Goal: Task Accomplishment & Management: Manage account settings

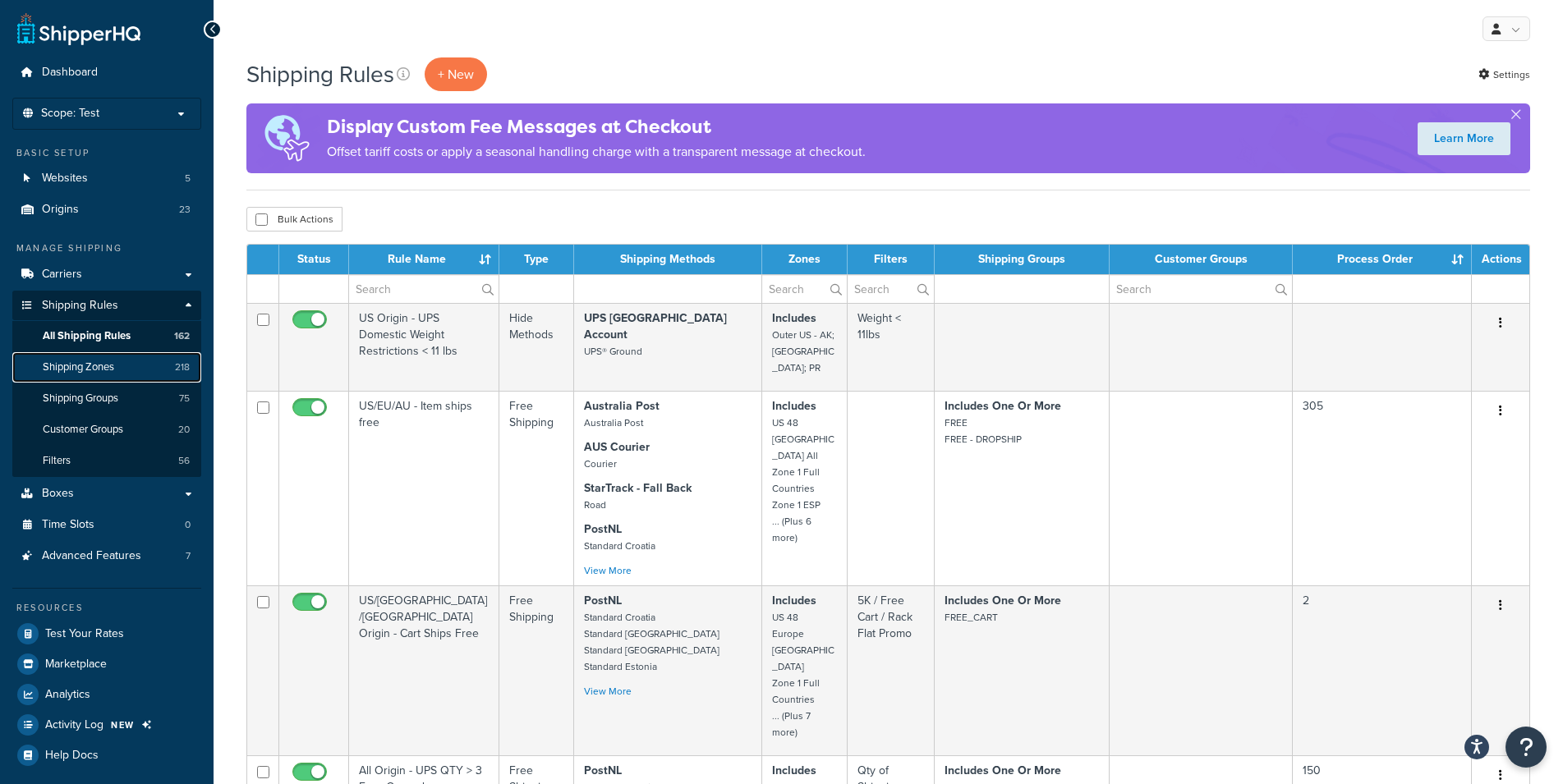
click at [94, 364] on span "Shipping Zones" at bounding box center [78, 367] width 71 height 14
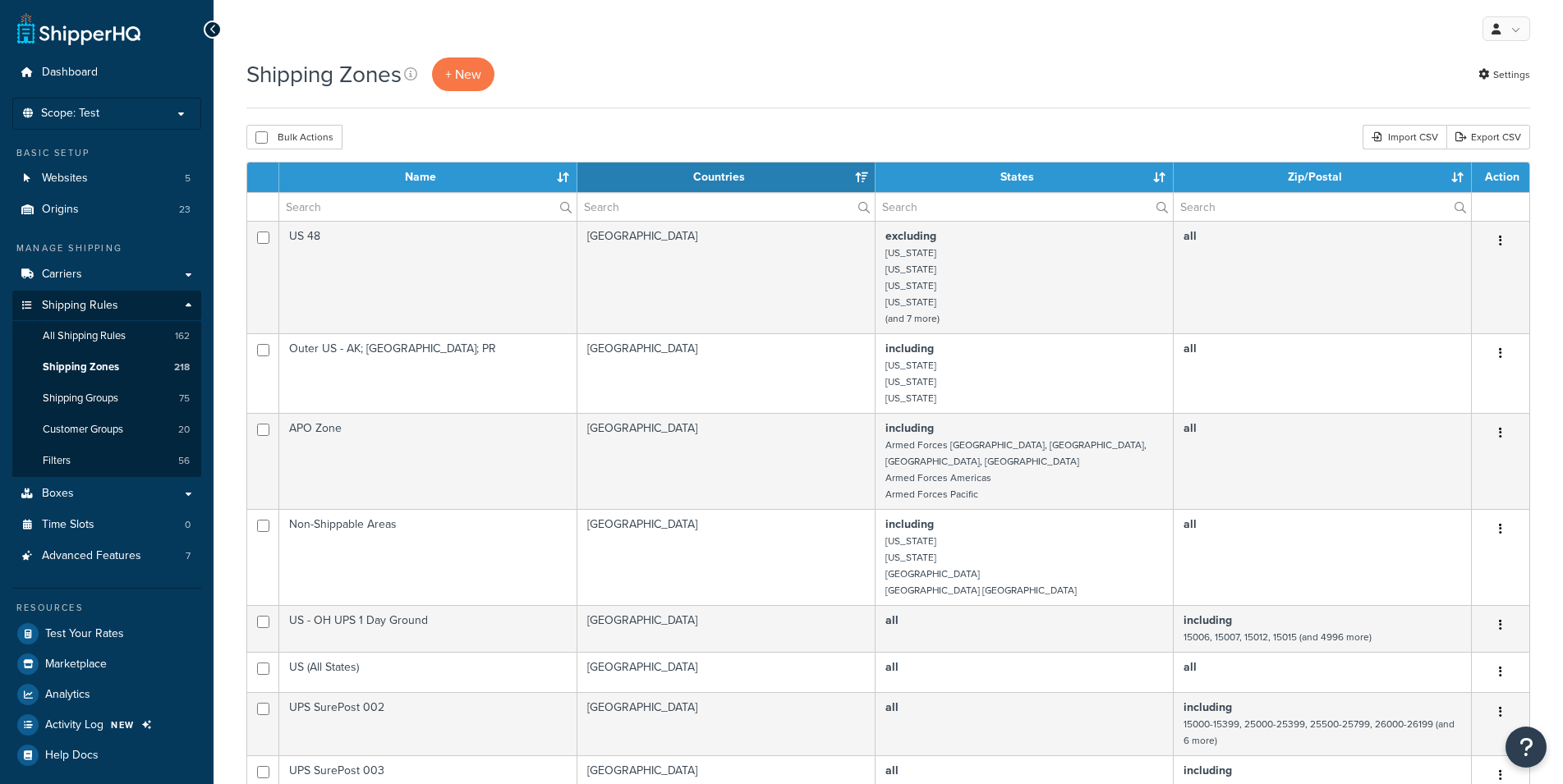
select select "15"
click at [376, 210] on input "text" at bounding box center [428, 207] width 297 height 28
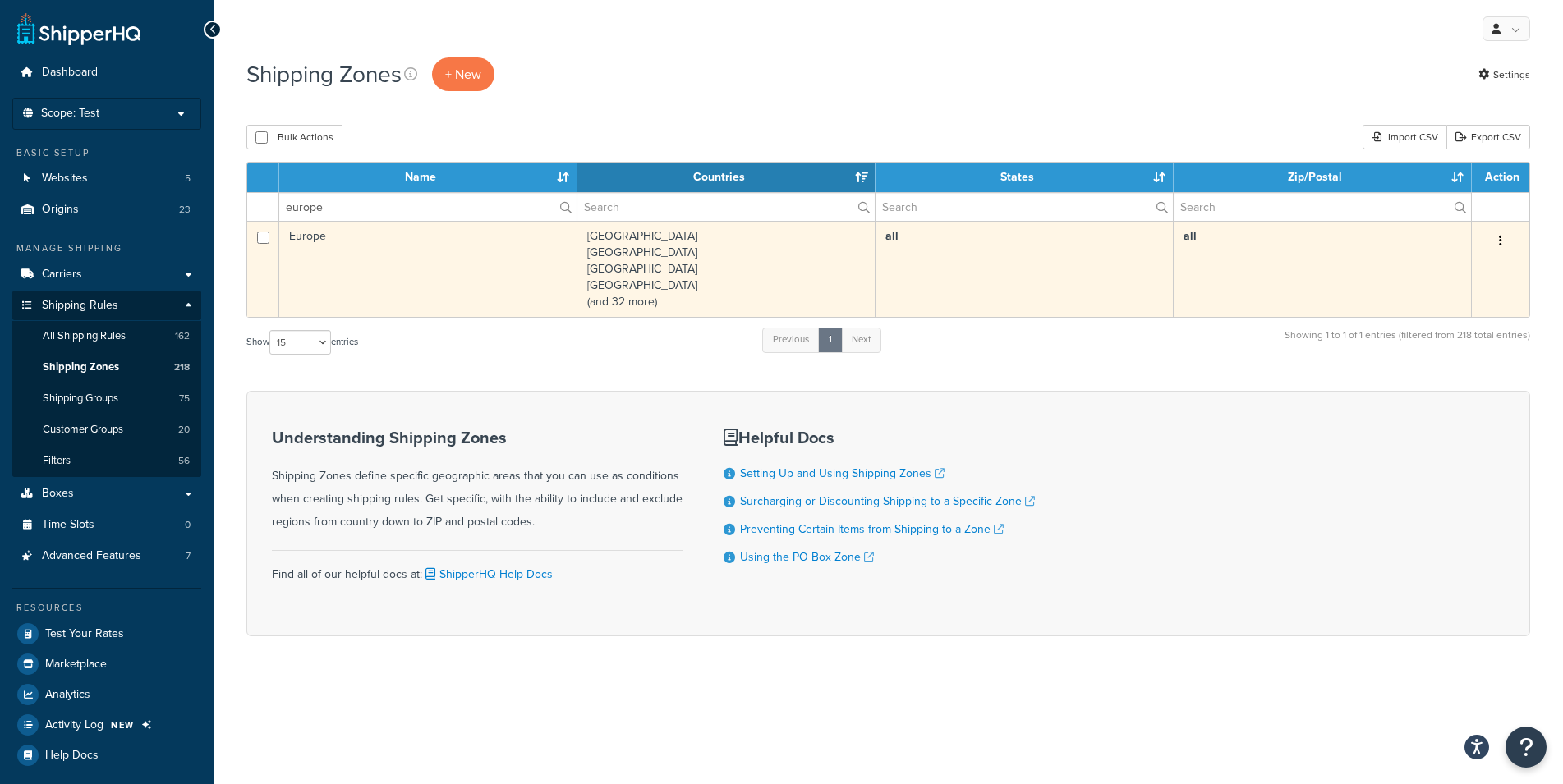
type input "europe"
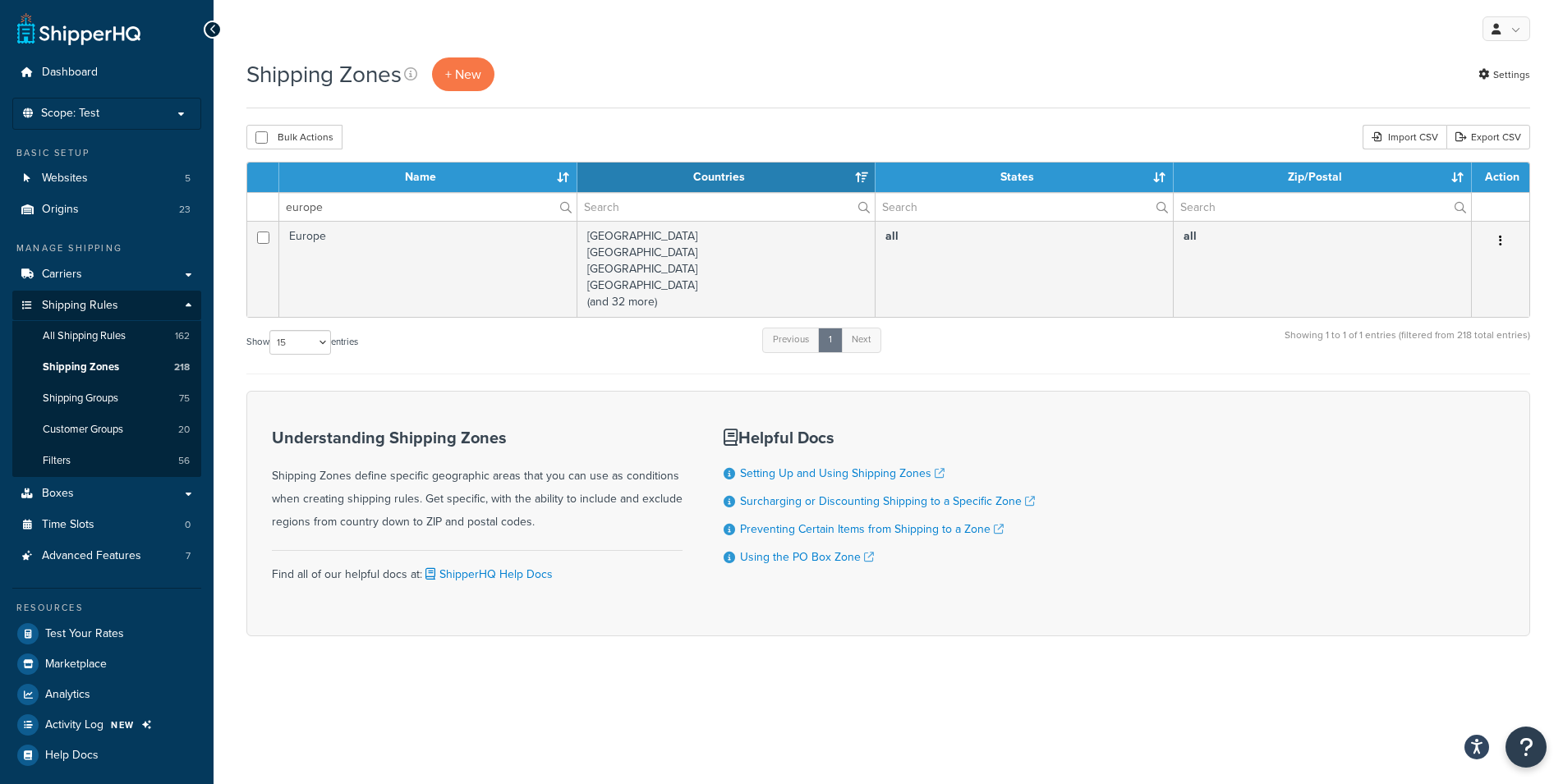
click at [1397, 262] on td "all" at bounding box center [1322, 268] width 298 height 96
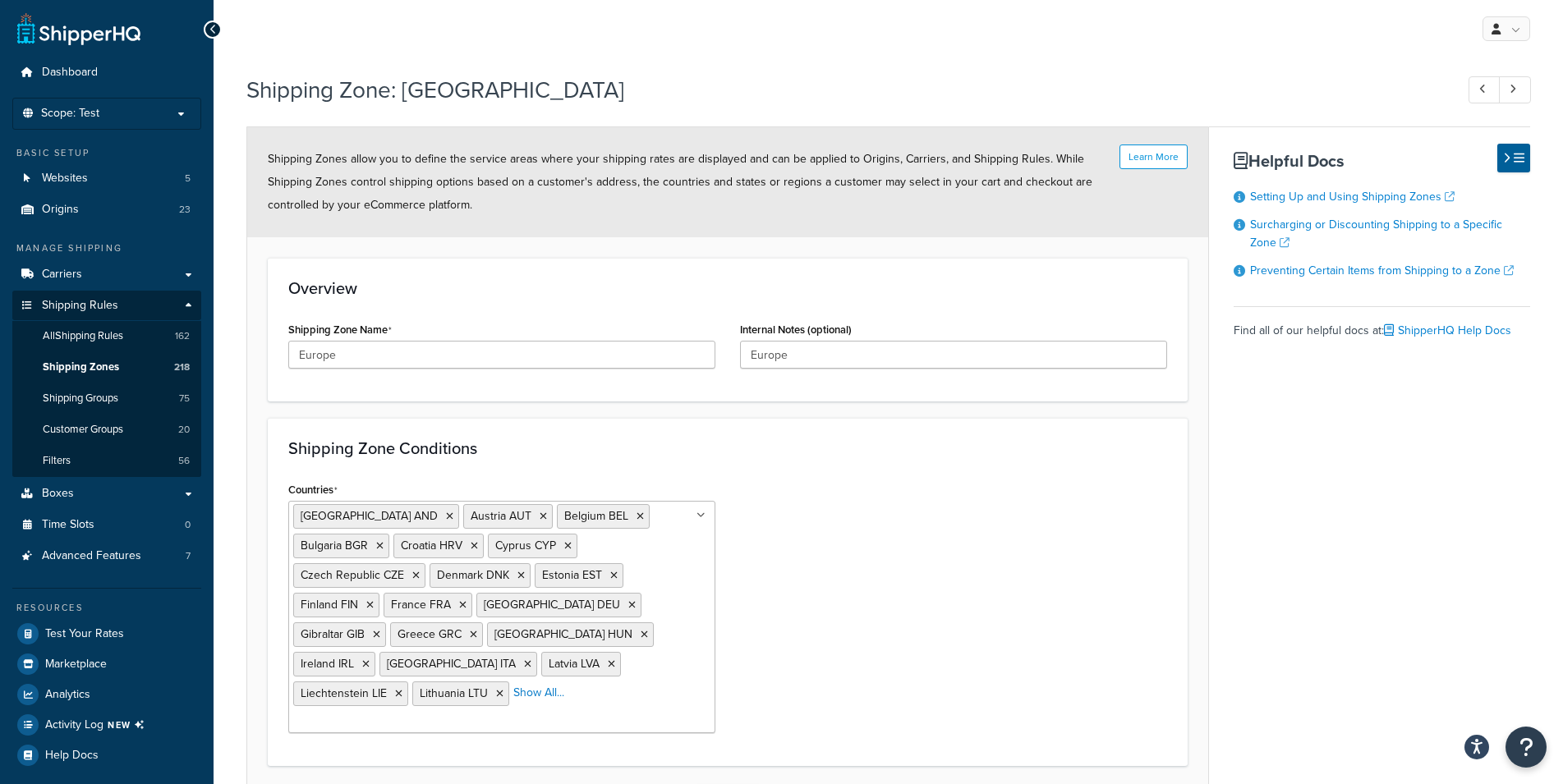
click at [750, 783] on button "Save Dropdown" at bounding box center [749, 800] width 19 height 26
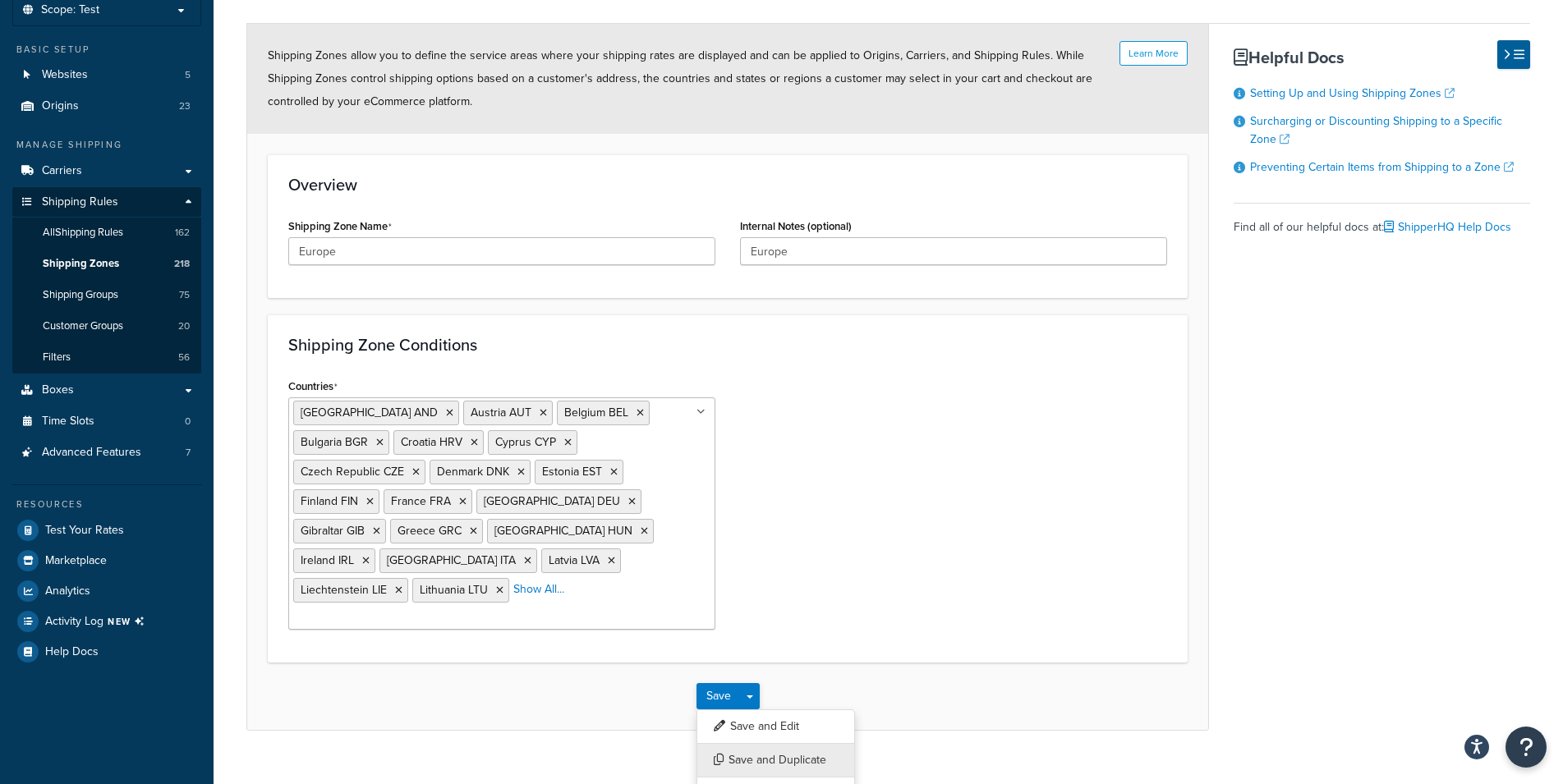
click at [772, 743] on button "Save and Duplicate" at bounding box center [776, 760] width 159 height 34
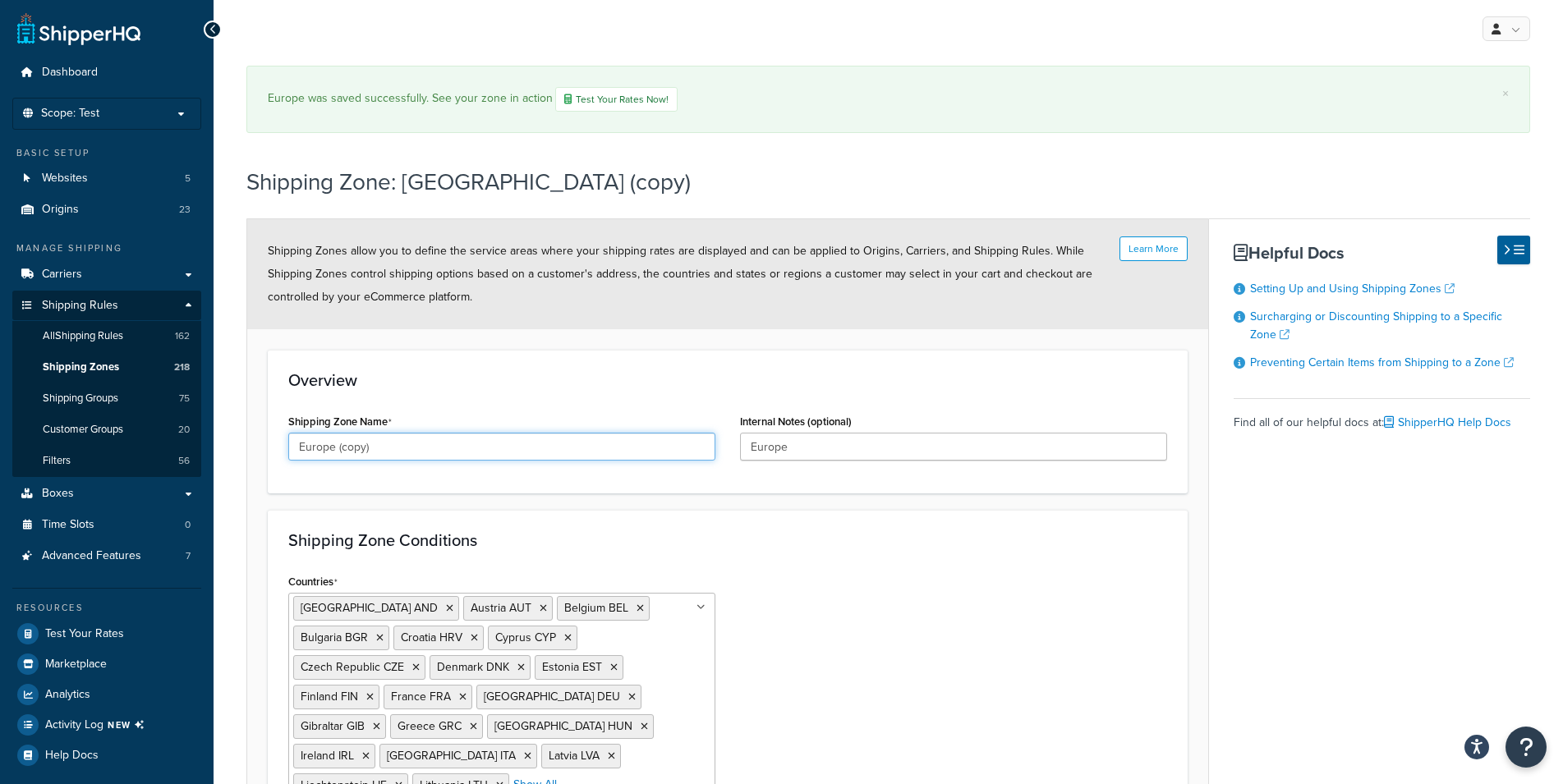
drag, startPoint x: 380, startPoint y: 447, endPoint x: 333, endPoint y: 449, distance: 47.0
click at [333, 449] on input "Europe (copy)" at bounding box center [501, 446] width 427 height 28
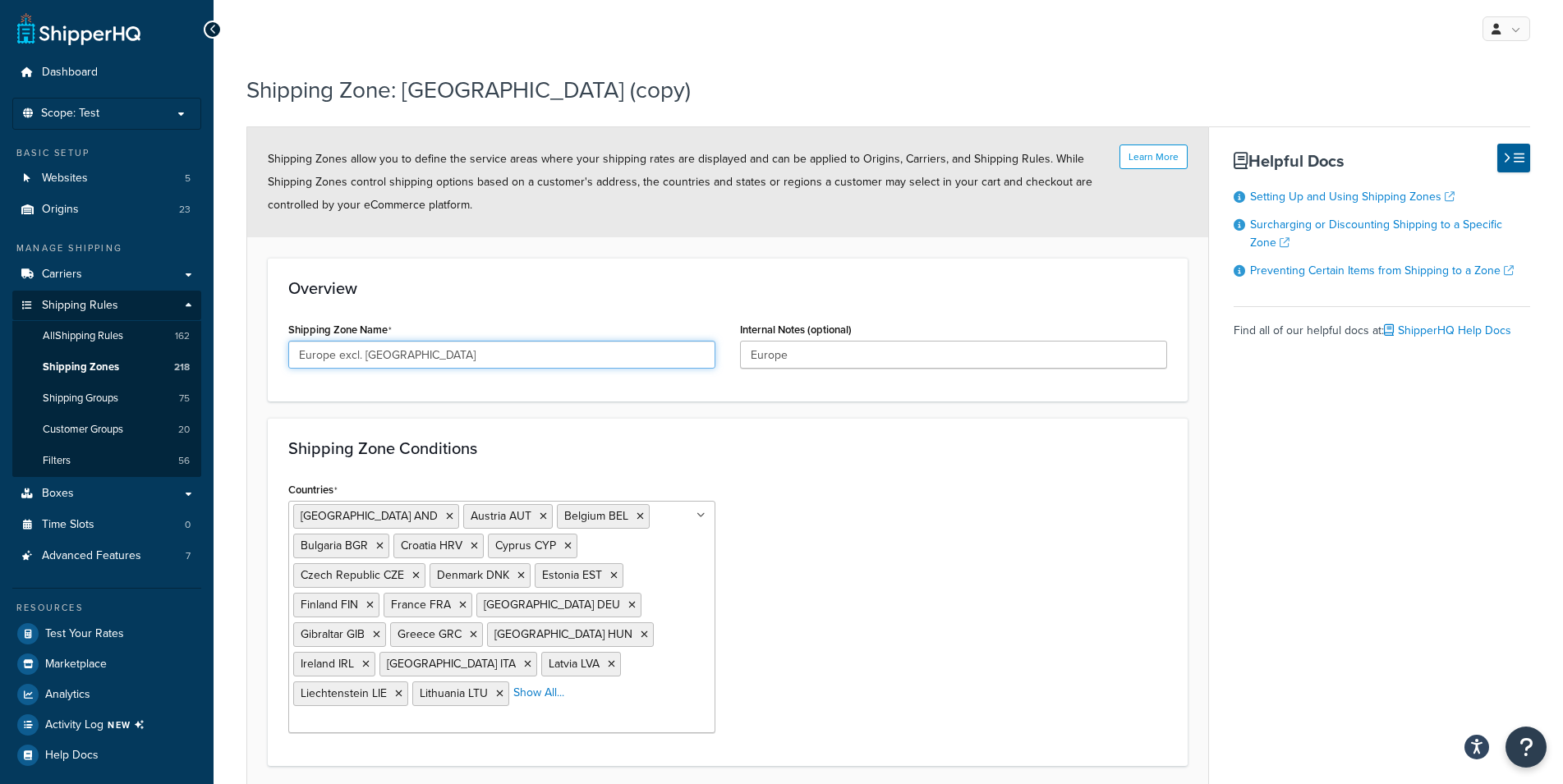
type input "Europe excl. [GEOGRAPHIC_DATA]"
click at [806, 348] on input "Europe" at bounding box center [953, 354] width 427 height 28
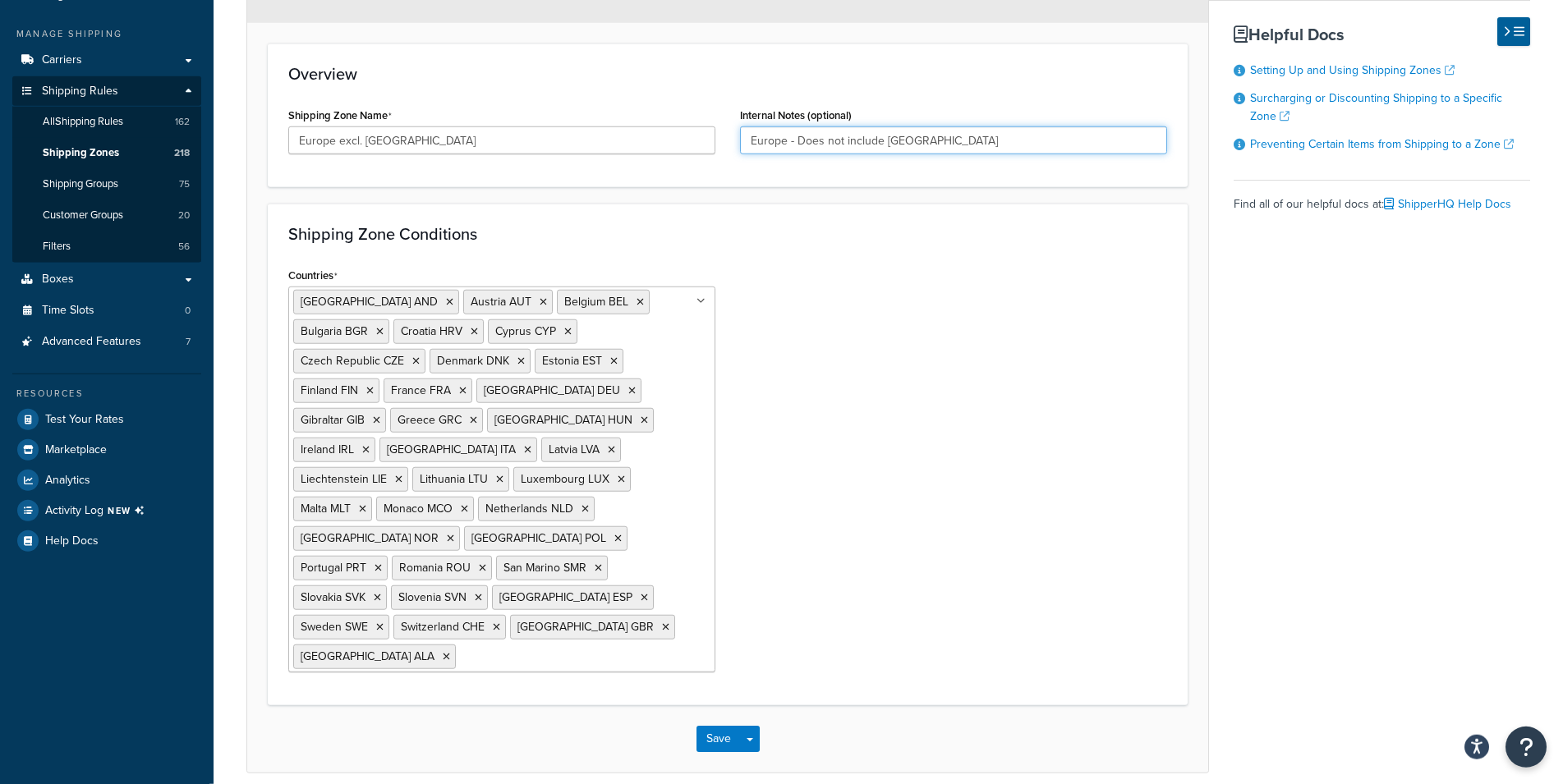
scroll to position [253, 0]
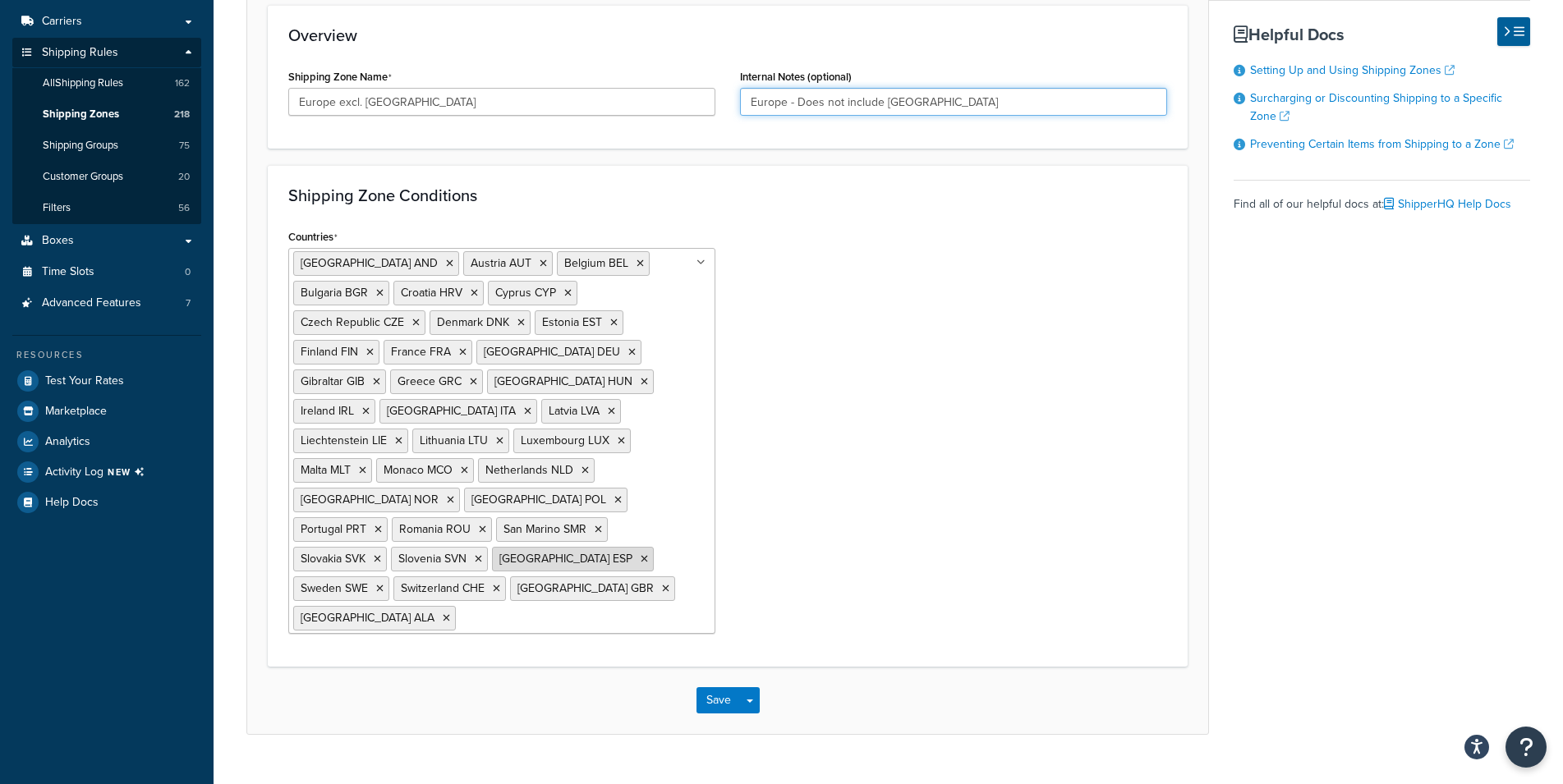
type input "Europe - Does not include Spain"
click at [640, 554] on icon at bounding box center [644, 559] width 7 height 10
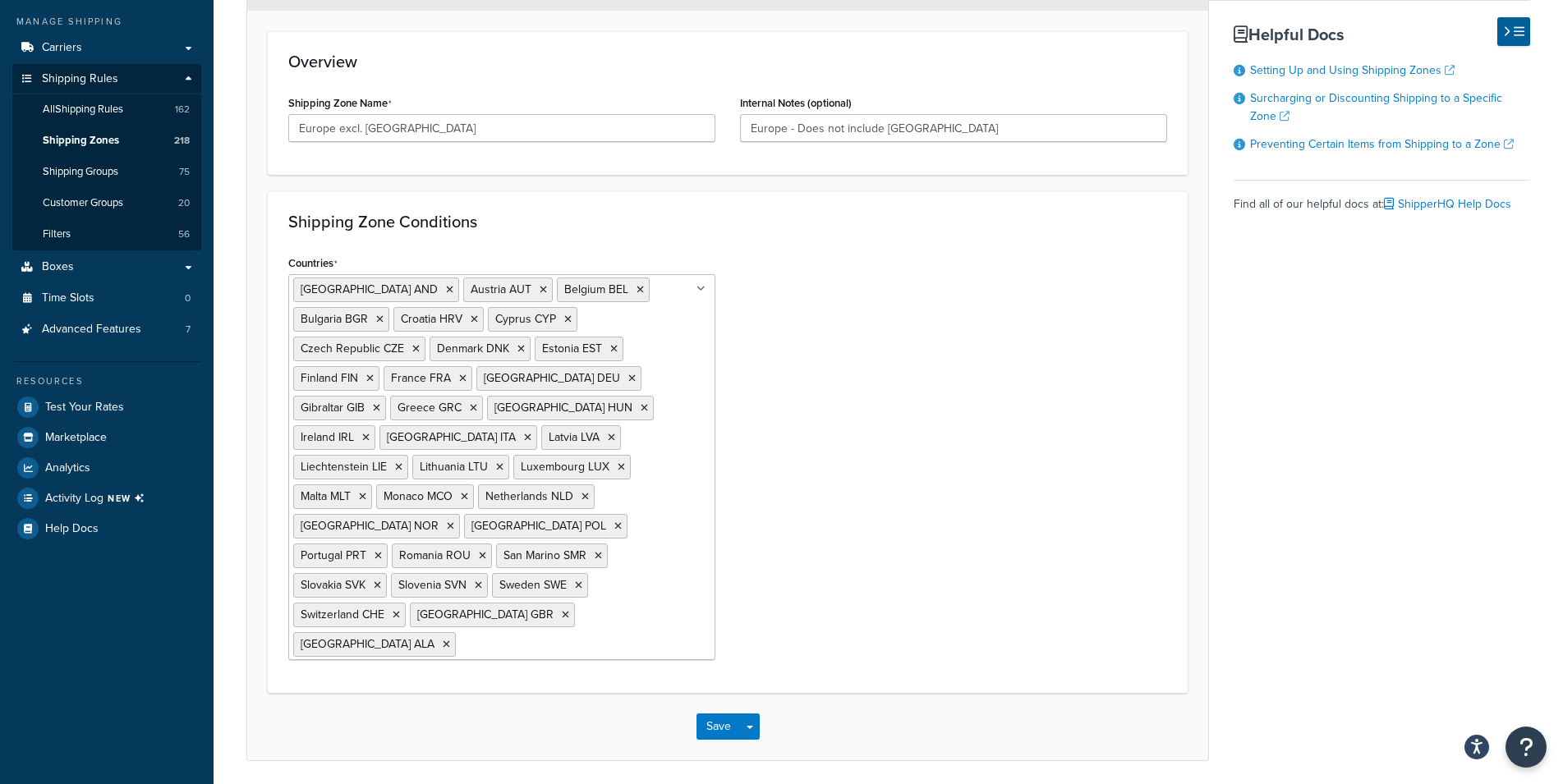
click at [999, 517] on div "Countries Andorra AND Austria AUT Belgium BEL Bulgaria BGR Croatia HRV Cyprus C…" at bounding box center [727, 461] width 903 height 422
click at [756, 714] on button "Save Dropdown" at bounding box center [749, 727] width 19 height 26
click at [763, 740] on button "Save and Edit" at bounding box center [776, 756] width 159 height 34
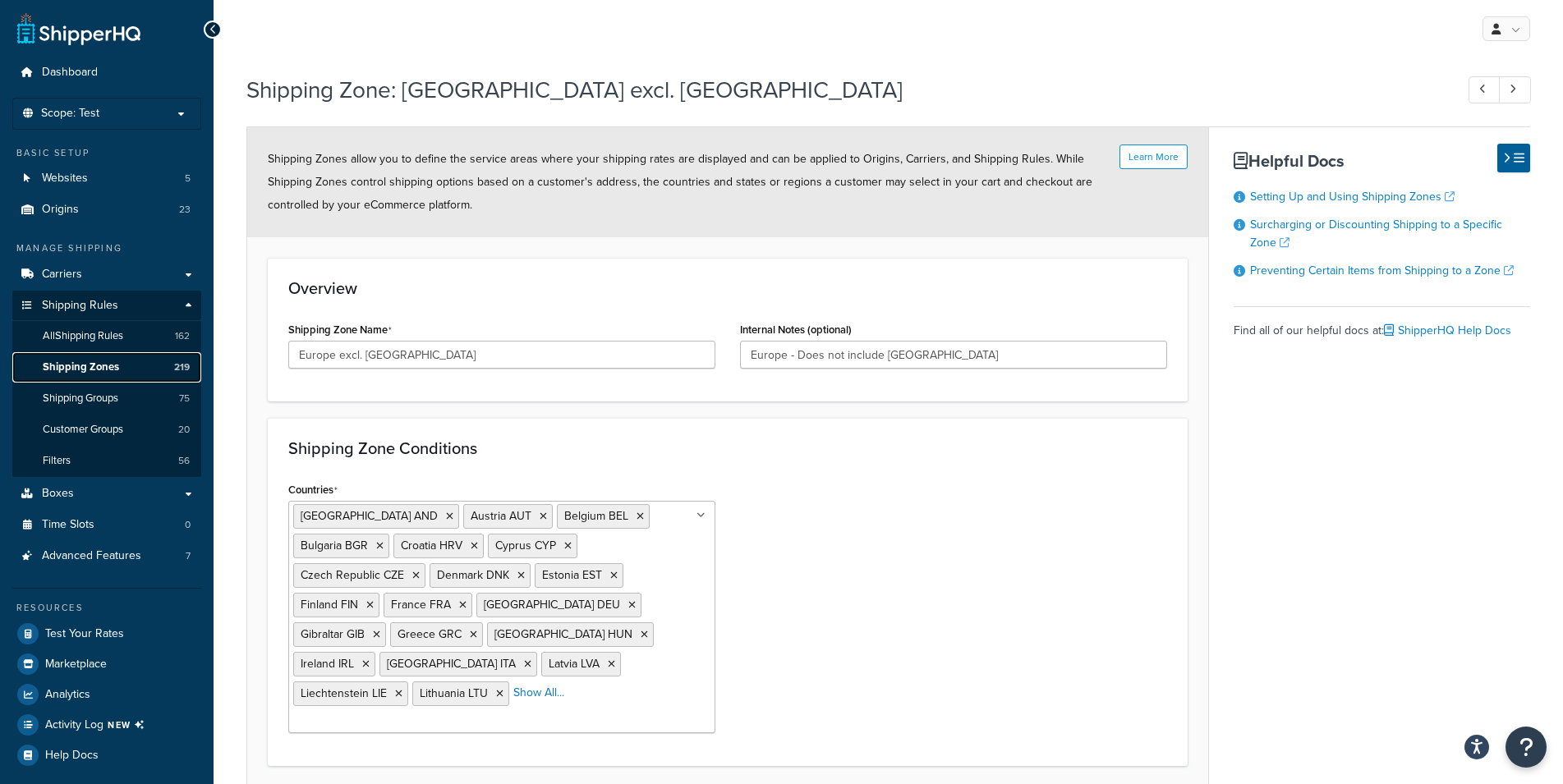
click at [80, 369] on span "Shipping Zones" at bounding box center [80, 367] width 77 height 14
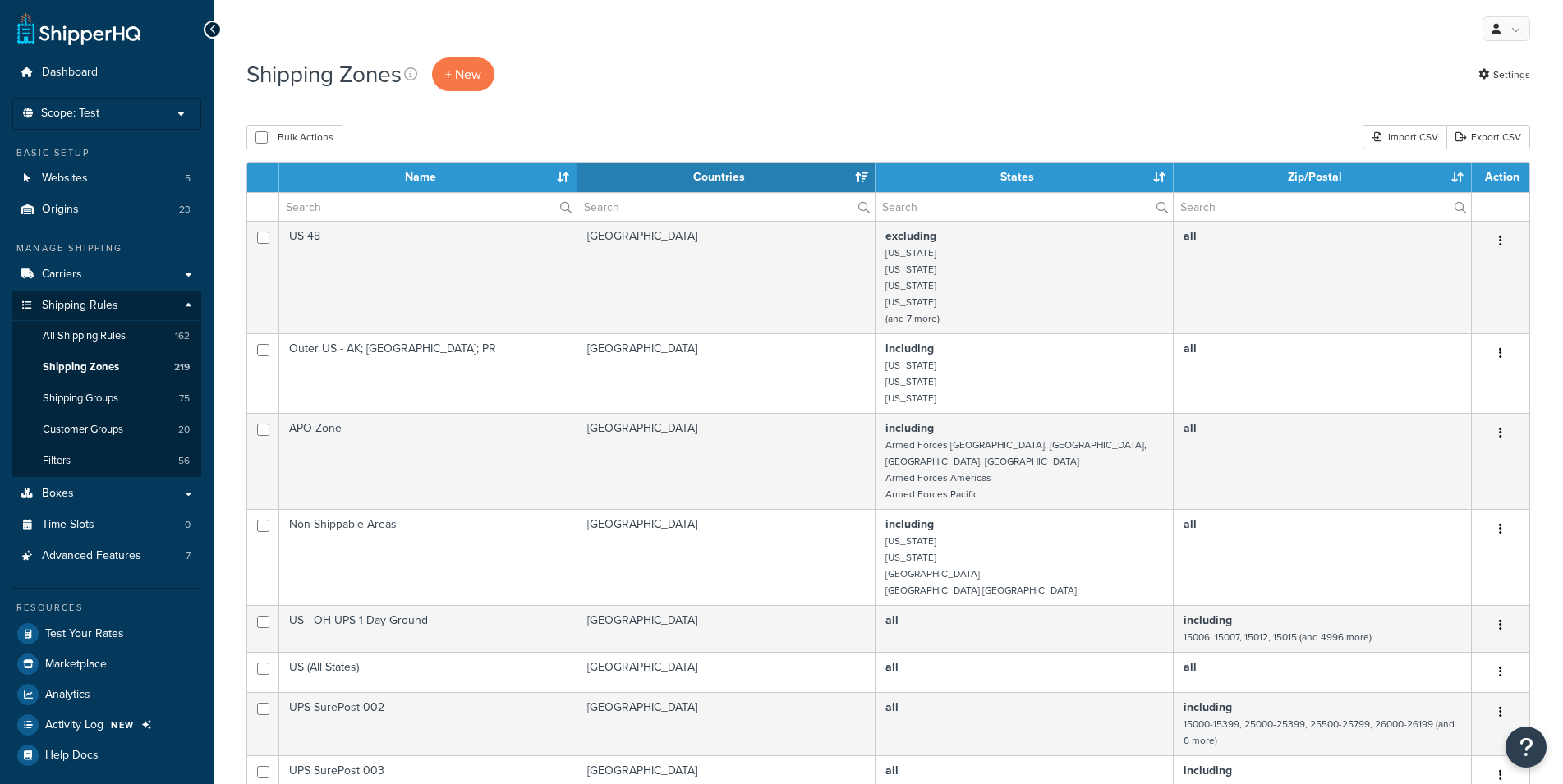
select select "15"
click at [405, 211] on input "text" at bounding box center [428, 207] width 297 height 28
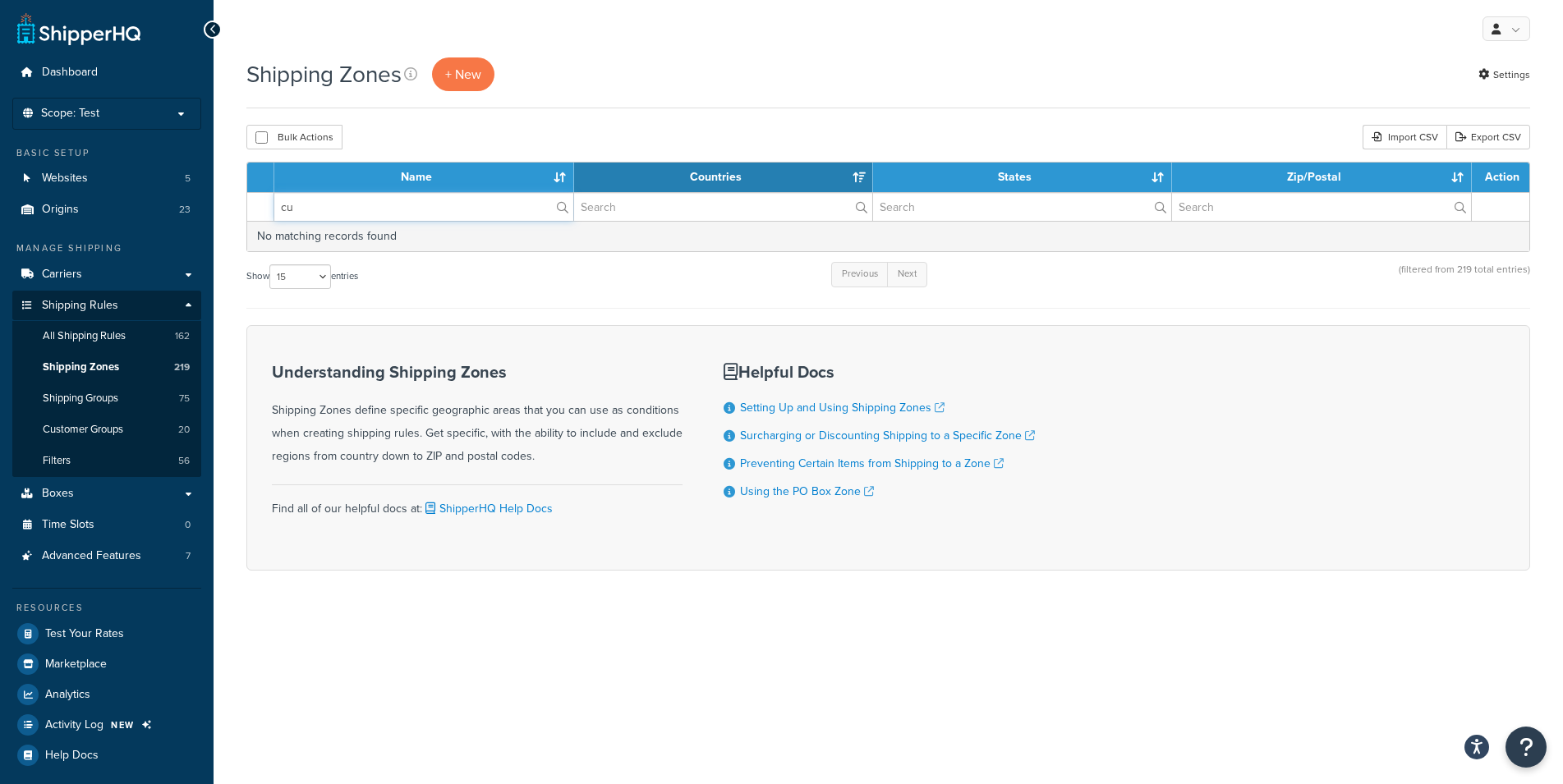
type input "c"
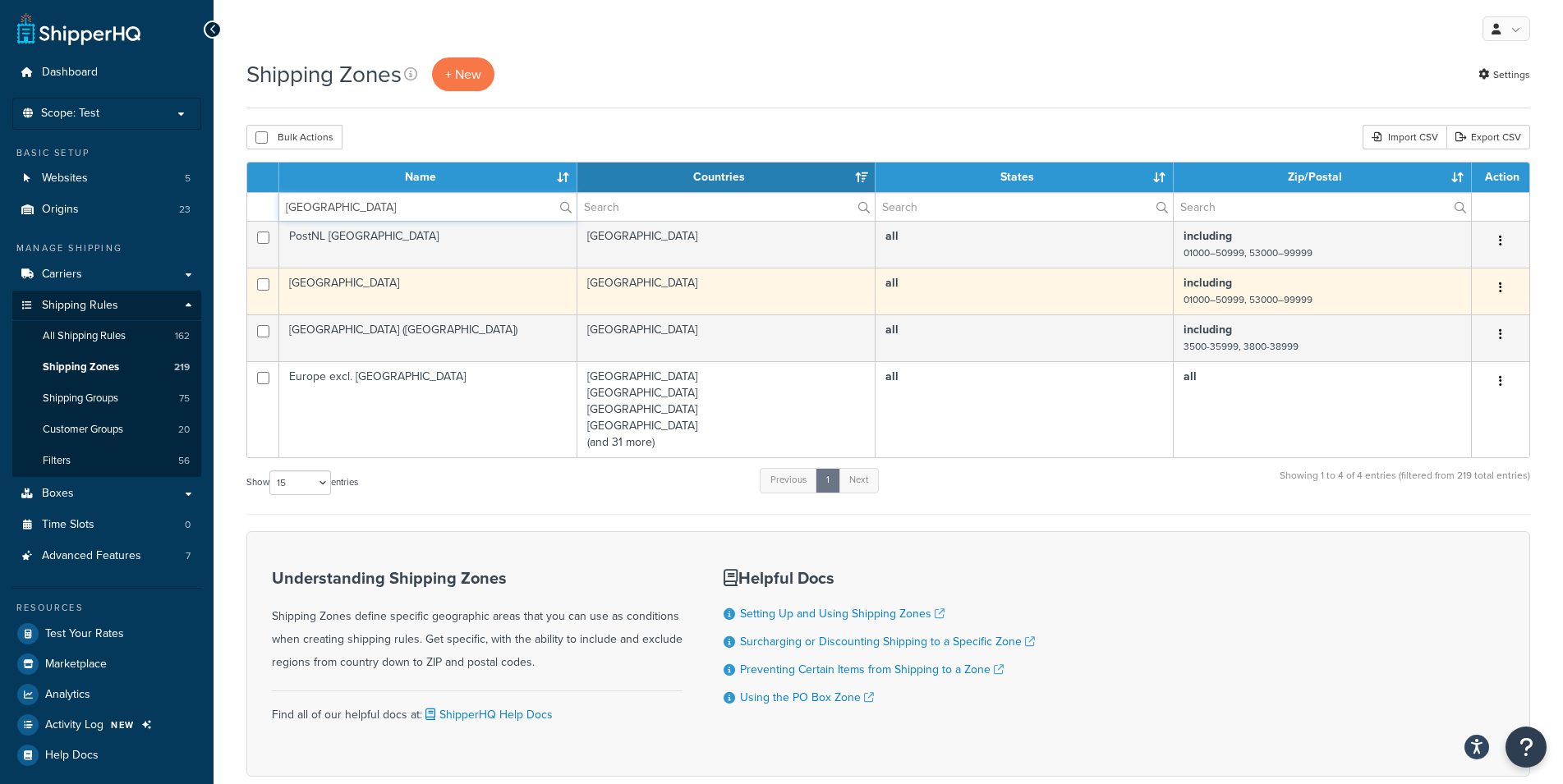
type input "[GEOGRAPHIC_DATA]"
click at [993, 279] on td "all" at bounding box center [1024, 291] width 298 height 47
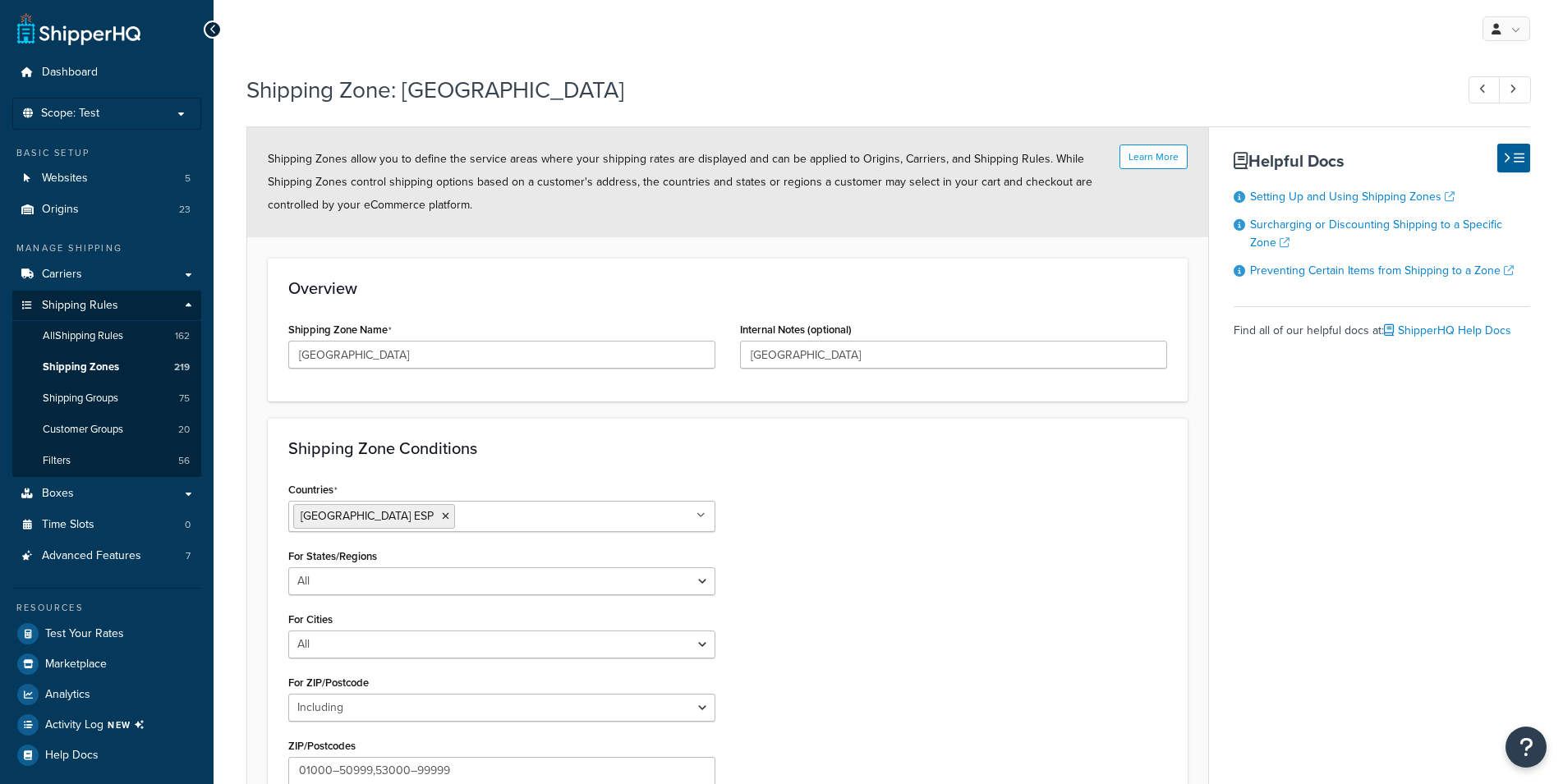
select select "including"
click at [415, 358] on input "[GEOGRAPHIC_DATA]" at bounding box center [501, 354] width 427 height 28
type input "Spain - excl. Ceuta & Melilla"
click at [821, 354] on input "Spain" at bounding box center [953, 354] width 427 height 28
type input "Spain- Does not include North African postal ranges"
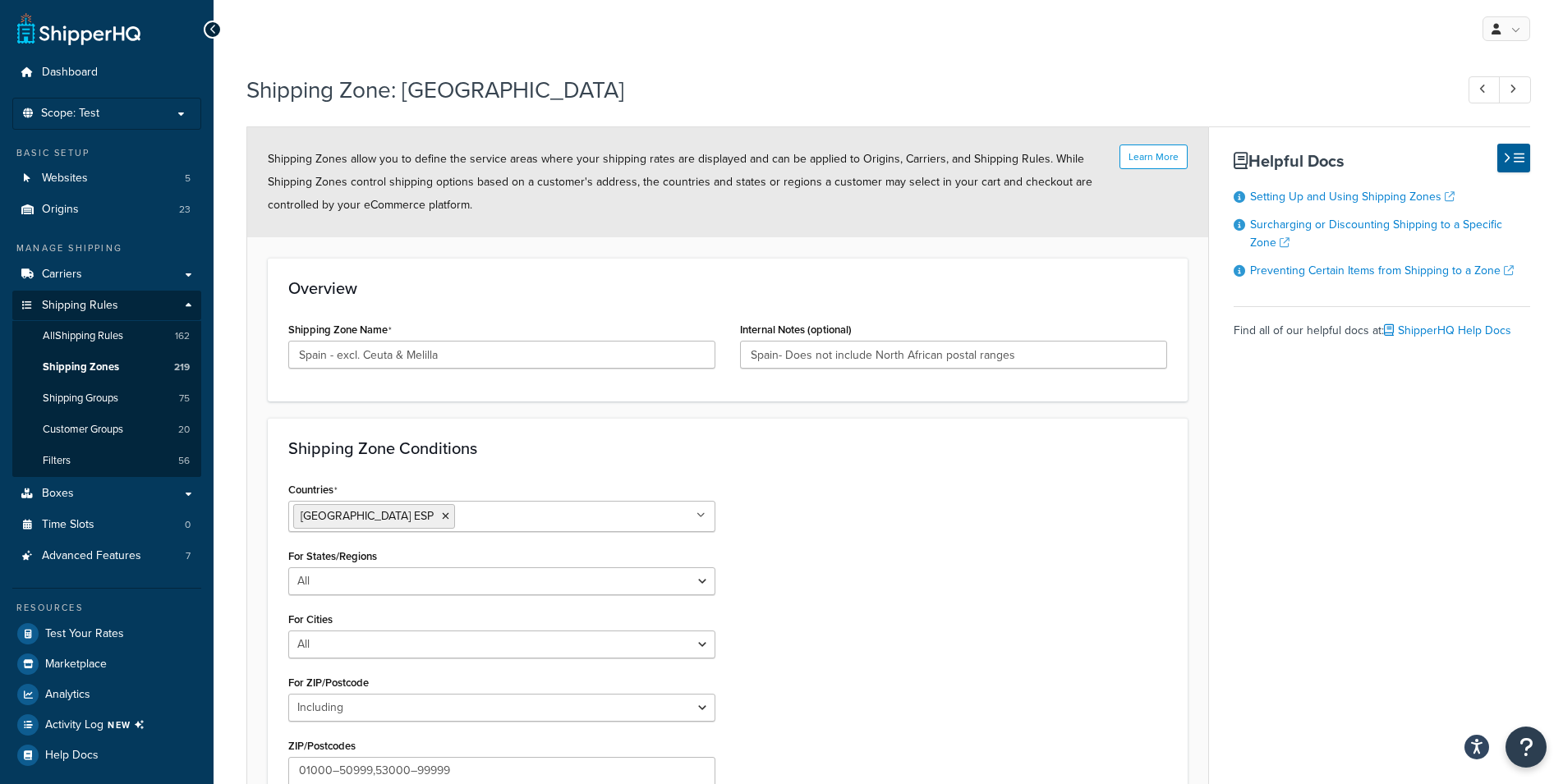
click at [982, 507] on div "Countries Spain ESP All Countries ALL United States USA Afghanistan AFG Albania…" at bounding box center [727, 662] width 903 height 370
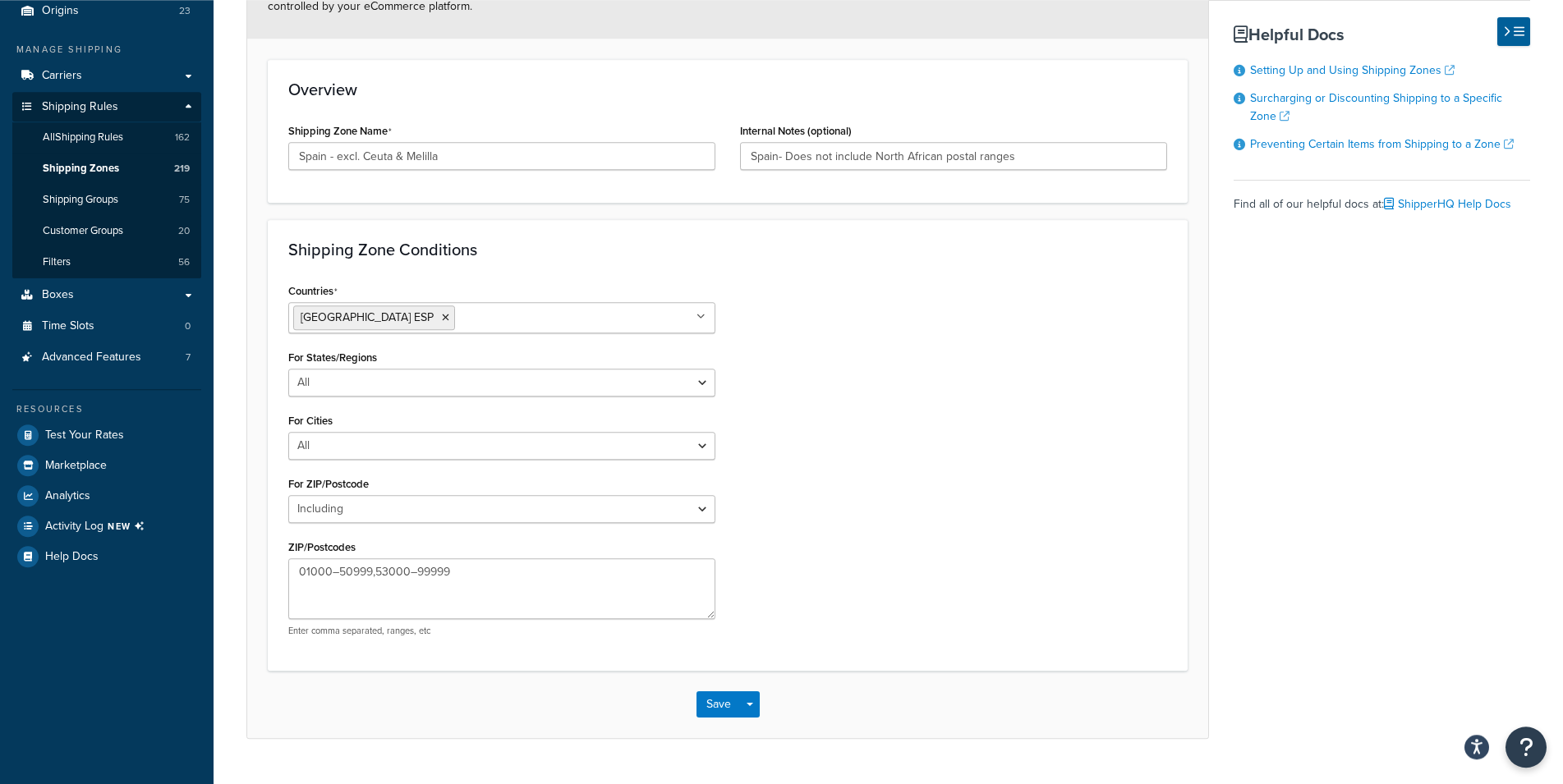
scroll to position [166, 0]
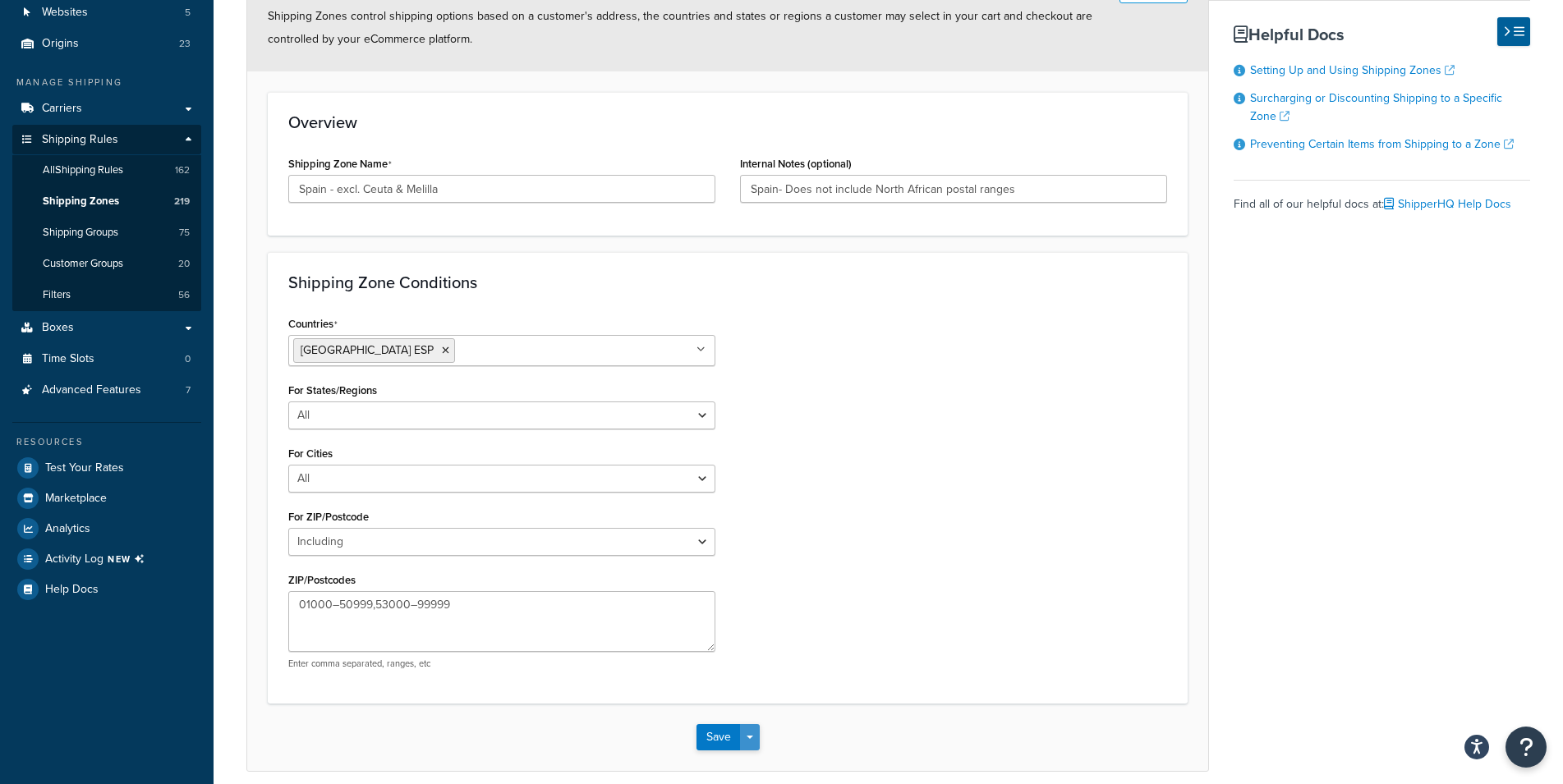
click at [757, 751] on button "Save Dropdown" at bounding box center [749, 737] width 19 height 26
click at [755, 775] on button "Save and Edit" at bounding box center [776, 767] width 159 height 34
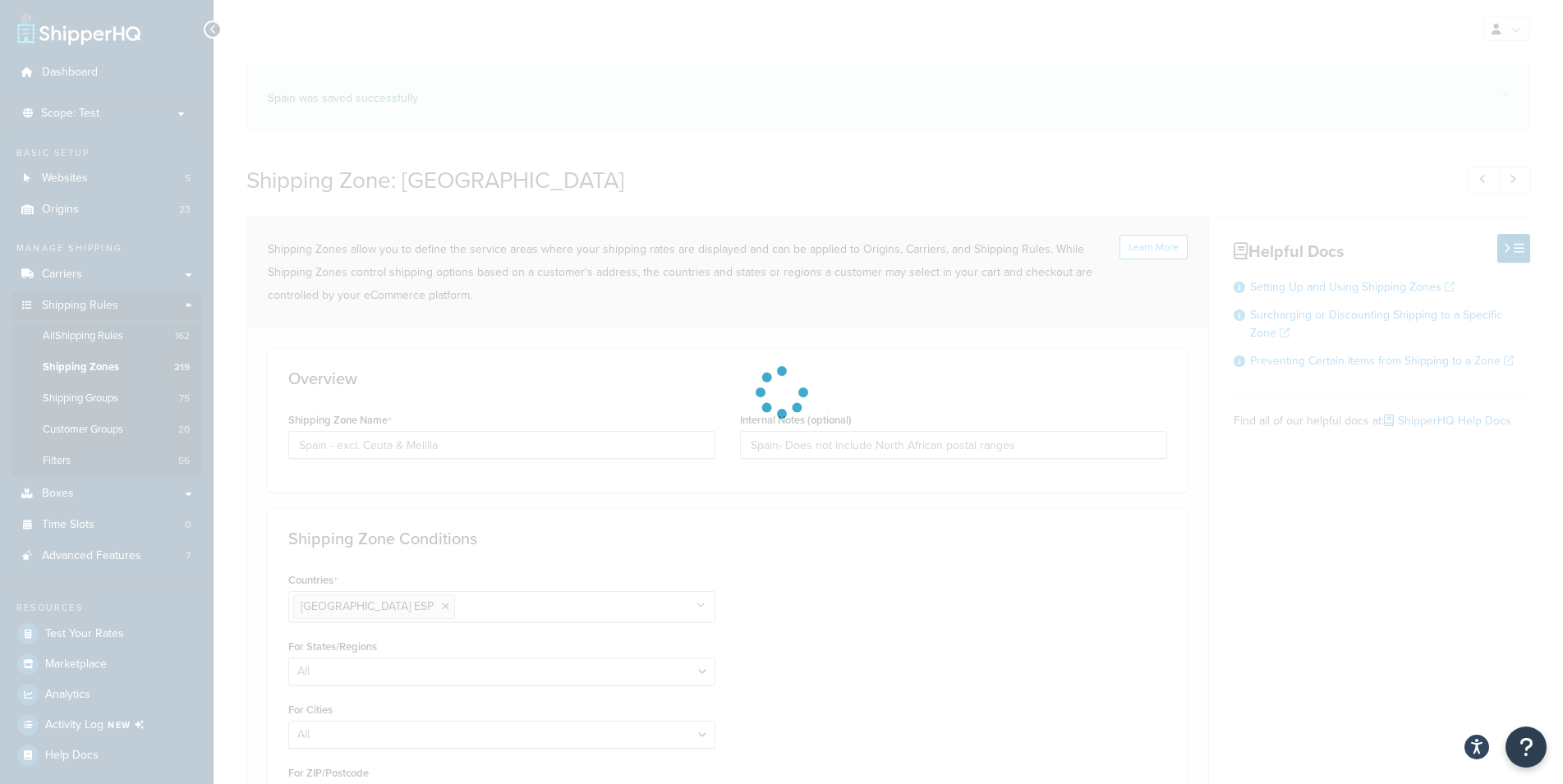
select select "including"
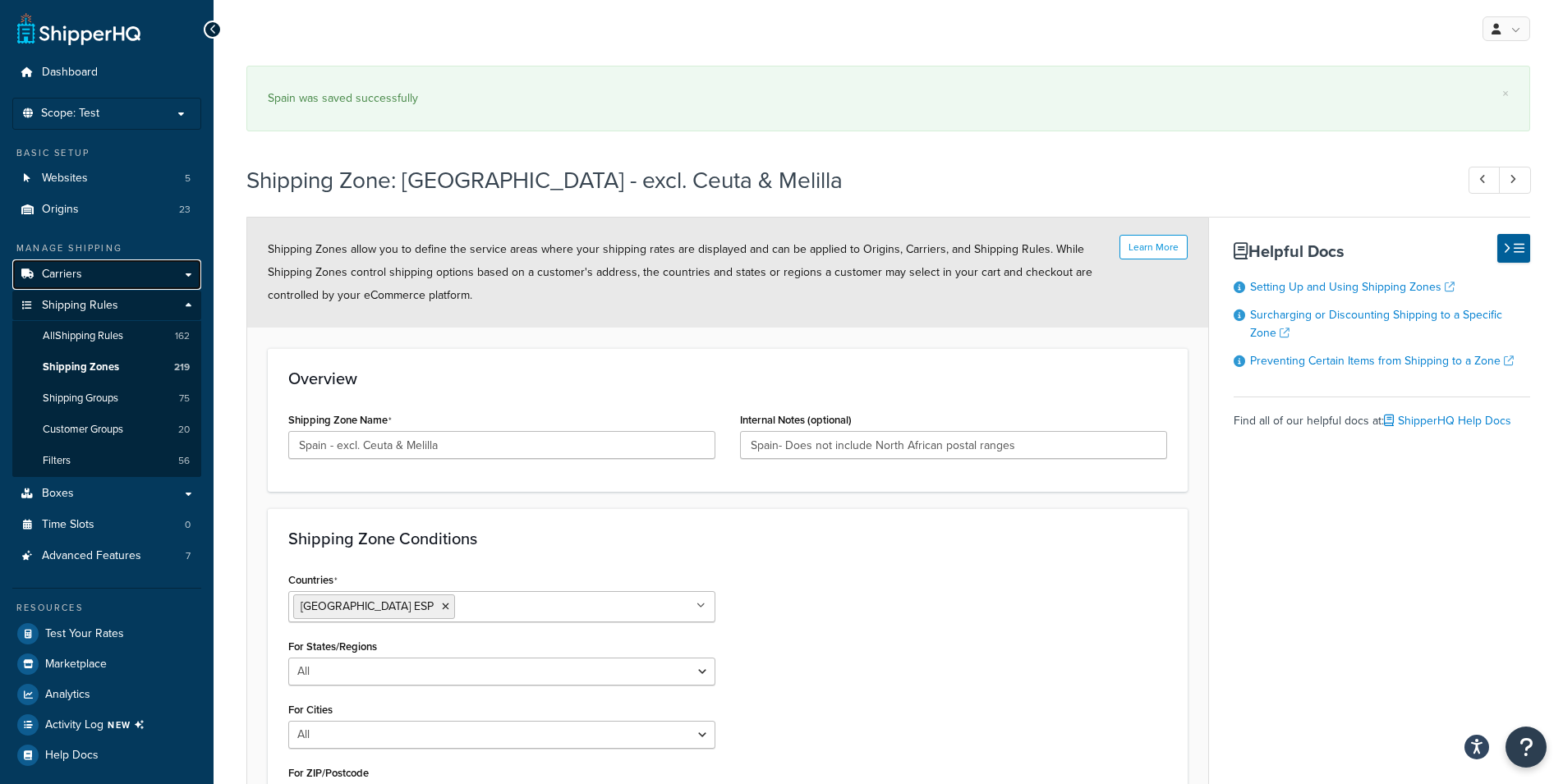
click at [85, 272] on link "Carriers" at bounding box center [106, 274] width 189 height 30
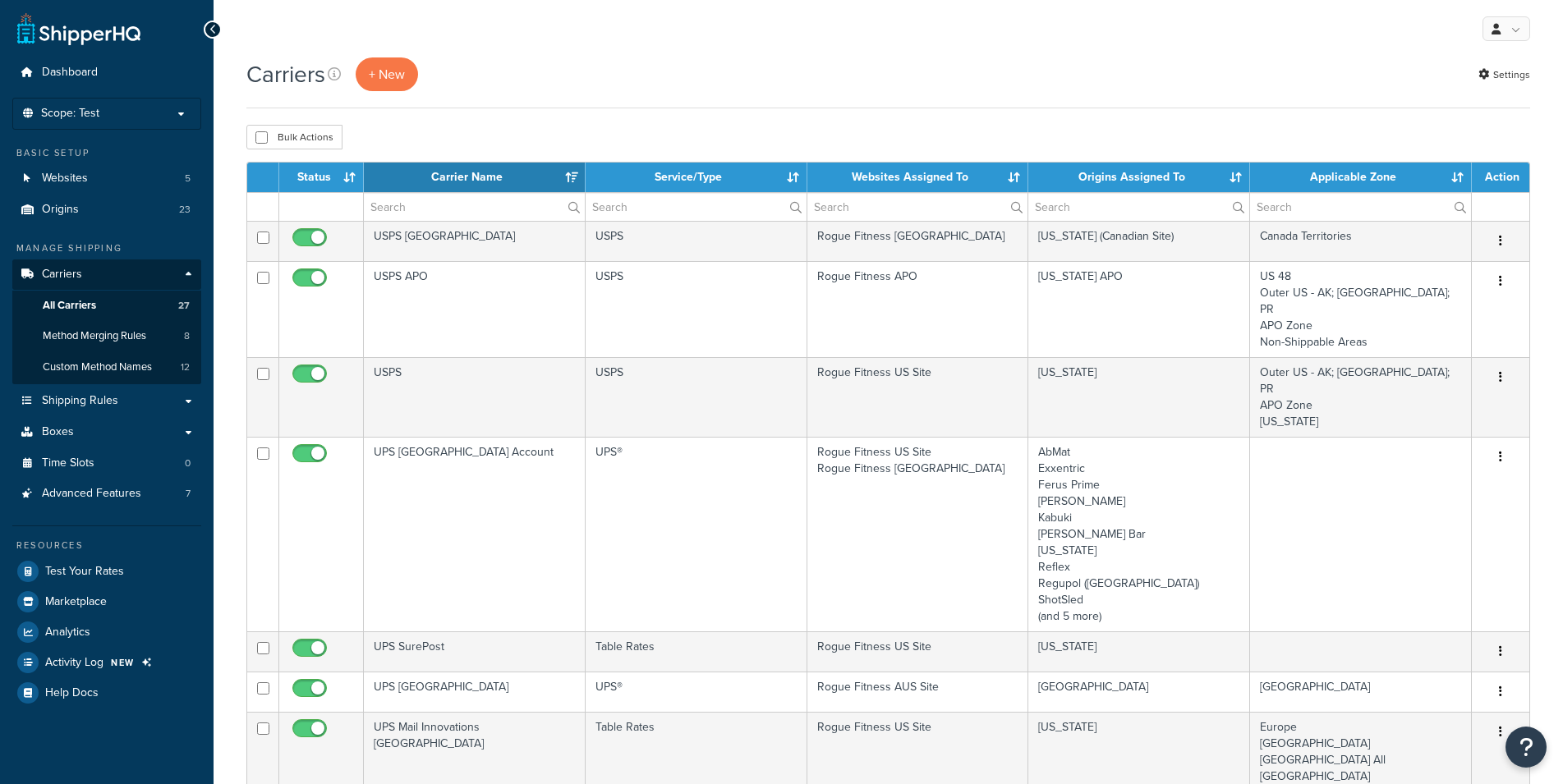
select select "15"
click at [954, 167] on th "Websites Assigned To" at bounding box center [918, 177] width 221 height 30
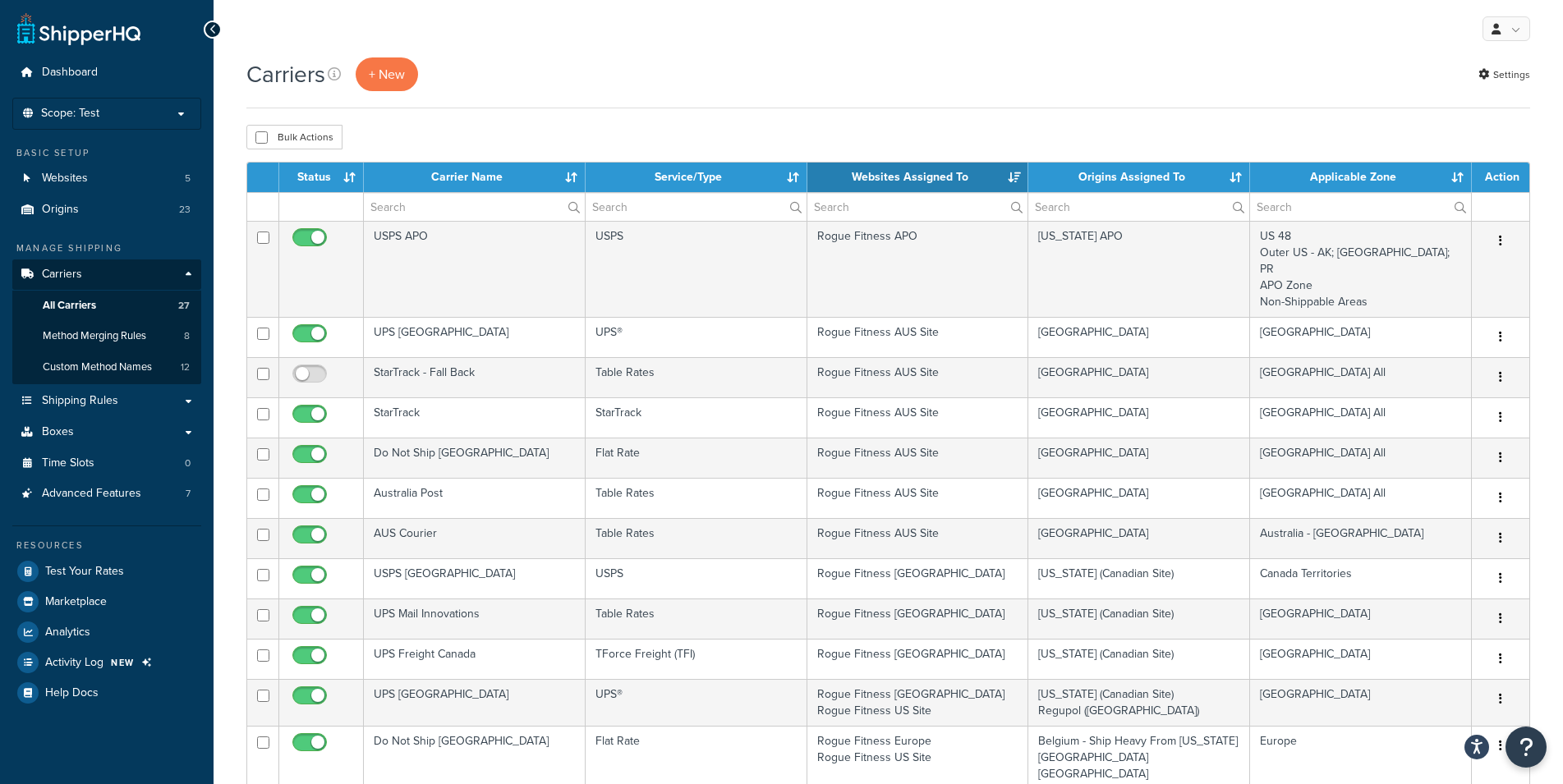
click at [956, 168] on th "Websites Assigned To" at bounding box center [918, 177] width 221 height 30
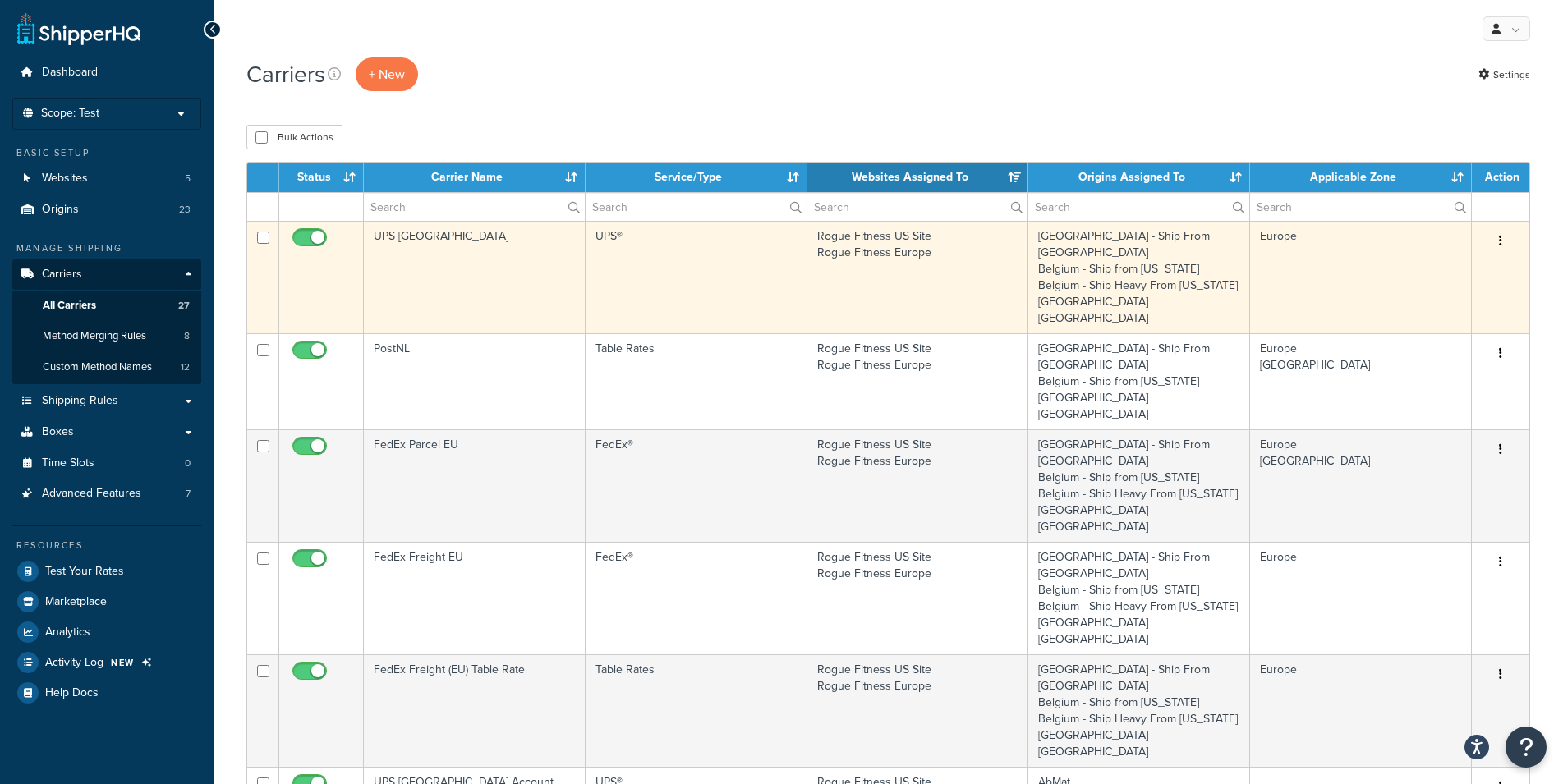
click at [1499, 243] on button "button" at bounding box center [1500, 241] width 23 height 26
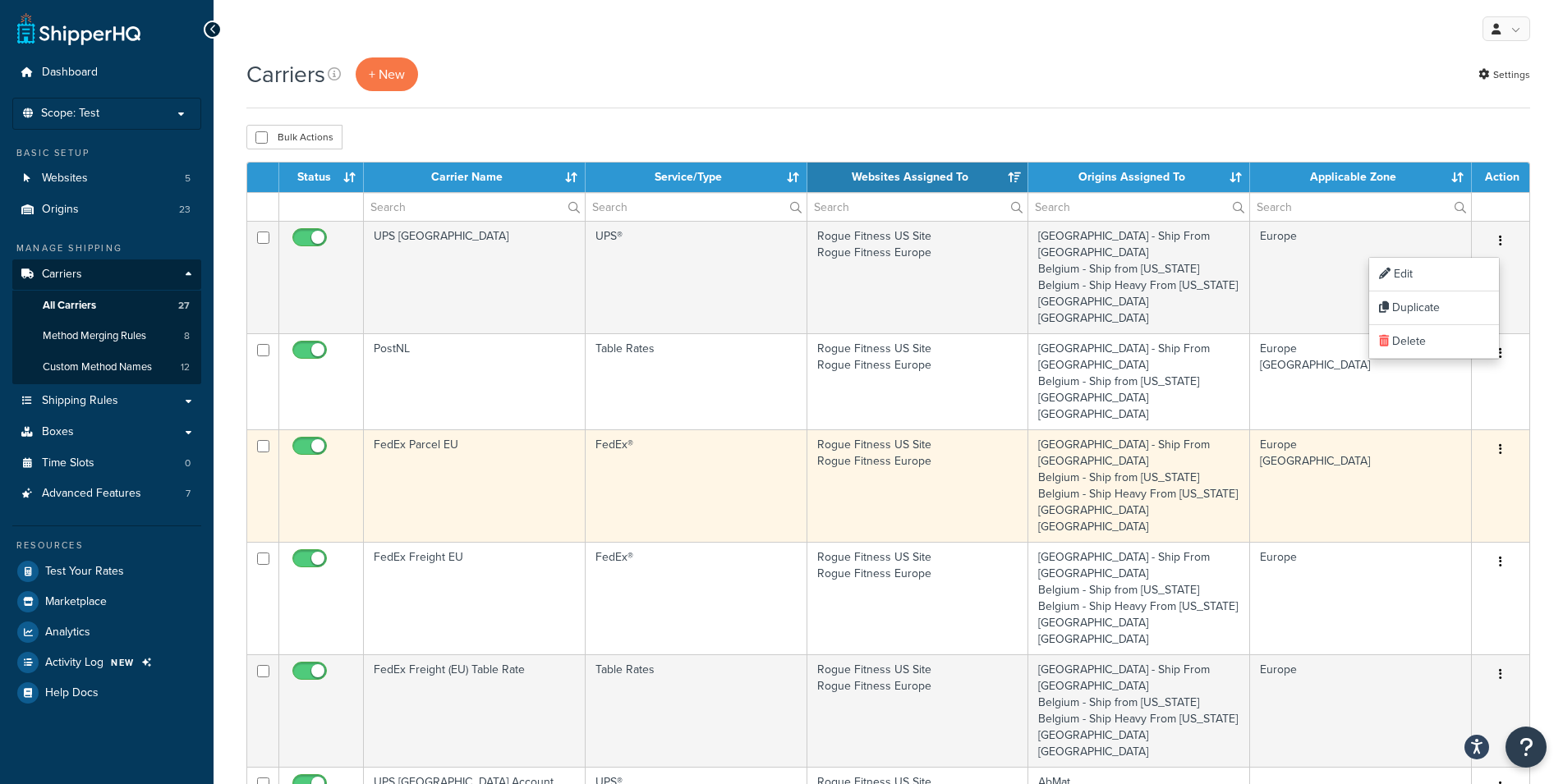
click at [1502, 437] on button "button" at bounding box center [1500, 450] width 23 height 26
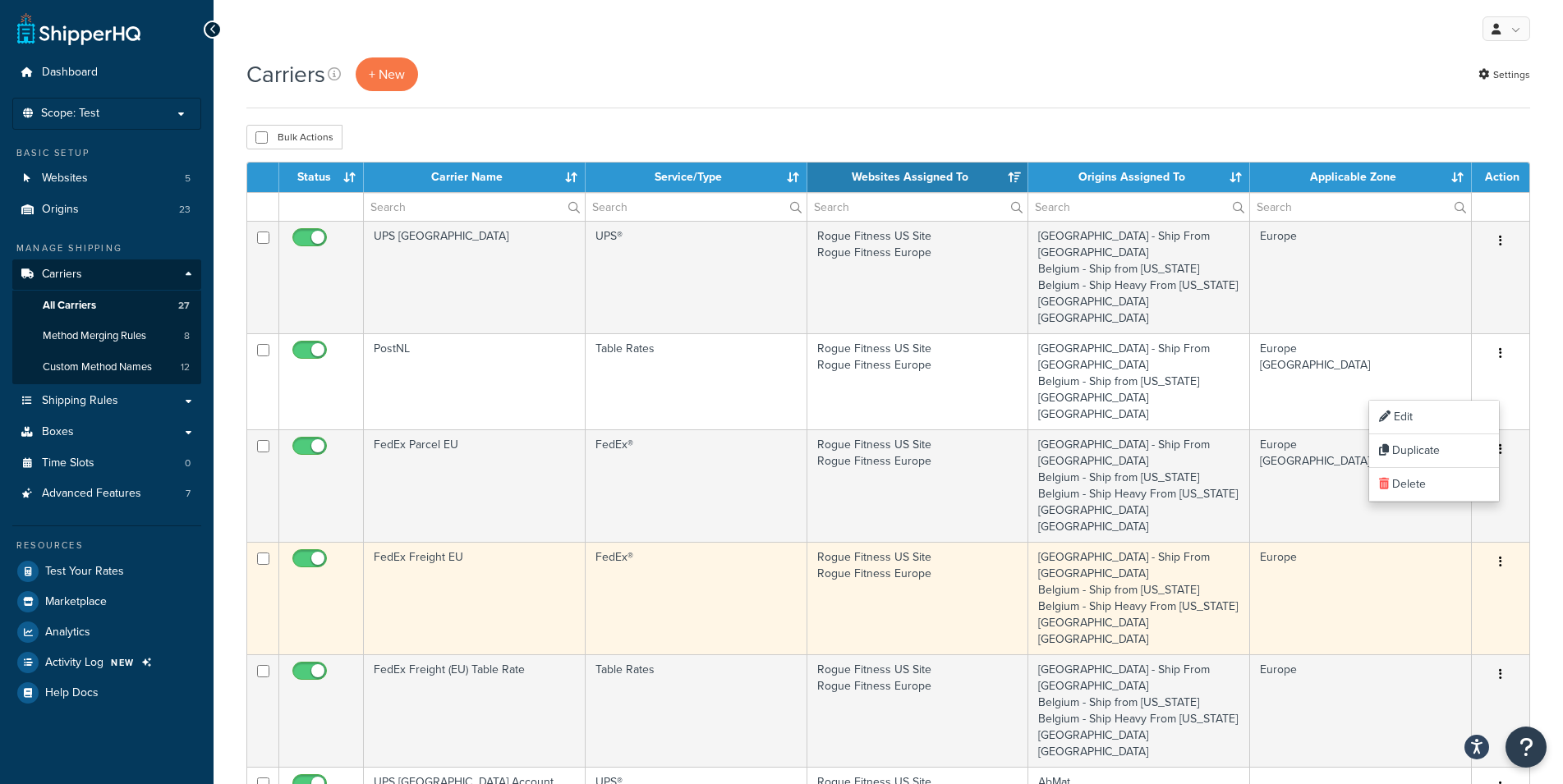
click at [1328, 542] on td "Europe" at bounding box center [1361, 599] width 221 height 113
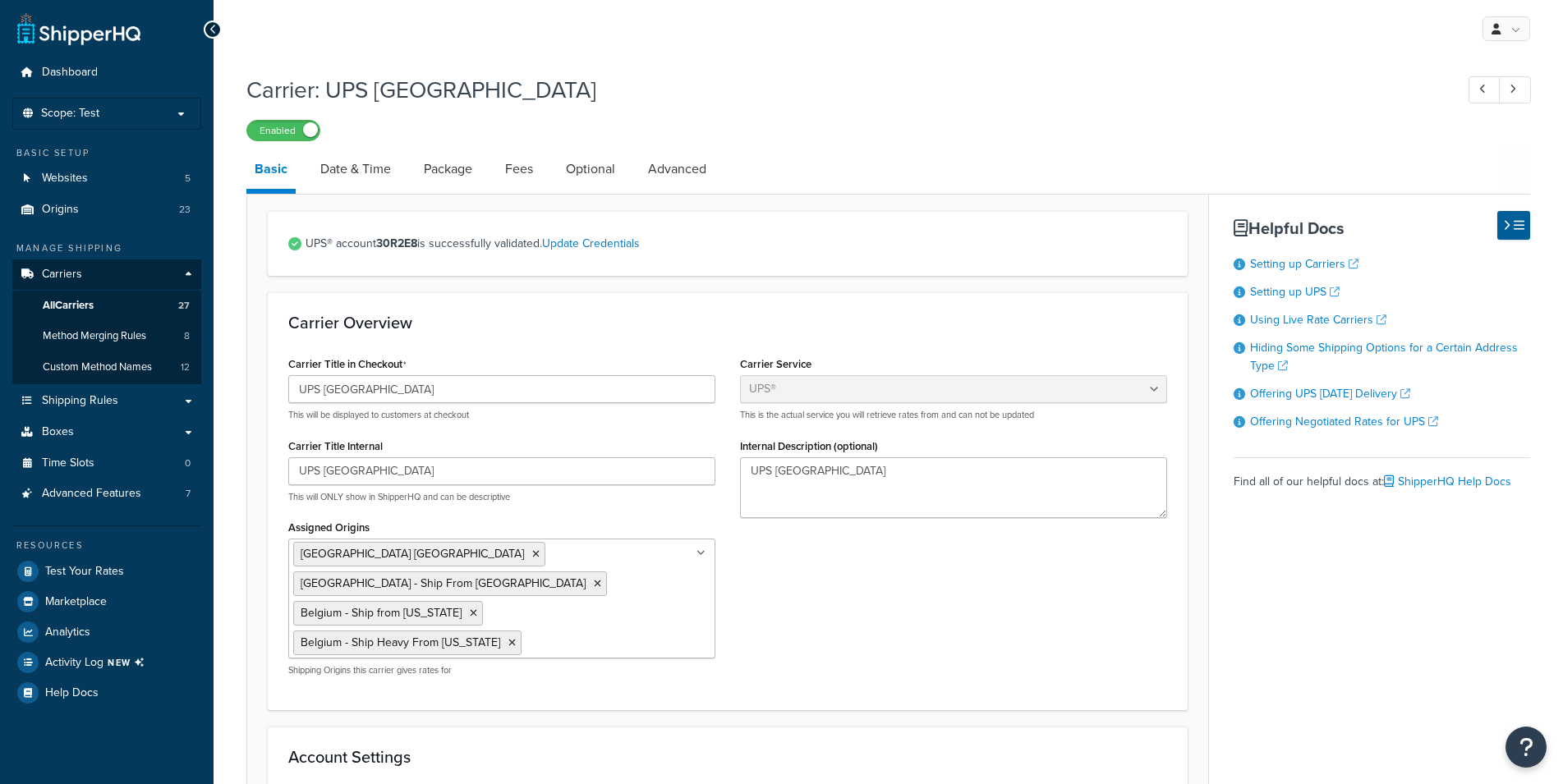
select select "ups"
select select "eur"
select select "03"
select select "convert_lb_kg"
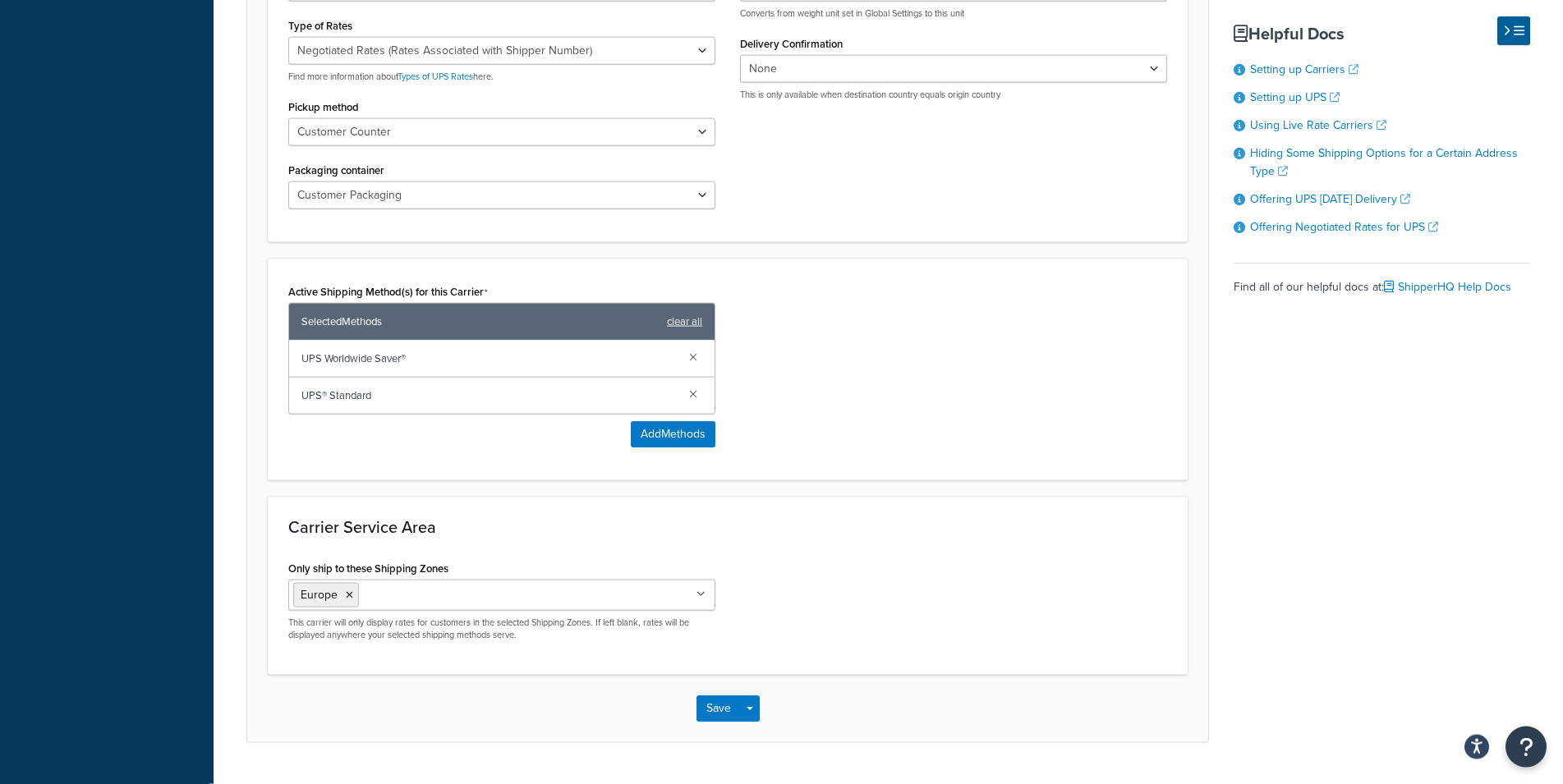
scroll to position [837, 0]
click at [408, 584] on input "Only ship to these Shipping Zones" at bounding box center [435, 593] width 146 height 18
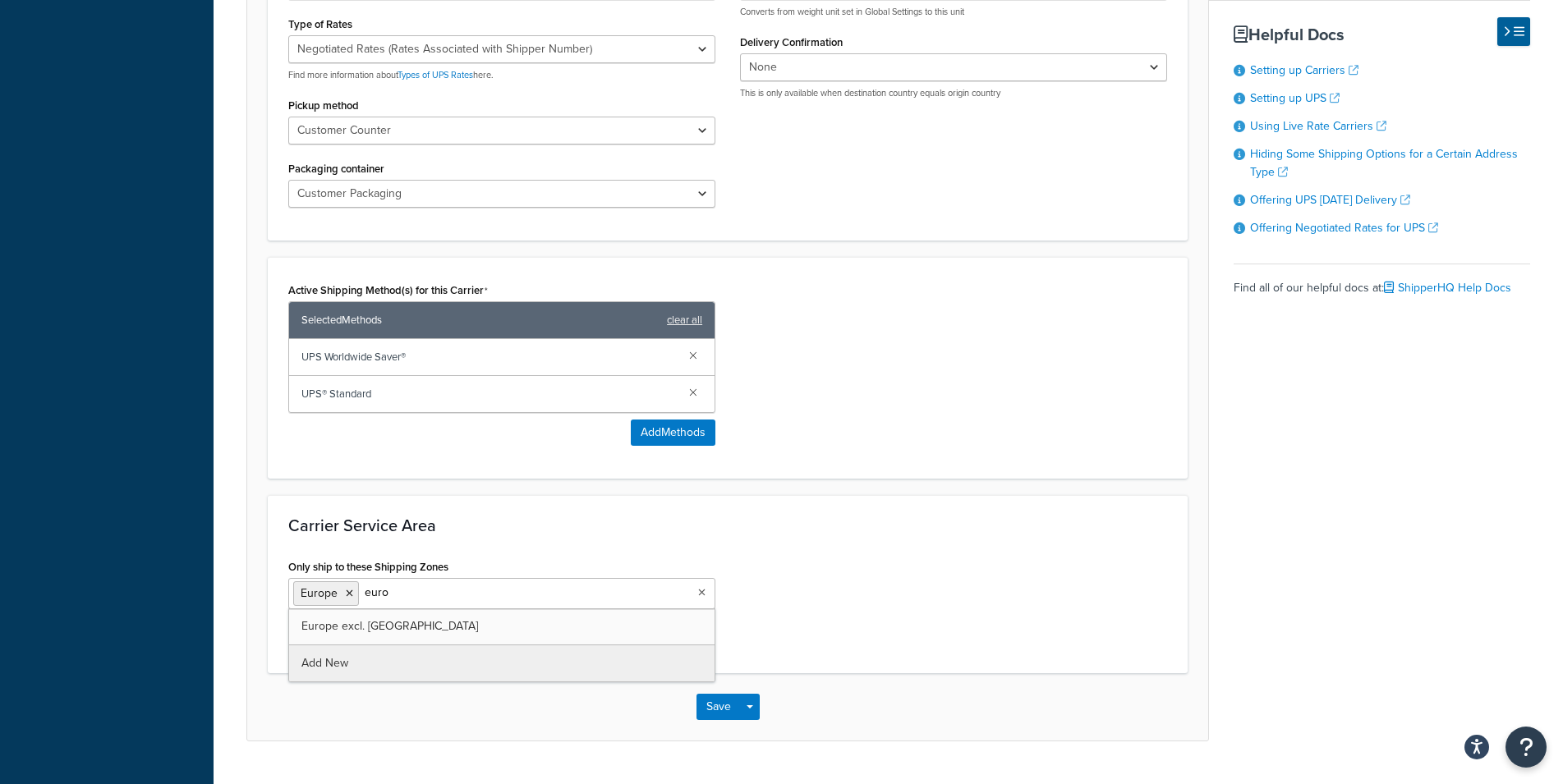
type input "europ"
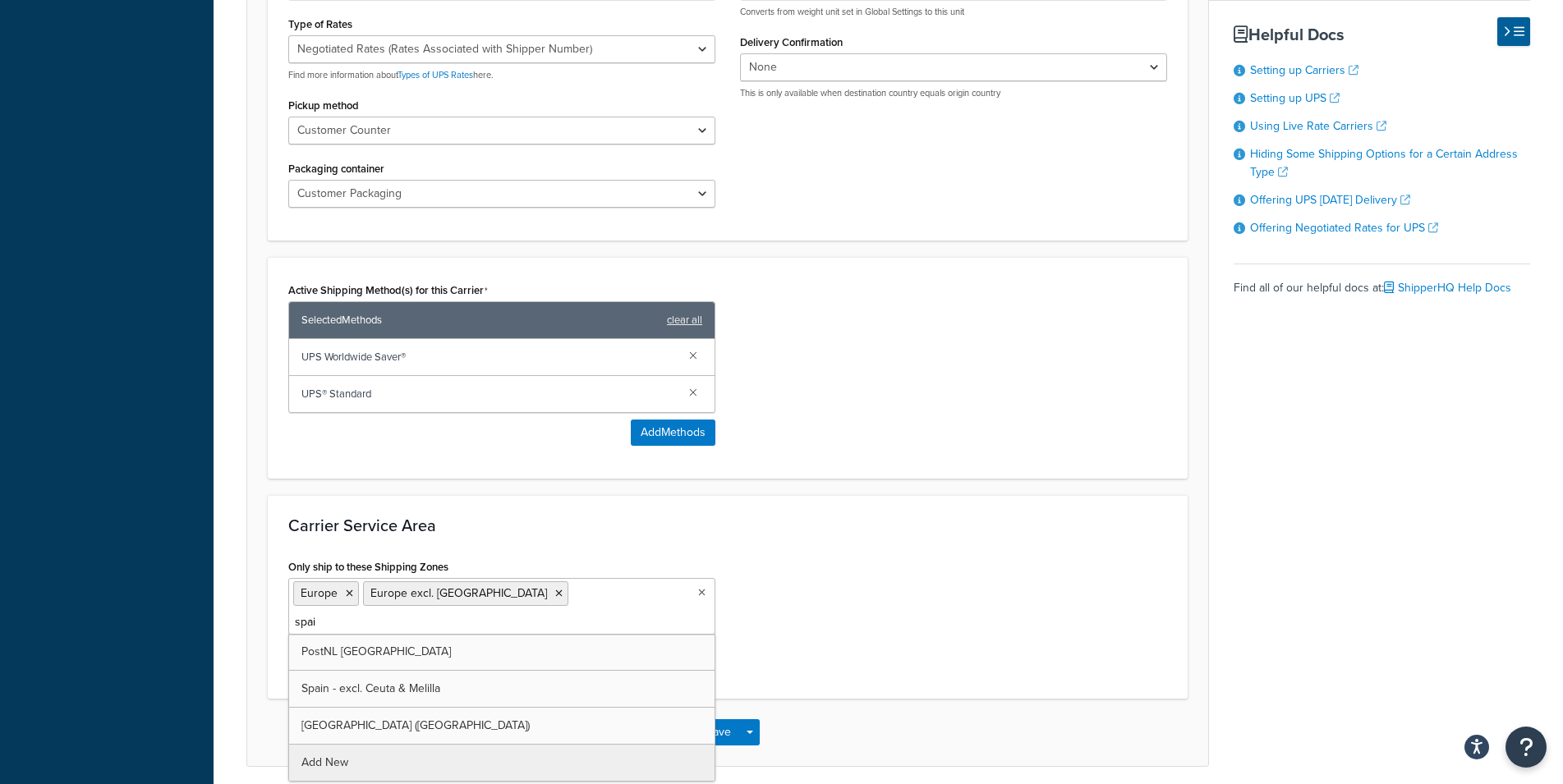
type input "[GEOGRAPHIC_DATA]"
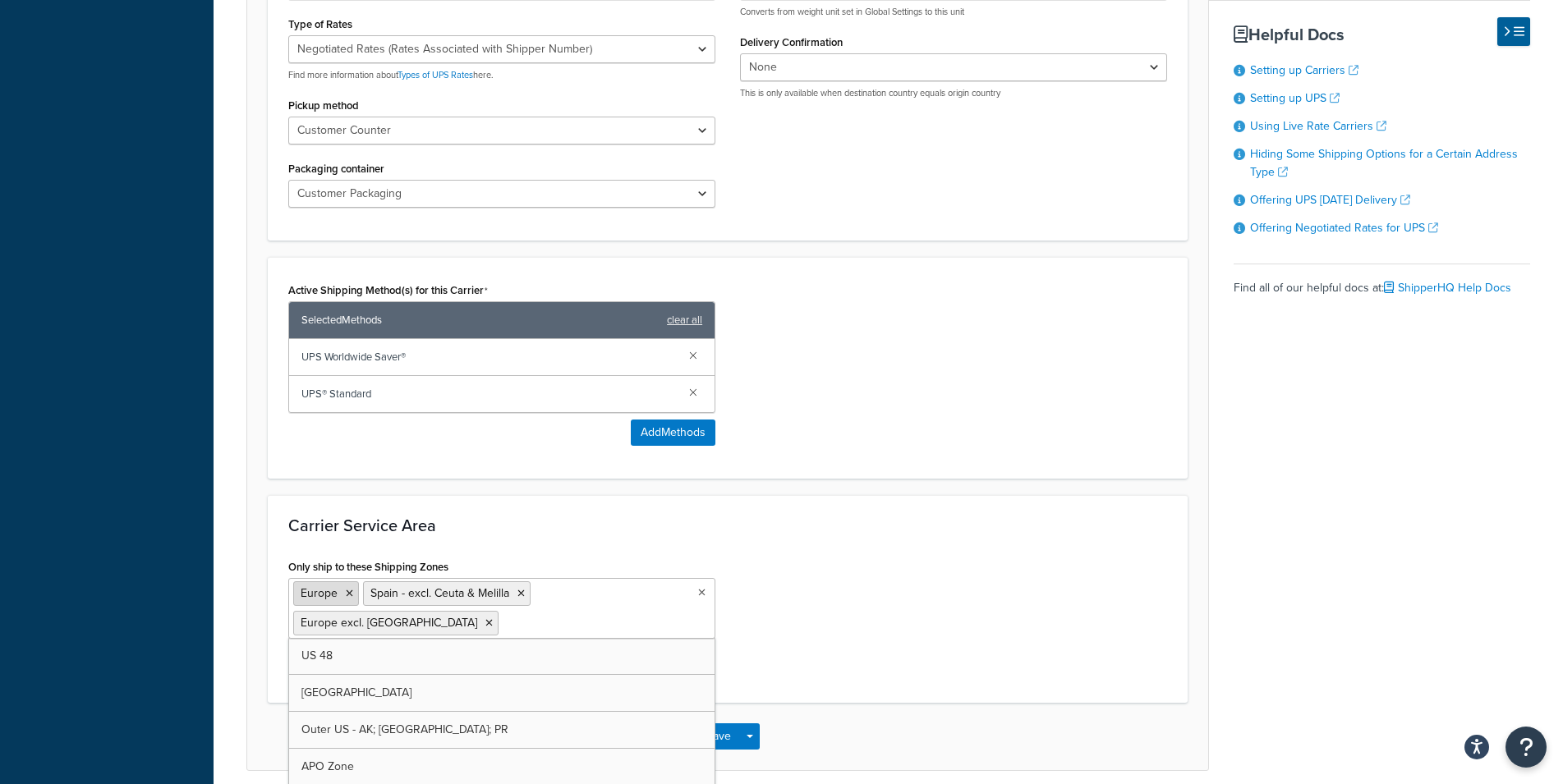
click at [346, 588] on icon at bounding box center [350, 593] width 7 height 10
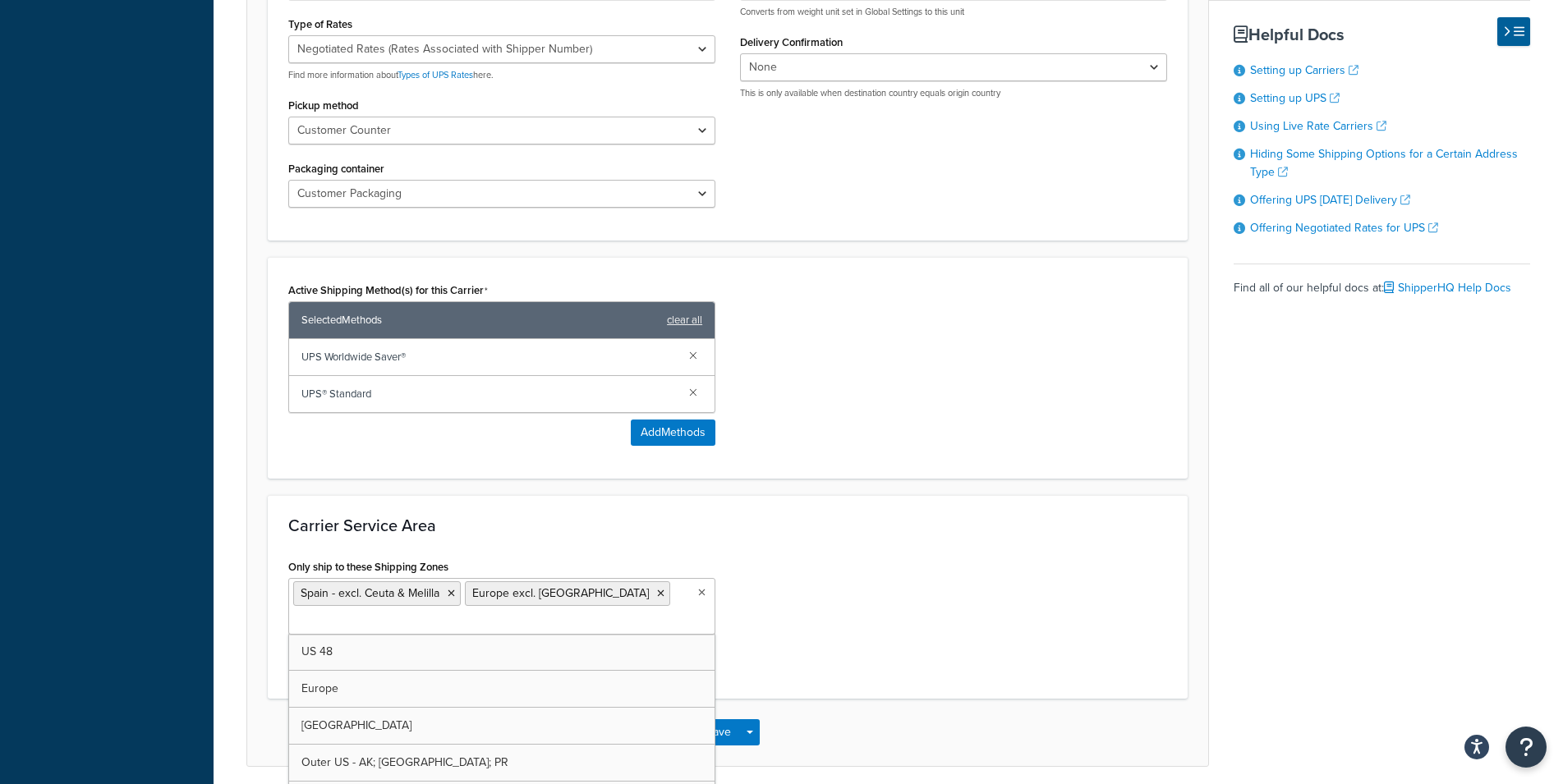
click at [989, 555] on div "Only ship to these Shipping Zones Spain - excl. Ceuta & Melilla Europe excl. Sp…" at bounding box center [727, 617] width 903 height 124
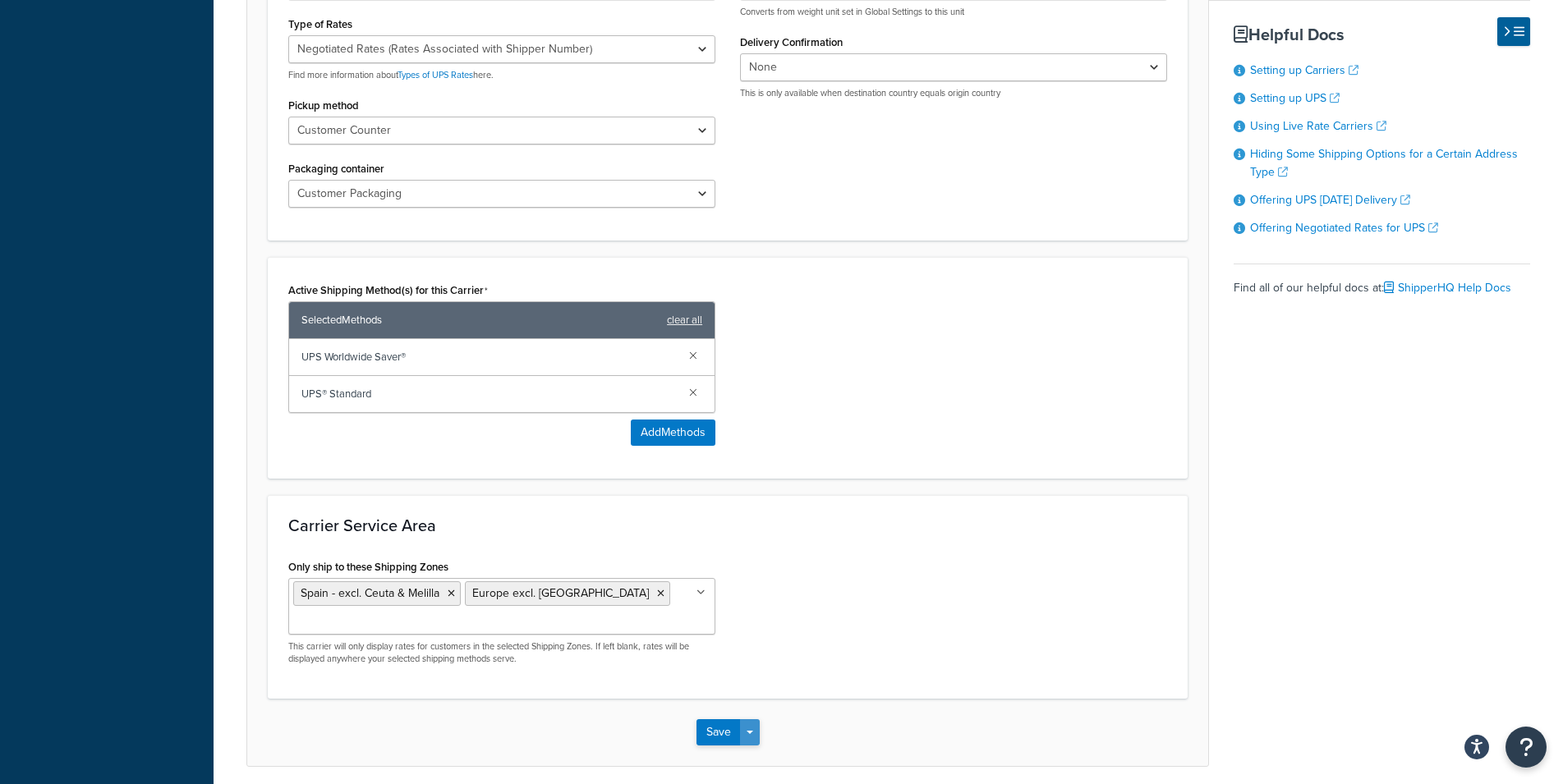
click at [757, 719] on button "Save Dropdown" at bounding box center [749, 732] width 19 height 26
click at [746, 745] on button "Save and Edit" at bounding box center [757, 762] width 120 height 34
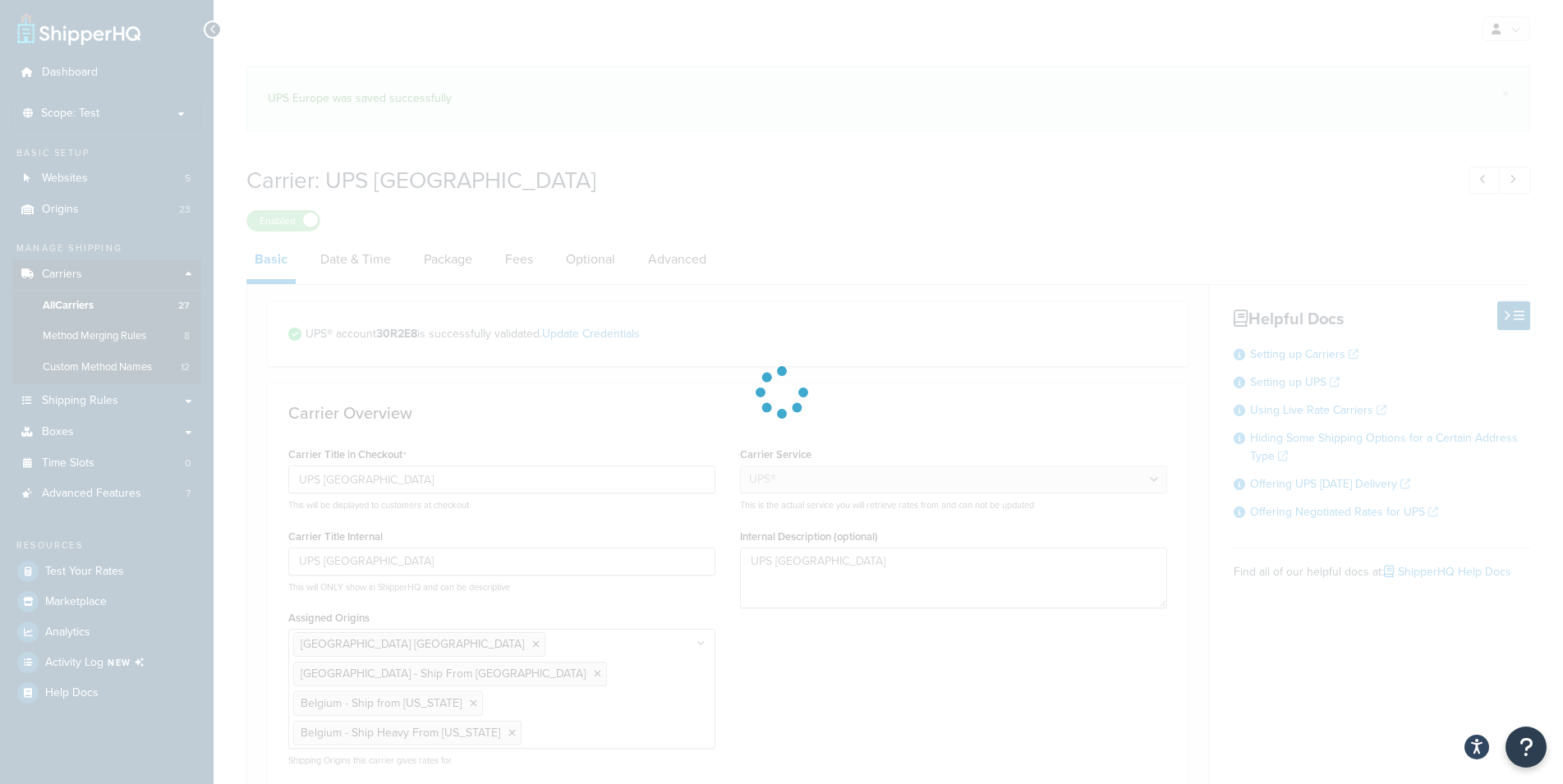
select select "ups"
select select "eur"
select select "03"
select select "convert_lb_kg"
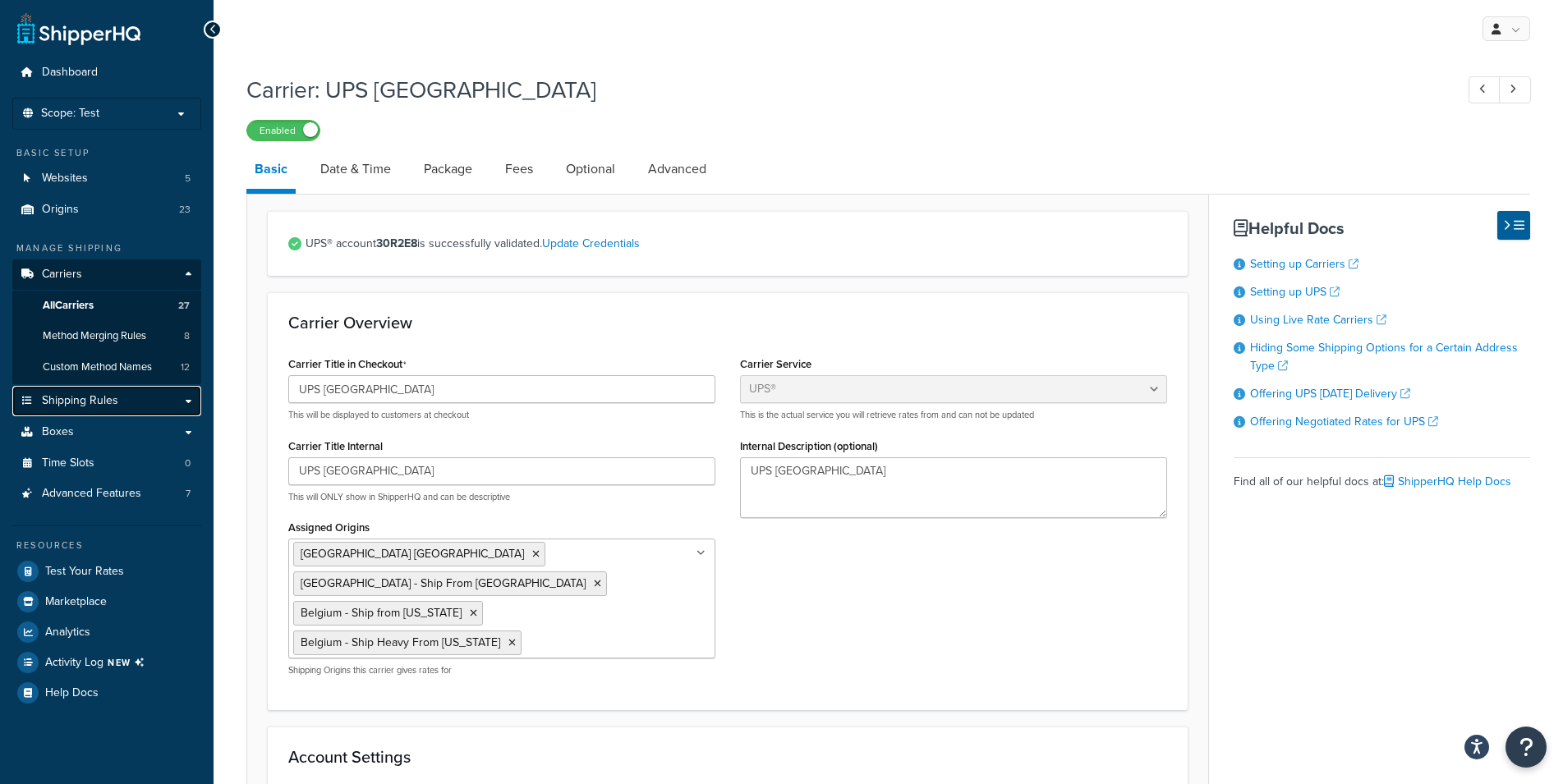
click at [101, 403] on span "Shipping Rules" at bounding box center [79, 400] width 77 height 14
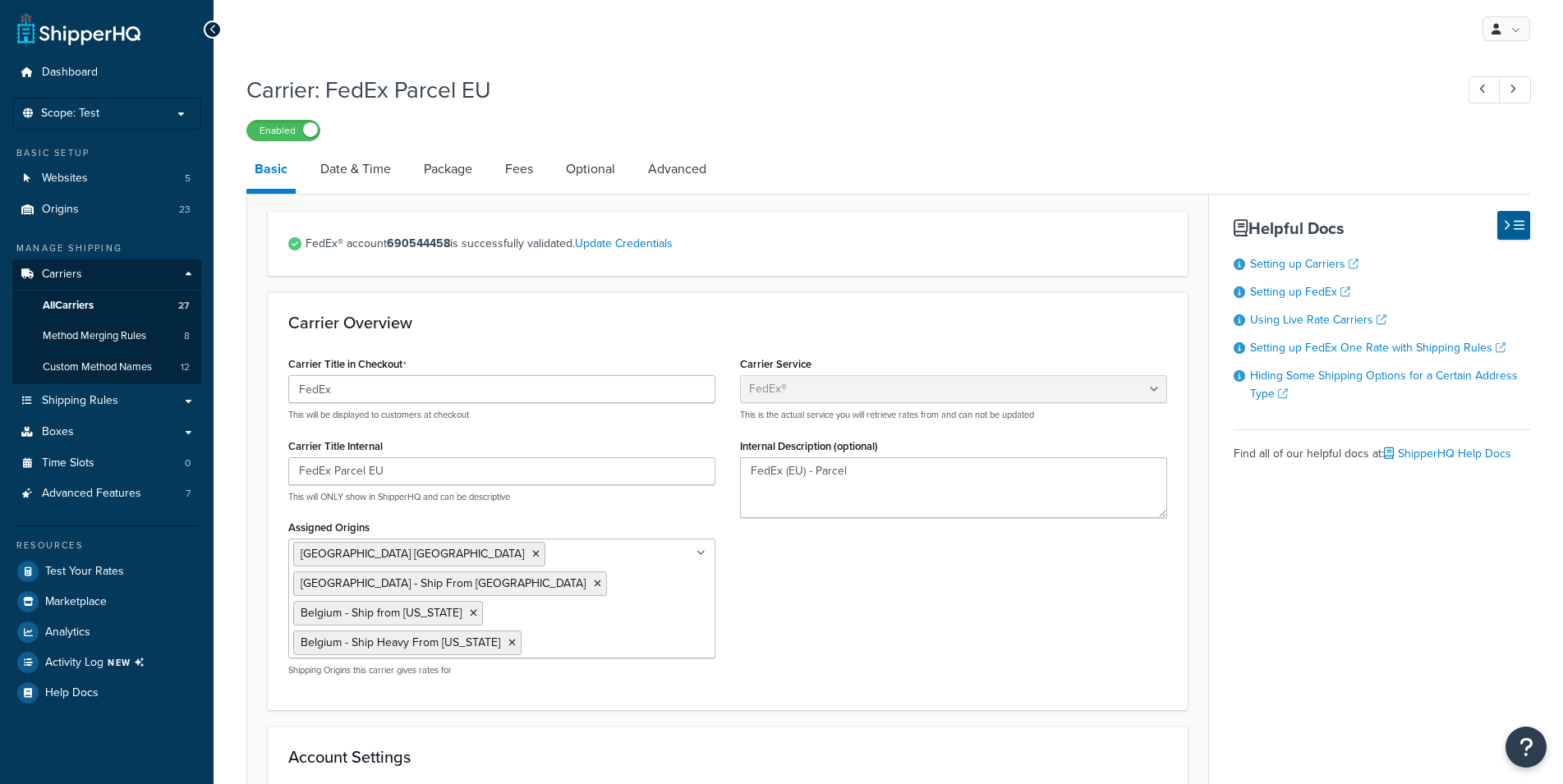
select select "fedEx"
select select "REGULAR_PICKUP"
select select "YOUR_PACKAGING"
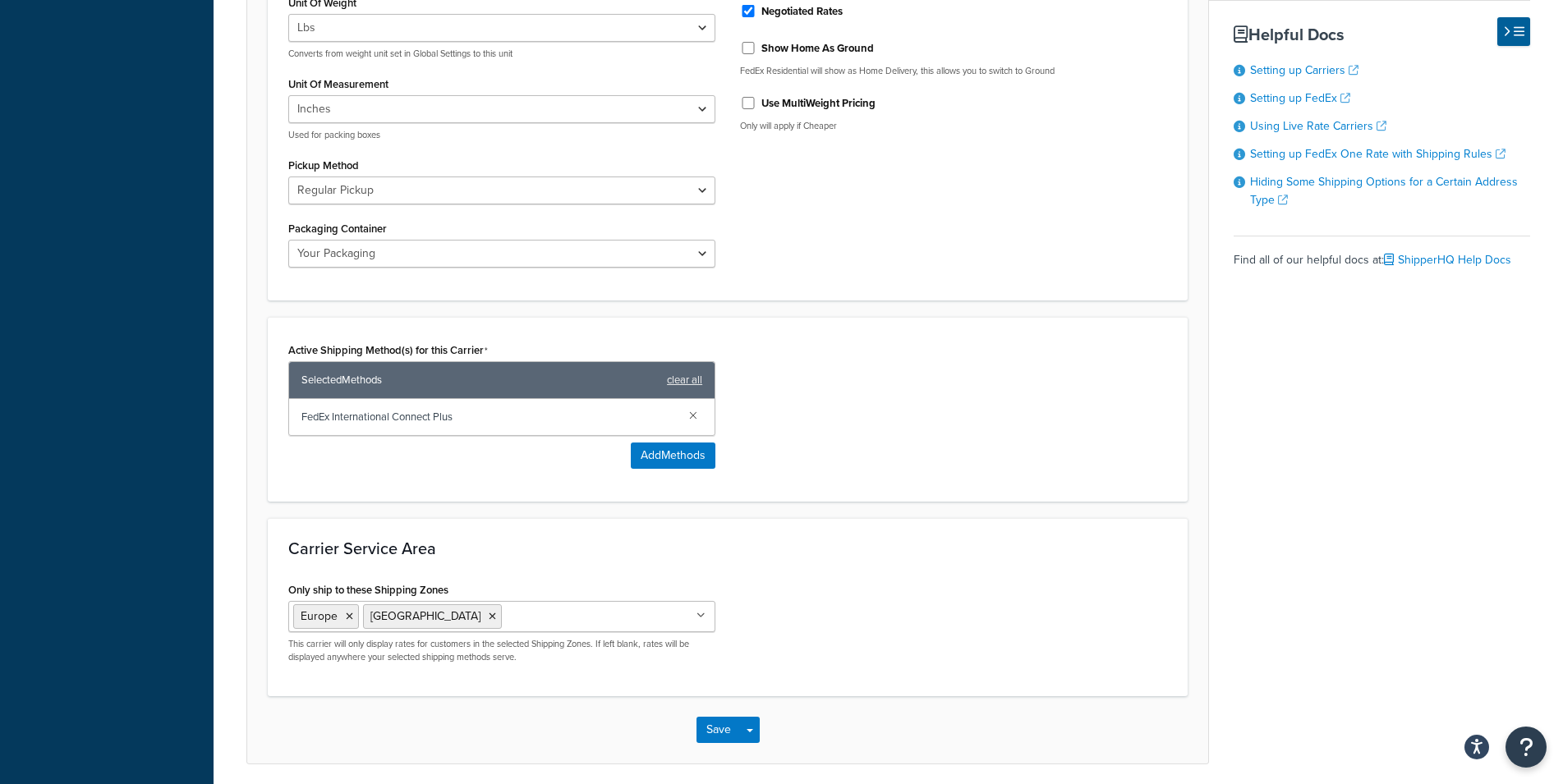
scroll to position [826, 0]
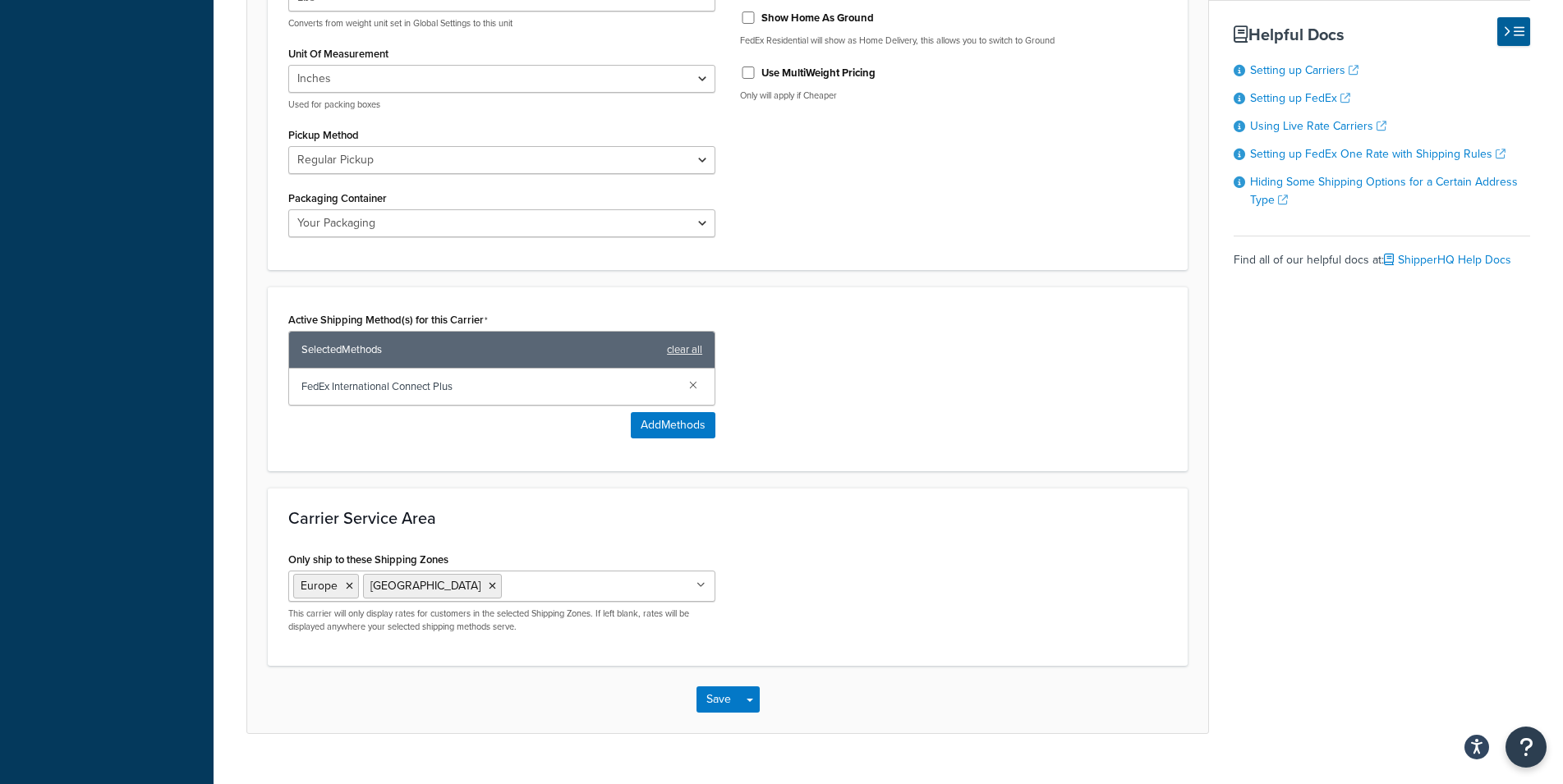
click at [506, 576] on input "Only ship to these Shipping Zones" at bounding box center [579, 586] width 146 height 18
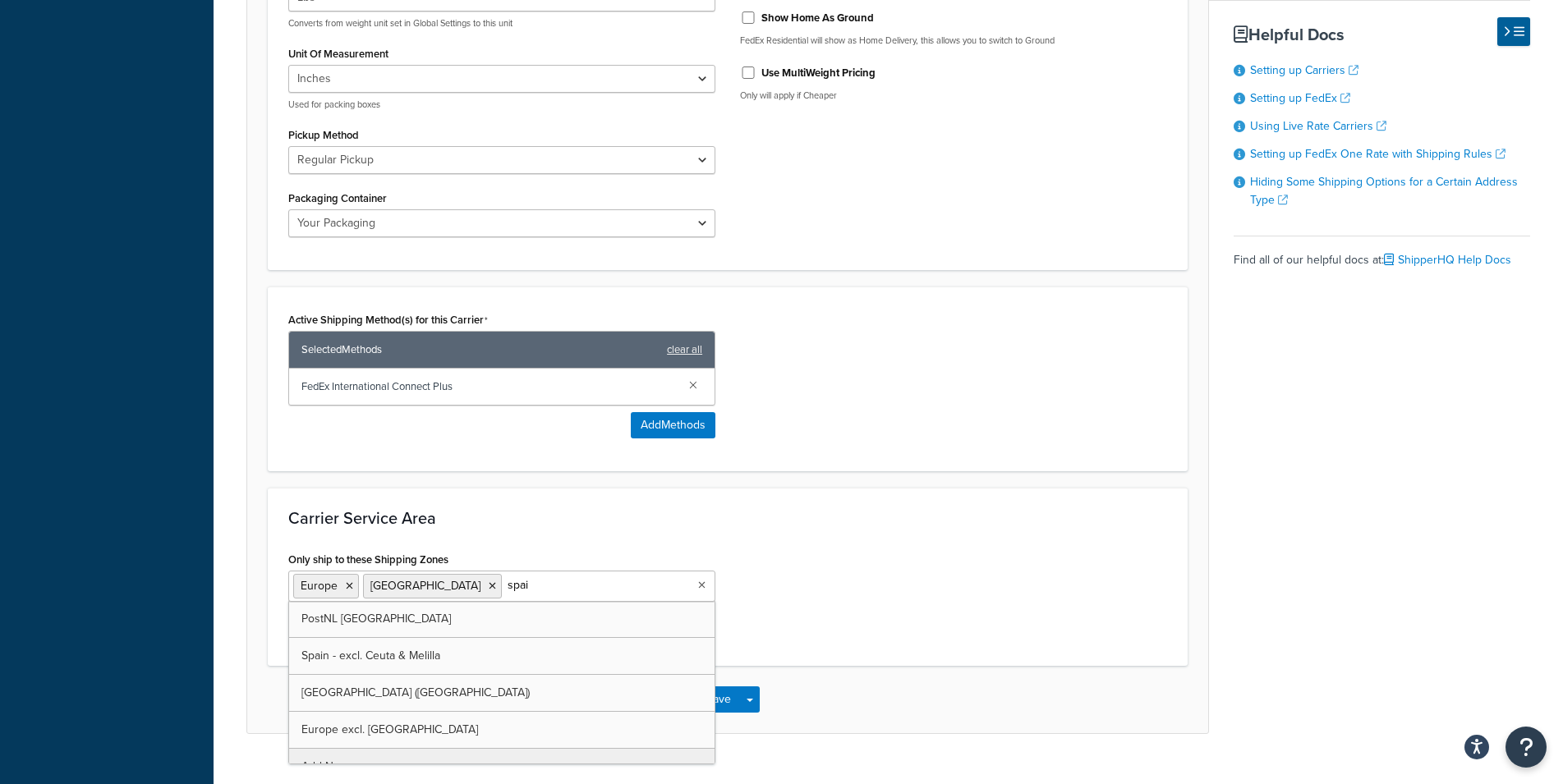
type input "[GEOGRAPHIC_DATA]"
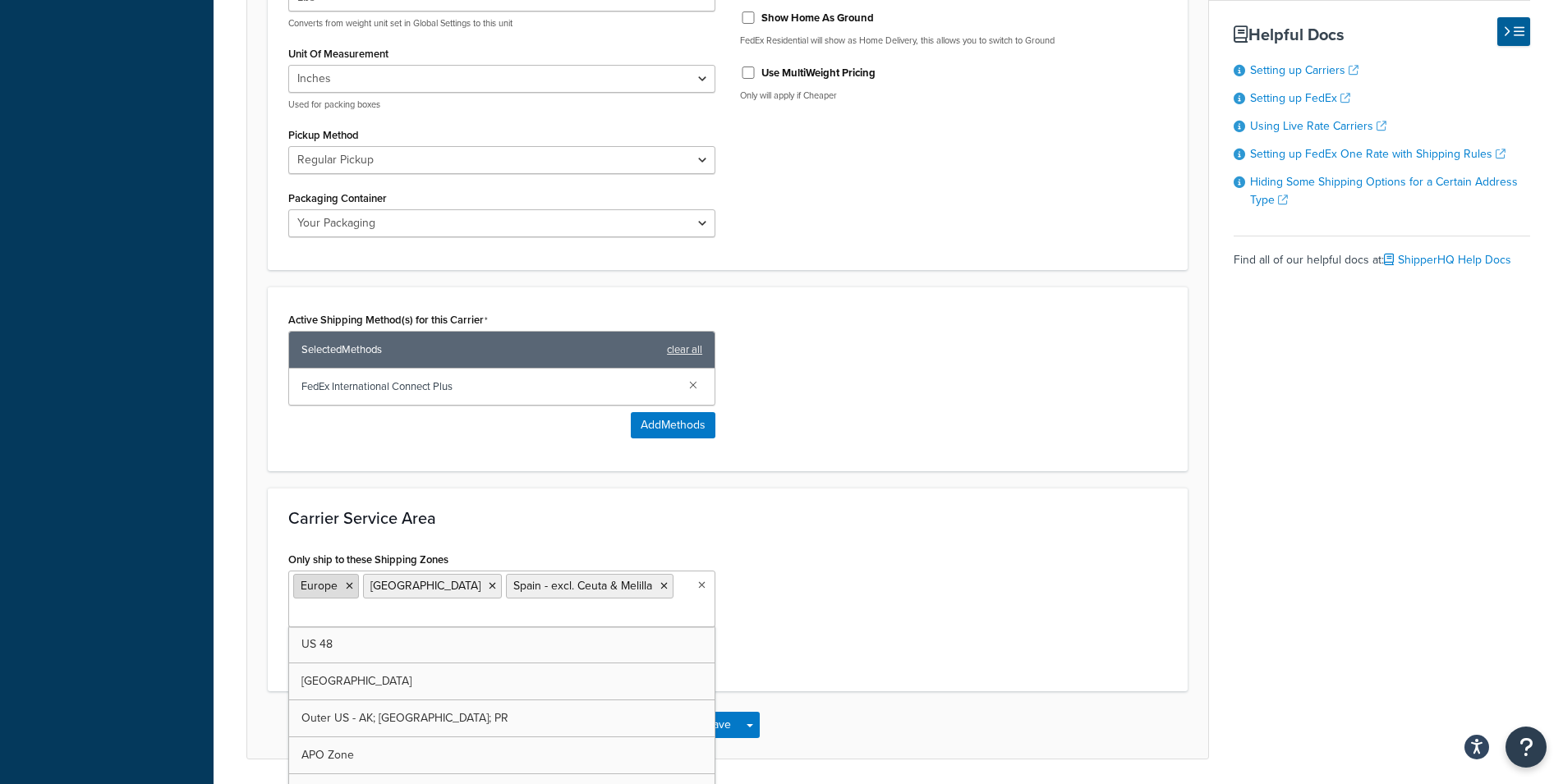
click at [351, 581] on icon at bounding box center [350, 586] width 7 height 10
click at [535, 571] on ul "[GEOGRAPHIC_DATA] [GEOGRAPHIC_DATA] - excl. Ceuta & Melilla" at bounding box center [501, 599] width 427 height 56
click at [612, 571] on ul "[GEOGRAPHIC_DATA] [GEOGRAPHIC_DATA] - excl. Ceuta & Melilla" at bounding box center [501, 599] width 427 height 56
click at [576, 571] on ul "[GEOGRAPHIC_DATA] [GEOGRAPHIC_DATA] - excl. Ceuta & Melilla" at bounding box center [501, 599] width 427 height 56
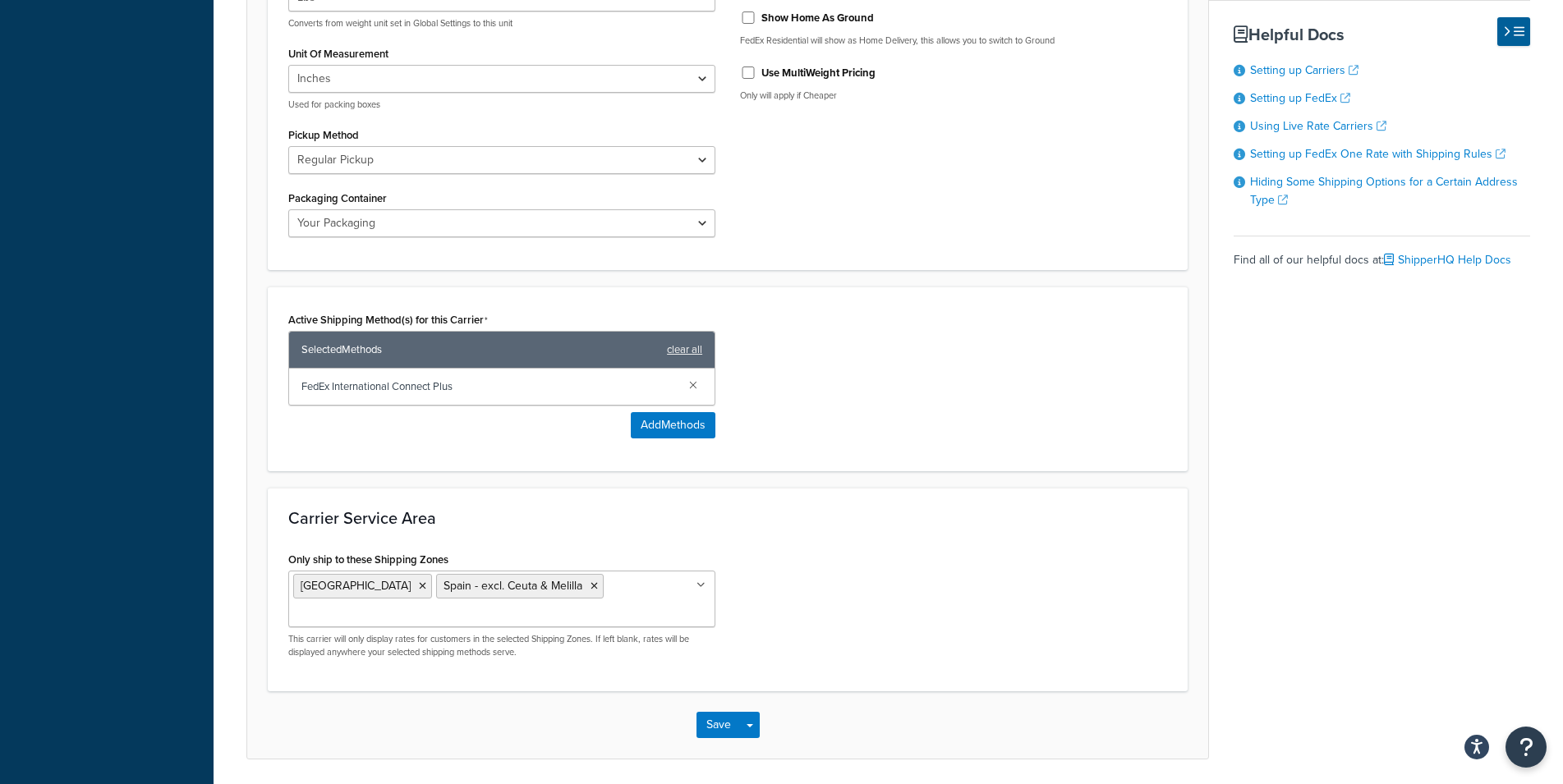
click at [889, 554] on div "Only ship to these Shipping Zones Iceland Spain - excl. Ceuta & Melilla US 48 E…" at bounding box center [727, 610] width 903 height 124
click at [579, 571] on ul "Iceland Spain - excl. Ceuta & Melilla" at bounding box center [501, 599] width 427 height 56
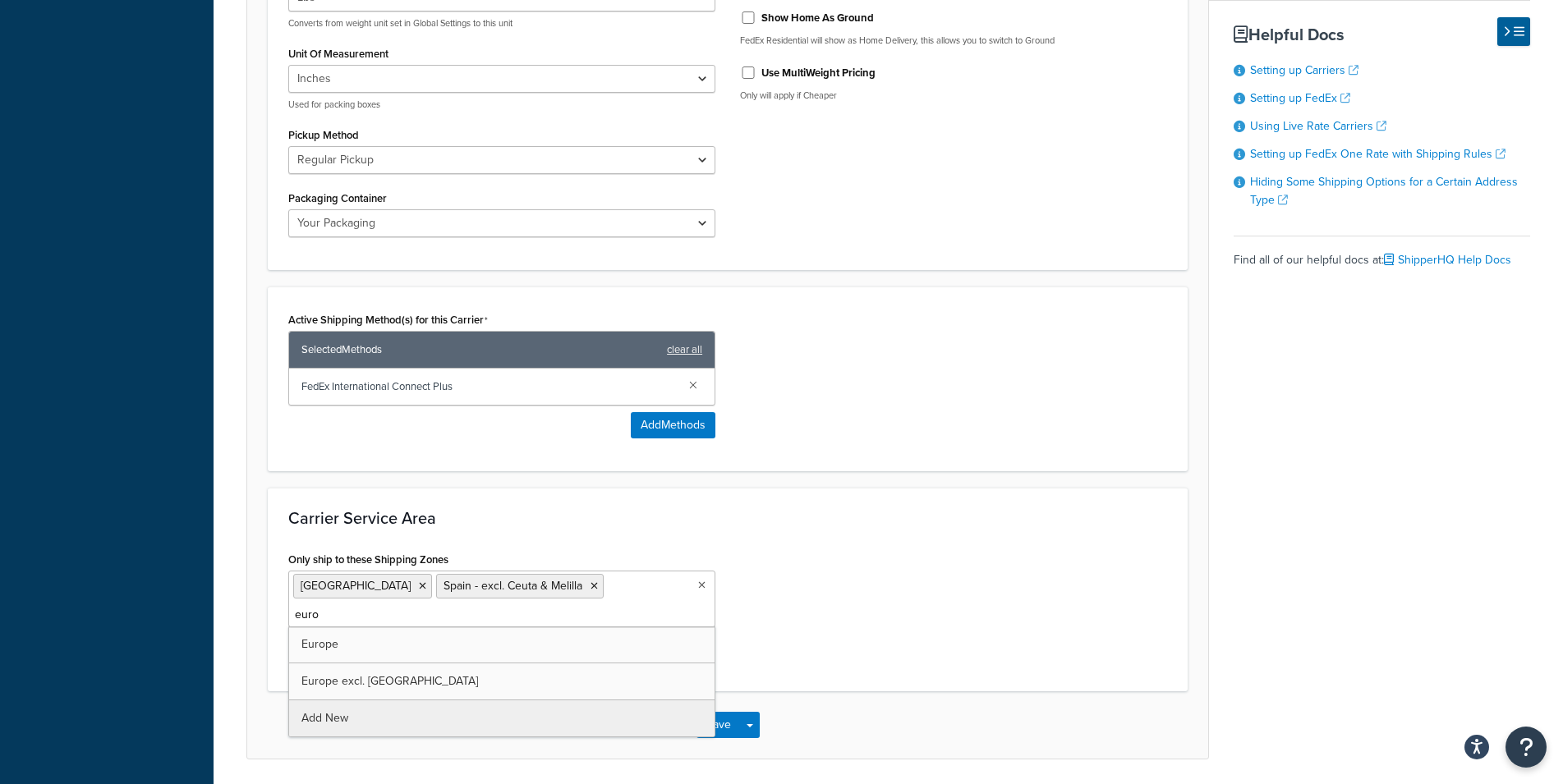
type input "europ"
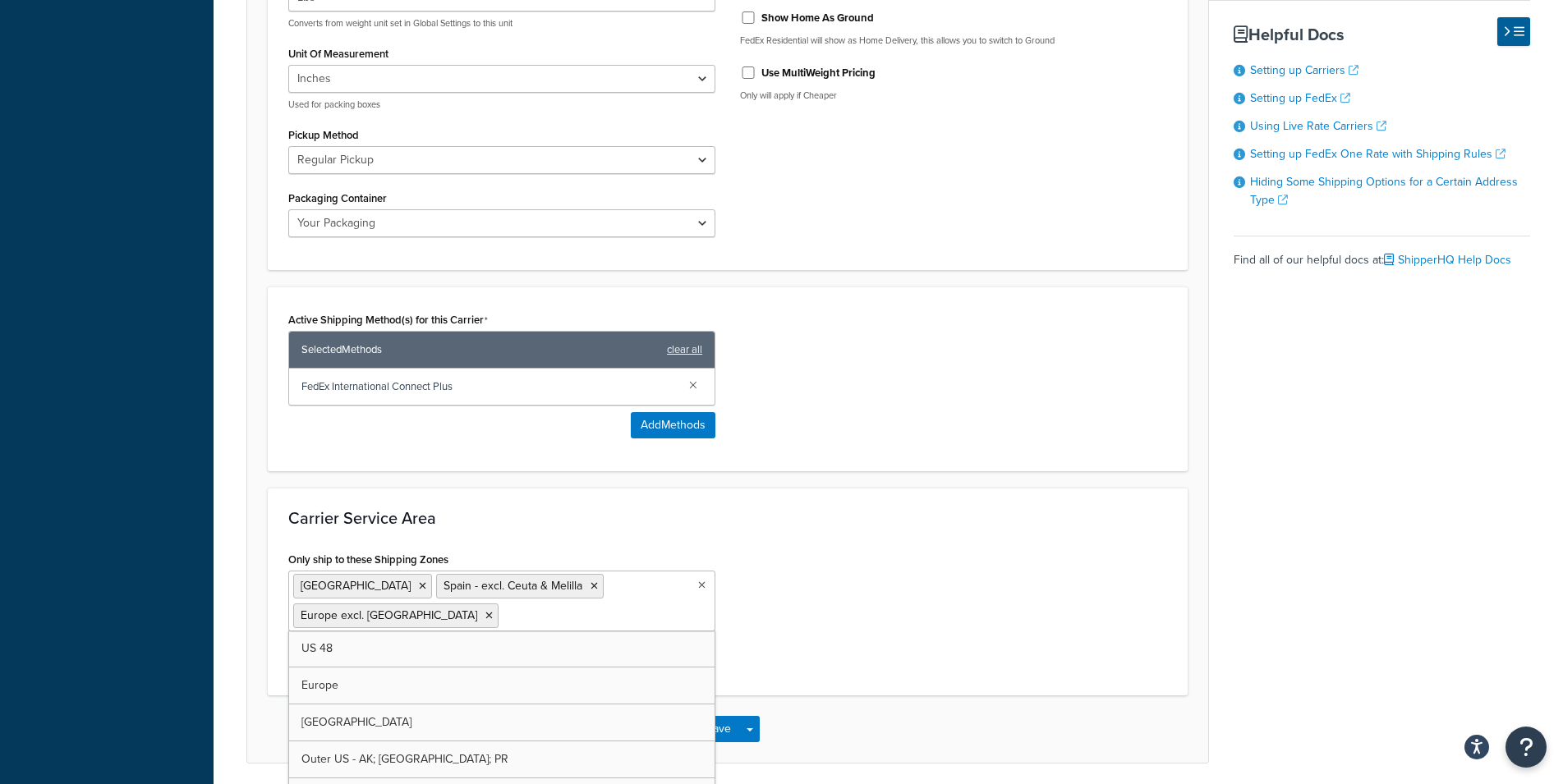
click at [932, 588] on div "Only ship to these Shipping Zones Iceland Spain - excl. Ceuta & Melilla Europe …" at bounding box center [727, 612] width 903 height 127
click at [749, 716] on button "Save Dropdown" at bounding box center [749, 729] width 19 height 26
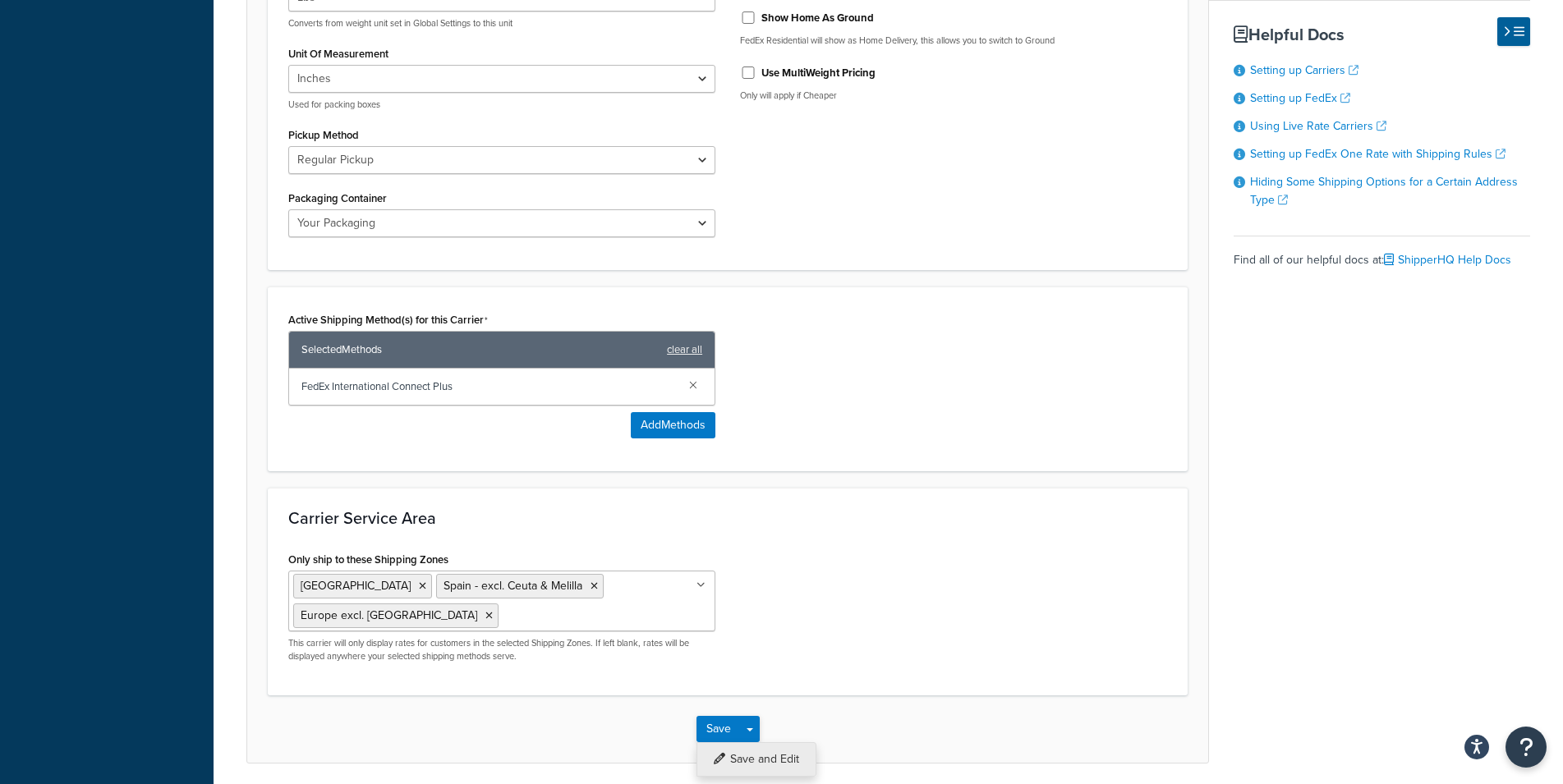
click at [752, 742] on button "Save and Edit" at bounding box center [757, 759] width 120 height 34
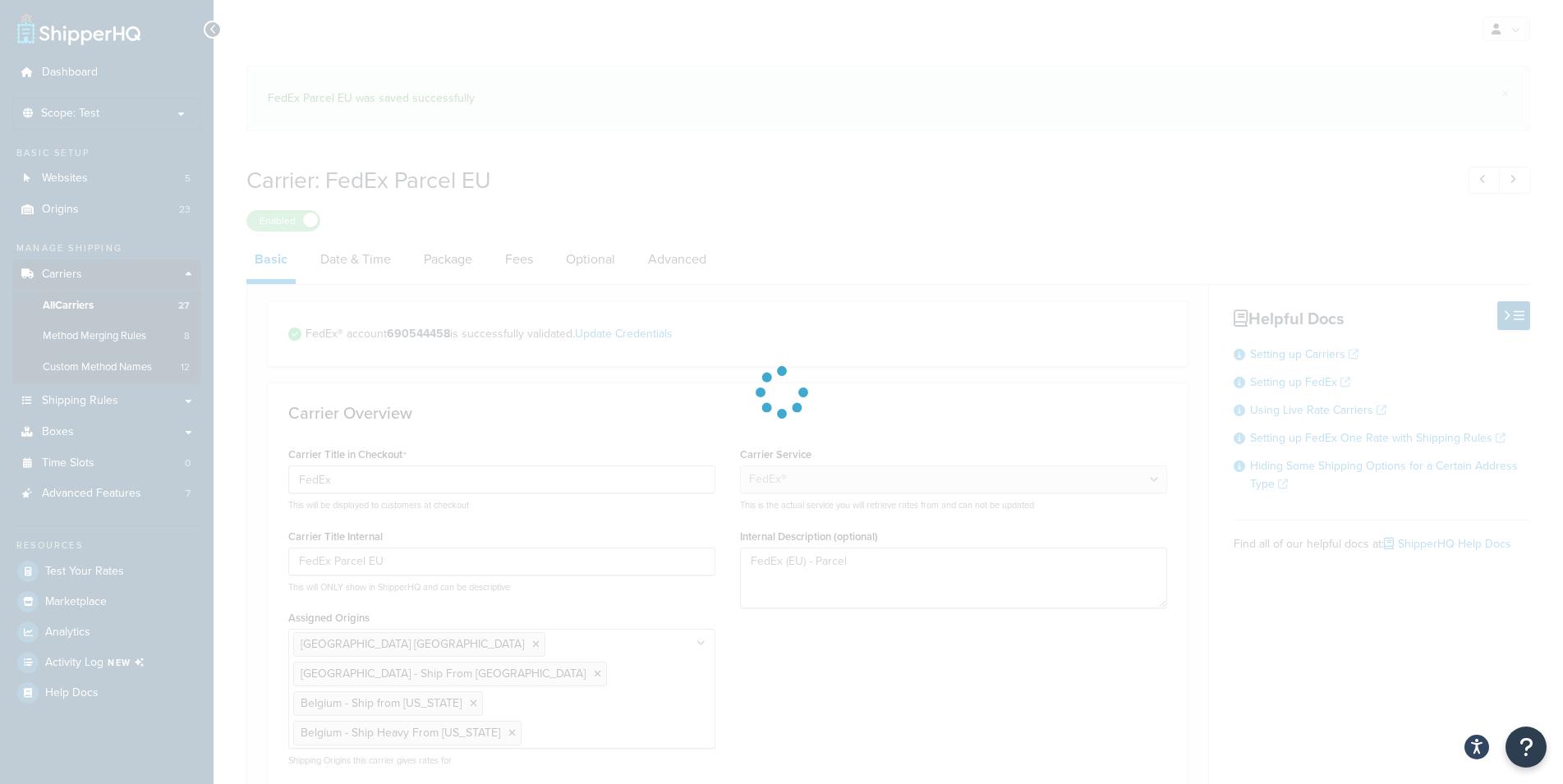
select select "fedEx"
select select "REGULAR_PICKUP"
select select "YOUR_PACKAGING"
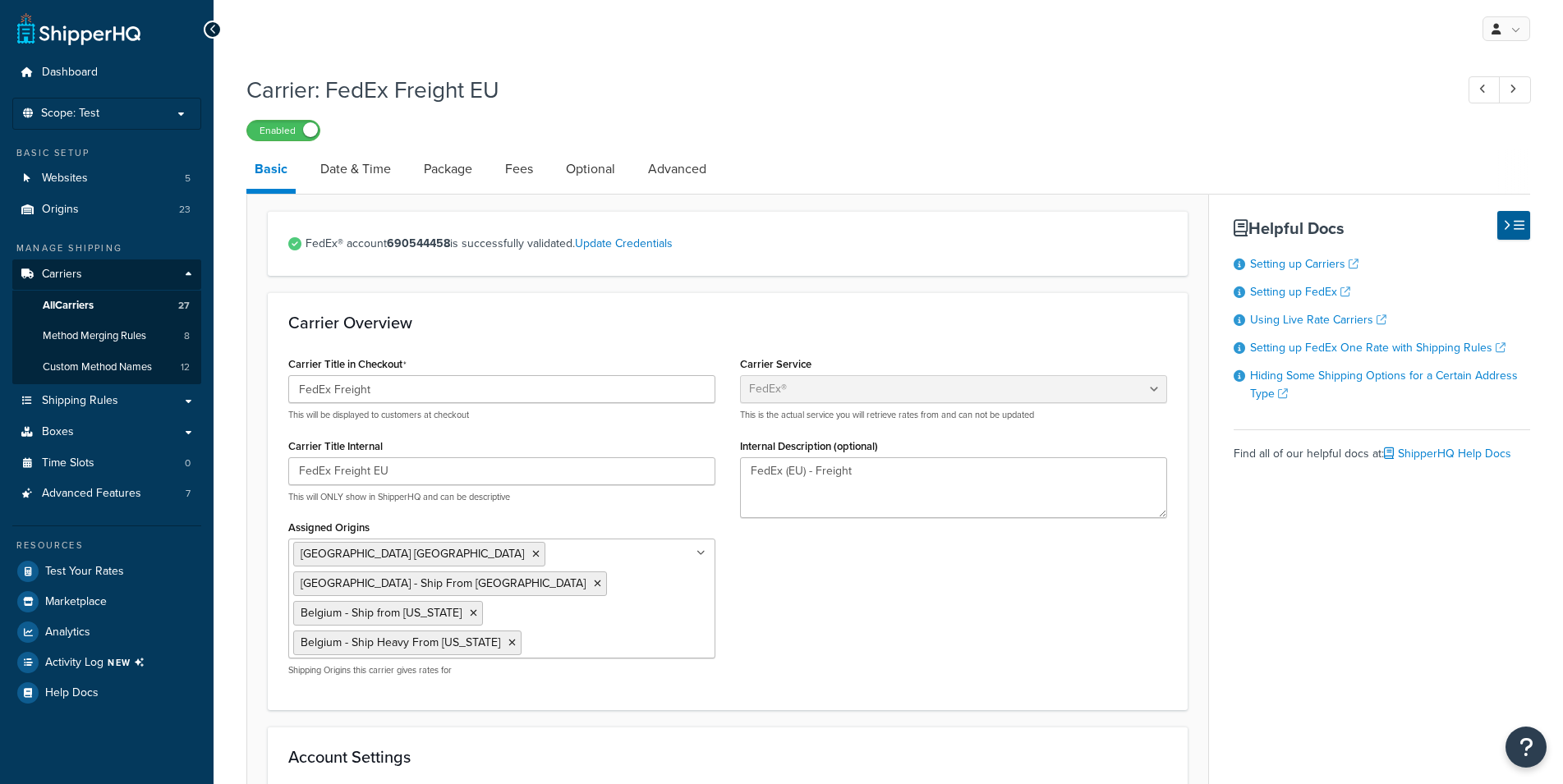
select select "fedEx"
select select "REGULAR_PICKUP"
select select "YOUR_PACKAGING"
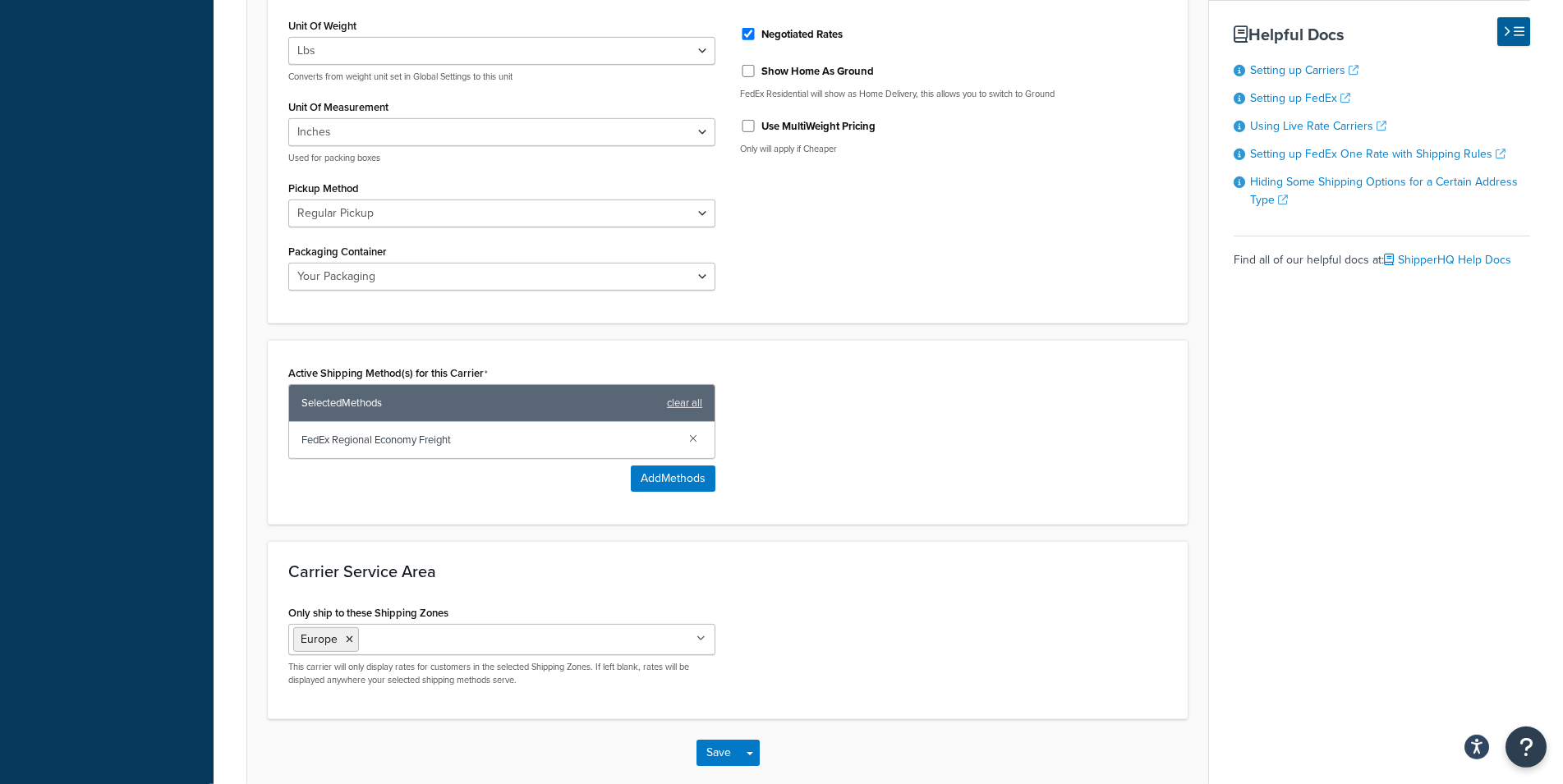
scroll to position [826, 0]
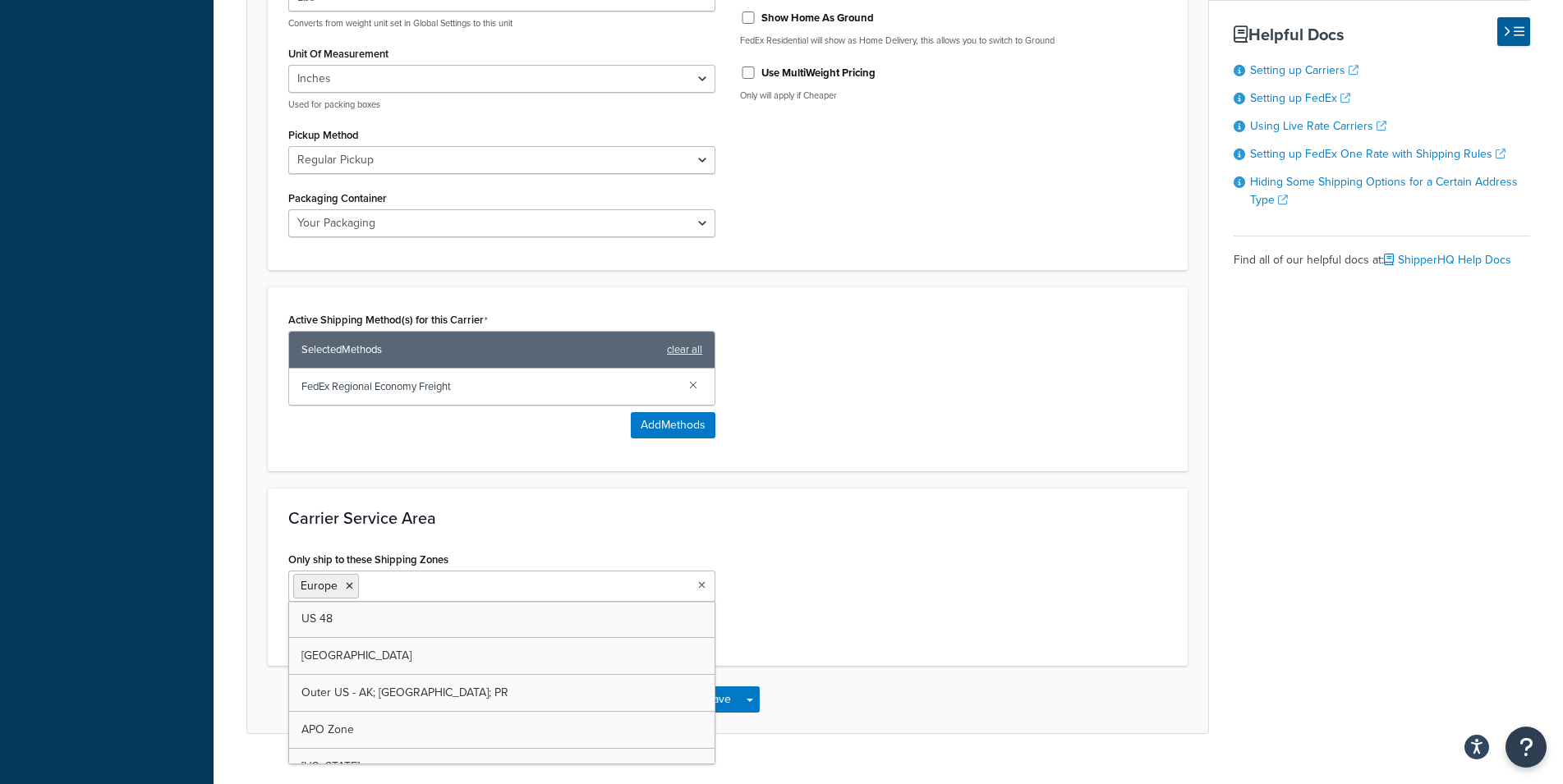
click at [508, 576] on input "Only ship to these Shipping Zones" at bounding box center [435, 586] width 146 height 18
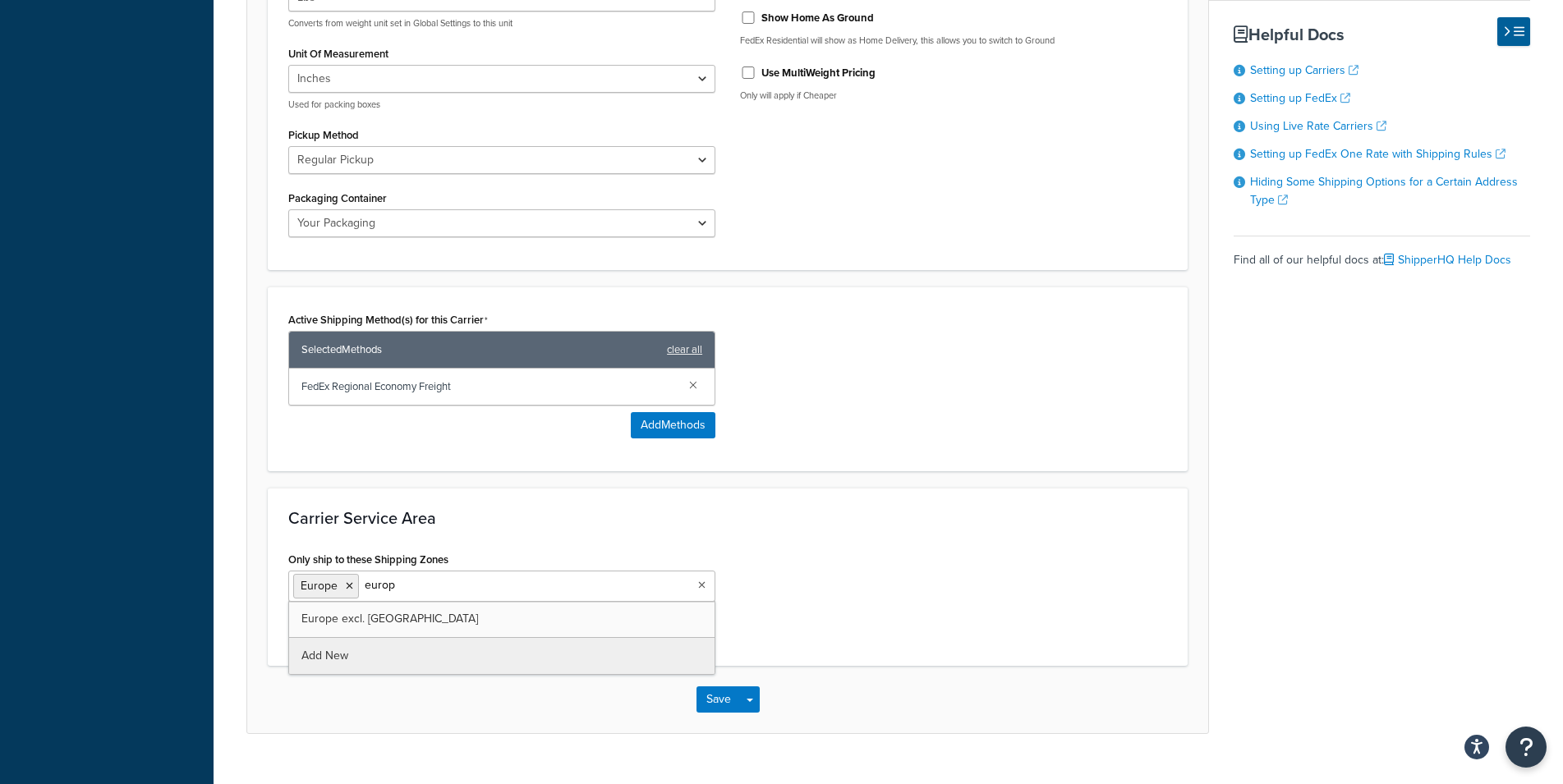
type input "europe"
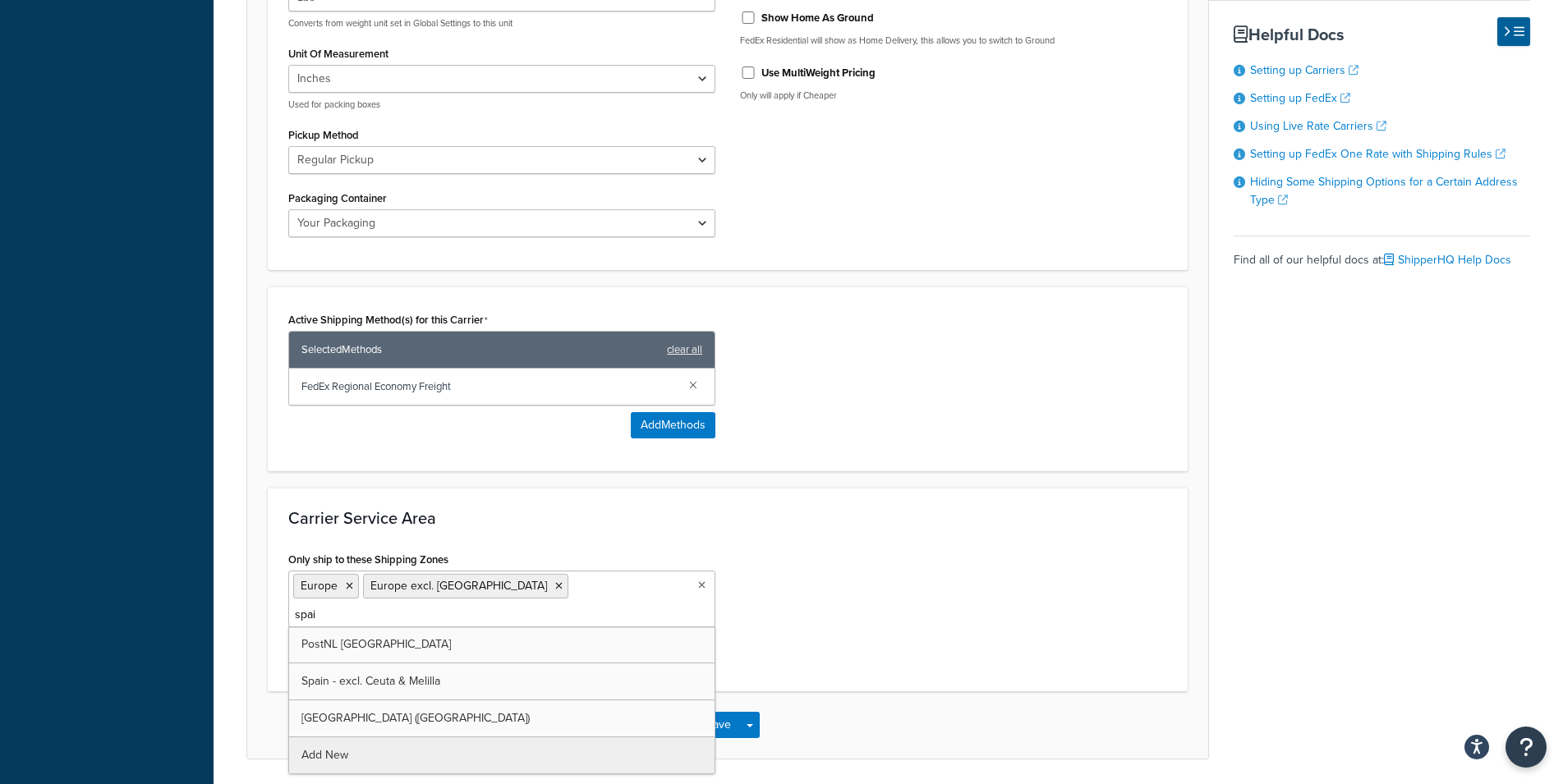
type input "[GEOGRAPHIC_DATA]"
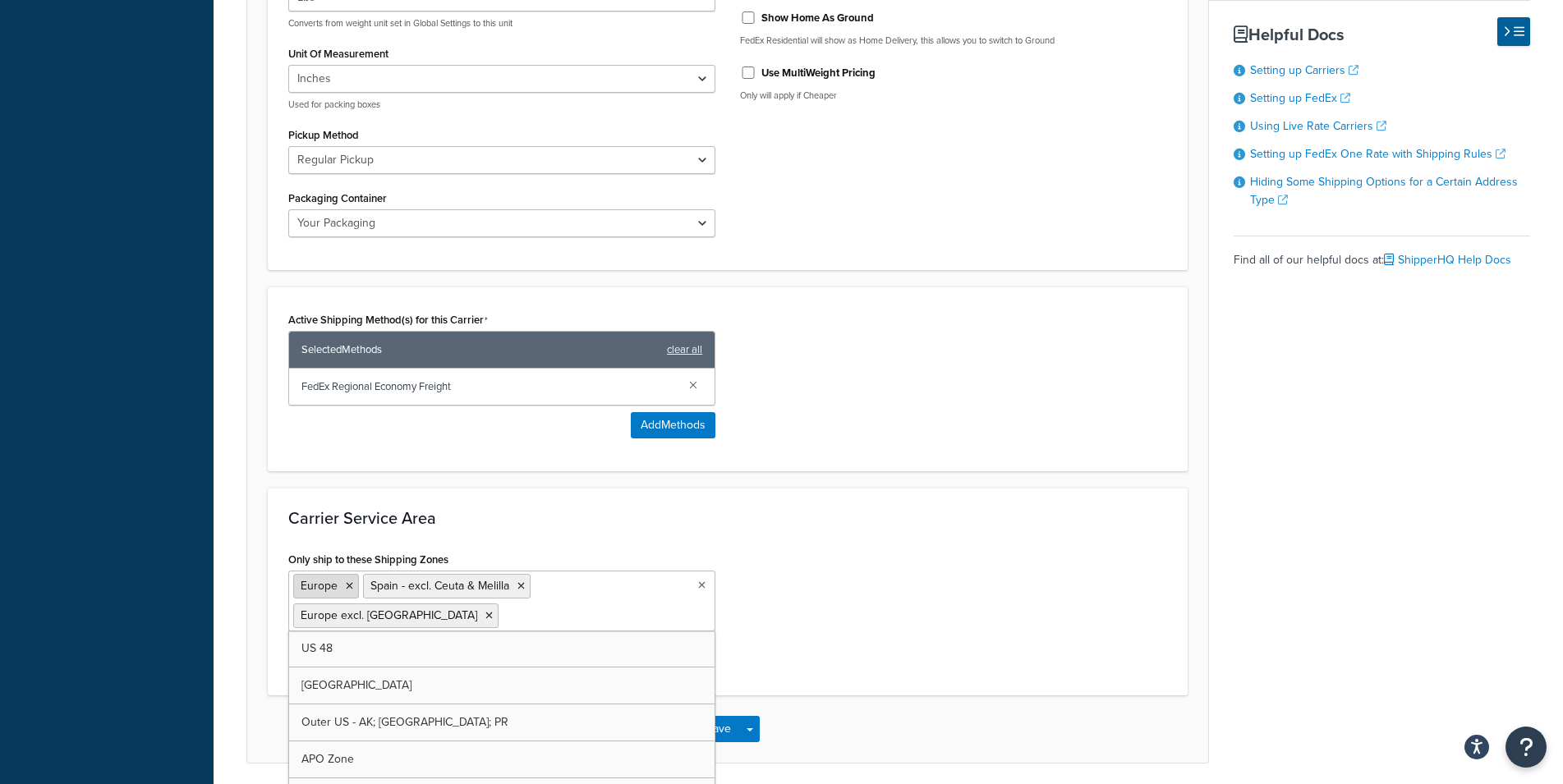
click at [348, 581] on icon at bounding box center [350, 586] width 7 height 10
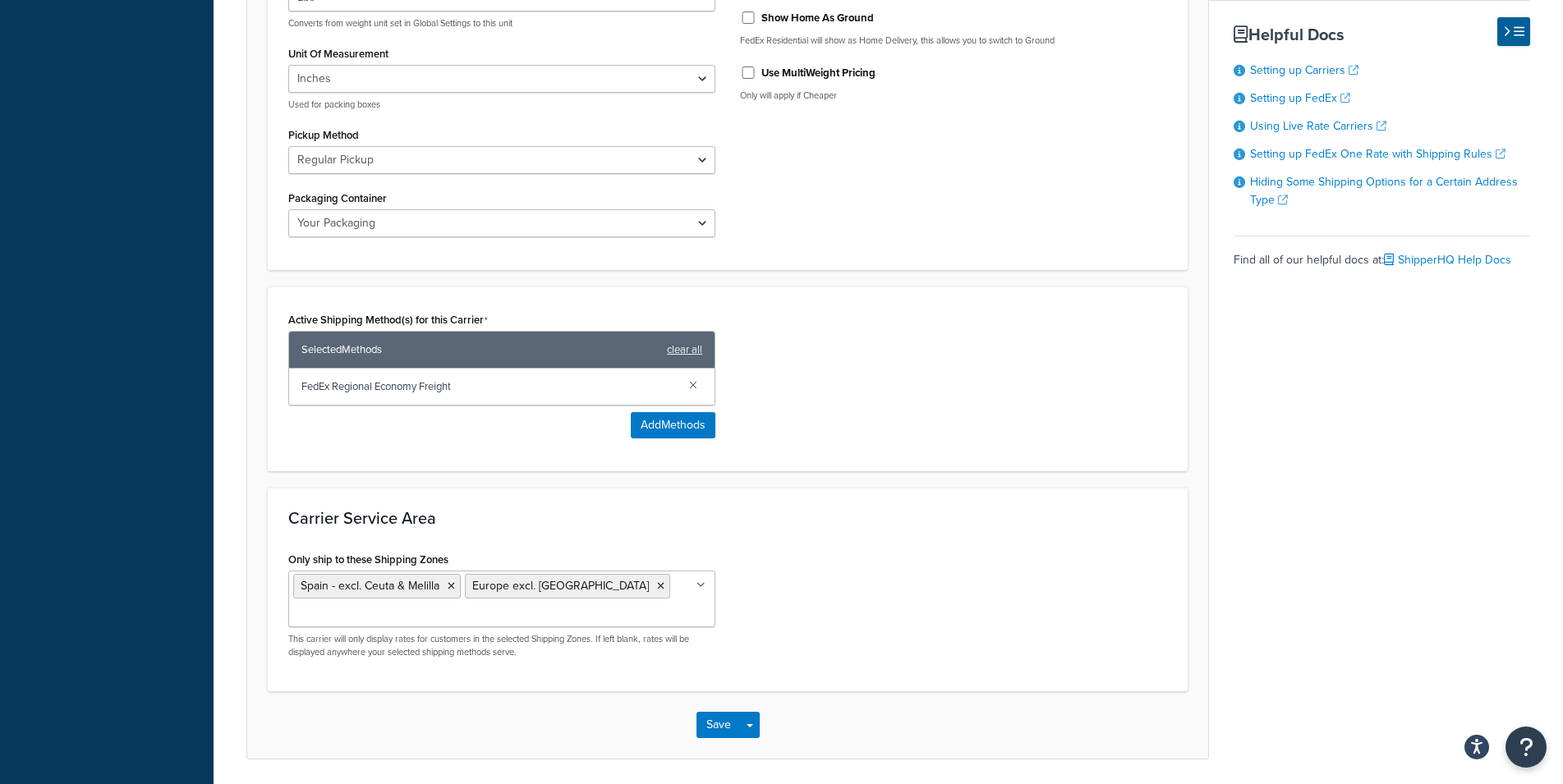
click at [654, 512] on div "Carrier Service Area Only ship to these Shipping Zones [GEOGRAPHIC_DATA] - excl…" at bounding box center [727, 589] width 920 height 204
click at [756, 712] on button "Save Dropdown" at bounding box center [749, 725] width 19 height 26
click at [757, 738] on button "Save and Edit" at bounding box center [757, 754] width 120 height 34
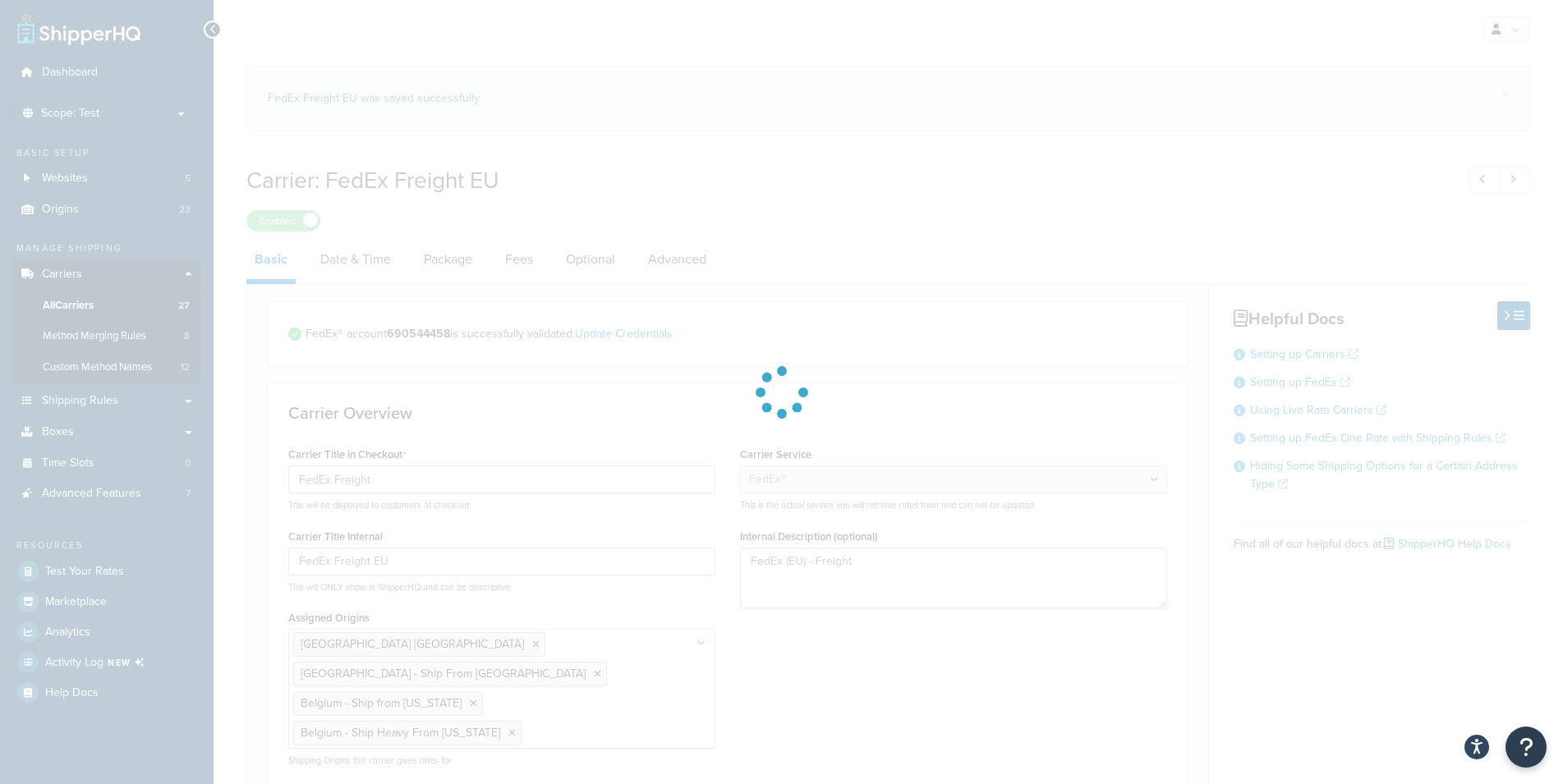
select select "fedEx"
select select "REGULAR_PICKUP"
select select "YOUR_PACKAGING"
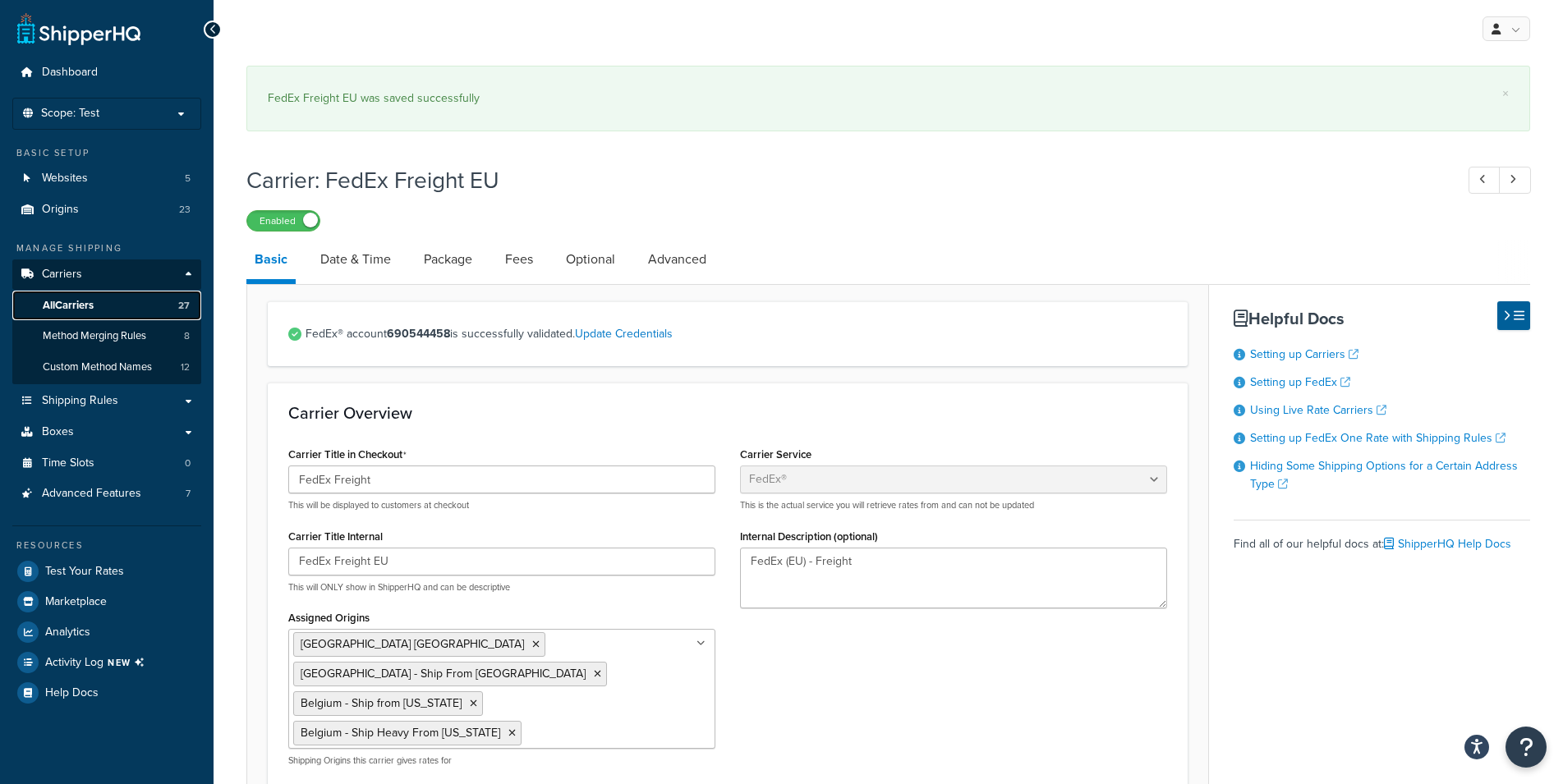
click at [78, 299] on span "All Carriers" at bounding box center [67, 305] width 51 height 14
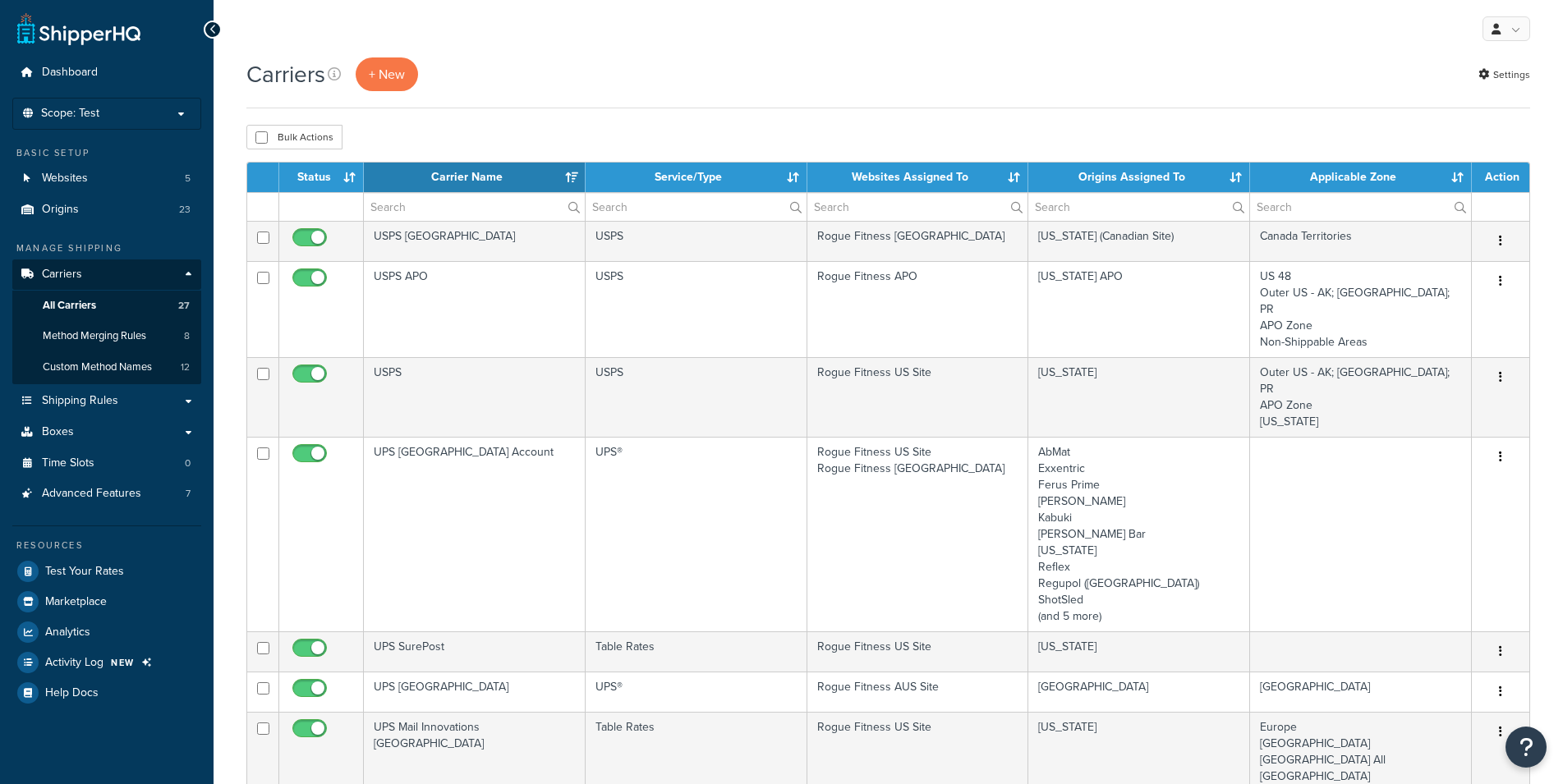
select select "15"
click at [984, 180] on th "Websites Assigned To" at bounding box center [918, 177] width 221 height 30
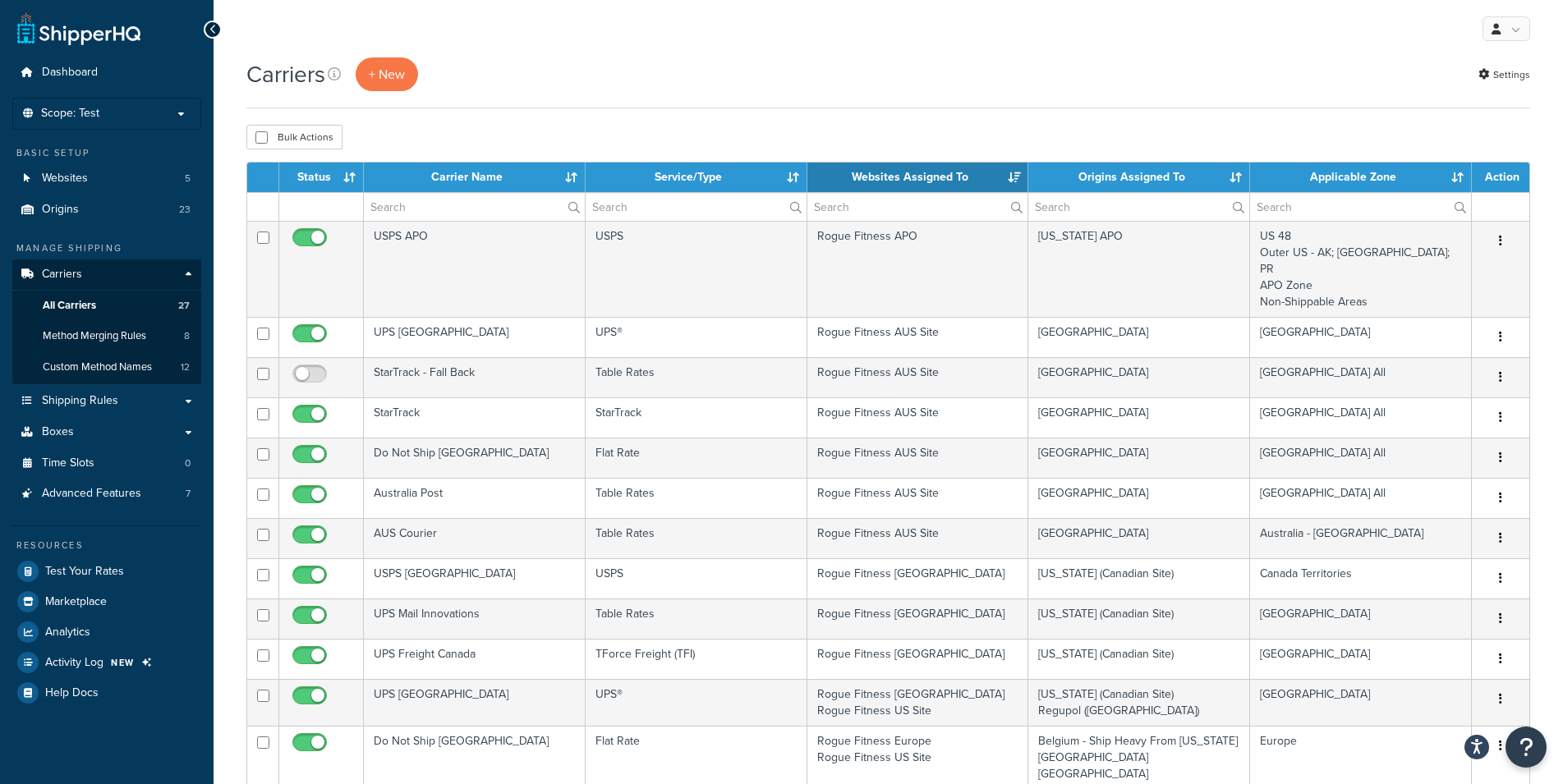
click at [984, 180] on th "Websites Assigned To" at bounding box center [918, 177] width 221 height 30
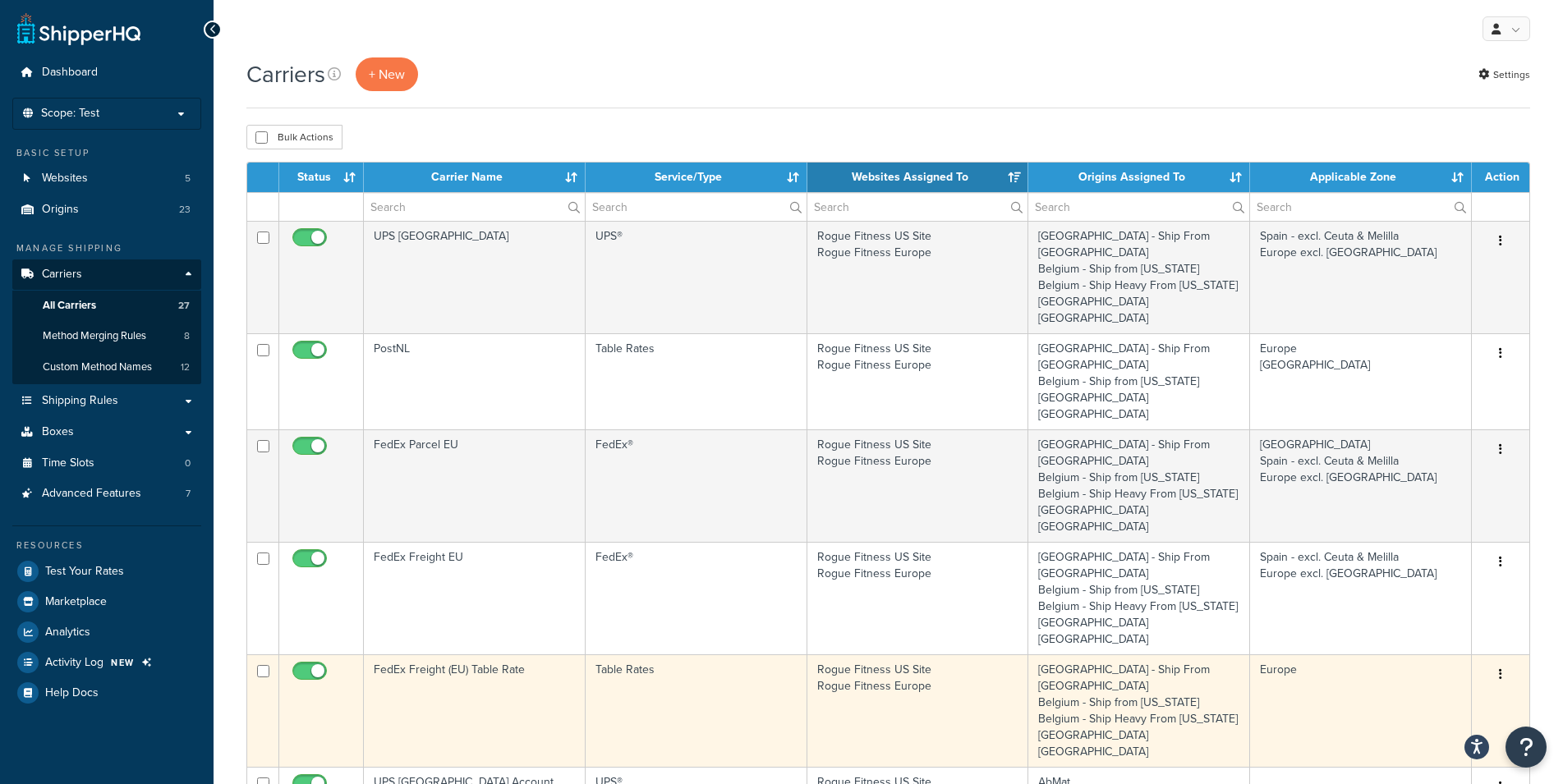
click at [1501, 669] on icon "button" at bounding box center [1501, 674] width 4 height 11
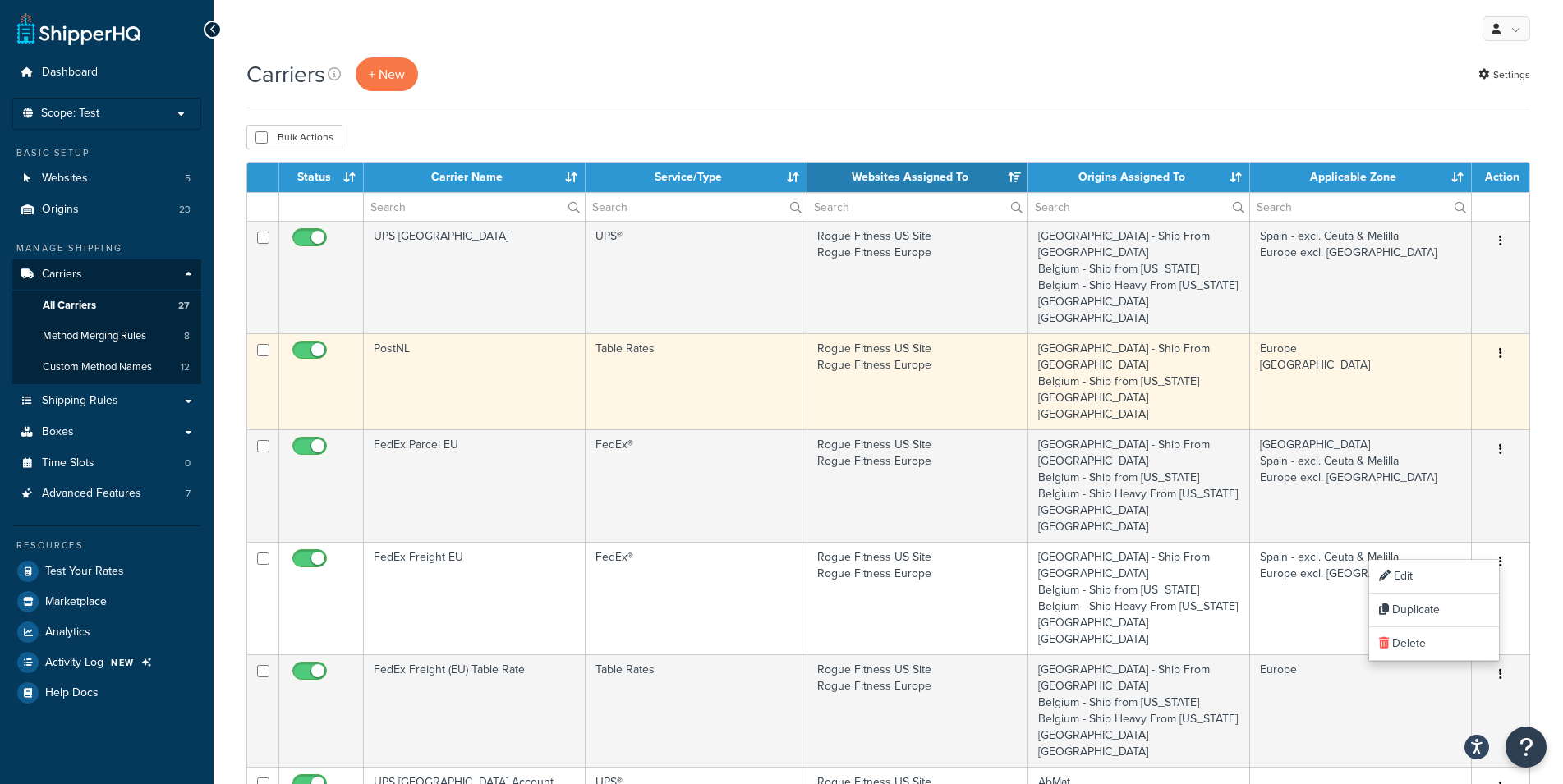
click at [1338, 333] on td "Europe Iceland" at bounding box center [1361, 381] width 221 height 96
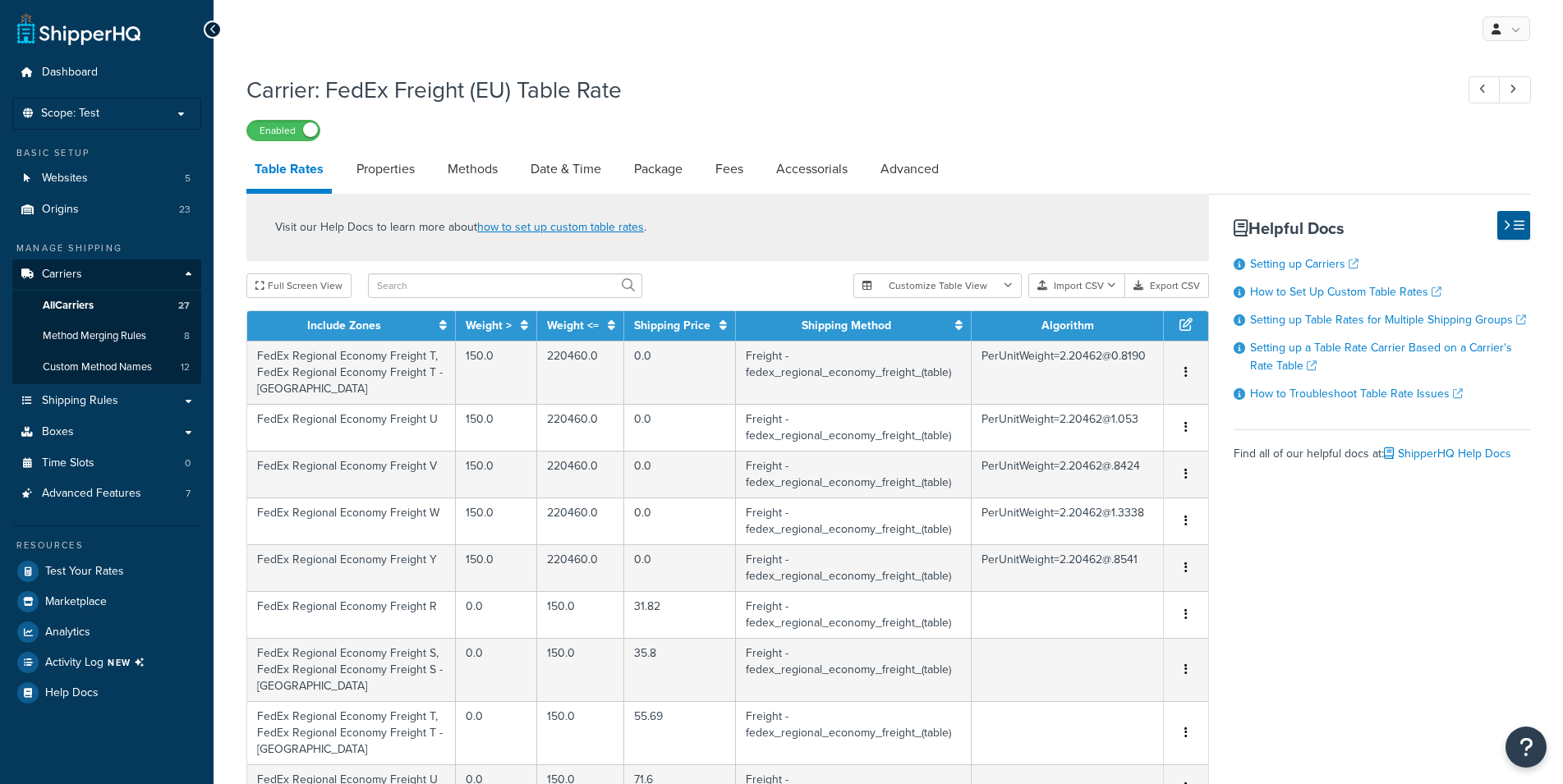
select select "25"
click at [397, 171] on link "Properties" at bounding box center [385, 169] width 75 height 40
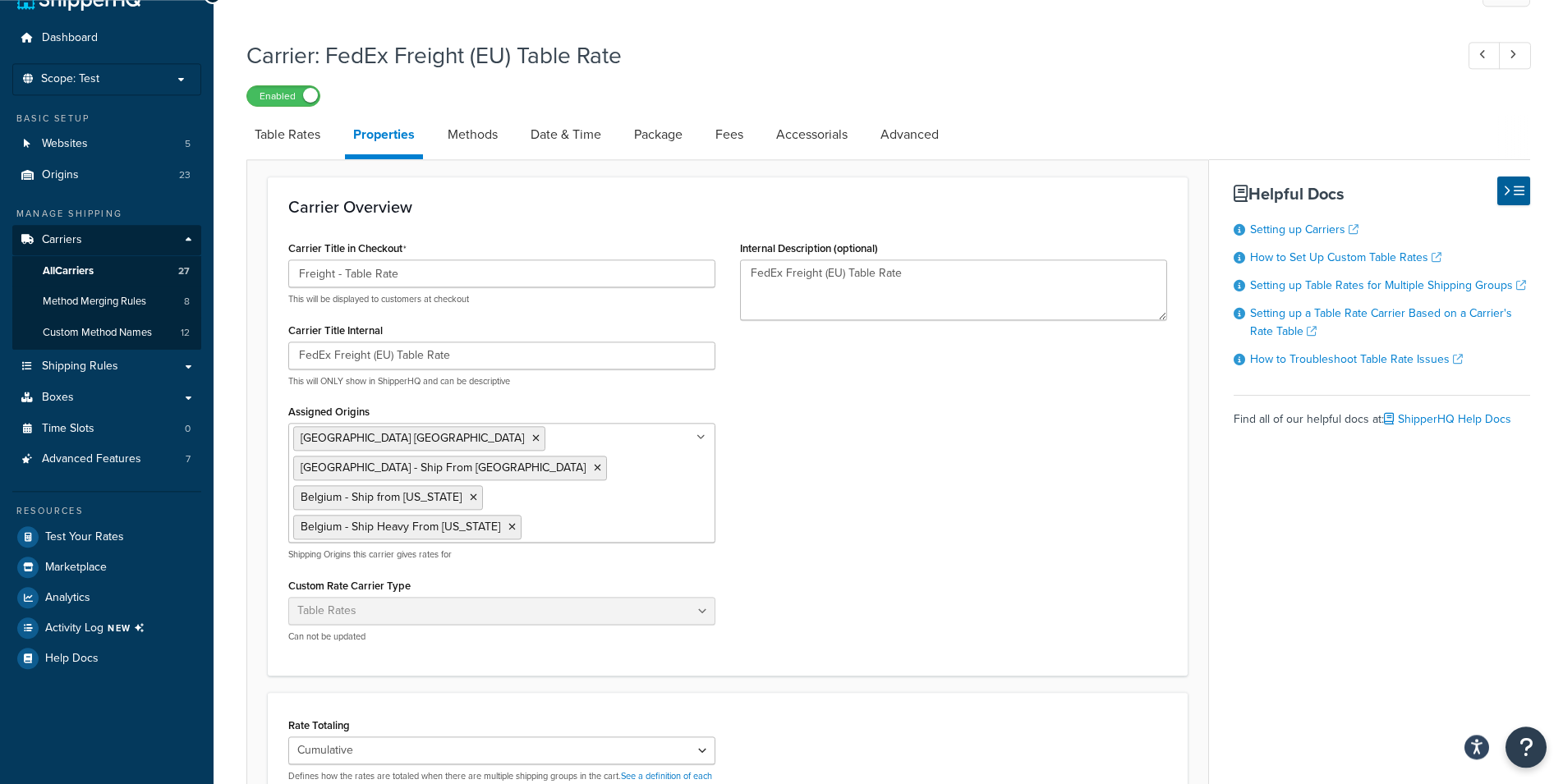
scroll to position [335, 0]
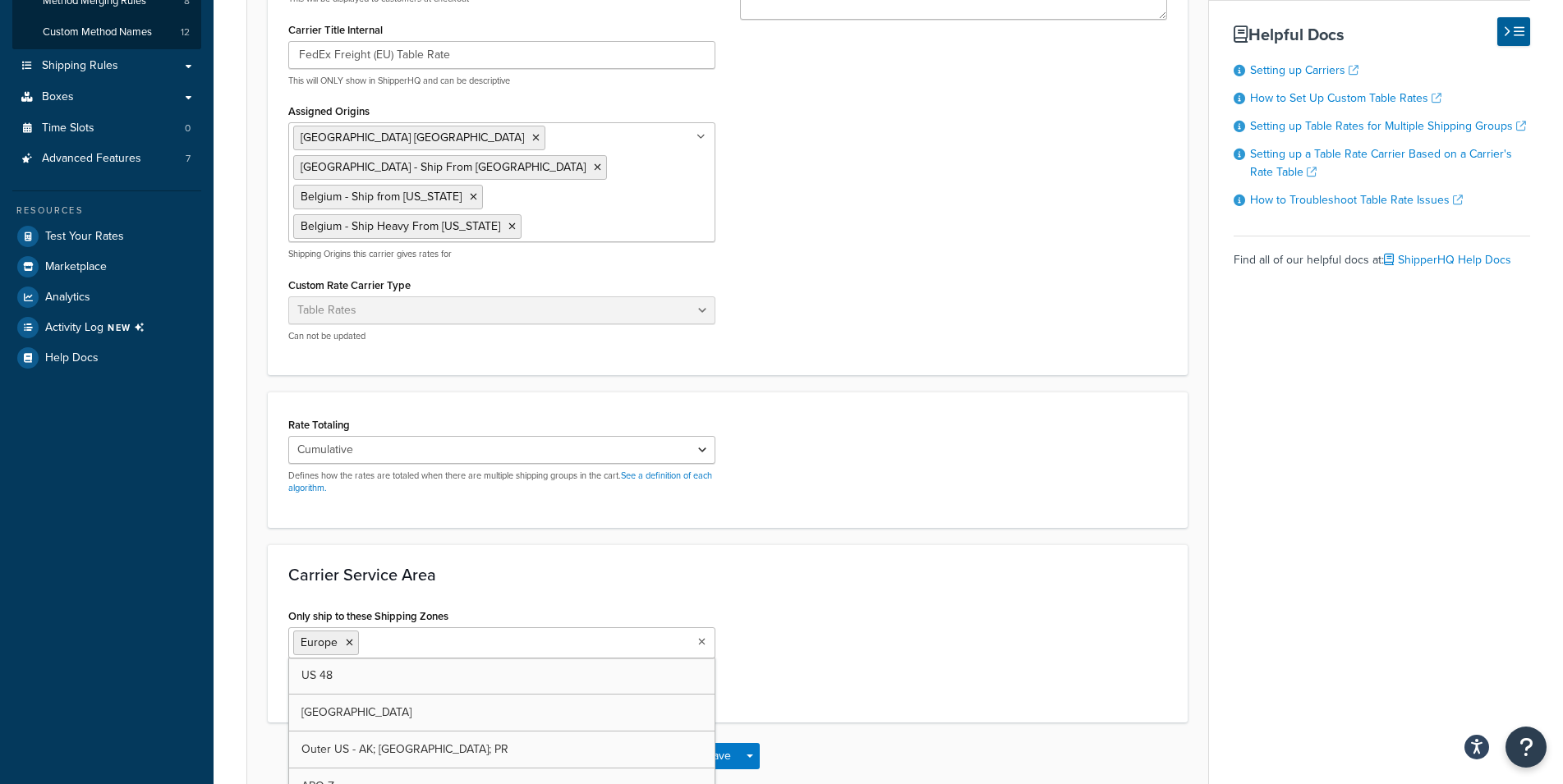
click at [439, 633] on input "Only ship to these Shipping Zones" at bounding box center [435, 642] width 146 height 18
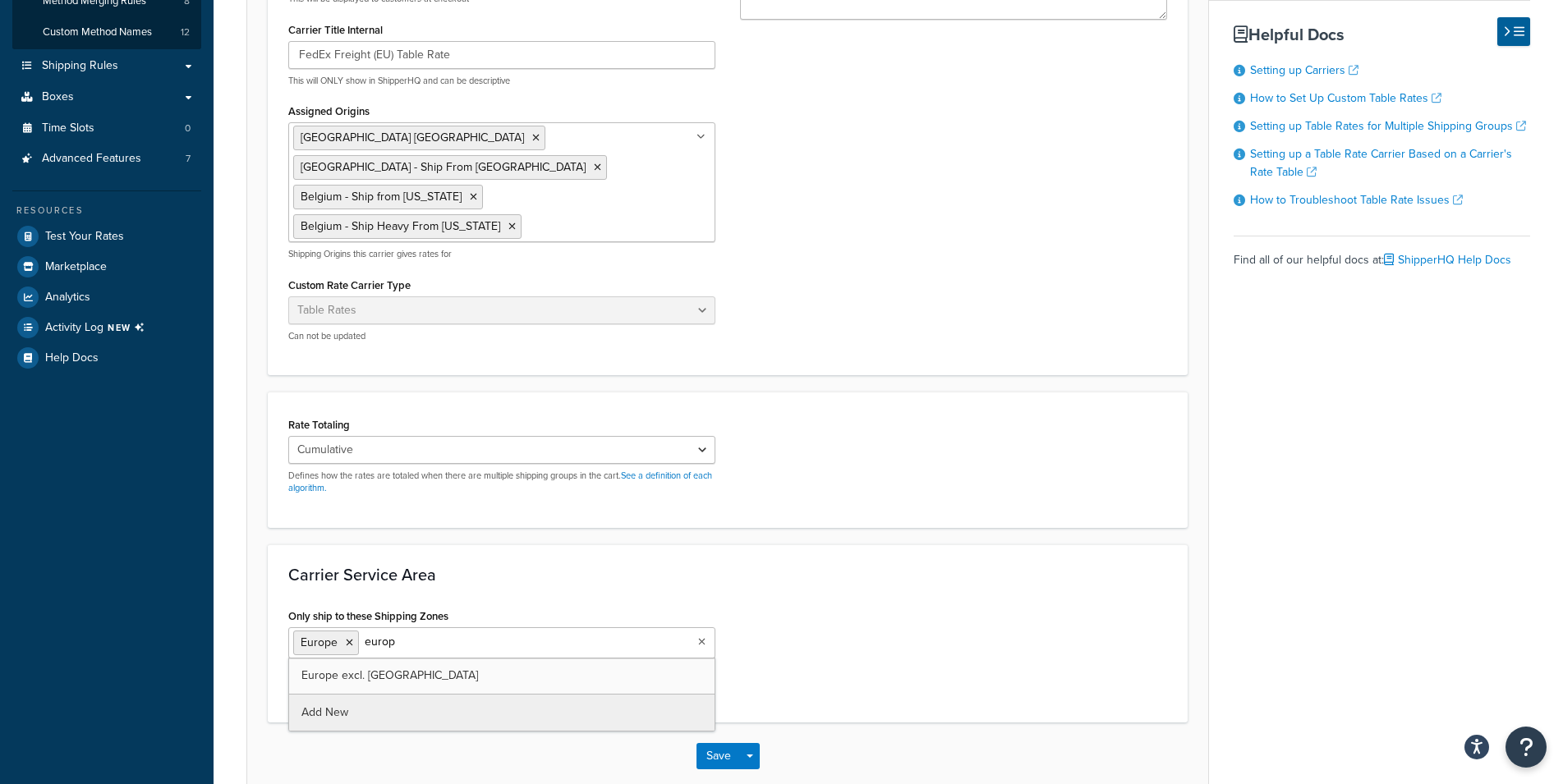
type input "europe"
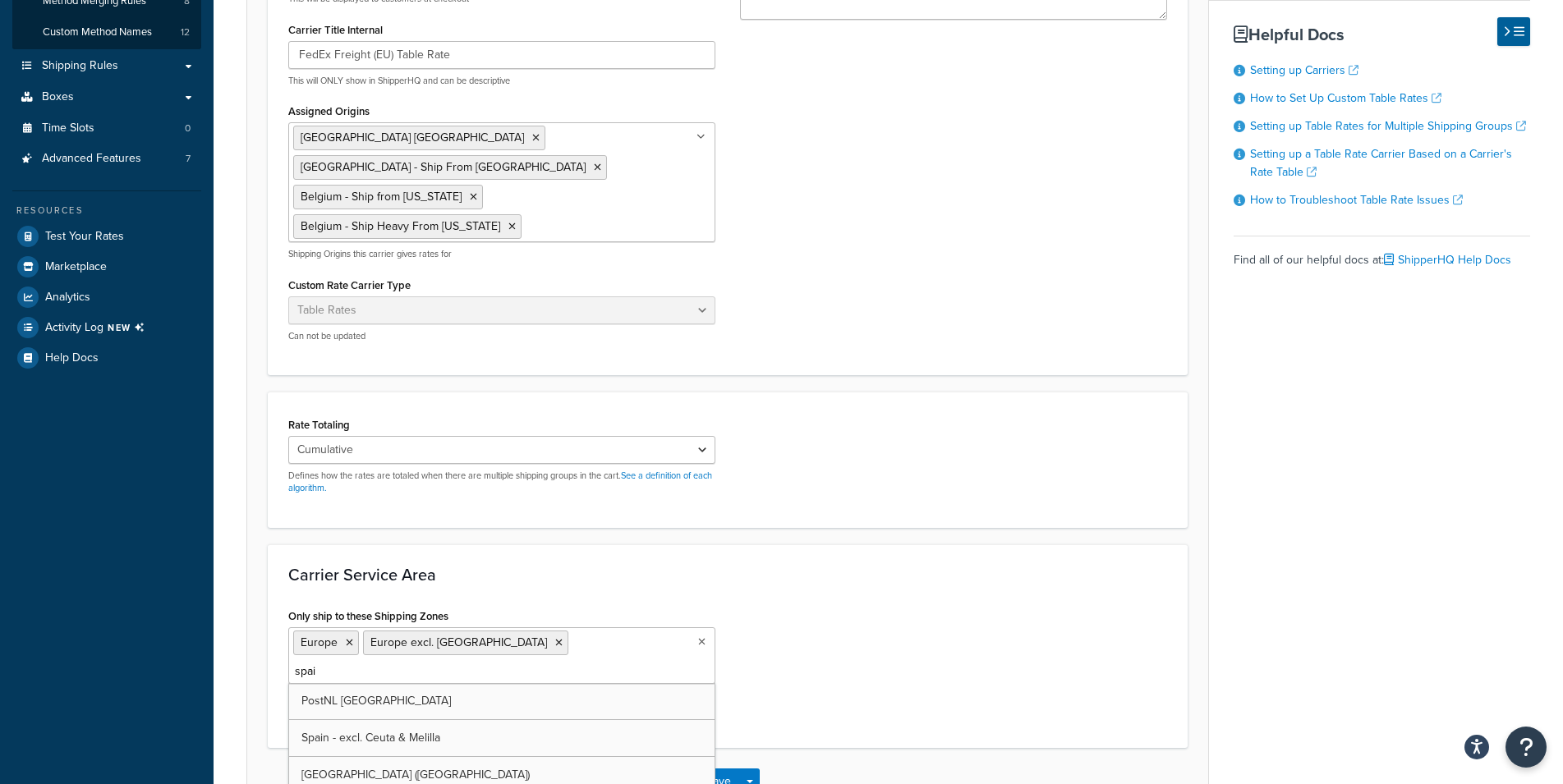
type input "[GEOGRAPHIC_DATA]"
click at [348, 638] on icon at bounding box center [350, 643] width 7 height 10
click at [906, 561] on div "Carrier Service Area Only ship to these Shipping Zones Spain - excl. Ceuta & Me…" at bounding box center [727, 646] width 920 height 204
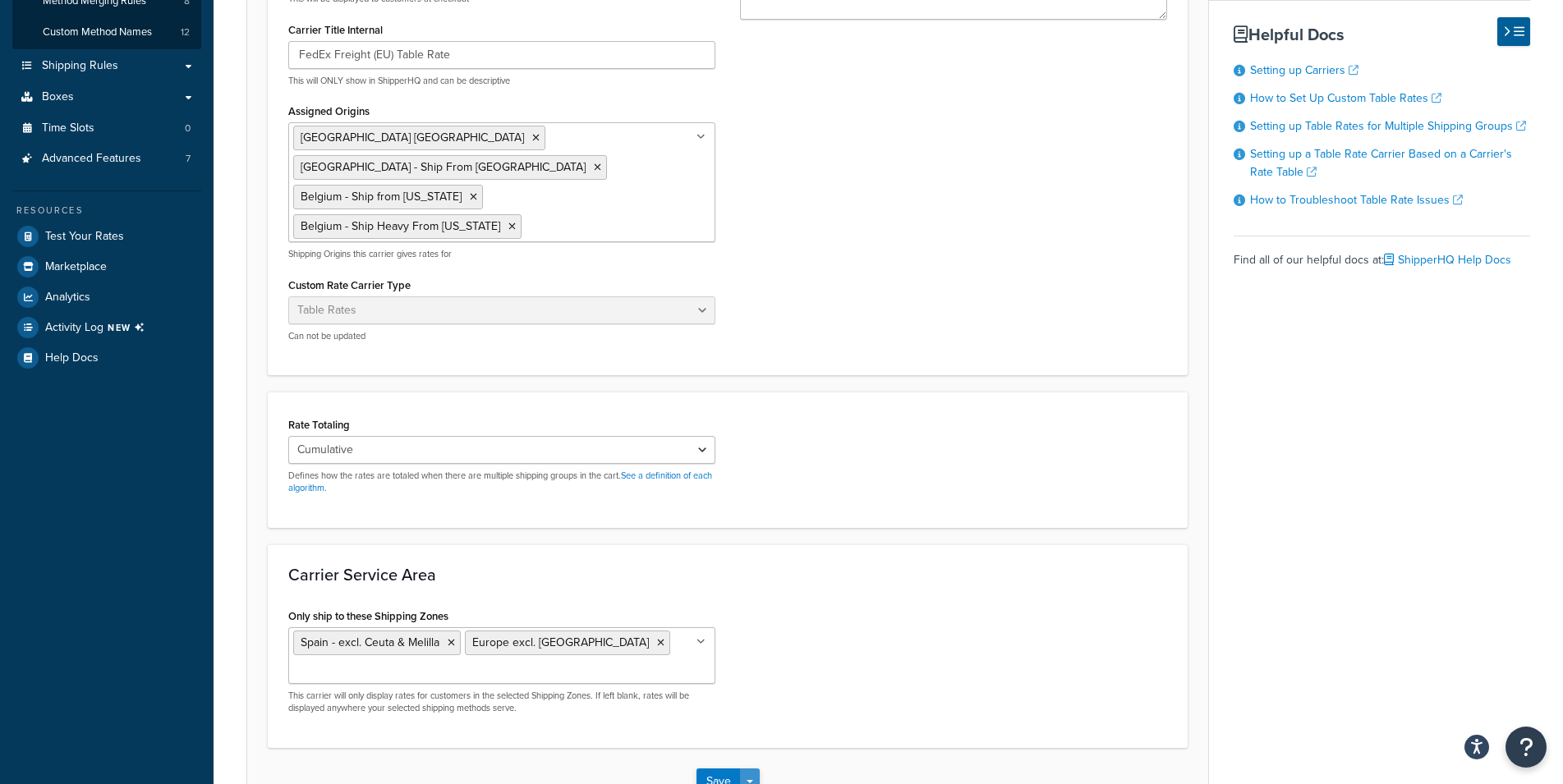
click at [749, 780] on span "button" at bounding box center [749, 782] width 6 height 4
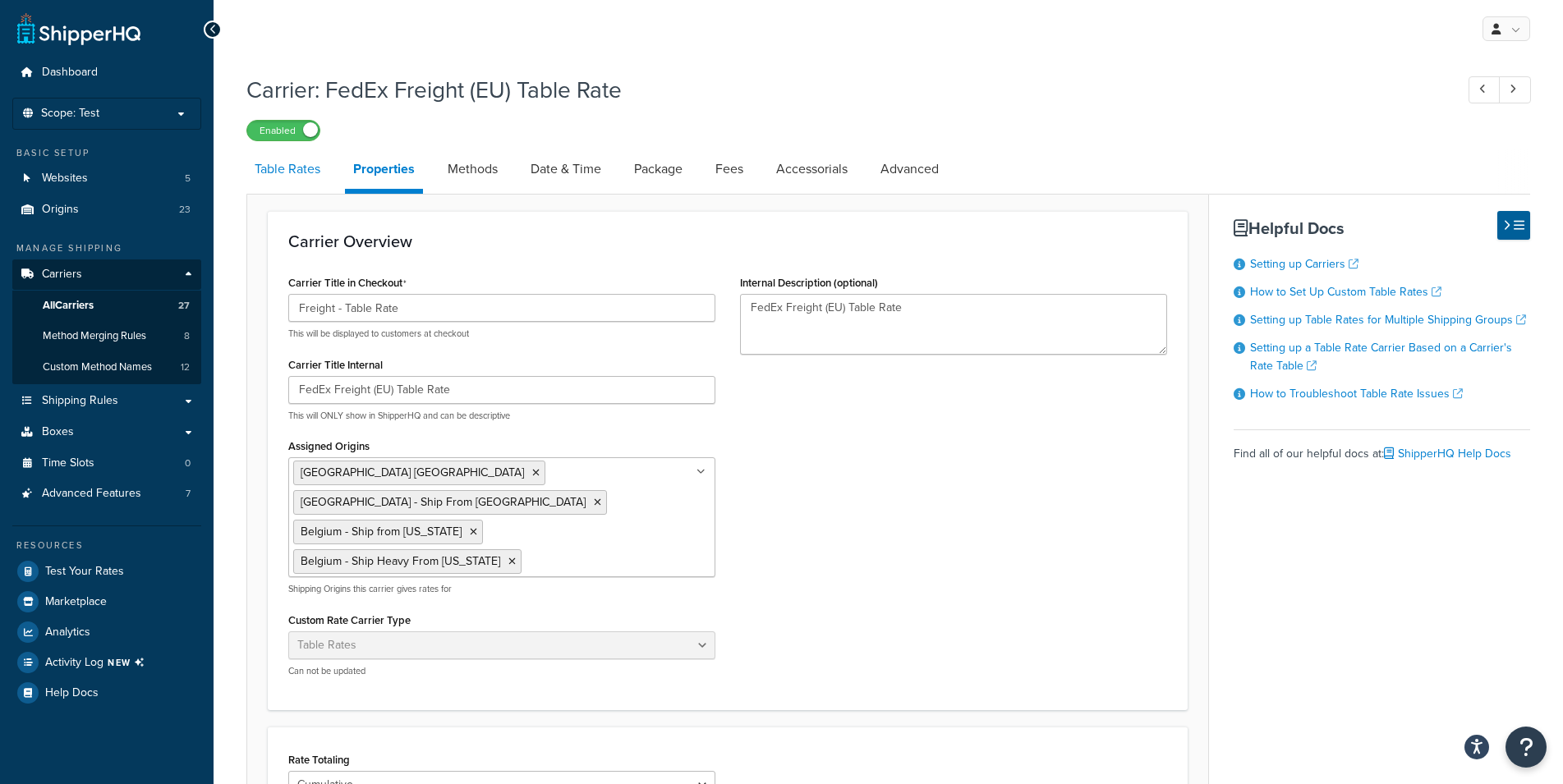
click at [318, 177] on link "Table Rates" at bounding box center [287, 169] width 82 height 40
select select "25"
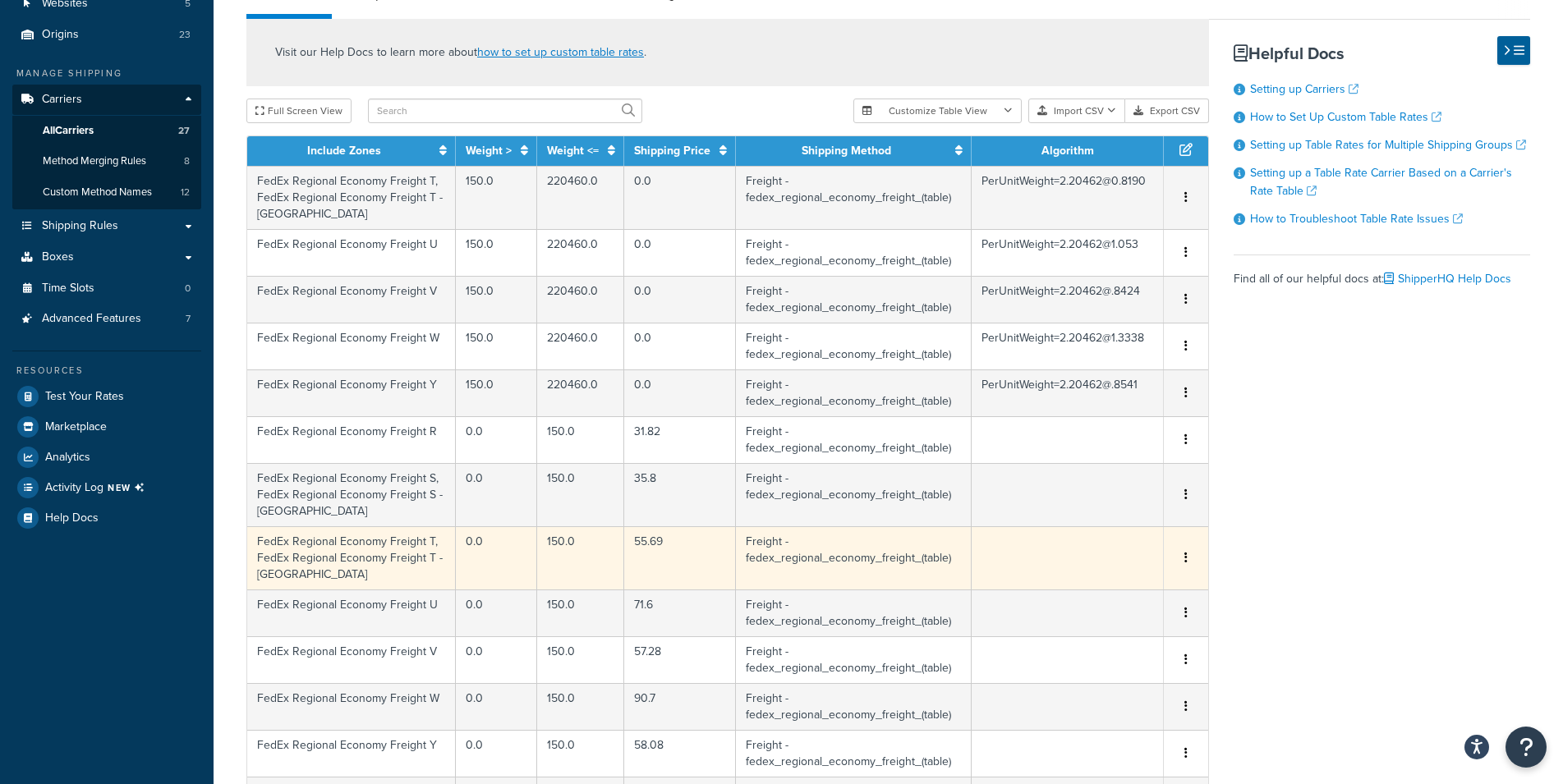
scroll to position [426, 0]
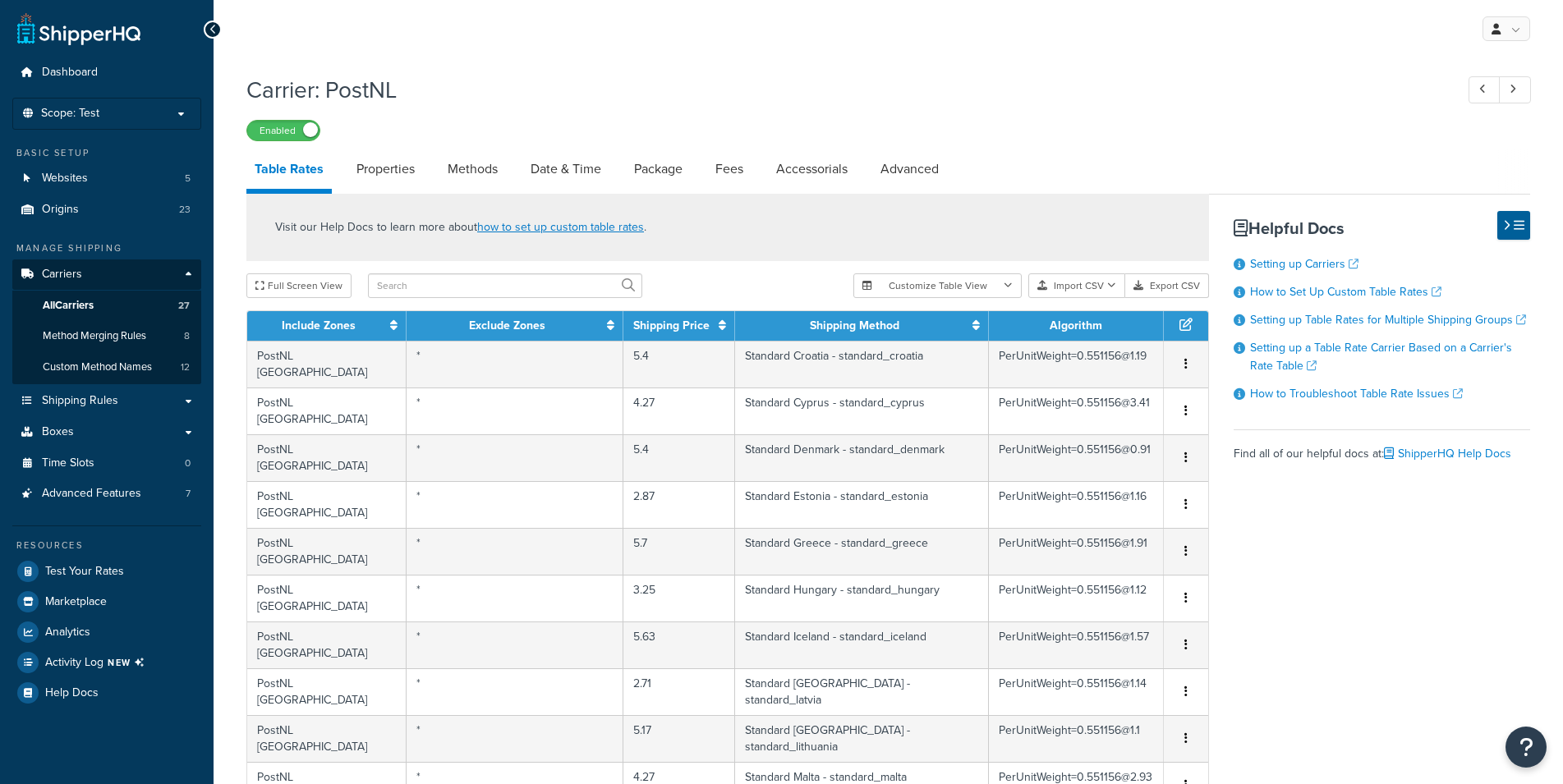
select select "25"
click at [394, 160] on link "Properties" at bounding box center [385, 169] width 75 height 40
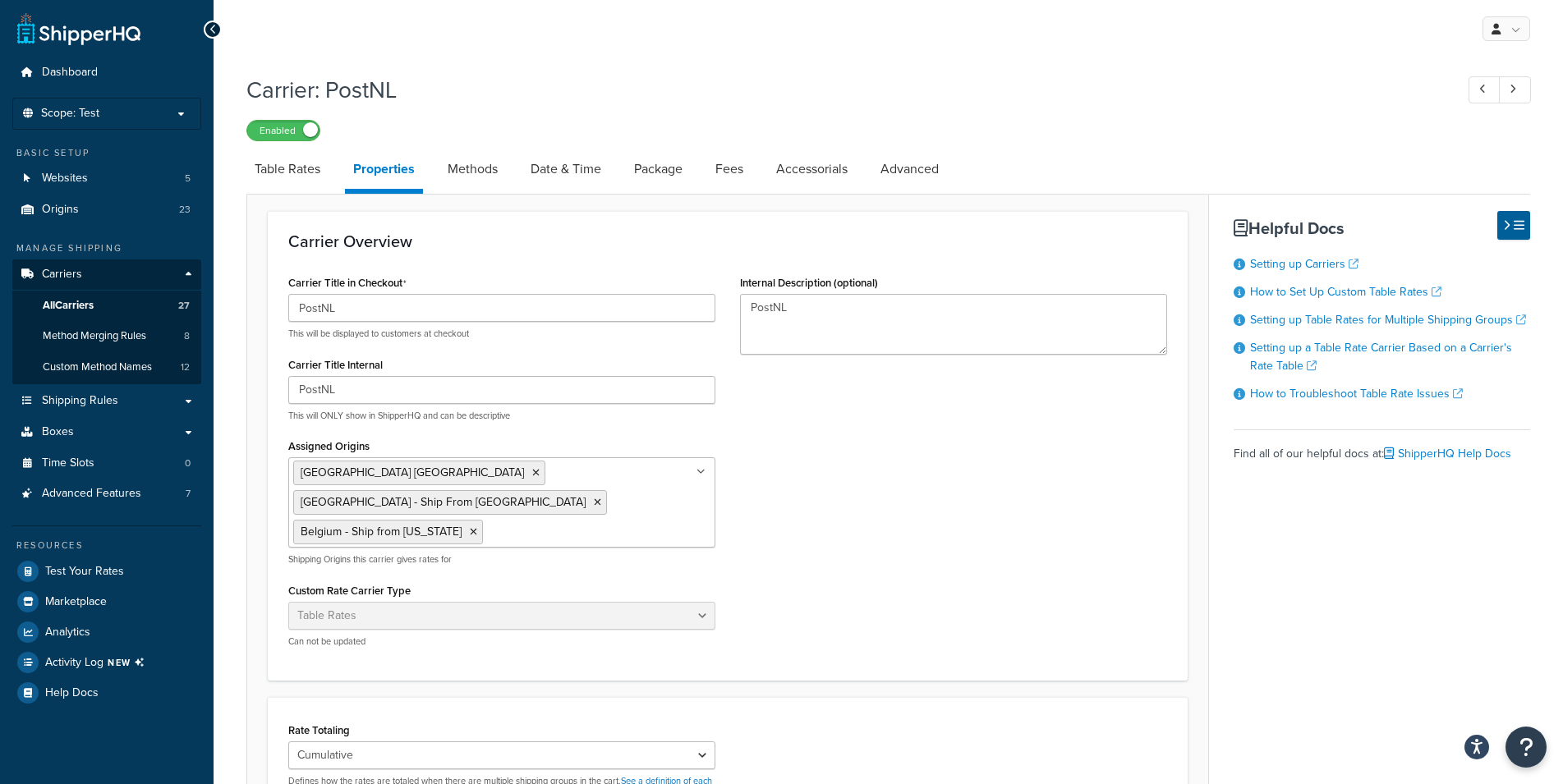
scroll to position [335, 0]
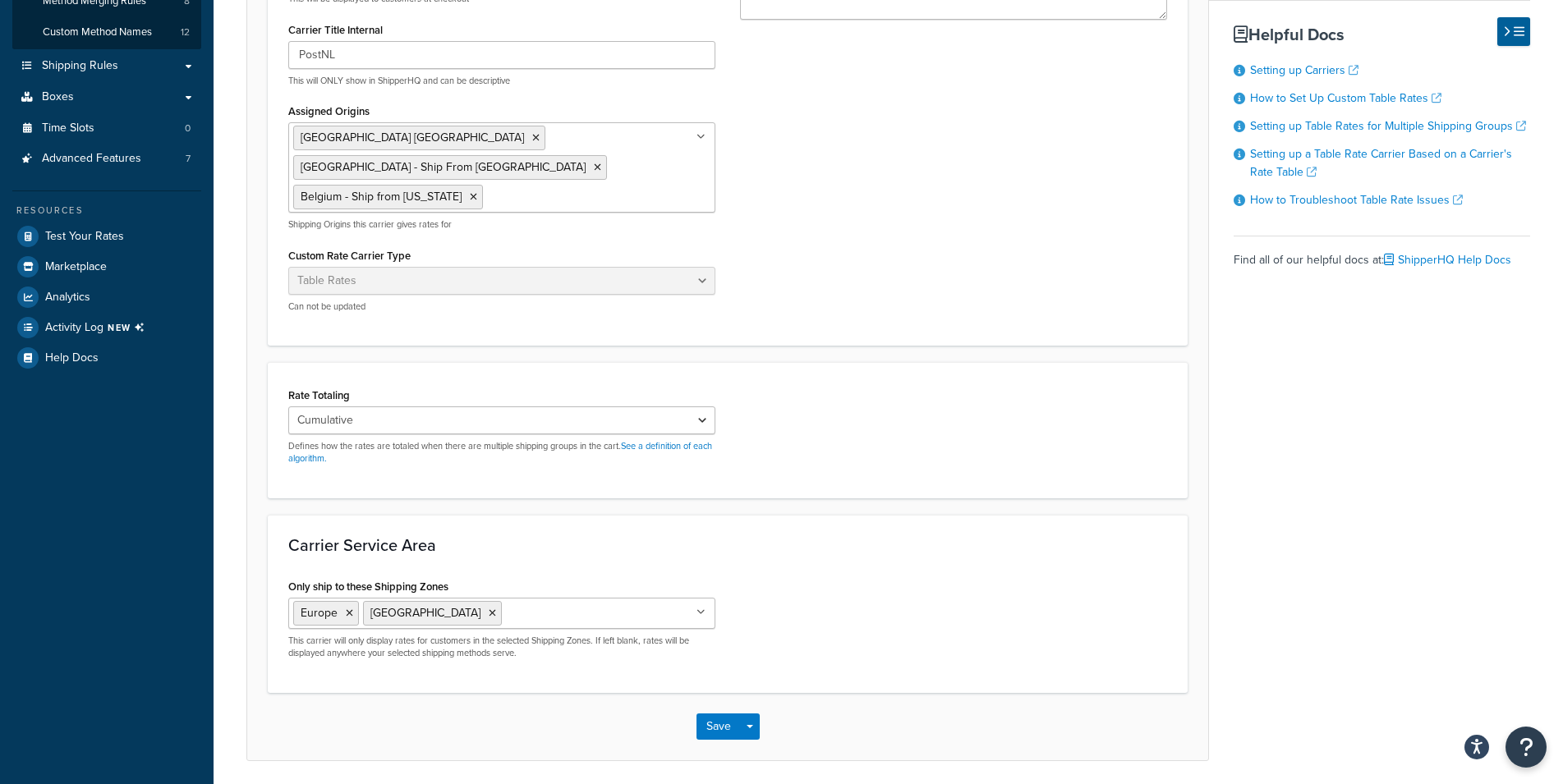
click at [506, 603] on input "Only ship to these Shipping Zones" at bounding box center [579, 612] width 146 height 18
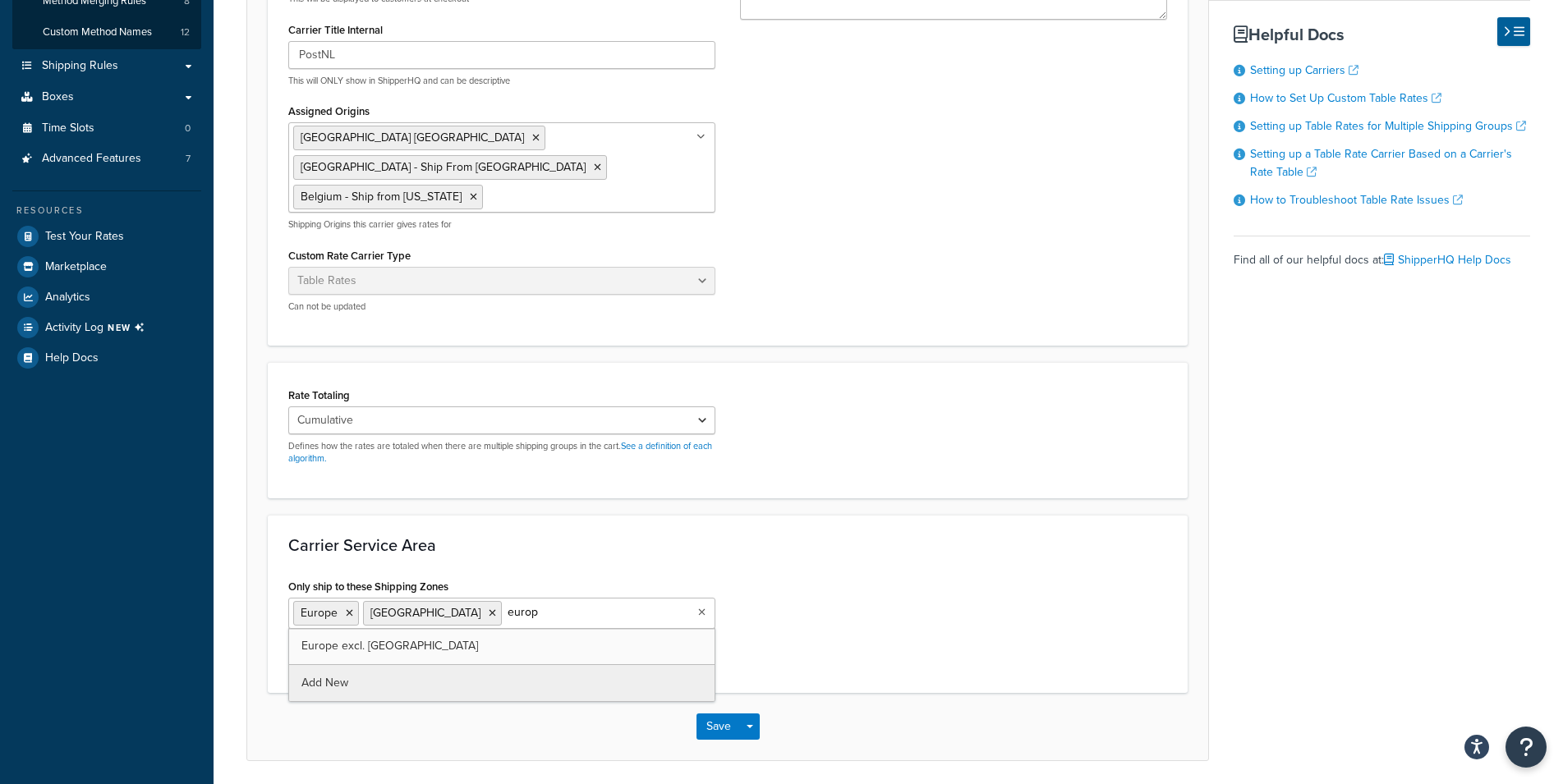
type input "europe"
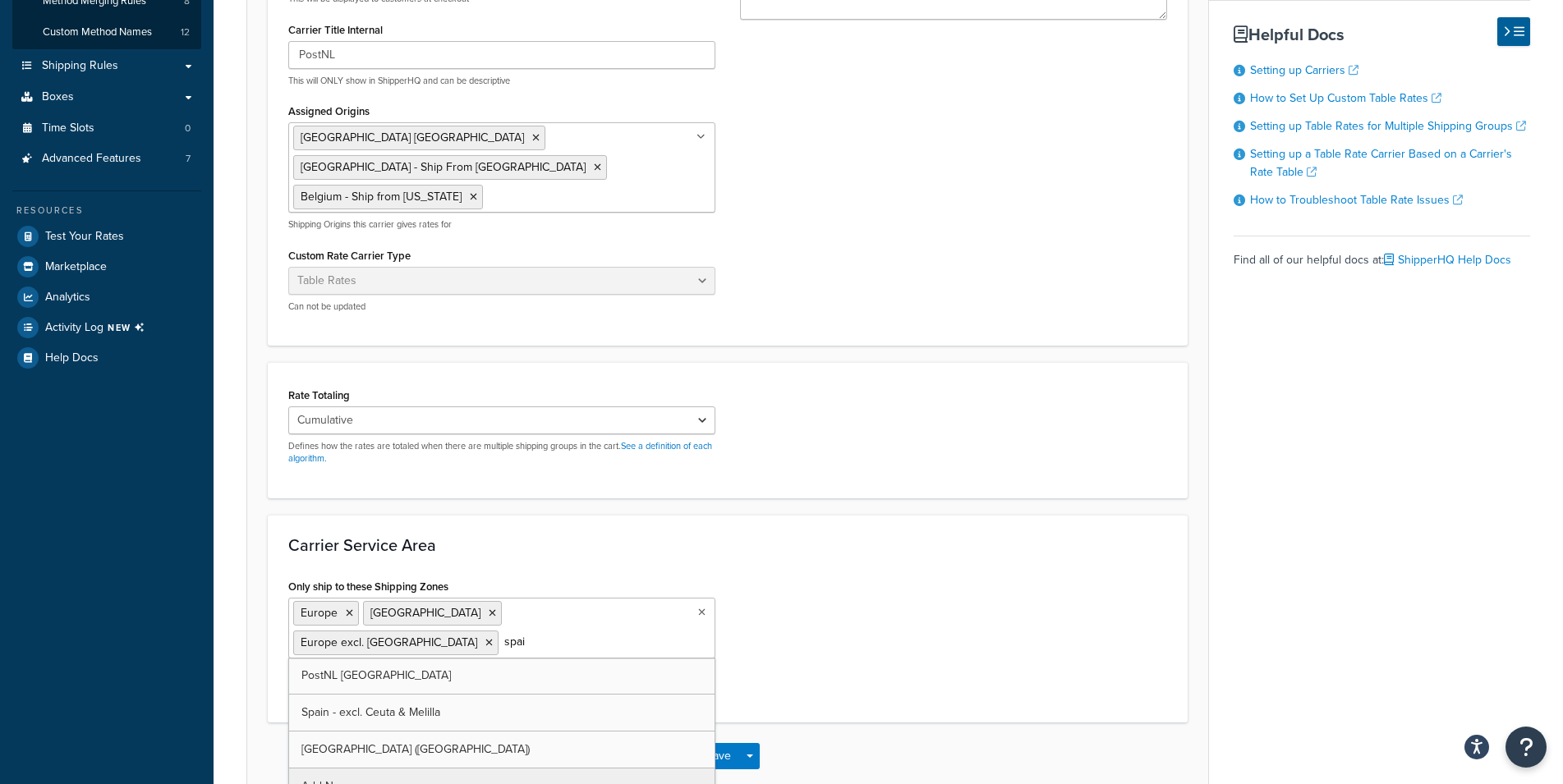
type input "[GEOGRAPHIC_DATA]"
click at [351, 609] on icon at bounding box center [350, 613] width 7 height 10
click at [924, 529] on div "Carrier Service Area Only ship to these Shipping Zones [GEOGRAPHIC_DATA] [GEOGR…" at bounding box center [727, 618] width 920 height 208
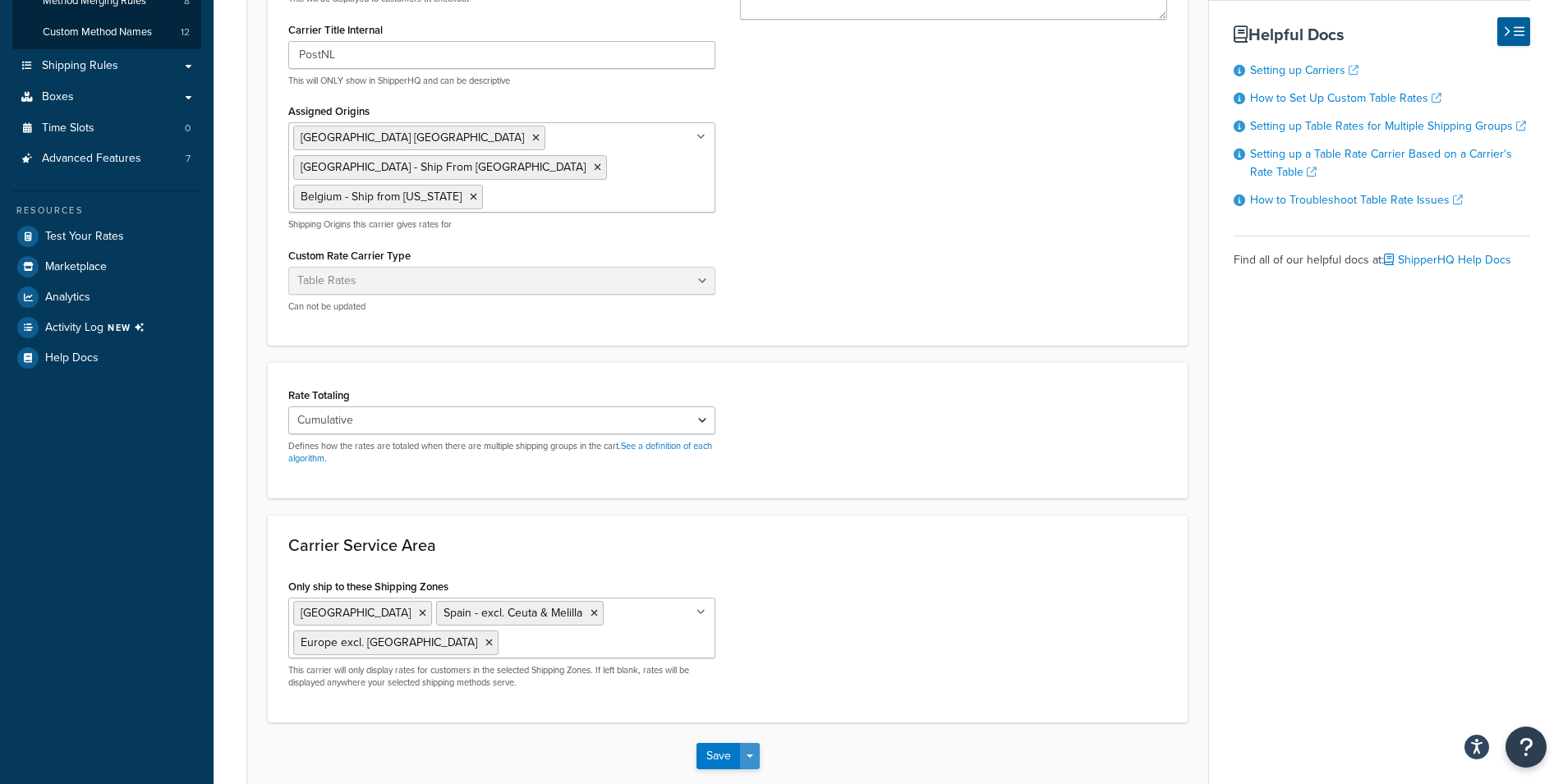
click at [752, 754] on span "button" at bounding box center [749, 756] width 6 height 4
click at [753, 769] on button "Save and Edit" at bounding box center [757, 786] width 120 height 34
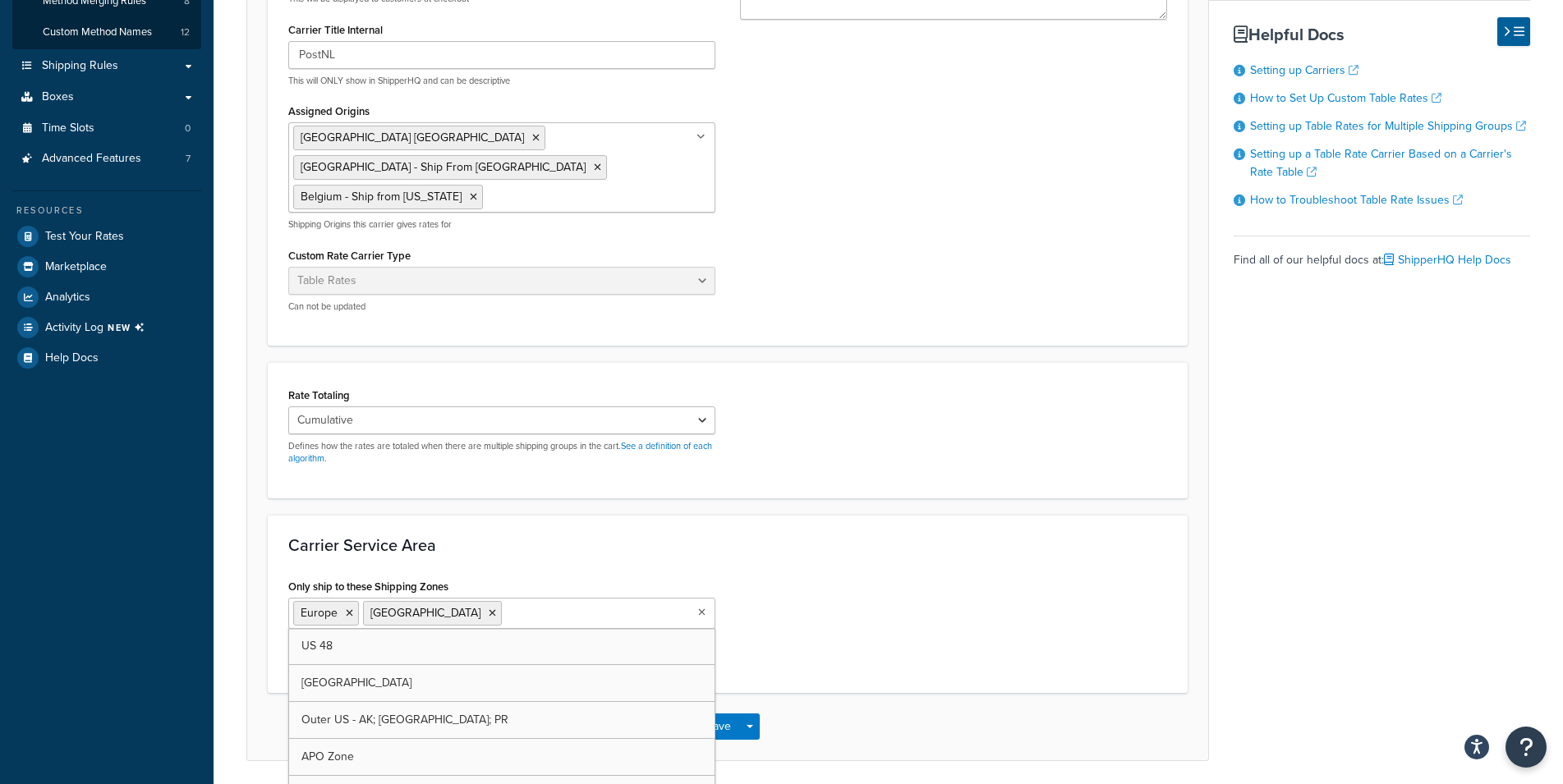
click at [511, 603] on input "Only ship to these Shipping Zones" at bounding box center [579, 612] width 146 height 18
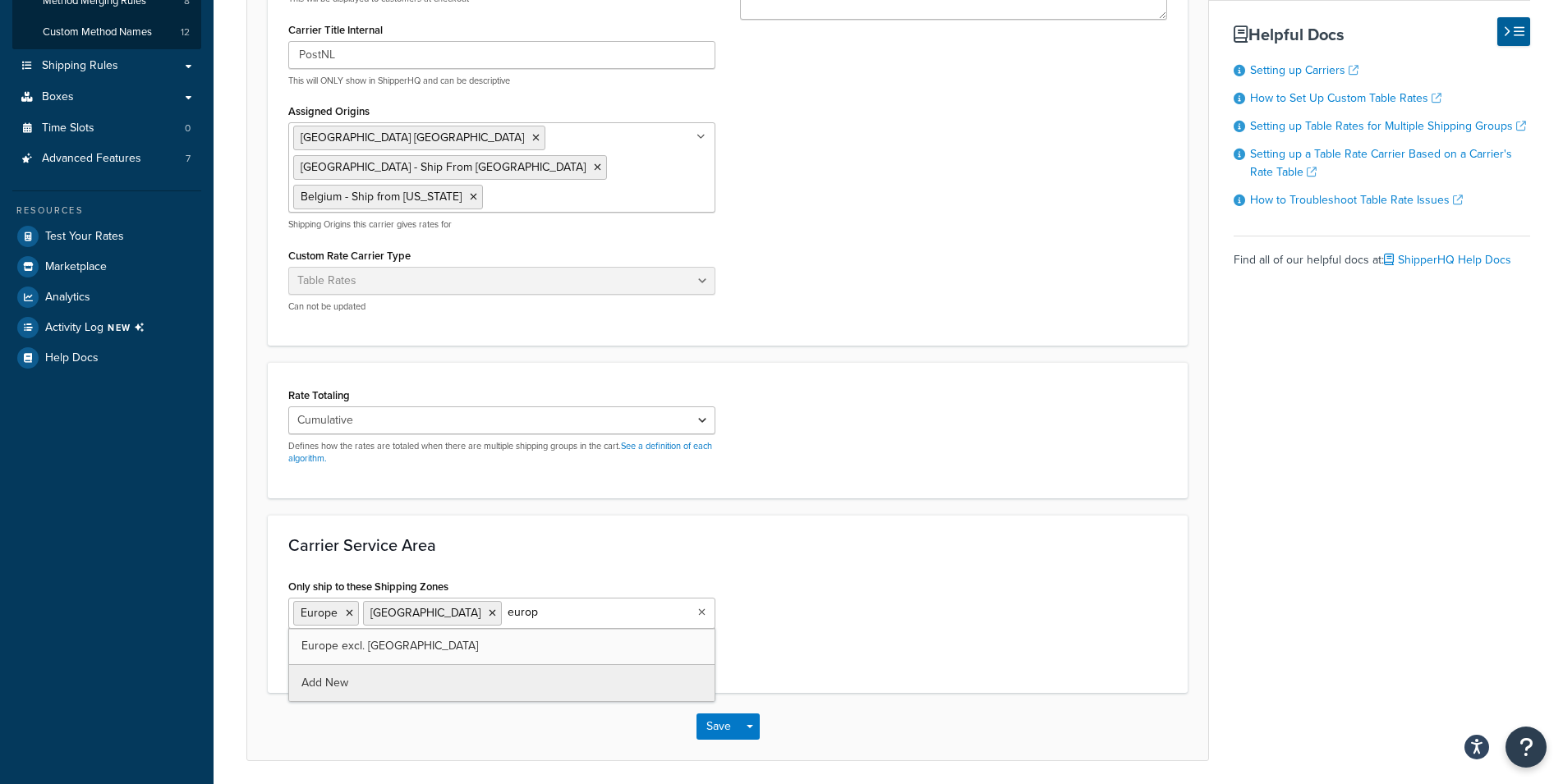
type input "europe"
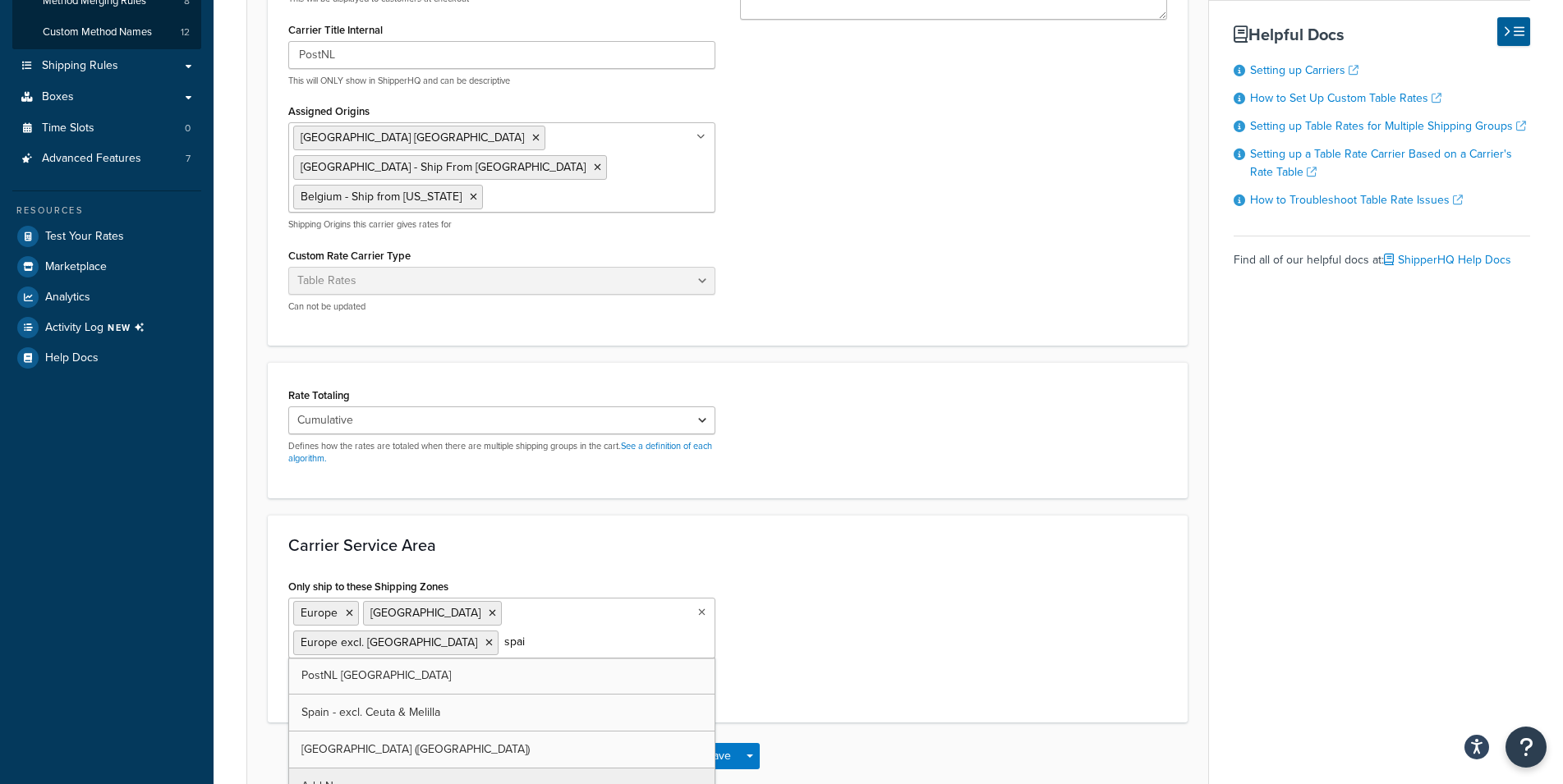
type input "[GEOGRAPHIC_DATA]"
click at [348, 609] on icon at bounding box center [350, 613] width 7 height 10
click at [882, 575] on div "Only ship to these Shipping Zones Iceland Spain - excl. Ceuta & Melilla Europe …" at bounding box center [727, 638] width 903 height 127
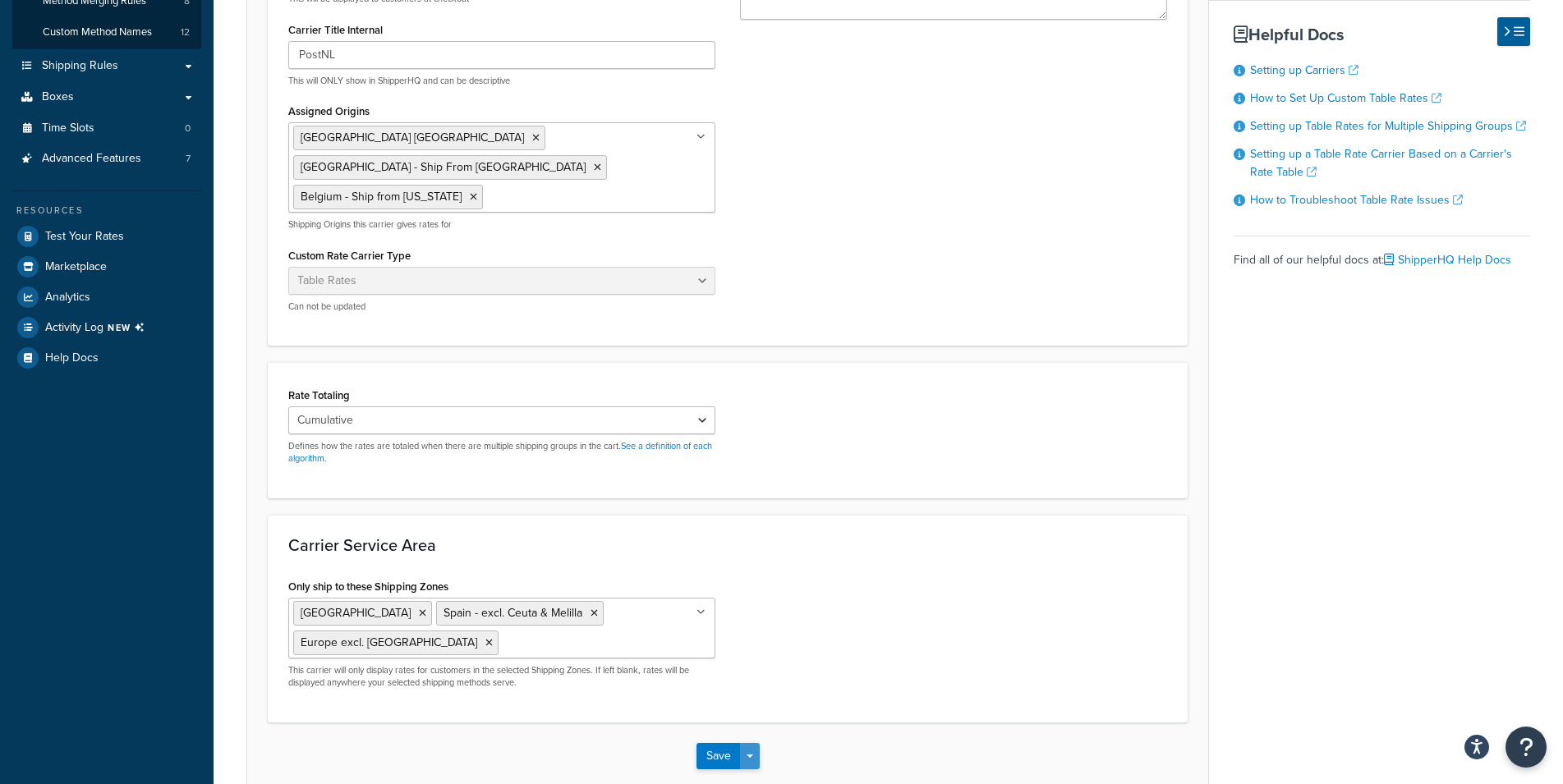
click at [748, 754] on span "button" at bounding box center [749, 756] width 6 height 4
click at [754, 769] on button "Save and Edit" at bounding box center [757, 786] width 120 height 34
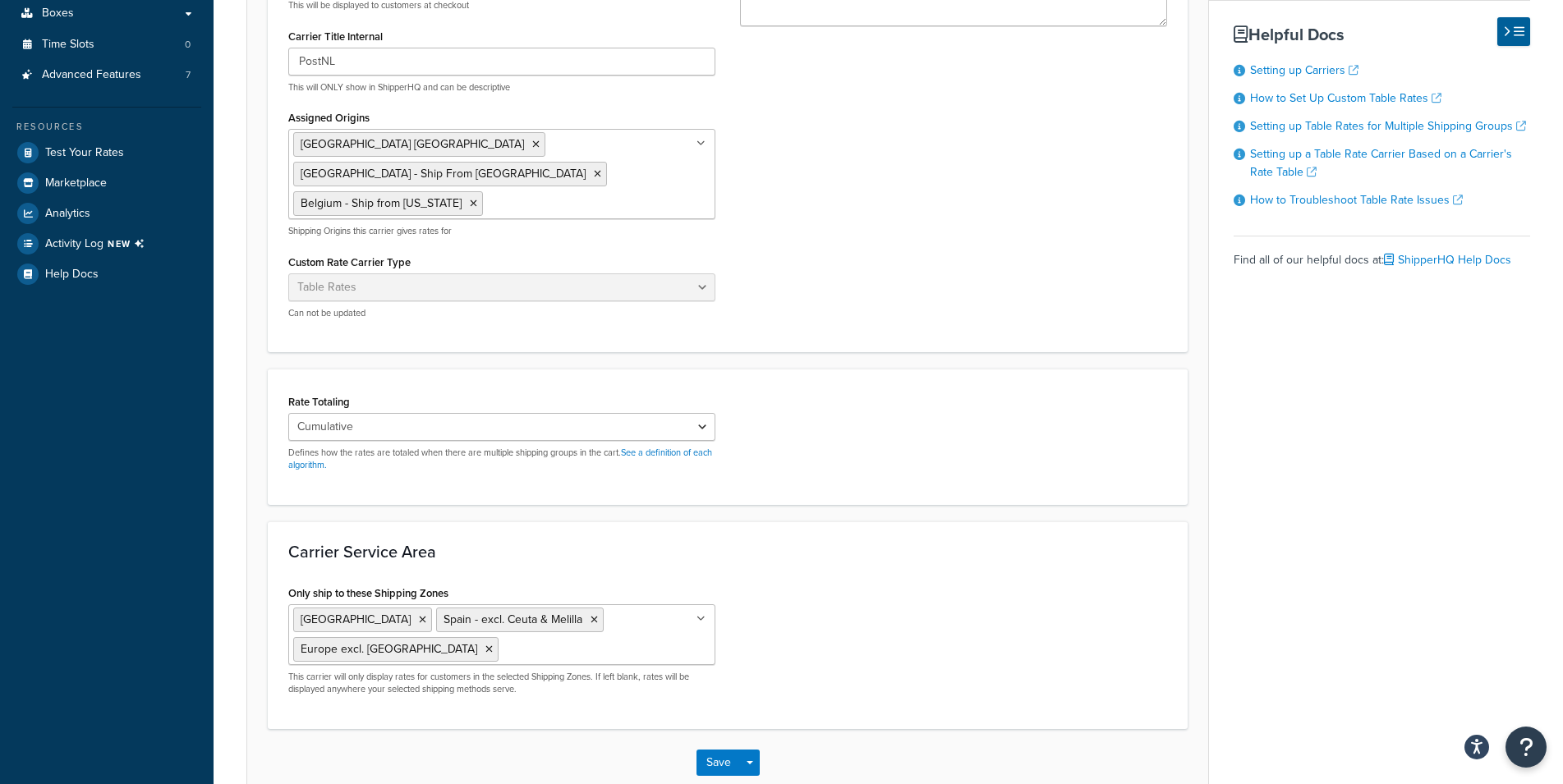
scroll to position [0, 0]
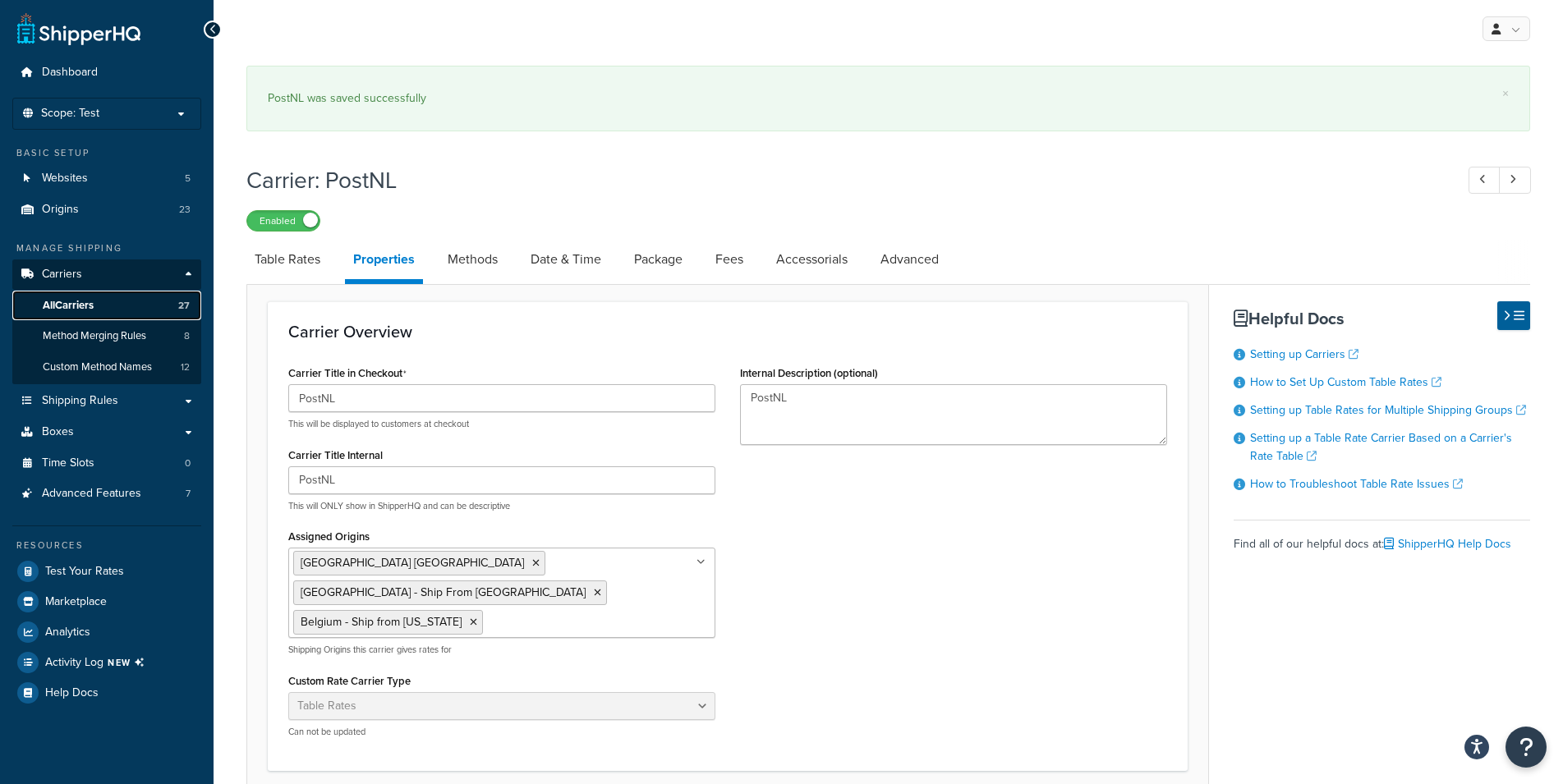
click at [86, 308] on span "All Carriers" at bounding box center [67, 305] width 51 height 14
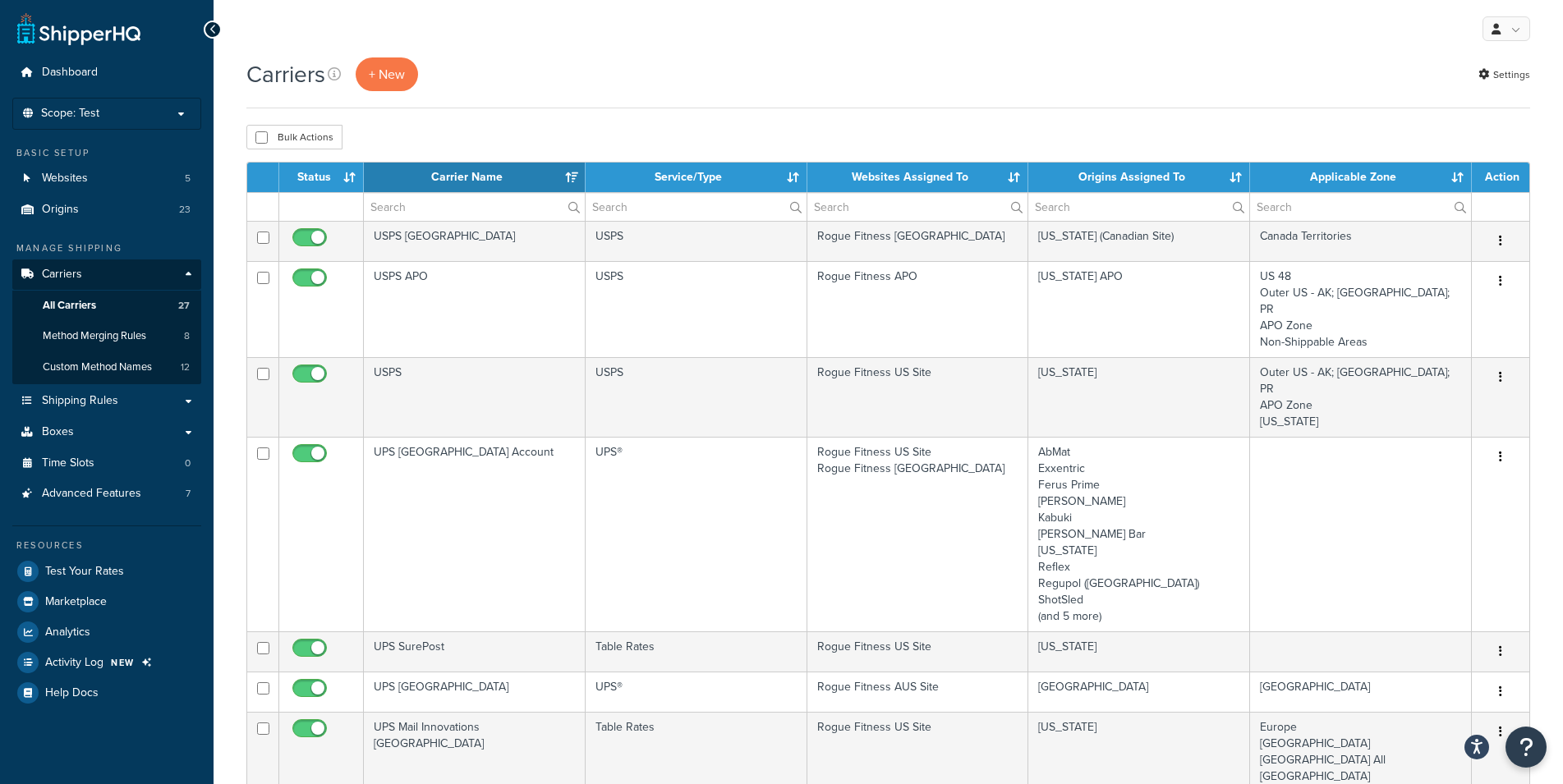
select select "15"
click at [976, 184] on th "Websites Assigned To" at bounding box center [918, 177] width 221 height 30
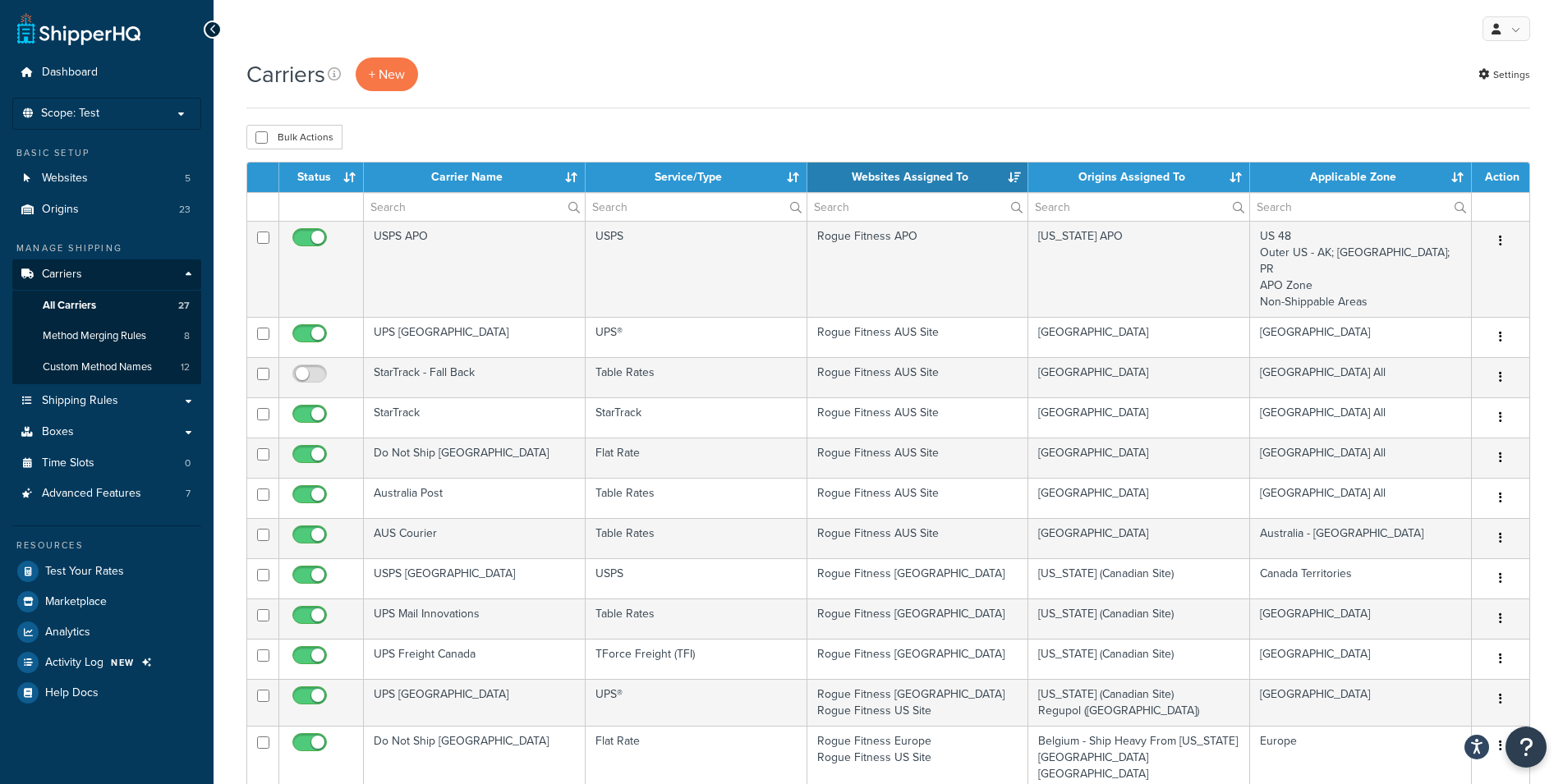
click at [976, 184] on th "Websites Assigned To" at bounding box center [918, 177] width 221 height 30
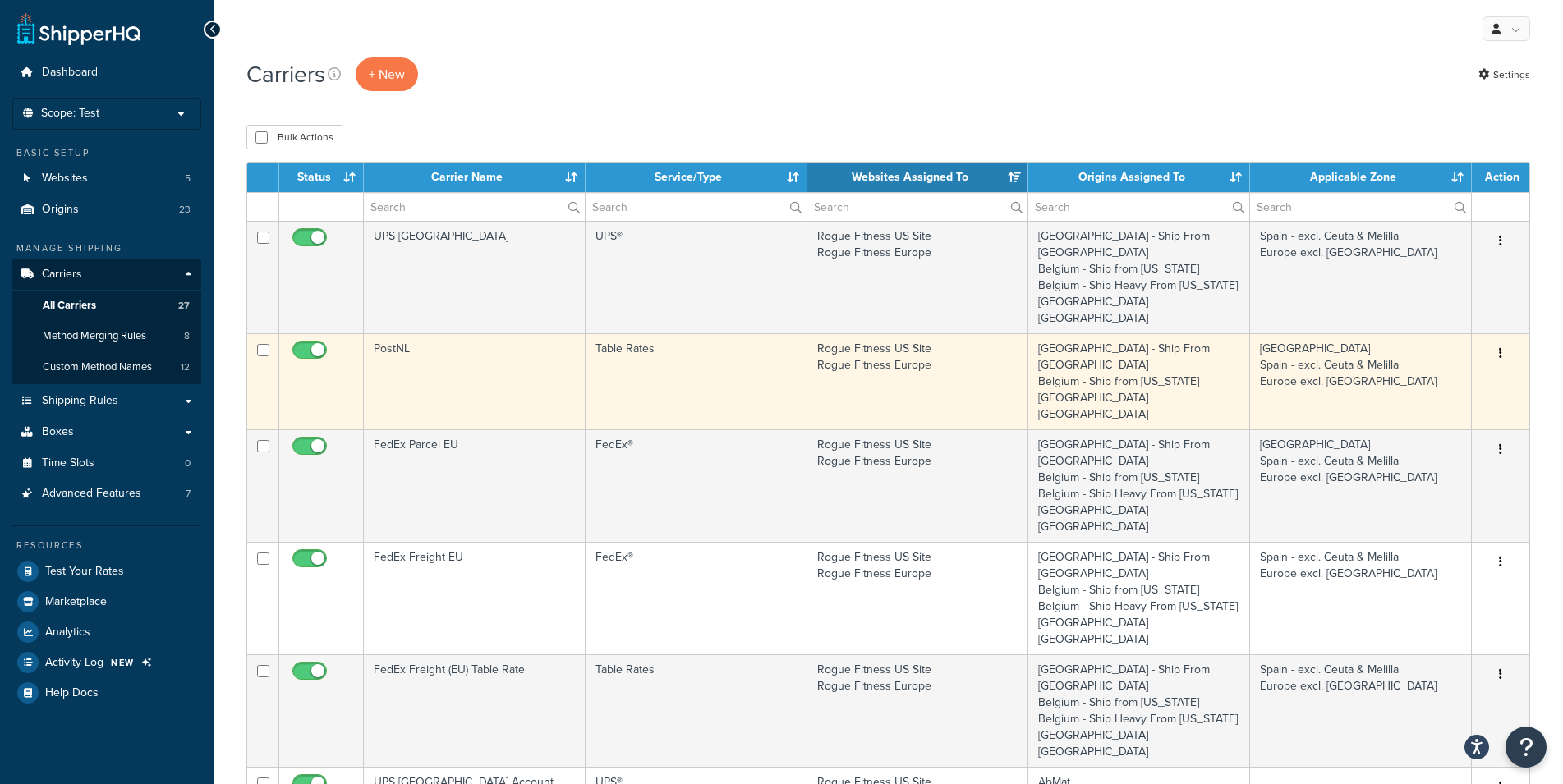
click at [1358, 340] on td "[GEOGRAPHIC_DATA] Spain - excl. Ceuta & Melilla Europe excl. [GEOGRAPHIC_DATA]" at bounding box center [1361, 381] width 221 height 96
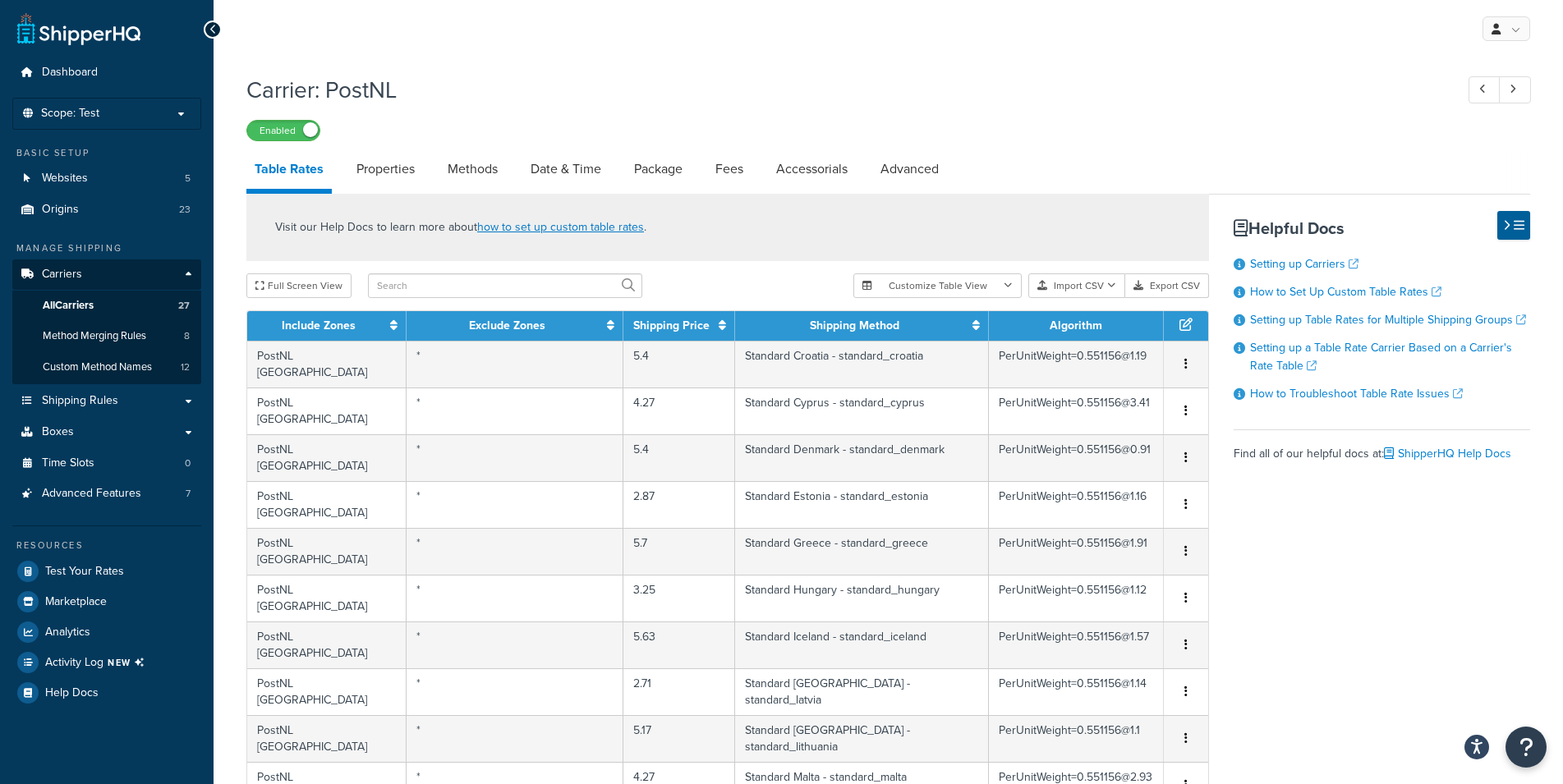
select select "25"
click at [392, 164] on link "Properties" at bounding box center [385, 169] width 75 height 40
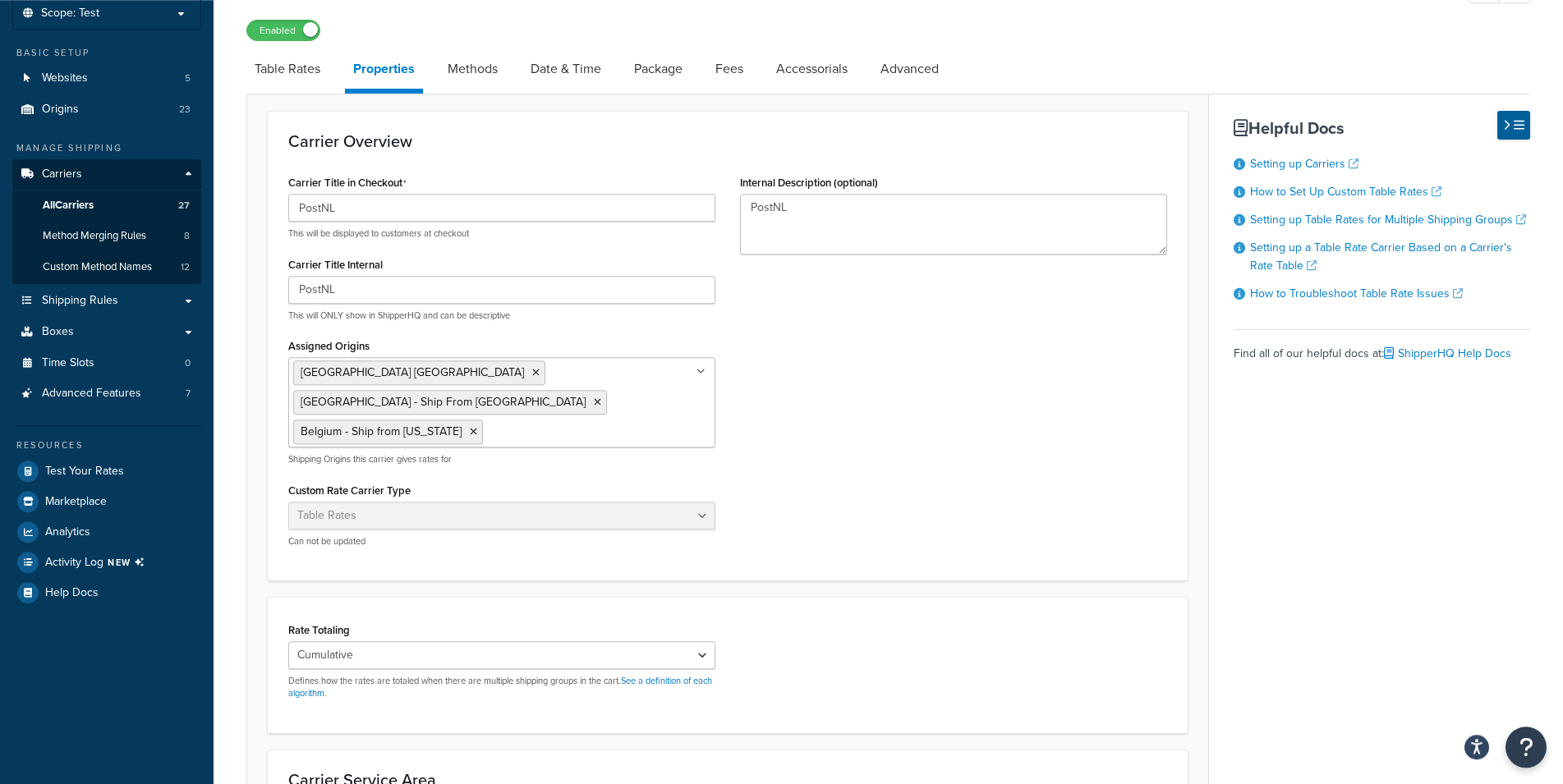
scroll to position [391, 0]
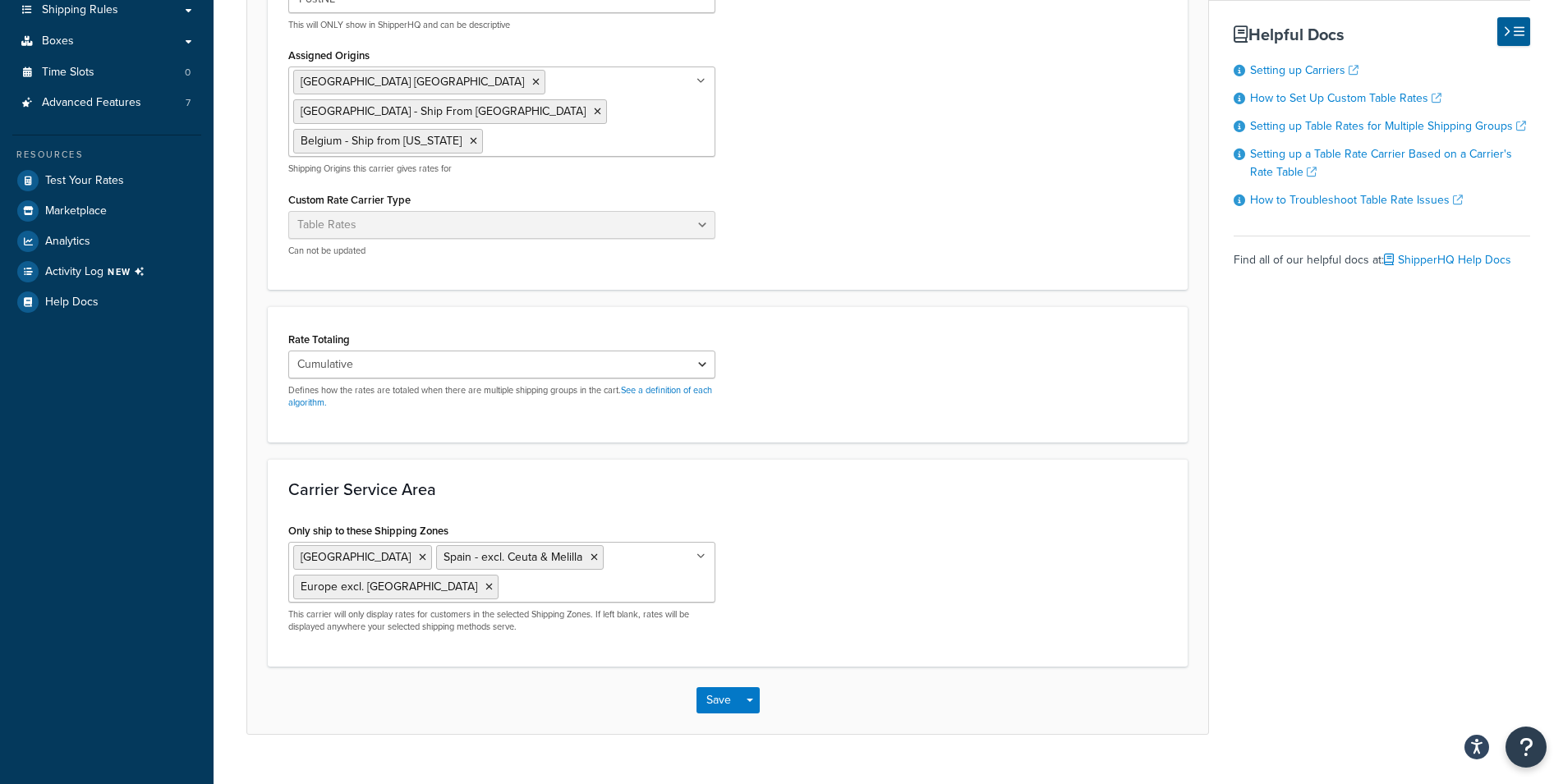
click at [699, 542] on ul "Iceland Spain - excl. Ceuta & Melilla Europe excl. Spain" at bounding box center [501, 573] width 427 height 61
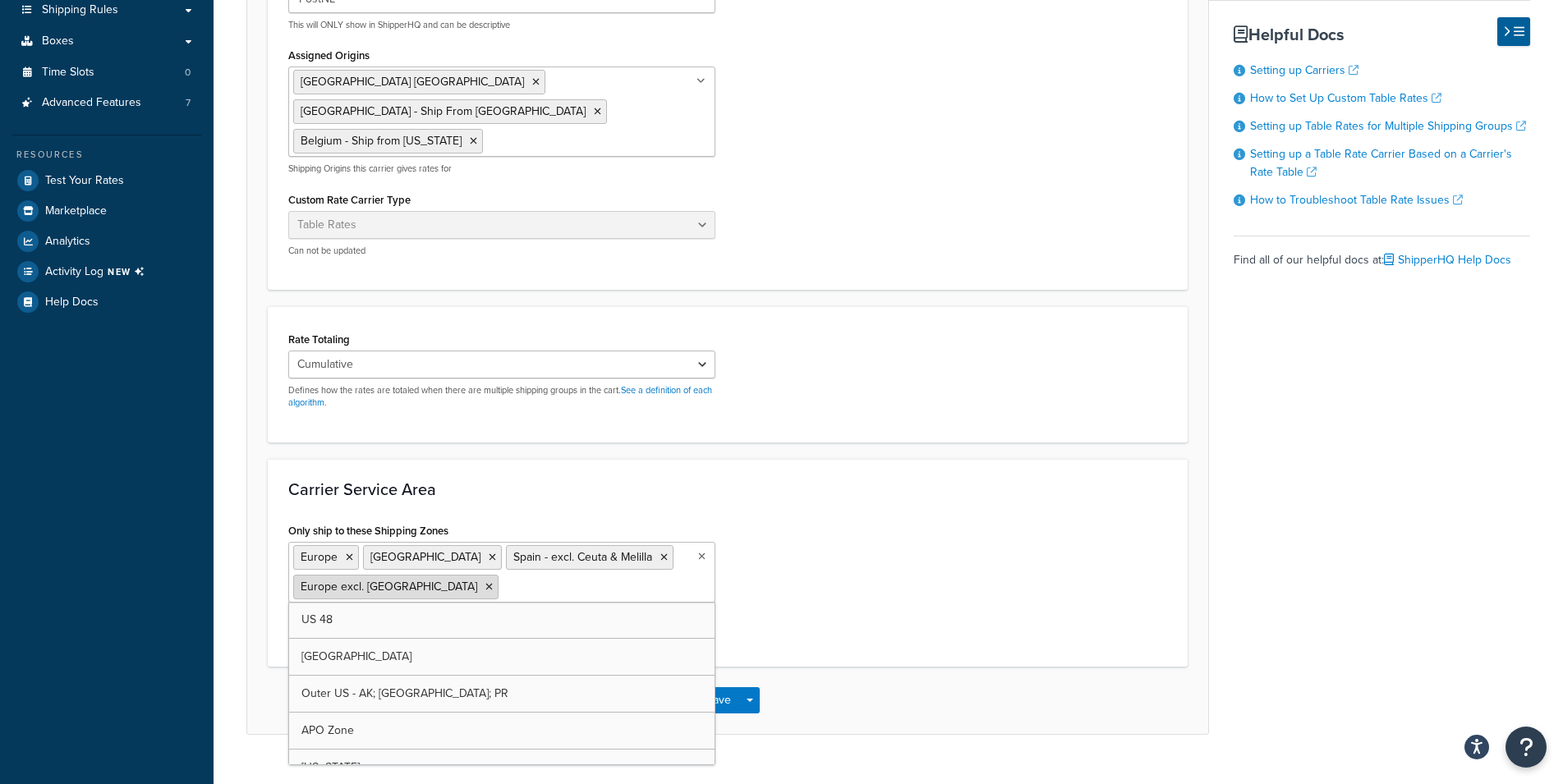
click at [485, 582] on icon at bounding box center [489, 587] width 7 height 10
click at [596, 545] on li "Spain - excl. Ceuta & Melilla" at bounding box center [590, 557] width 168 height 25
click at [661, 552] on icon at bounding box center [664, 557] width 7 height 10
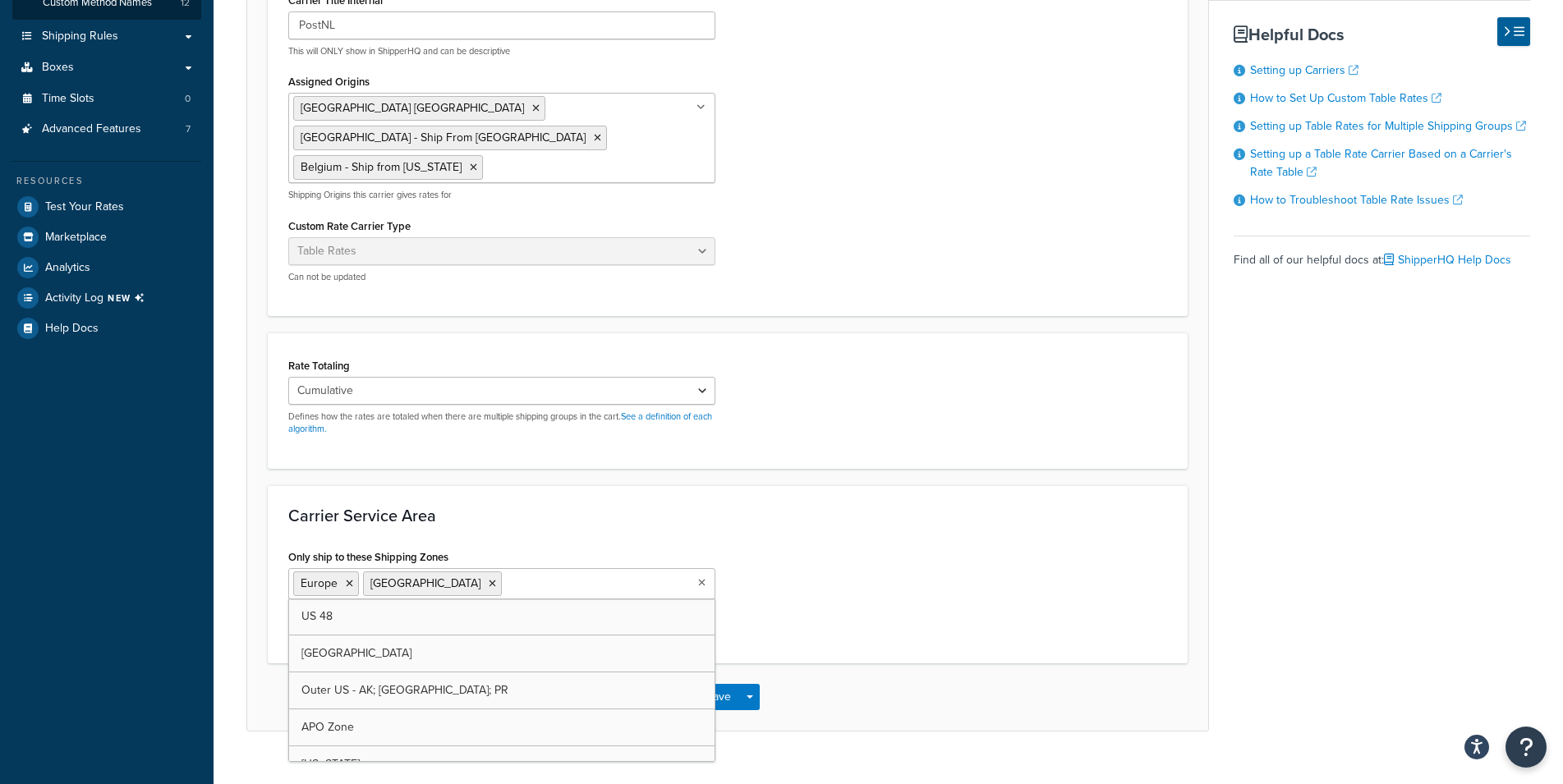
click at [806, 545] on div "Only ship to these Shipping Zones Europe Iceland US 48 Canada Outer US - AK; HI…" at bounding box center [727, 594] width 903 height 98
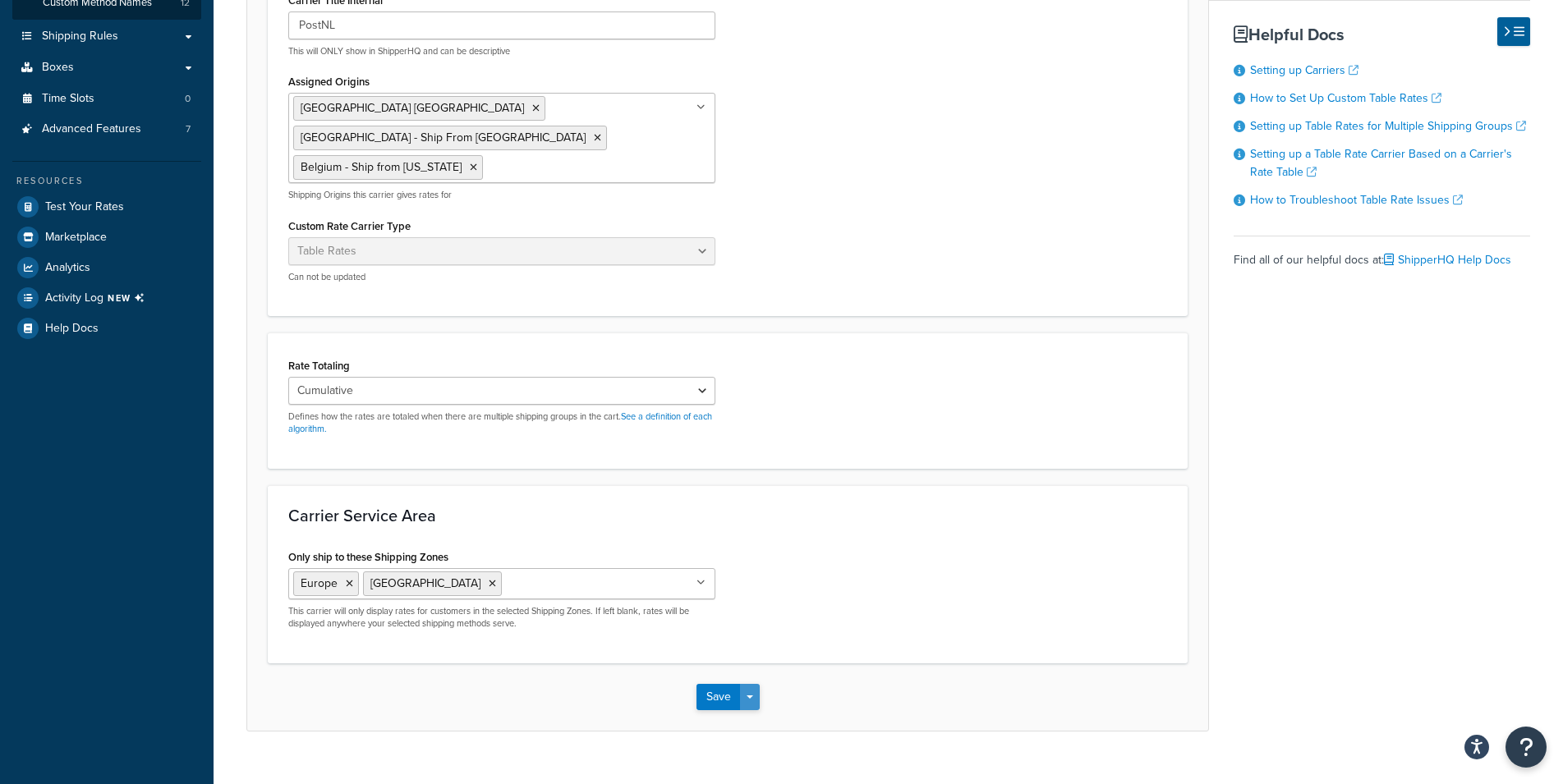
click at [746, 684] on button "Save Dropdown" at bounding box center [749, 697] width 19 height 26
click at [746, 710] on button "Save and Edit" at bounding box center [757, 727] width 120 height 34
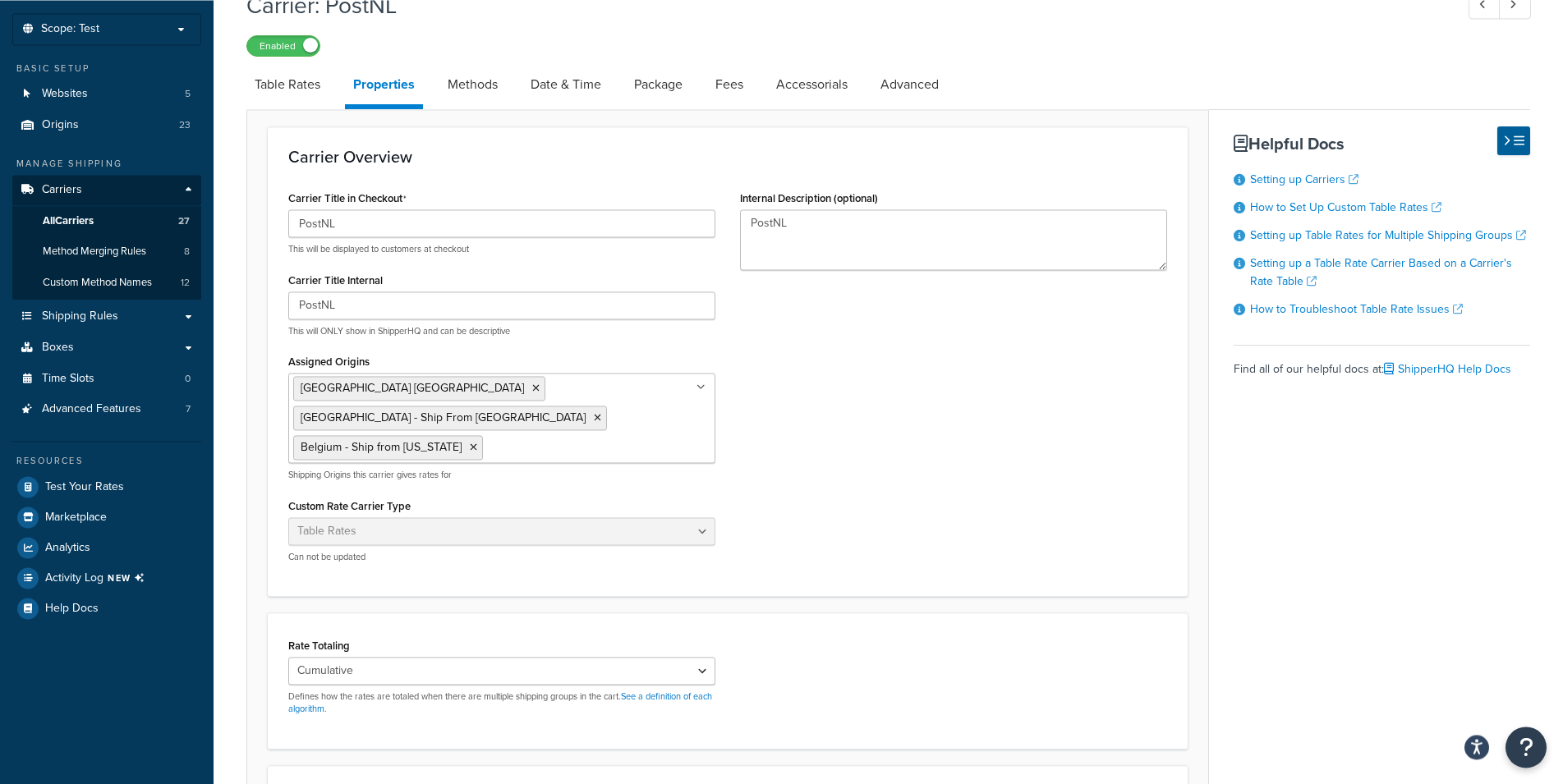
scroll to position [0, 0]
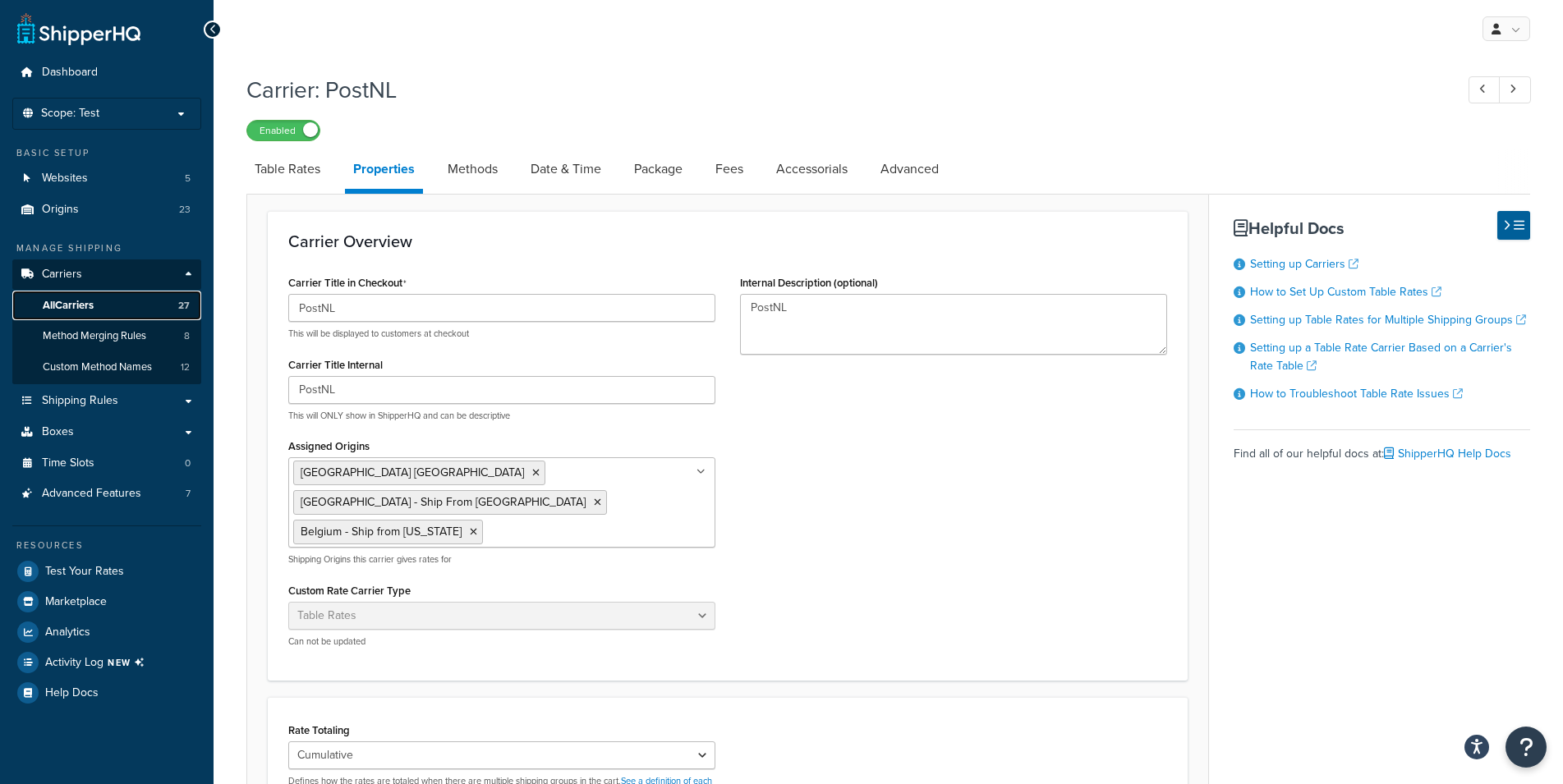
click at [64, 309] on span "All Carriers" at bounding box center [67, 305] width 51 height 14
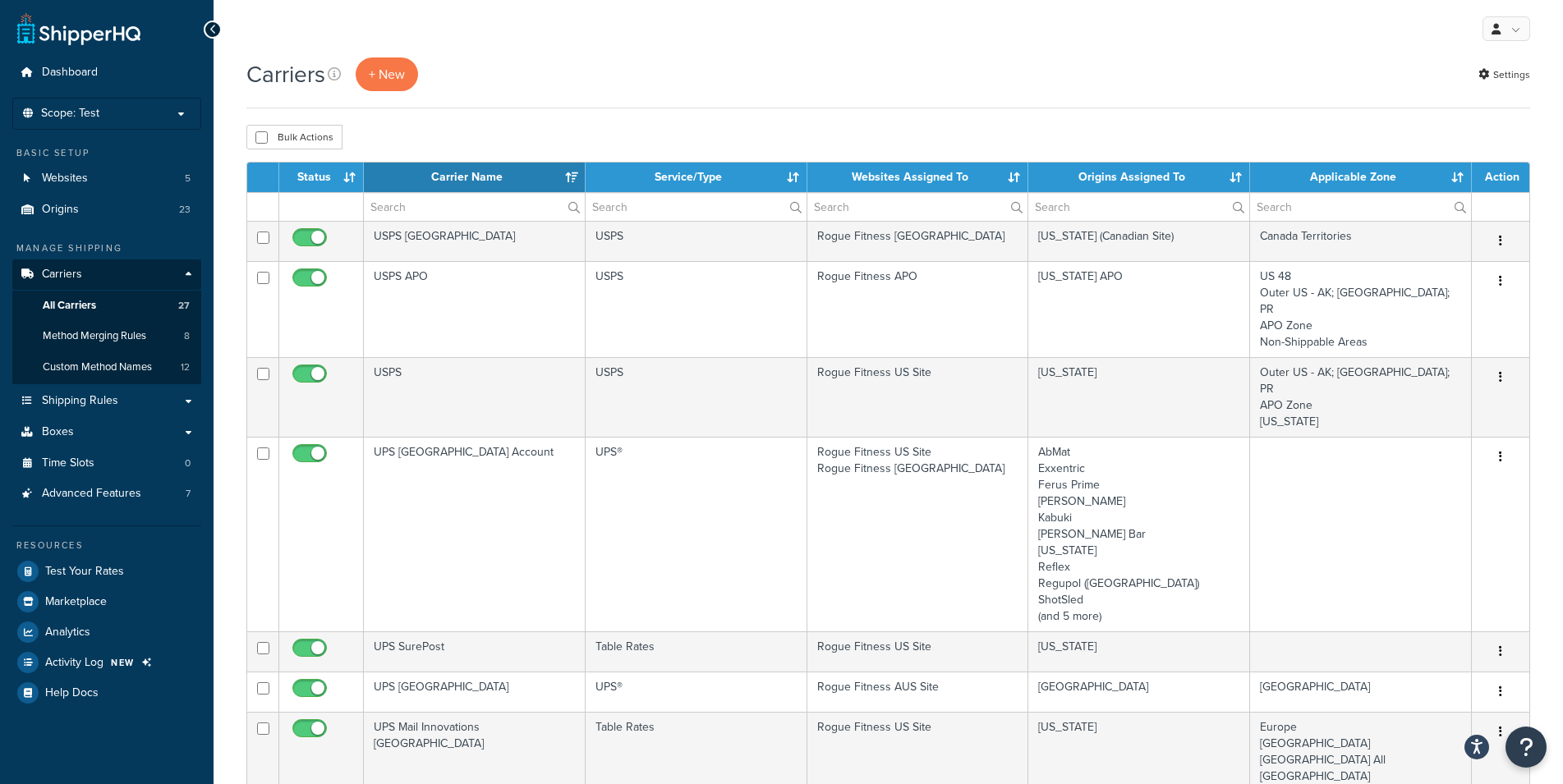
select select "15"
click at [938, 179] on th "Websites Assigned To" at bounding box center [918, 177] width 221 height 30
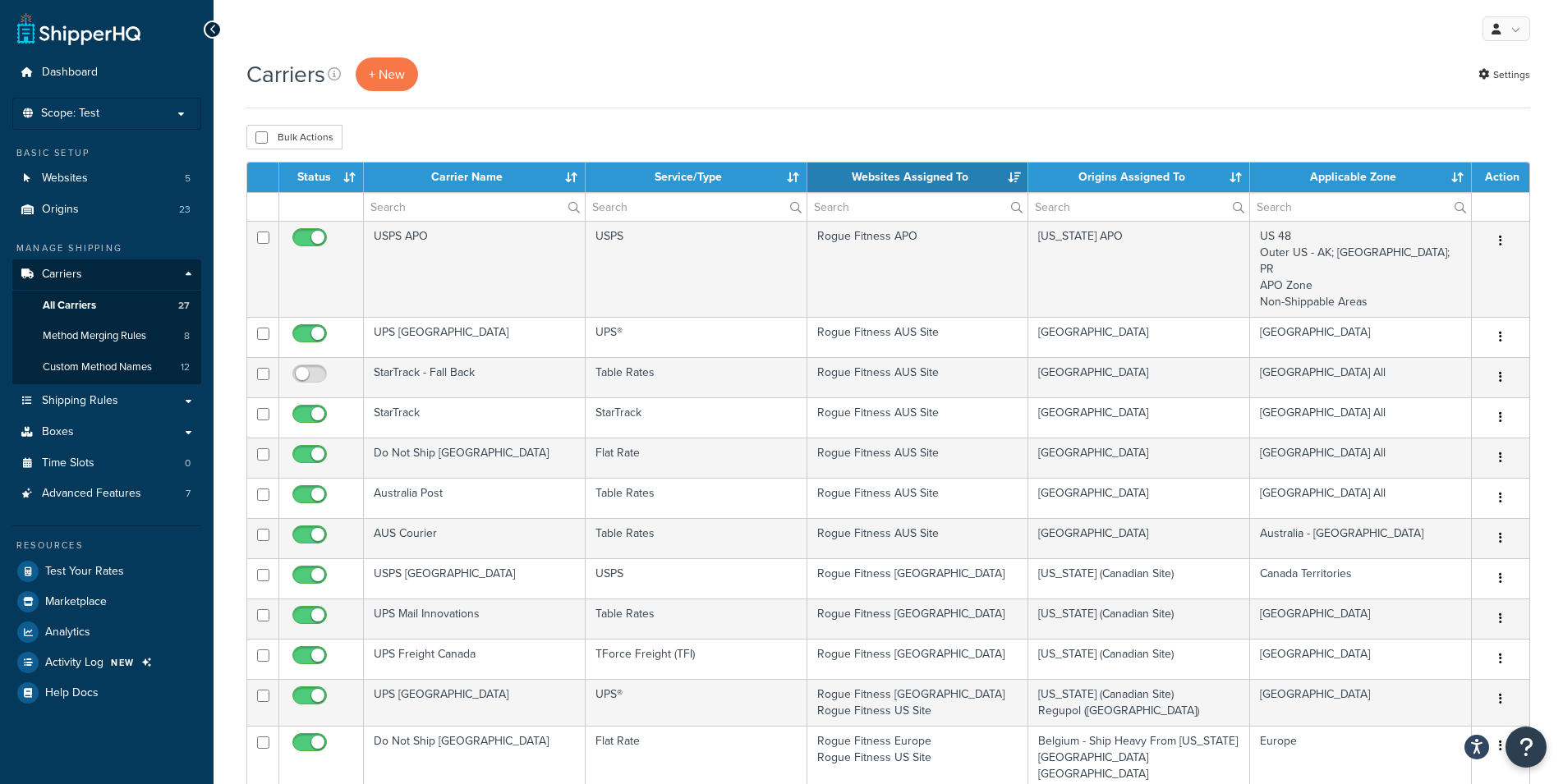
click at [938, 179] on th "Websites Assigned To" at bounding box center [918, 177] width 221 height 30
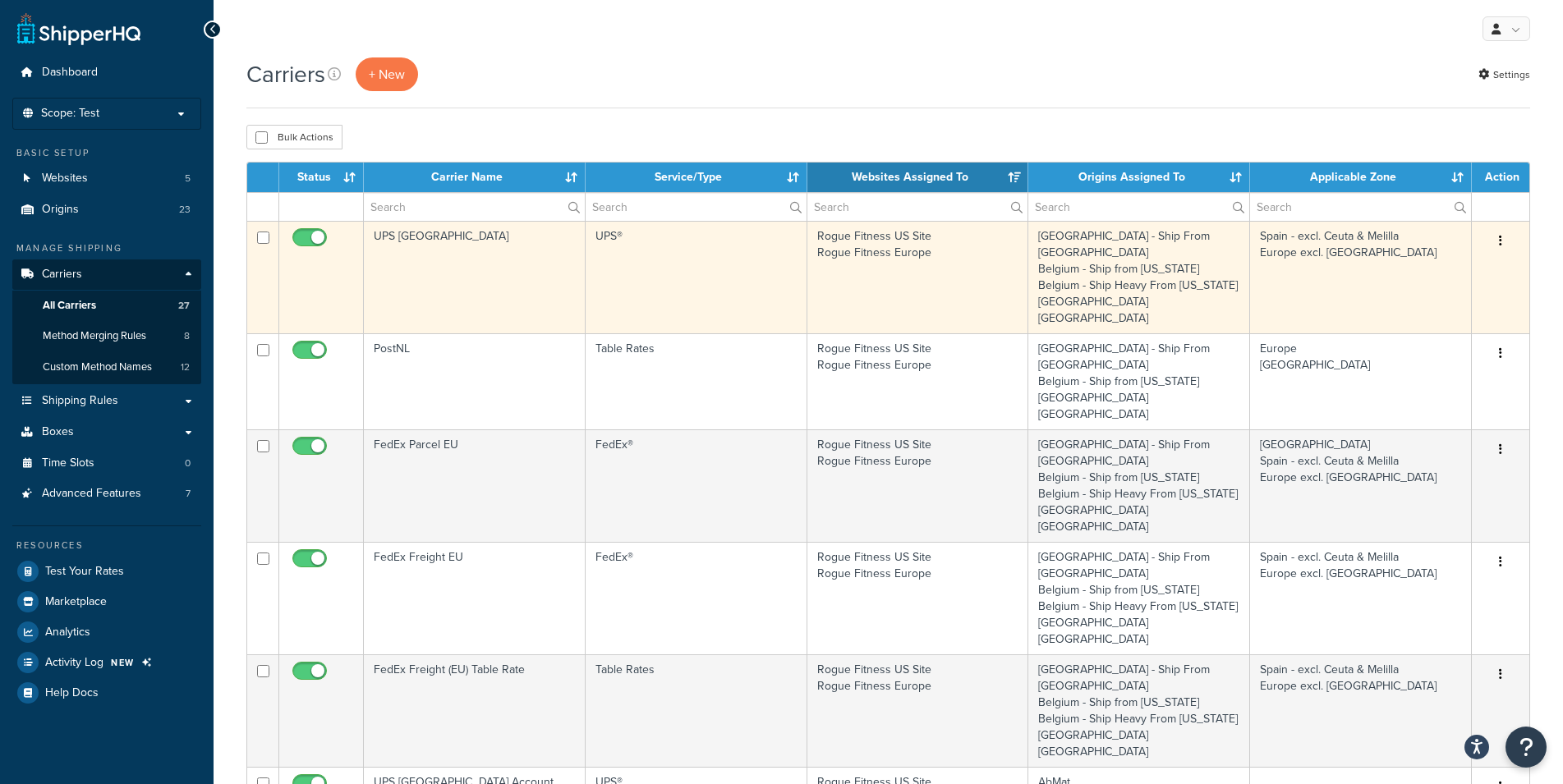
click at [1273, 267] on td "Spain - excl. Ceuta & Melilla Europe excl. Spain" at bounding box center [1361, 277] width 221 height 113
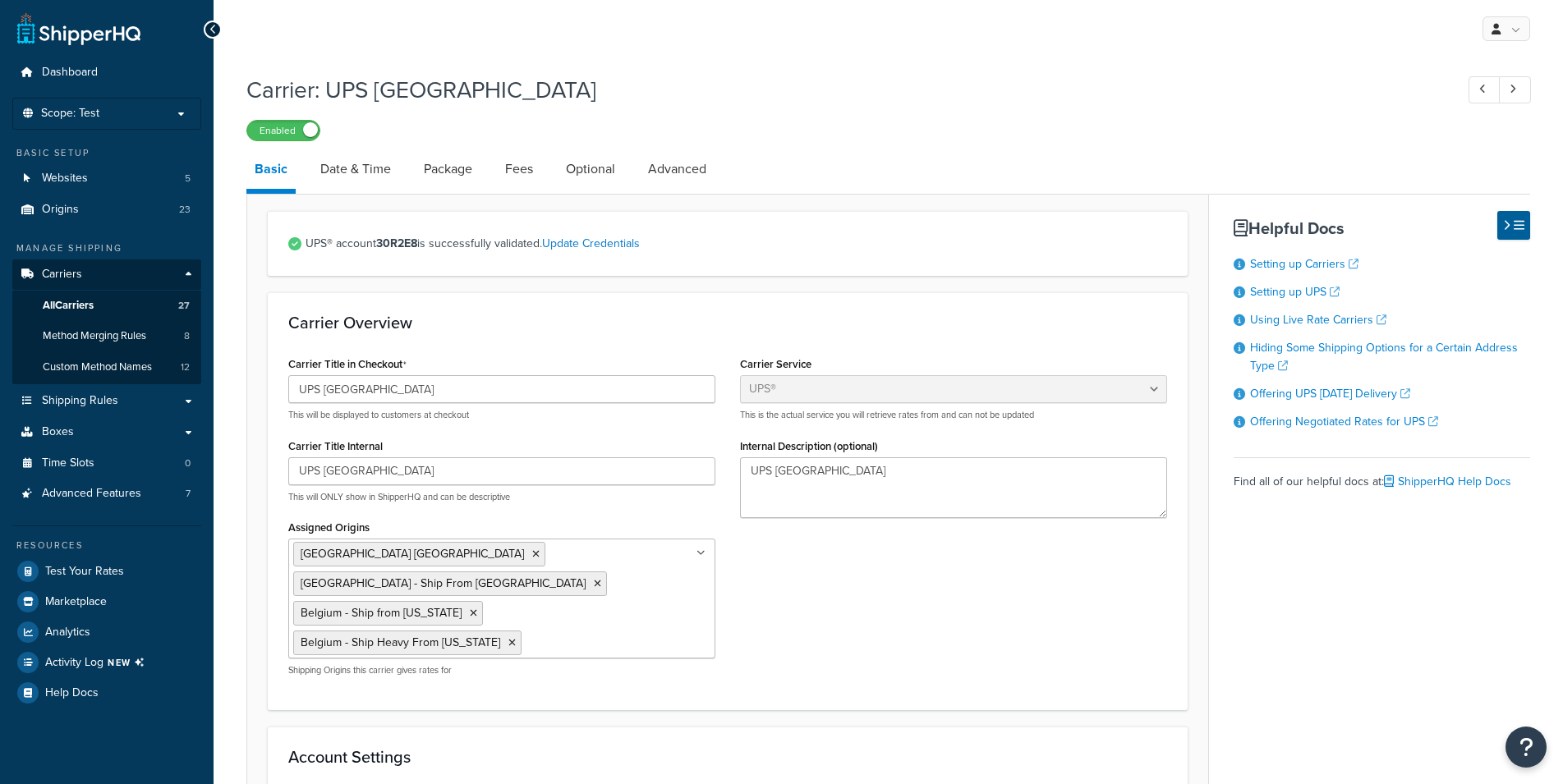
select select "ups"
select select "eur"
select select "03"
select select "convert_lb_kg"
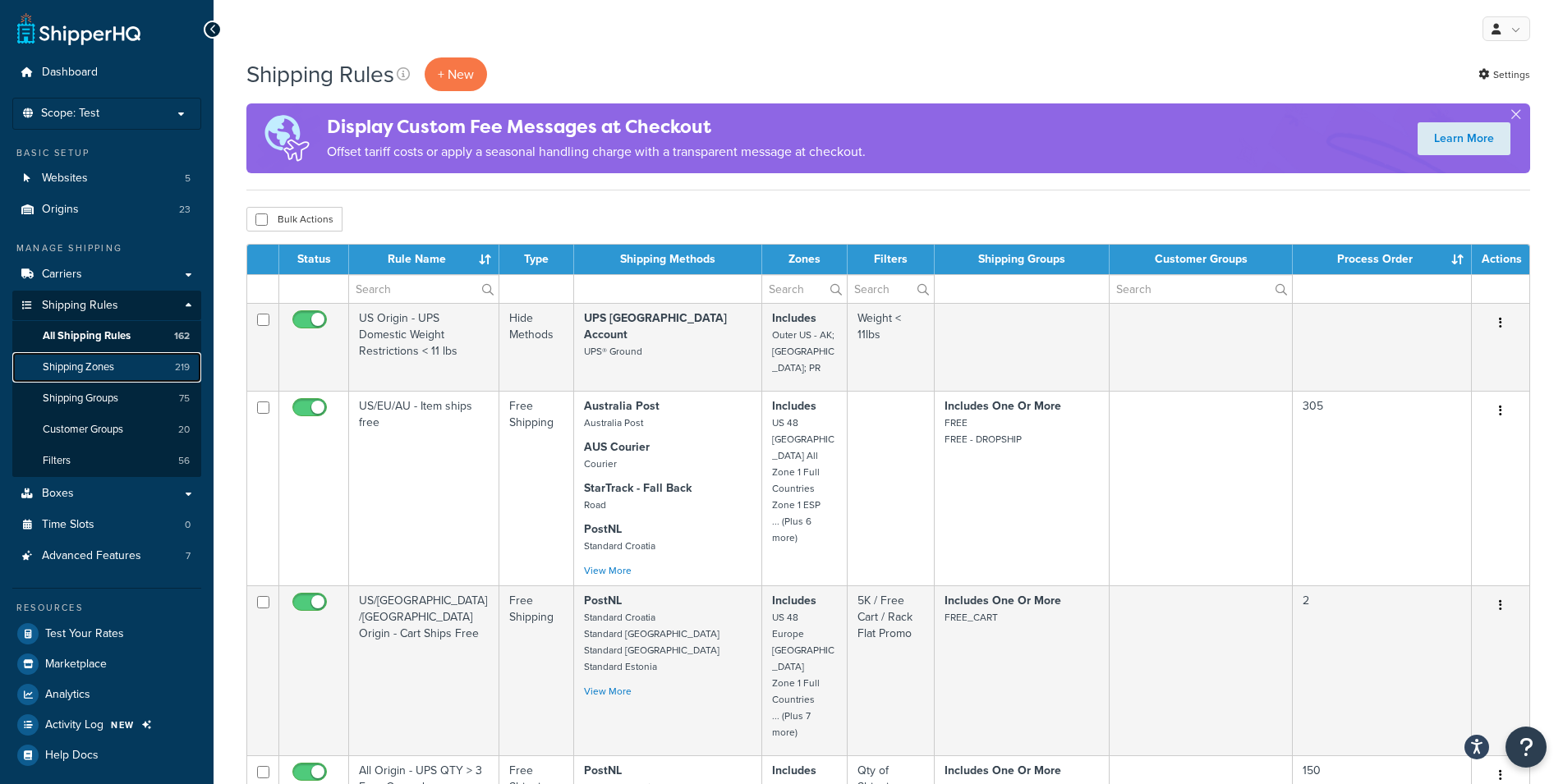
click at [99, 368] on span "Shipping Zones" at bounding box center [78, 367] width 71 height 14
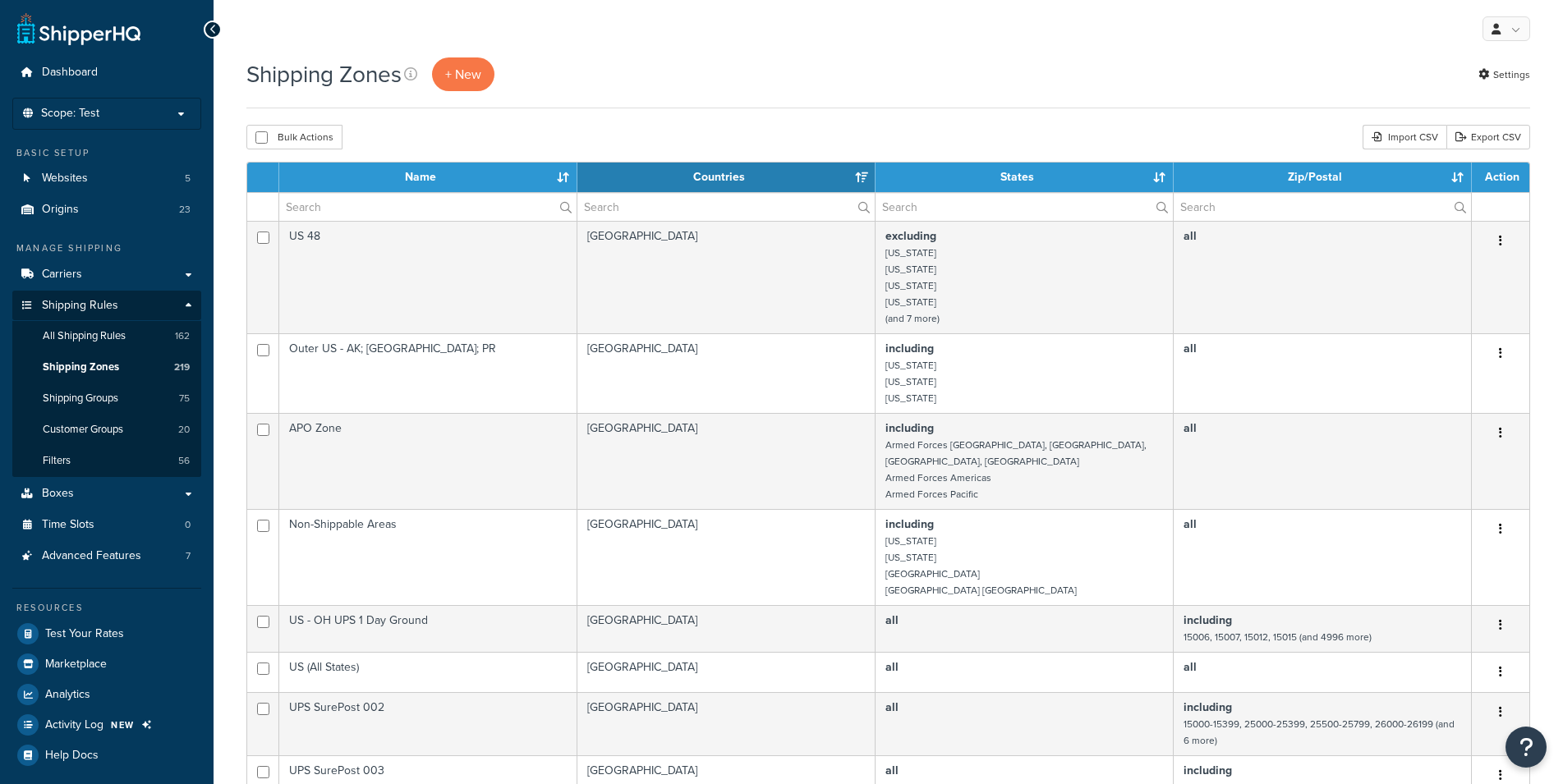
select select "15"
click at [495, 209] on input "text" at bounding box center [428, 207] width 297 height 28
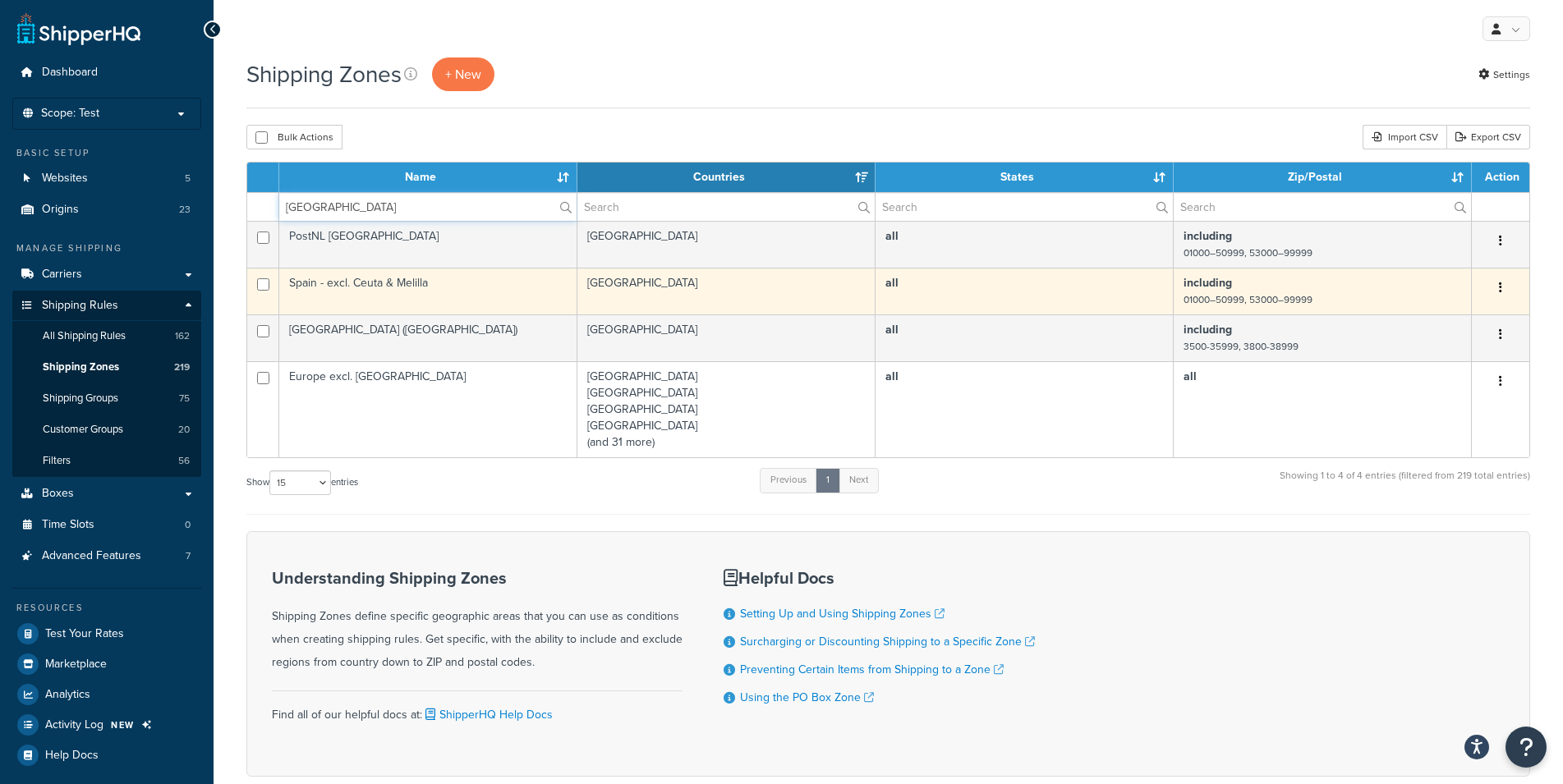
type input "spain"
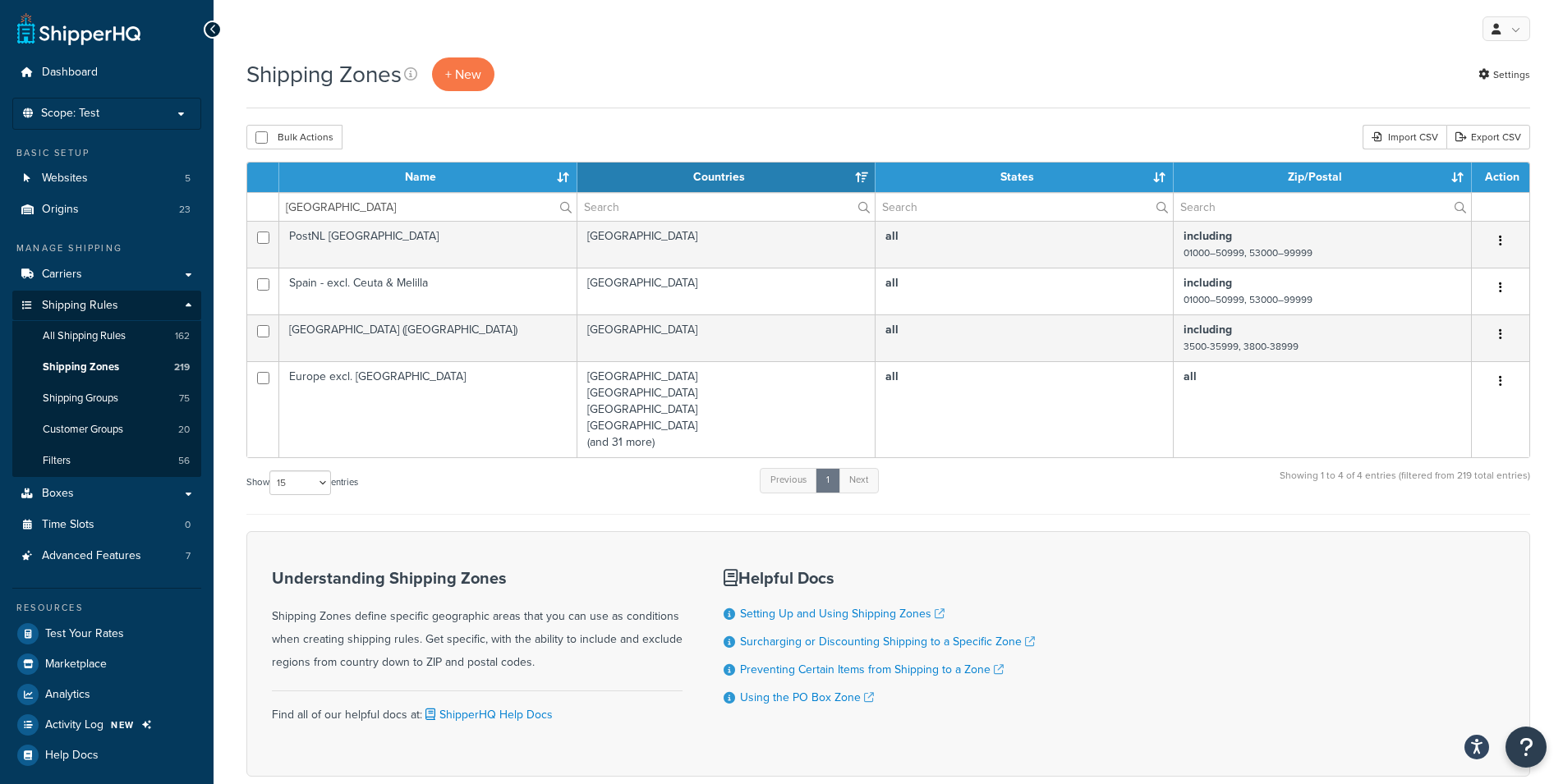
click at [423, 297] on td "Spain - excl. Ceuta & Melilla" at bounding box center [428, 291] width 298 height 47
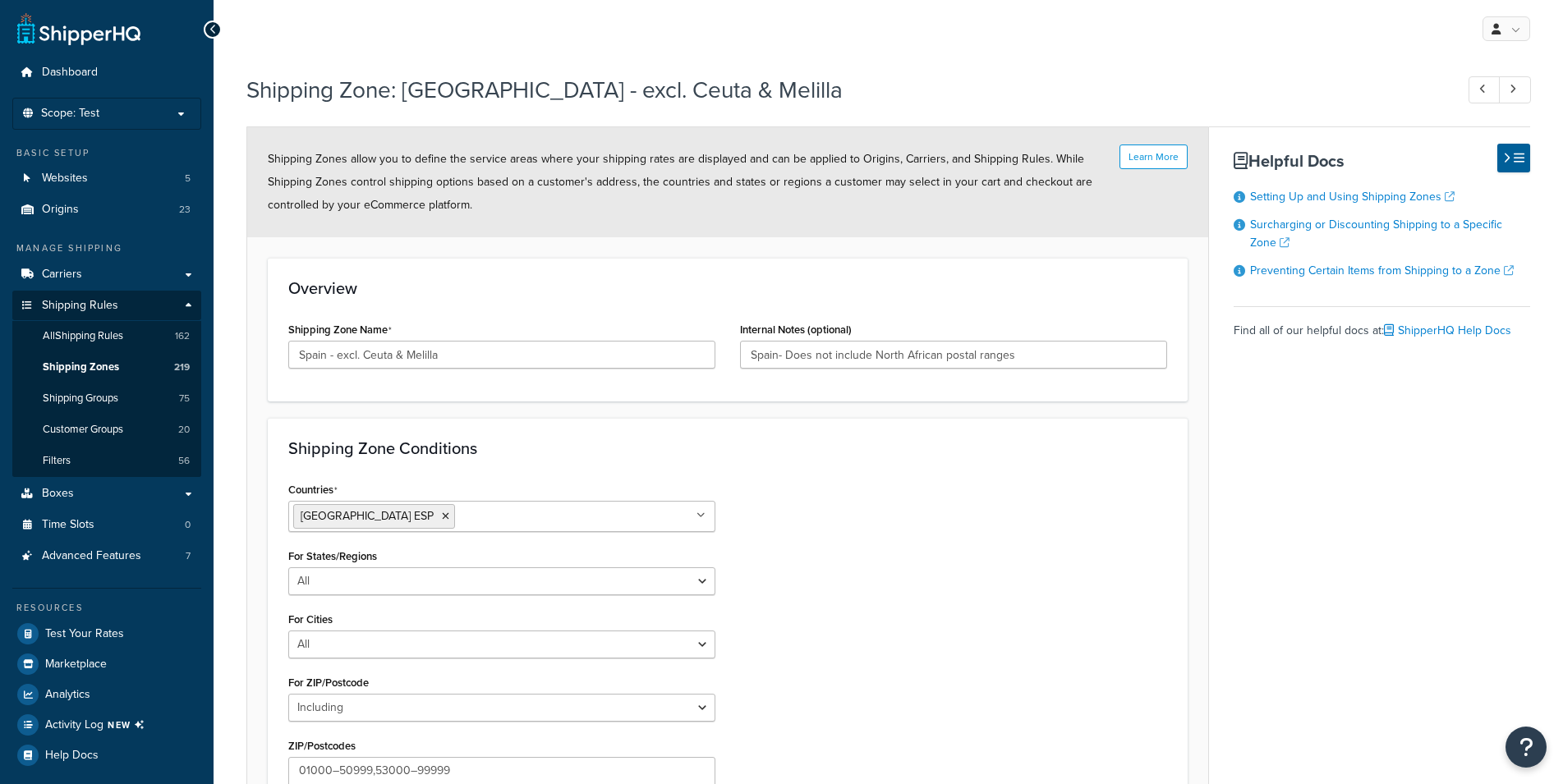
select select "including"
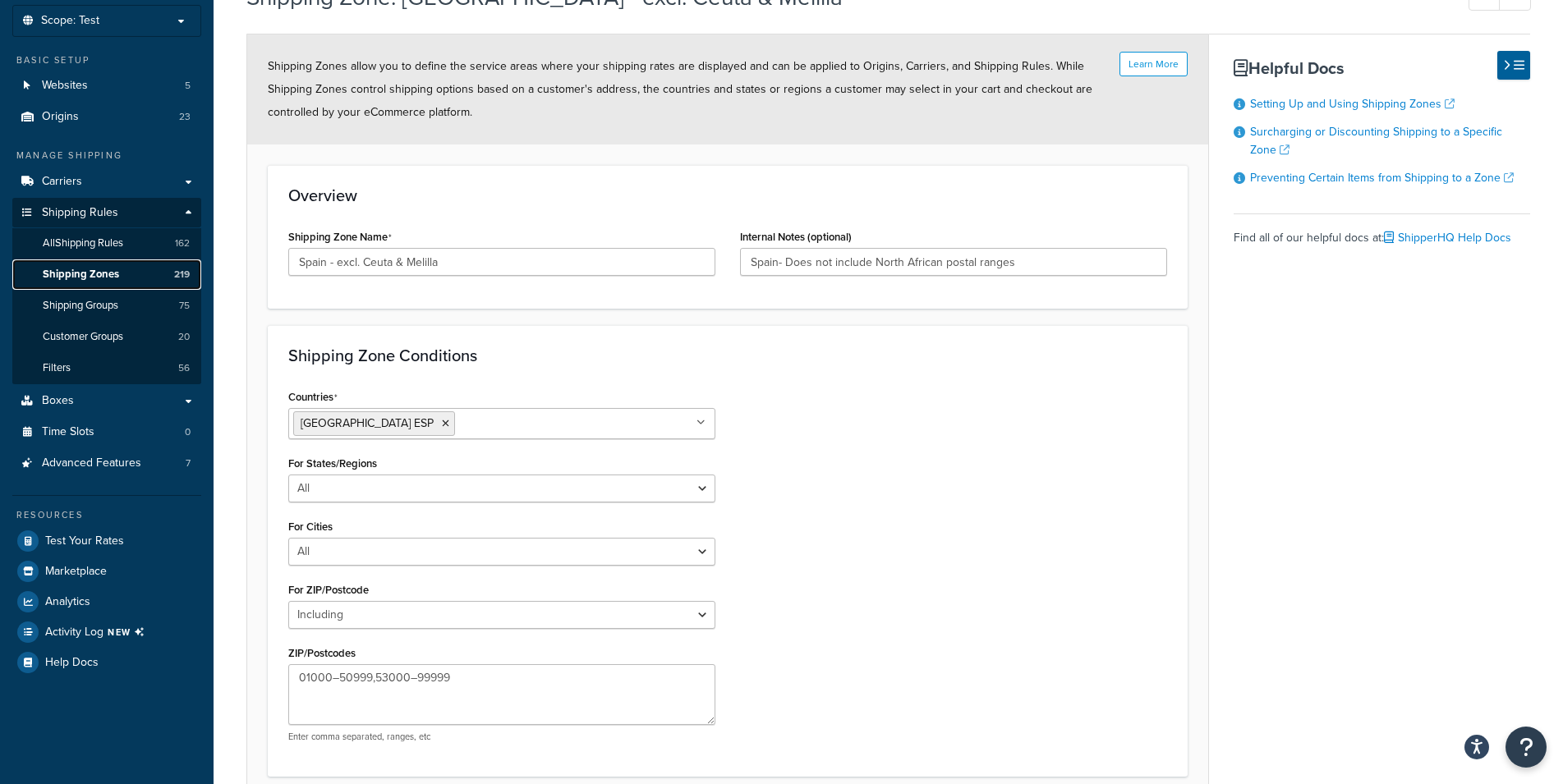
scroll to position [250, 0]
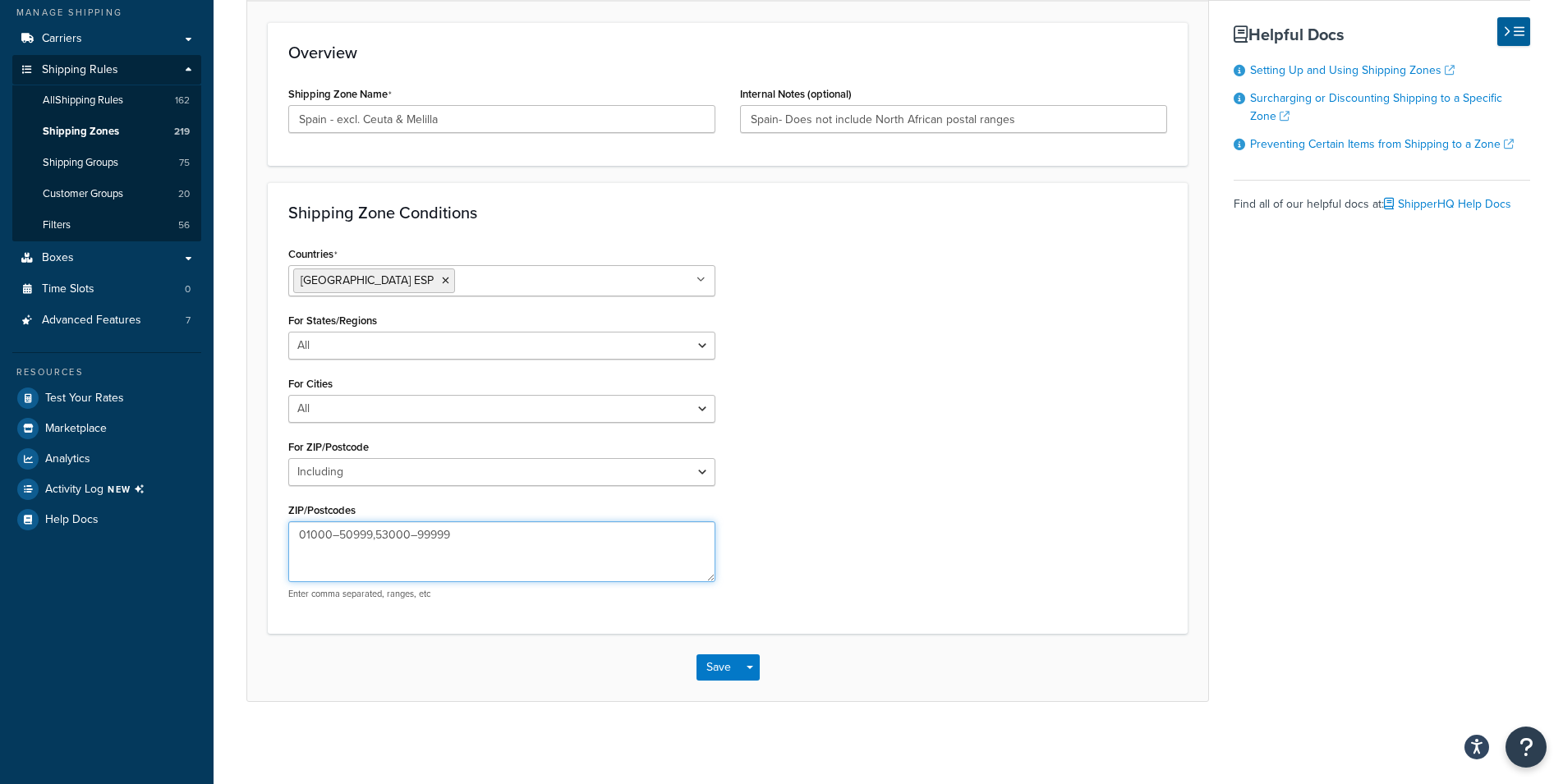
click at [377, 522] on textarea "01000–50999,53000–99999" at bounding box center [501, 552] width 427 height 61
type textarea "01000–50999, 53000–99999"
click at [754, 672] on button "Save Dropdown" at bounding box center [749, 667] width 19 height 26
click at [758, 694] on button "Save and Edit" at bounding box center [776, 697] width 159 height 34
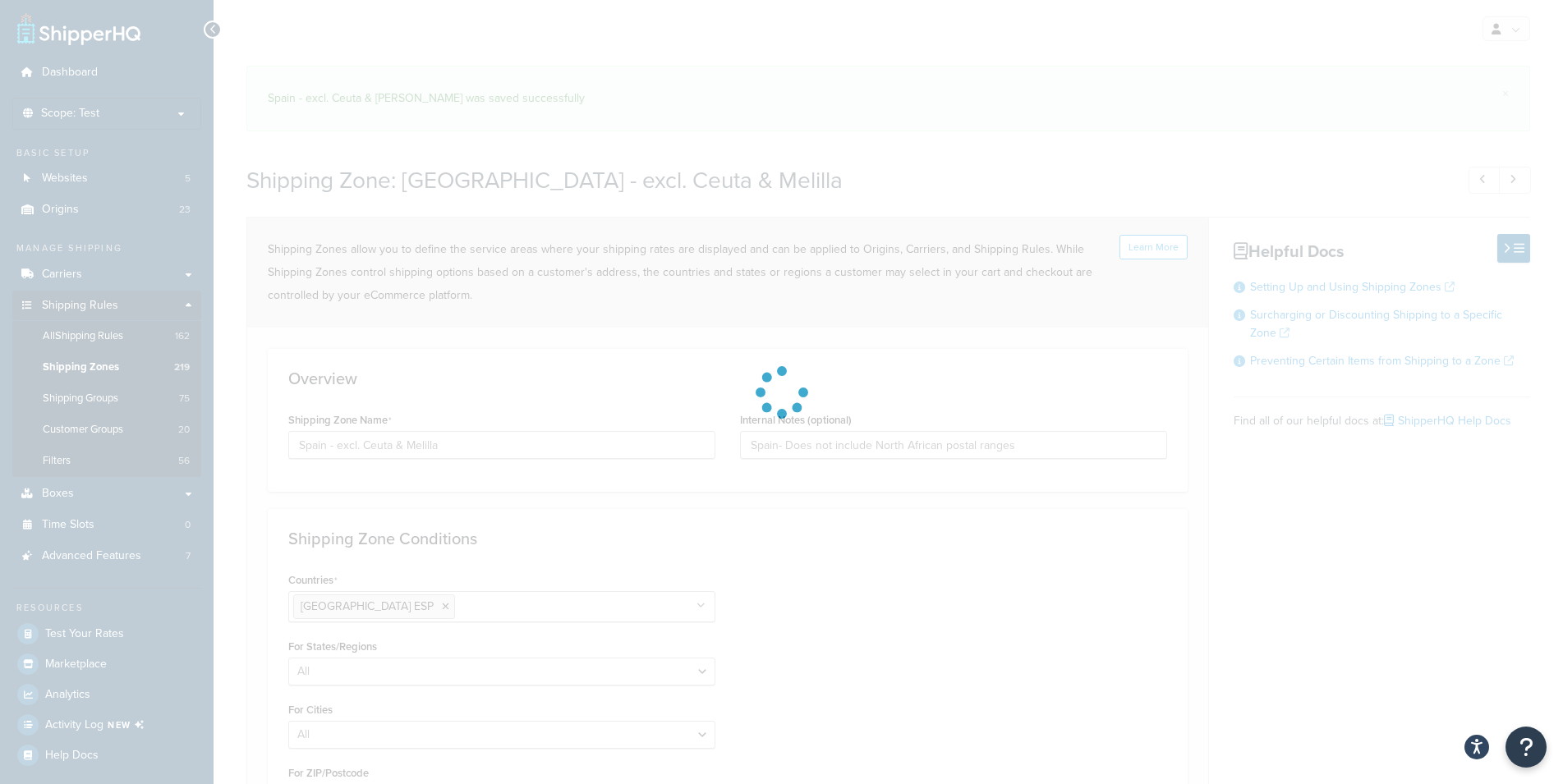
select select "including"
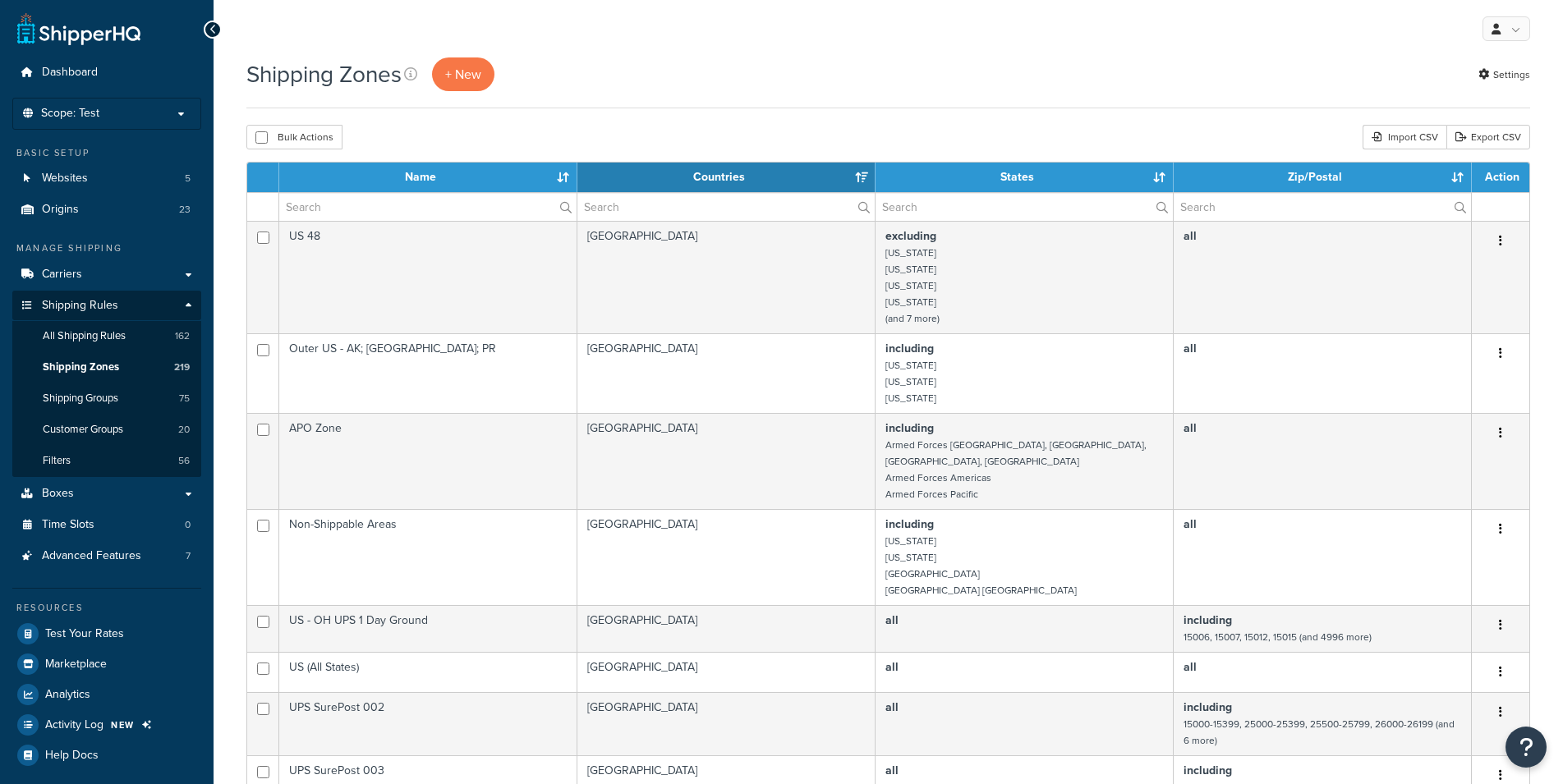
select select "15"
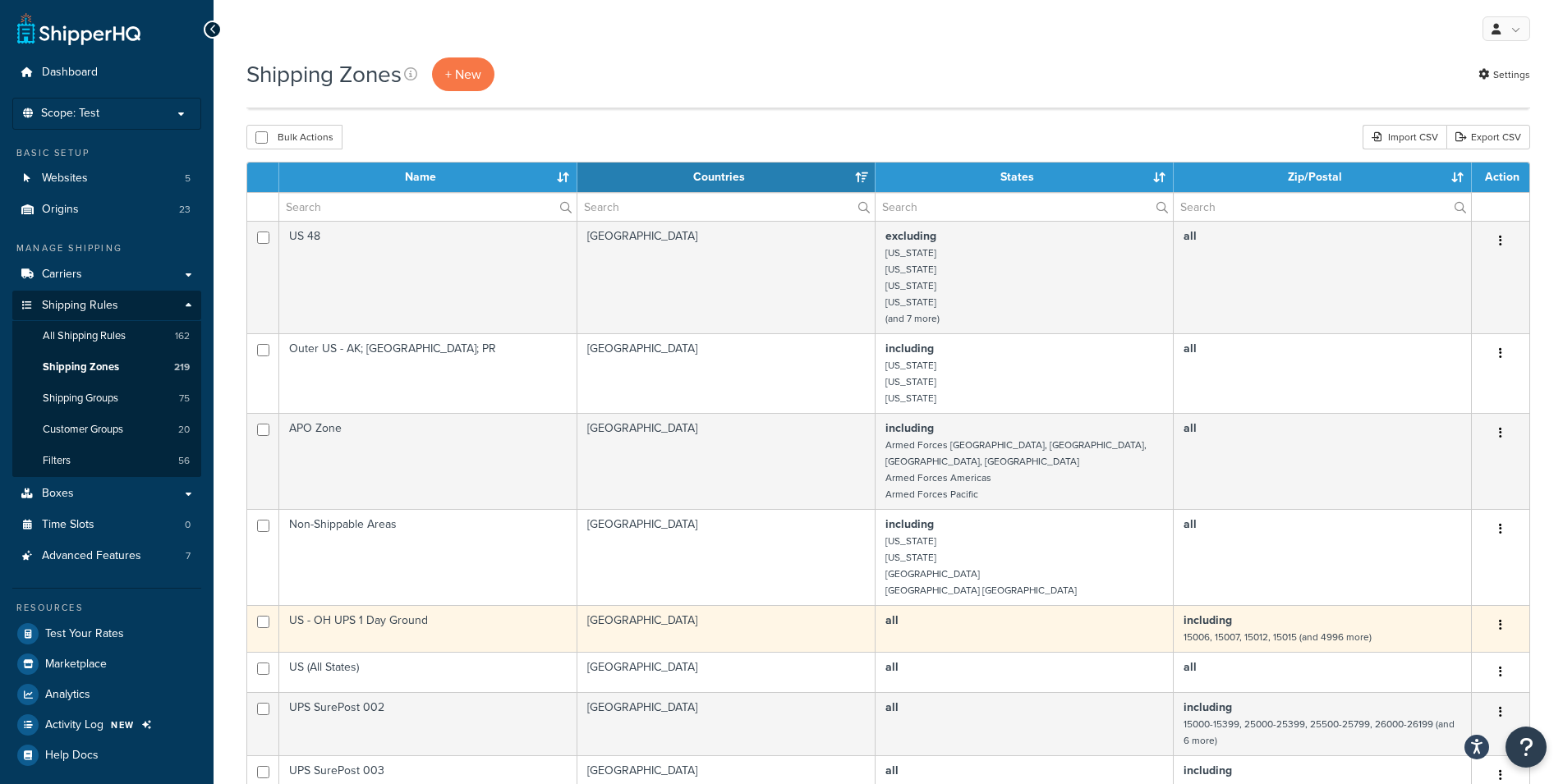
scroll to position [251, 0]
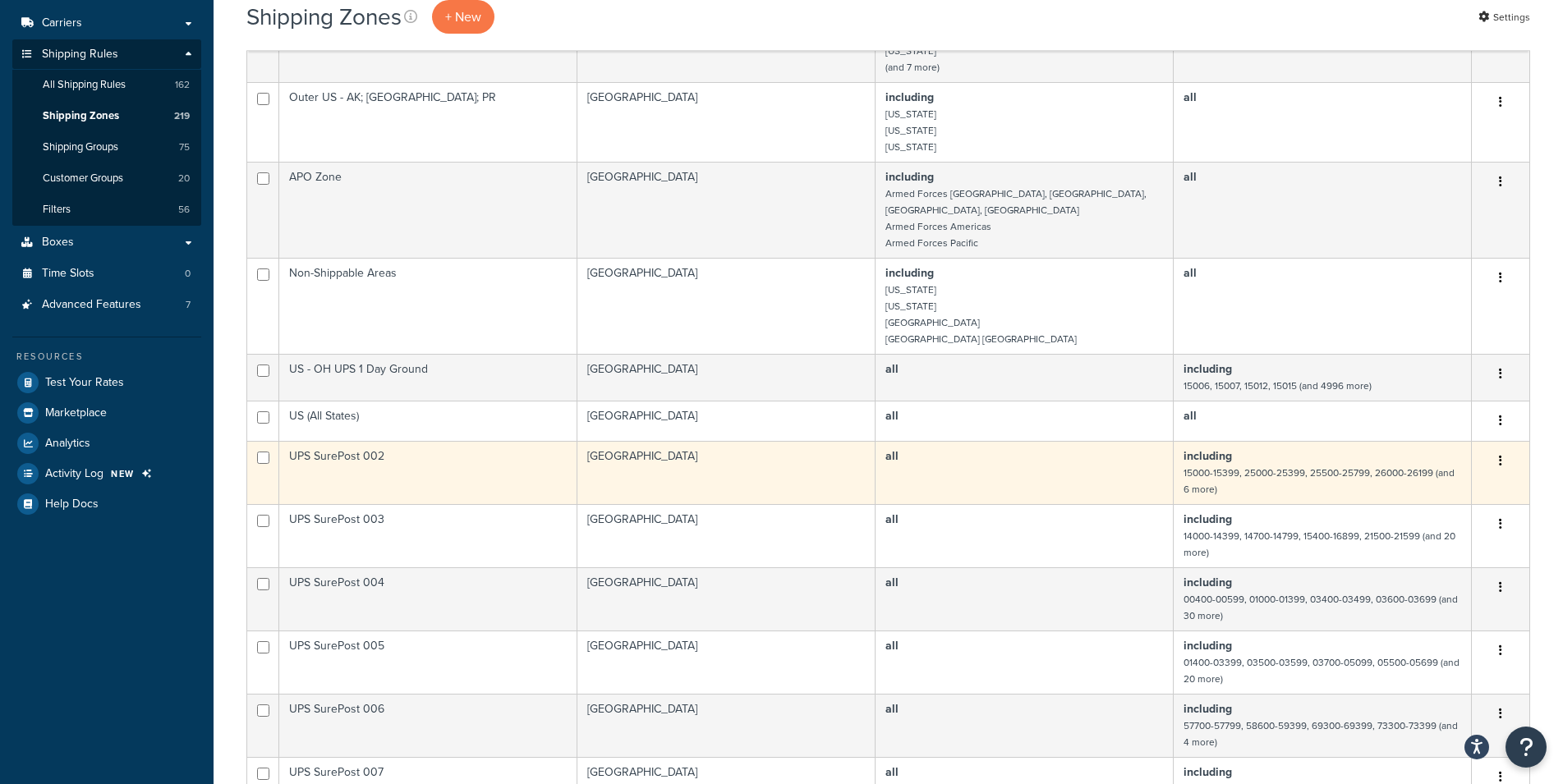
click at [996, 460] on td "all" at bounding box center [1024, 472] width 298 height 64
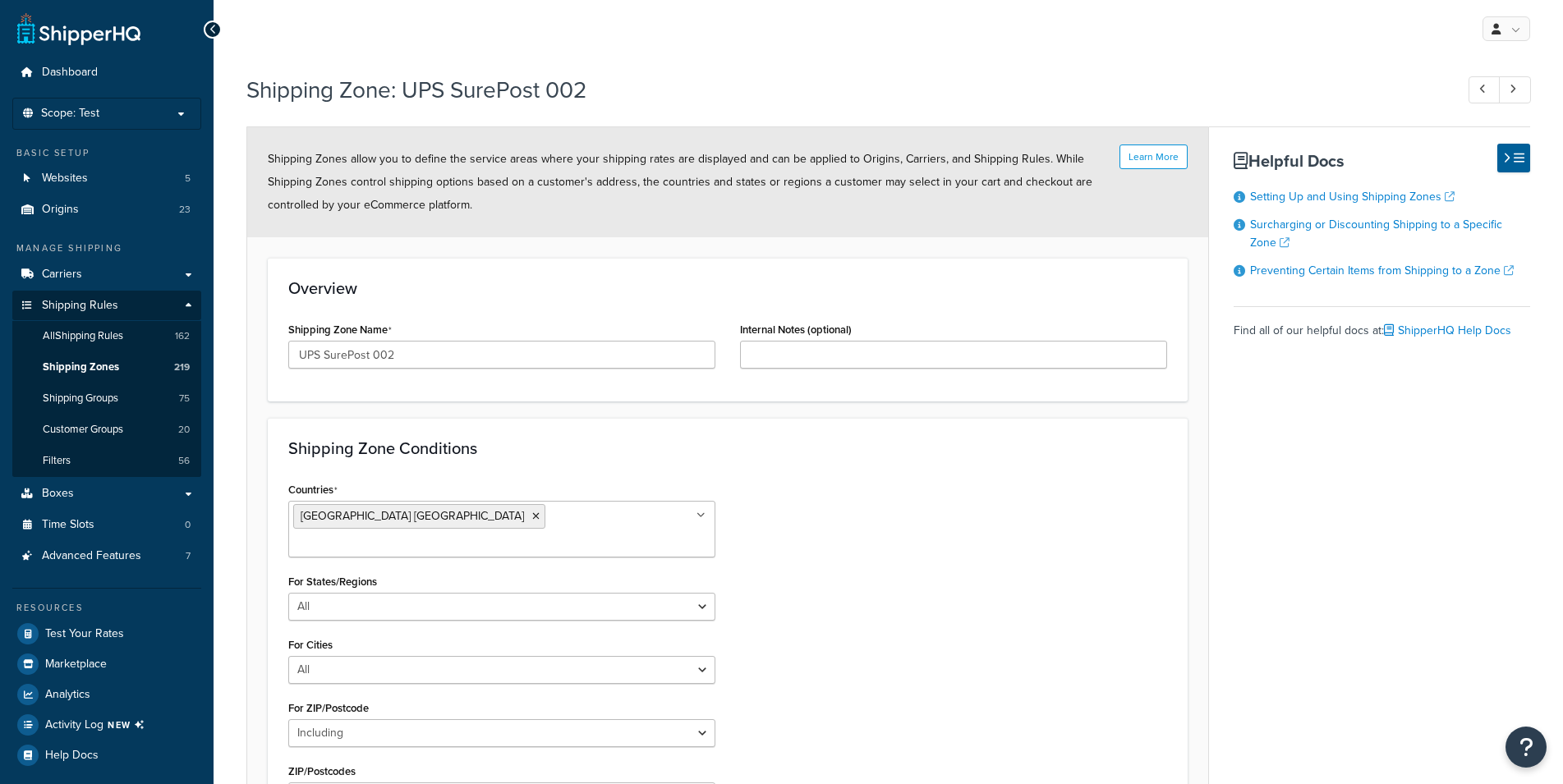
select select "including"
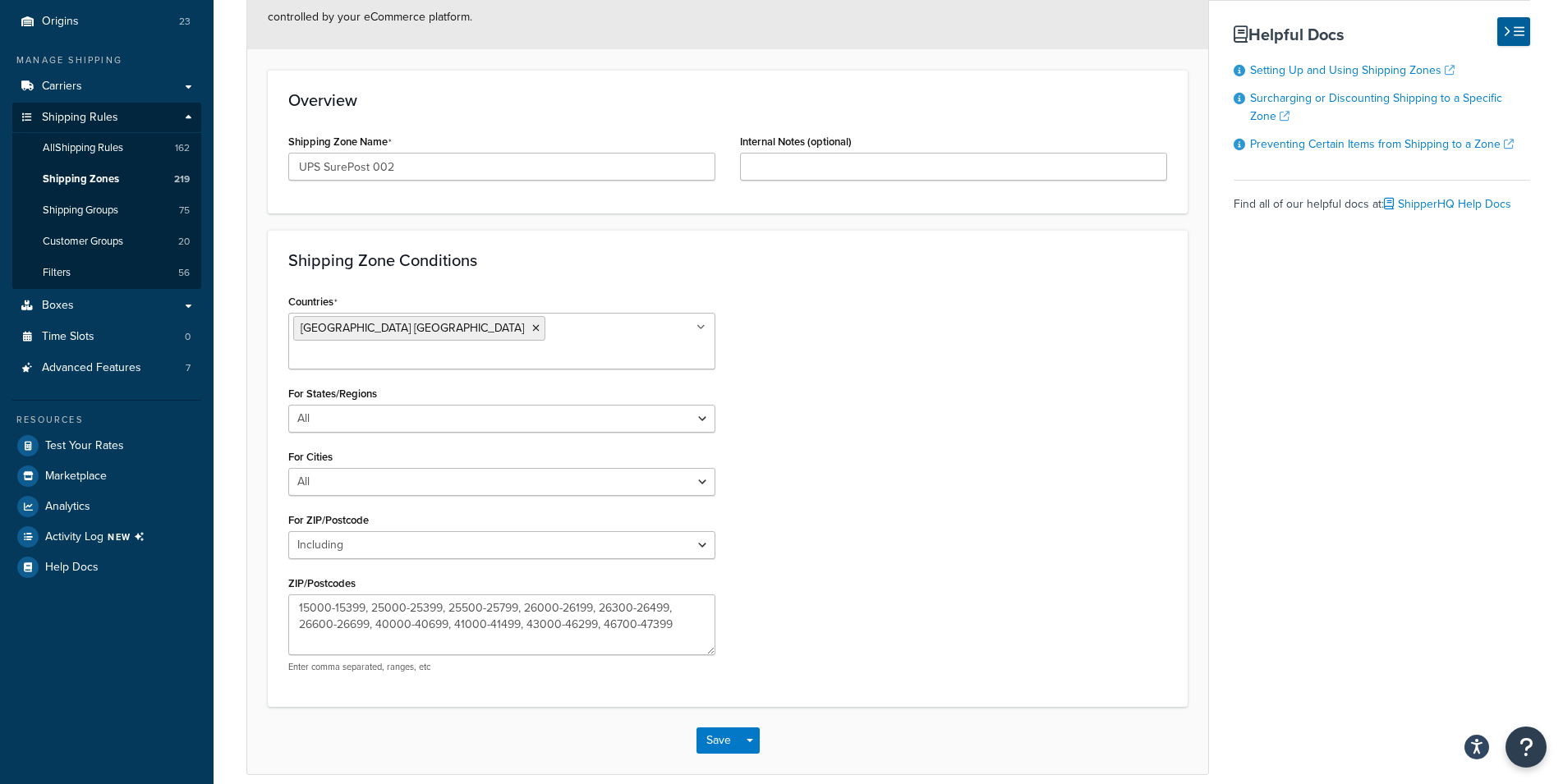
scroll to position [250, 0]
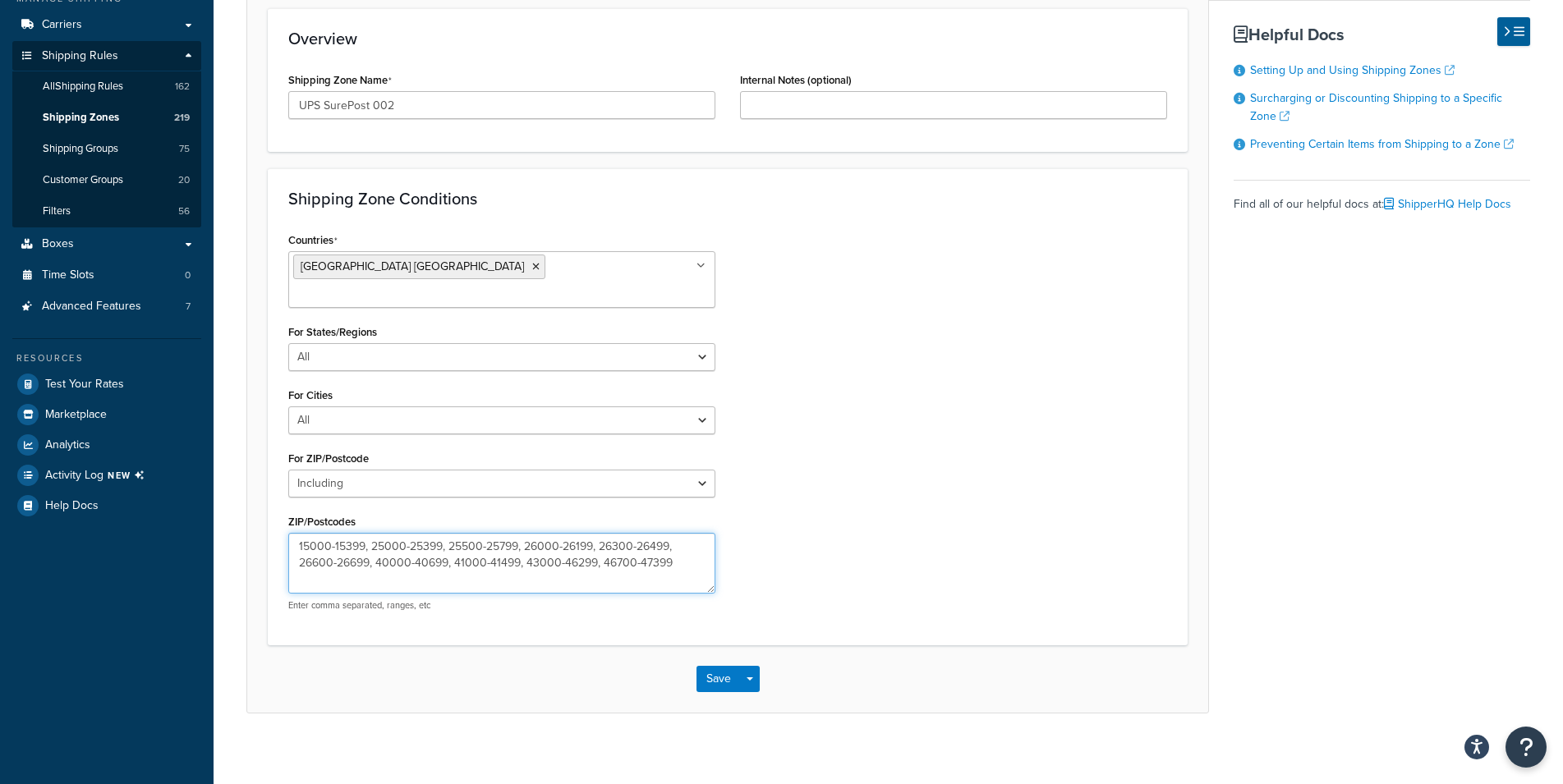
click at [445, 533] on textarea "15000-15399, 25000-25399, 25500-25799, 26000-26199, 26300-26499, 26600-26699, 4…" at bounding box center [501, 564] width 427 height 61
click at [948, 453] on div "Countries United States USA All Countries ALL Afghanistan AFG Albania ALB Alger…" at bounding box center [727, 425] width 903 height 396
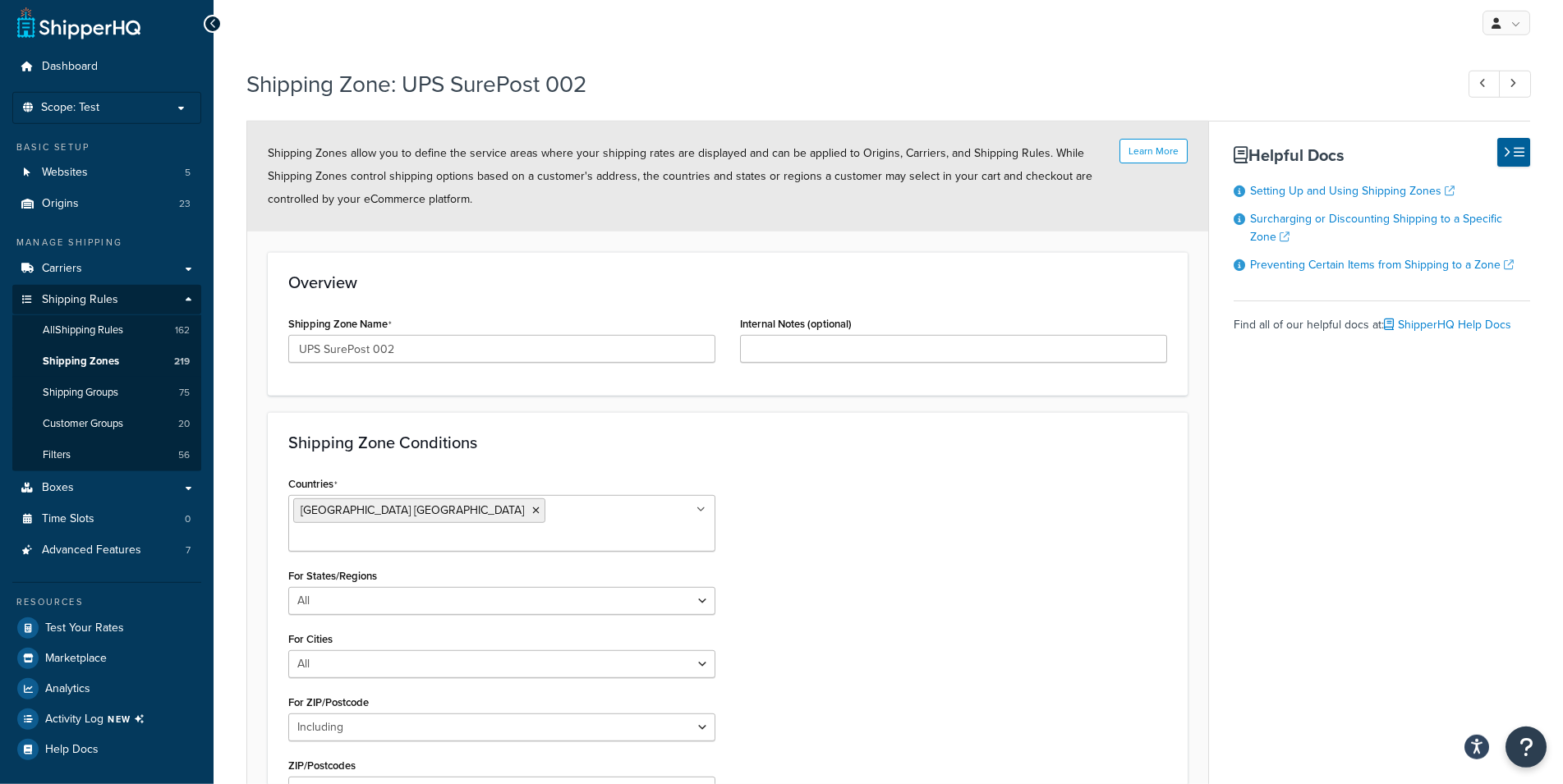
scroll to position [0, 0]
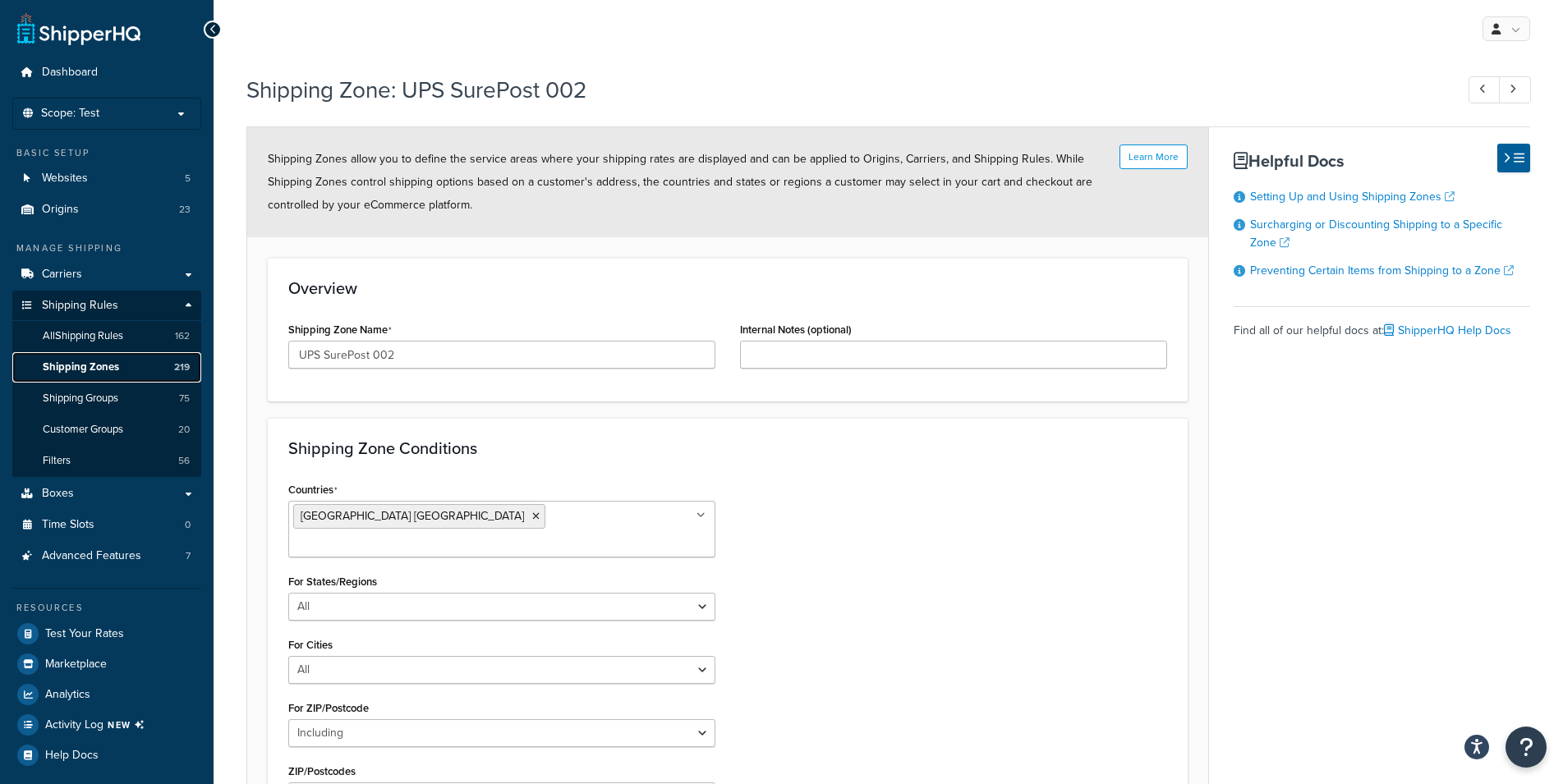
click at [115, 370] on span "Shipping Zones" at bounding box center [80, 367] width 77 height 14
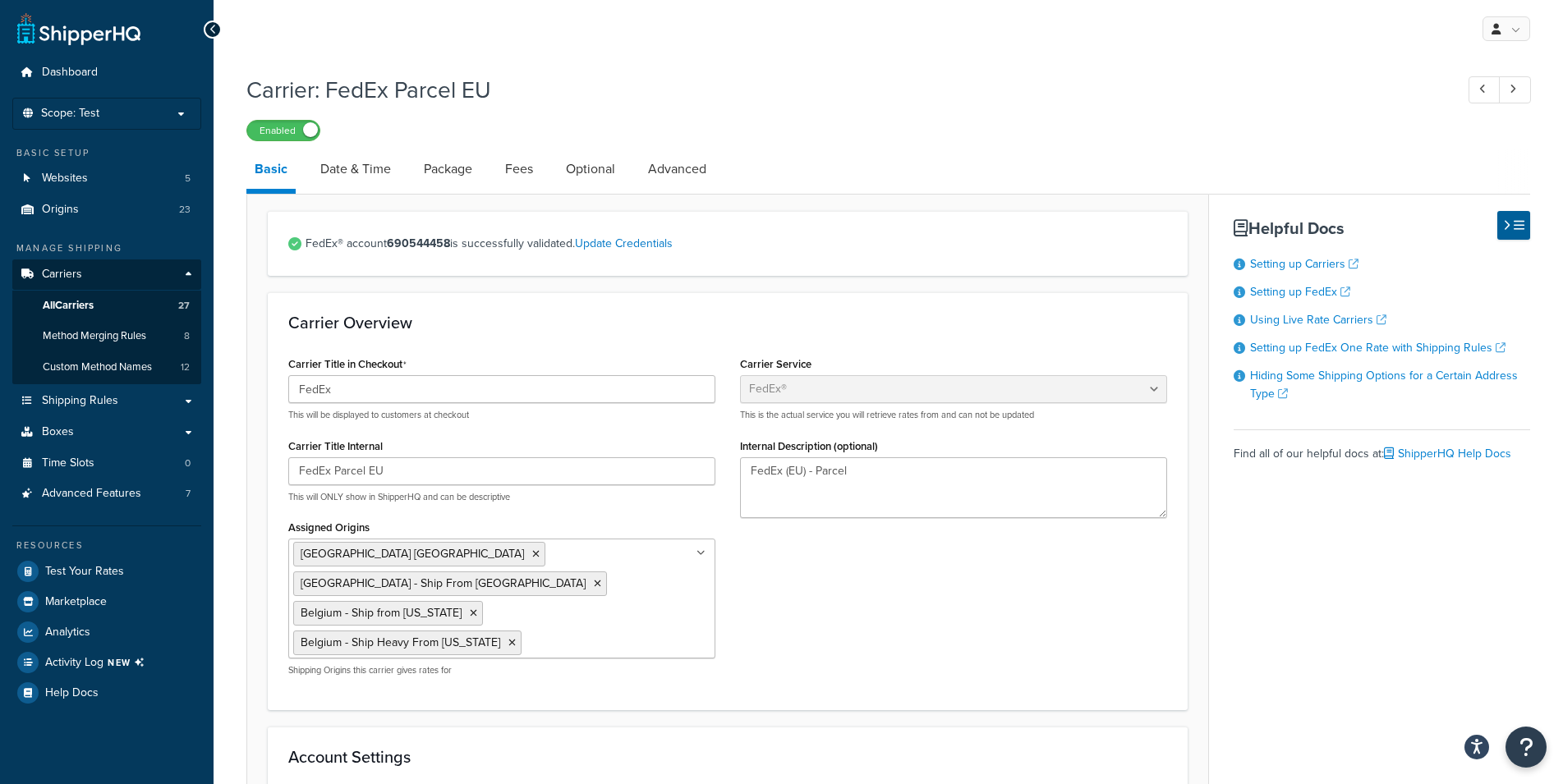
select select "fedEx"
select select "REGULAR_PICKUP"
select select "YOUR_PACKAGING"
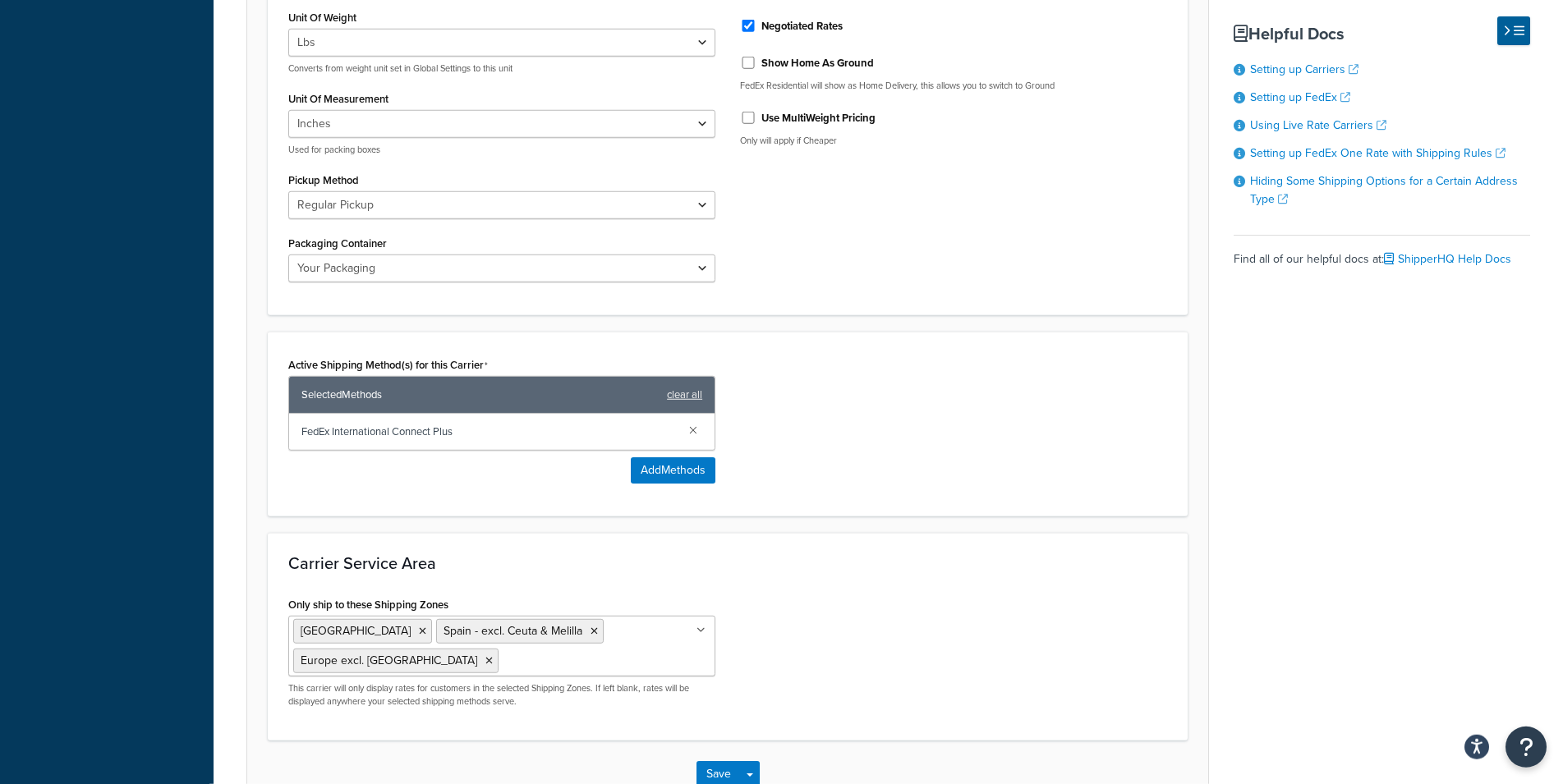
scroll to position [852, 0]
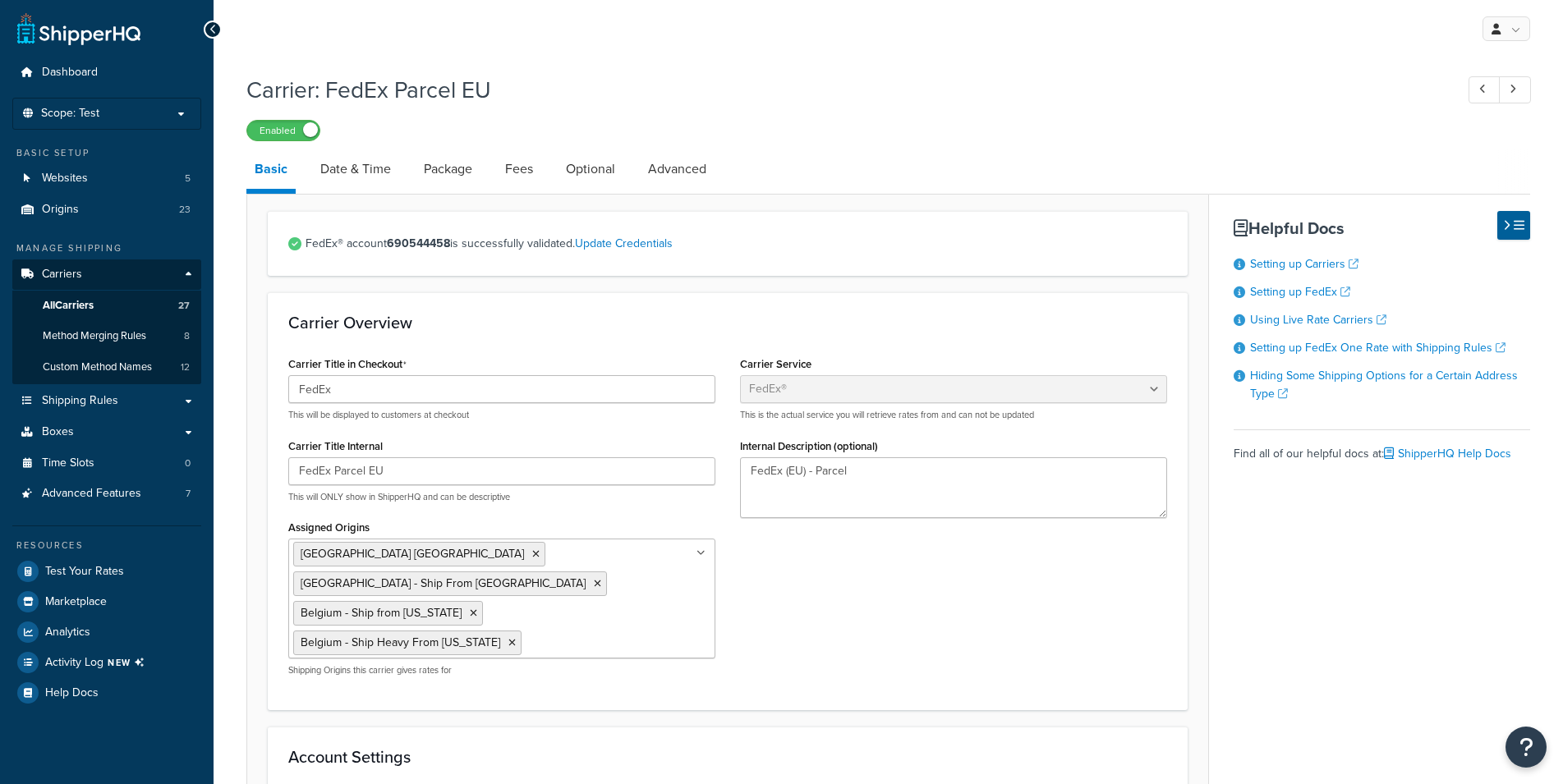
select select "fedEx"
select select "REGULAR_PICKUP"
select select "YOUR_PACKAGING"
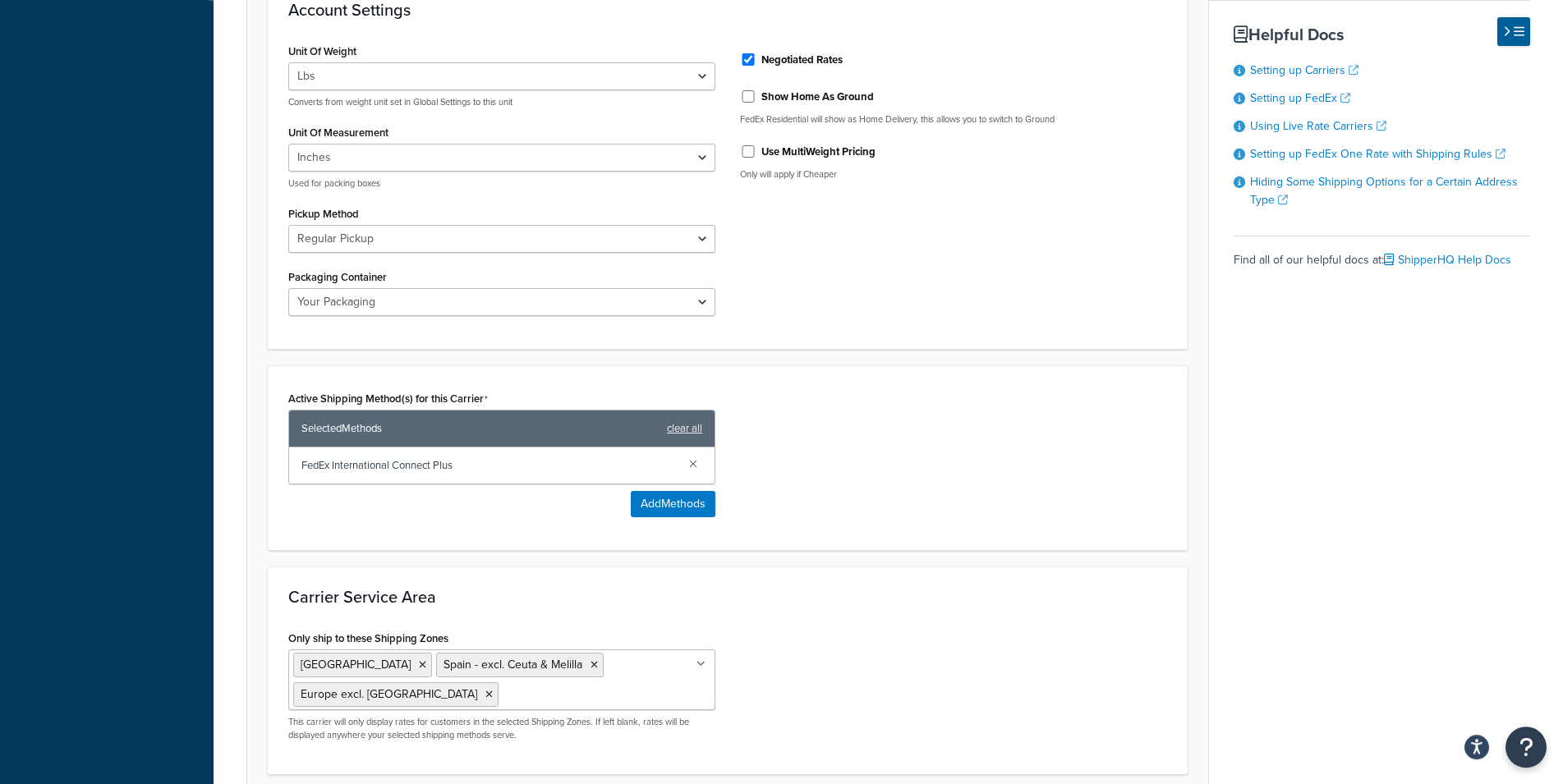
scroll to position [852, 0]
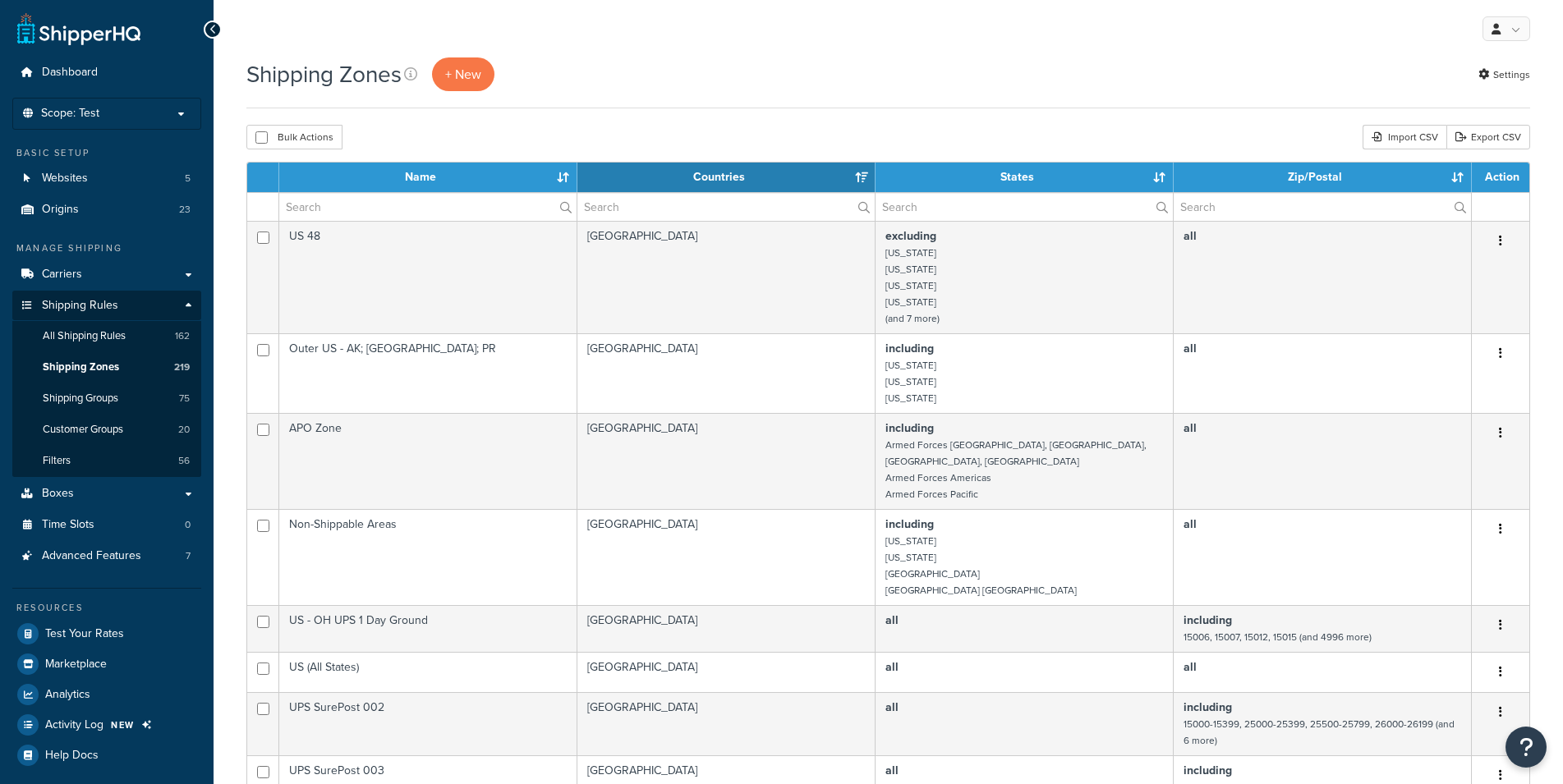
select select "15"
click at [405, 208] on input "text" at bounding box center [428, 207] width 297 height 28
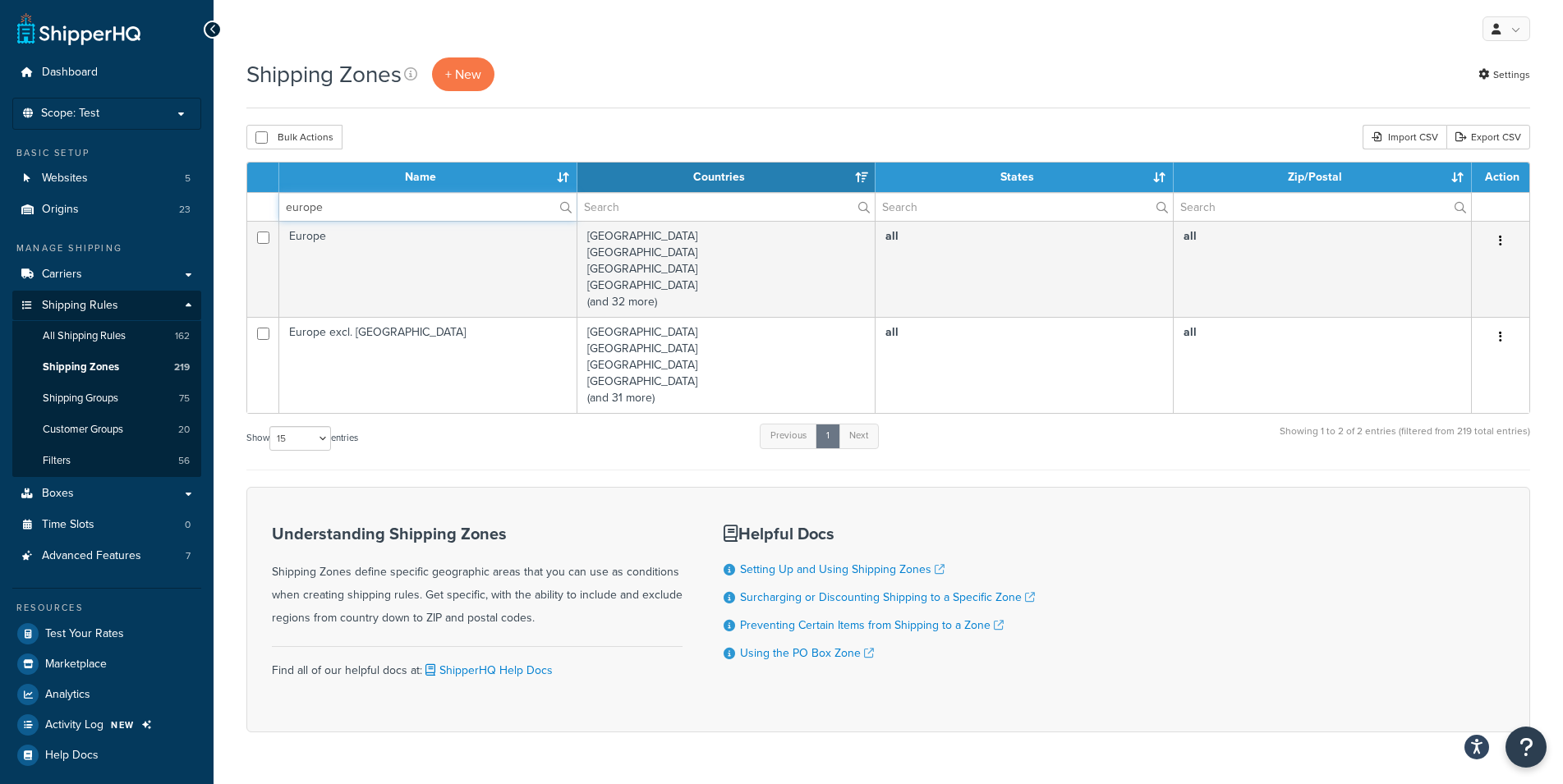
type input "europe"
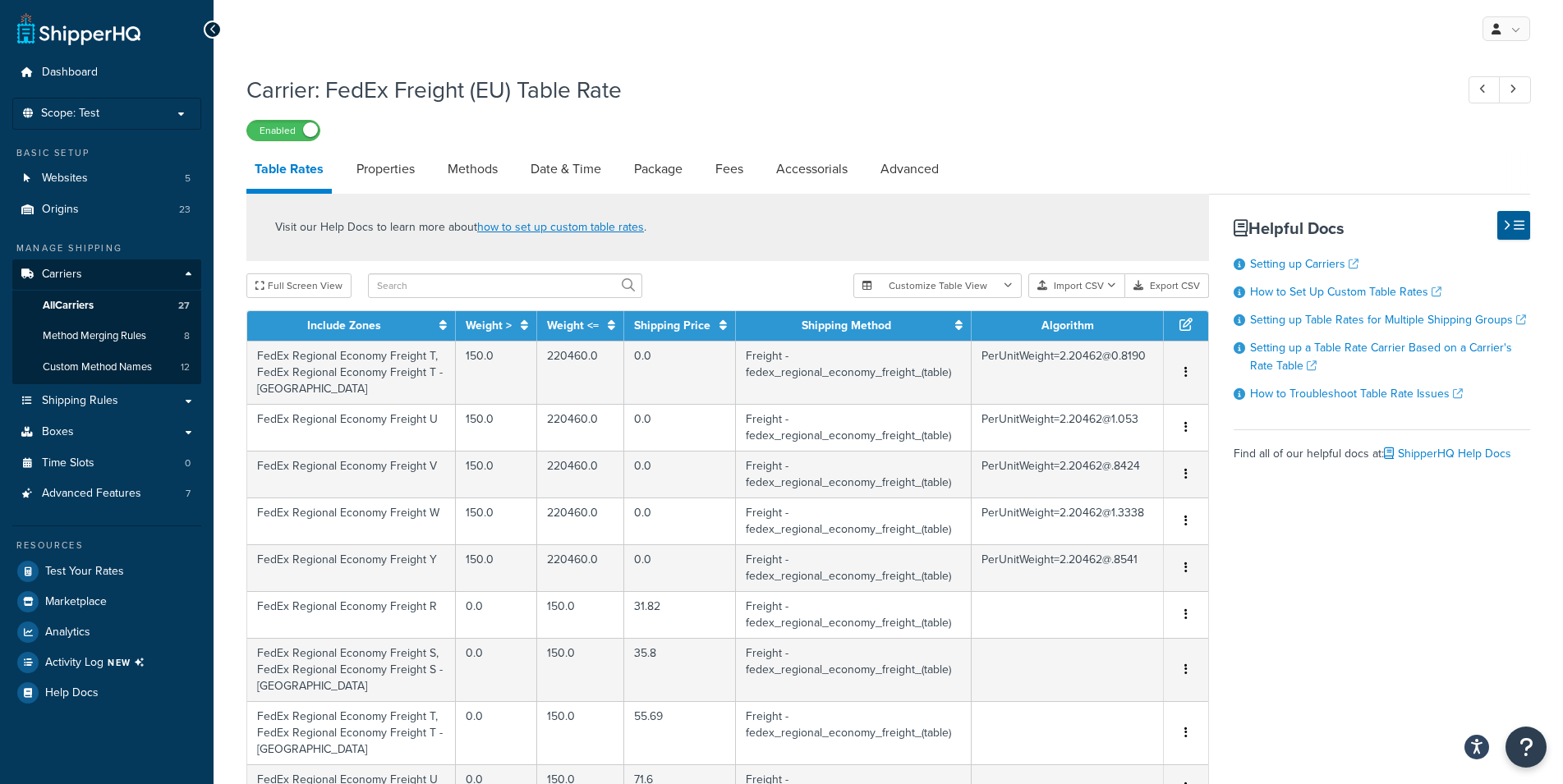
select select "25"
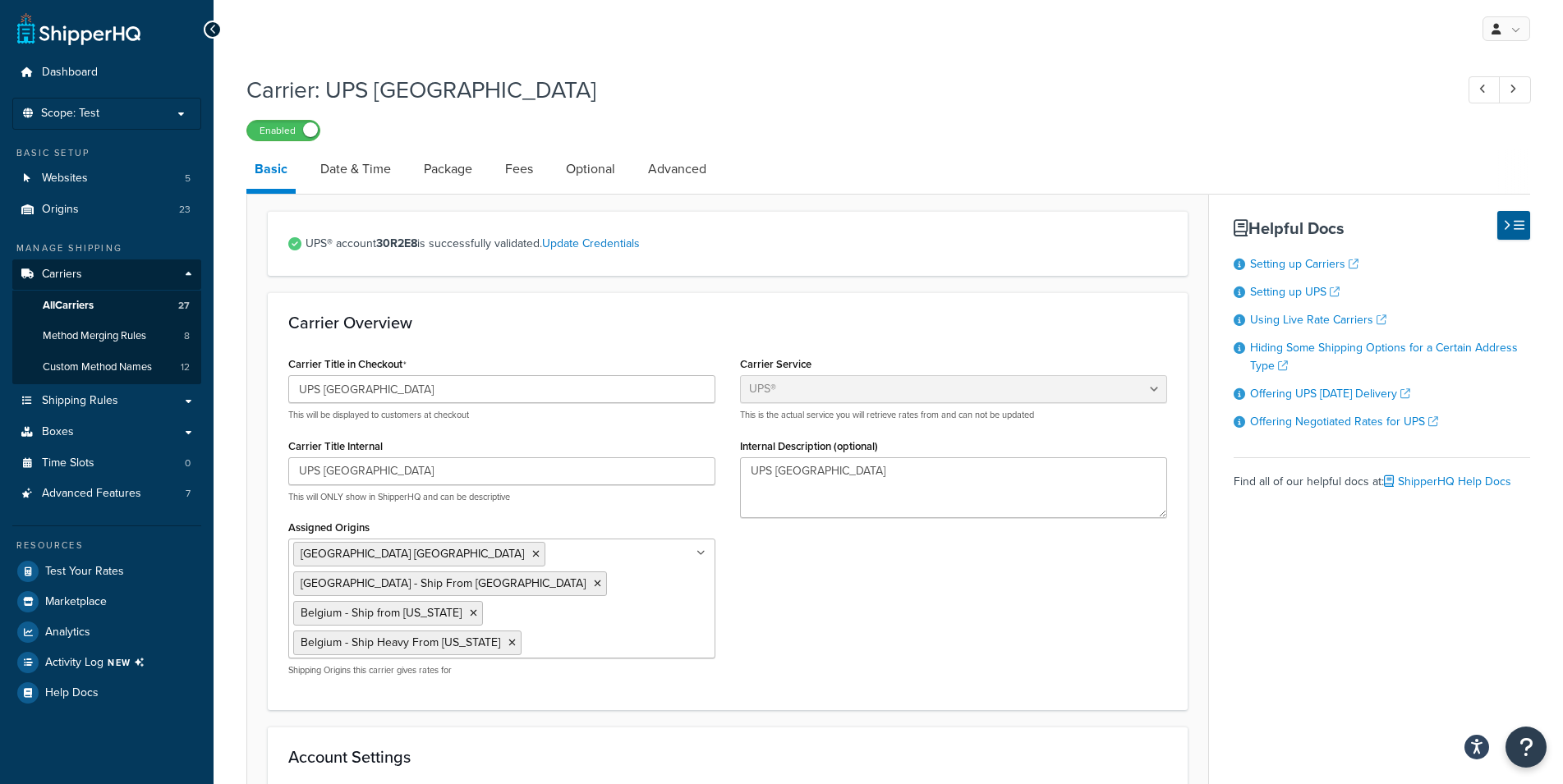
select select "ups"
select select "eur"
select select "03"
select select "convert_lb_kg"
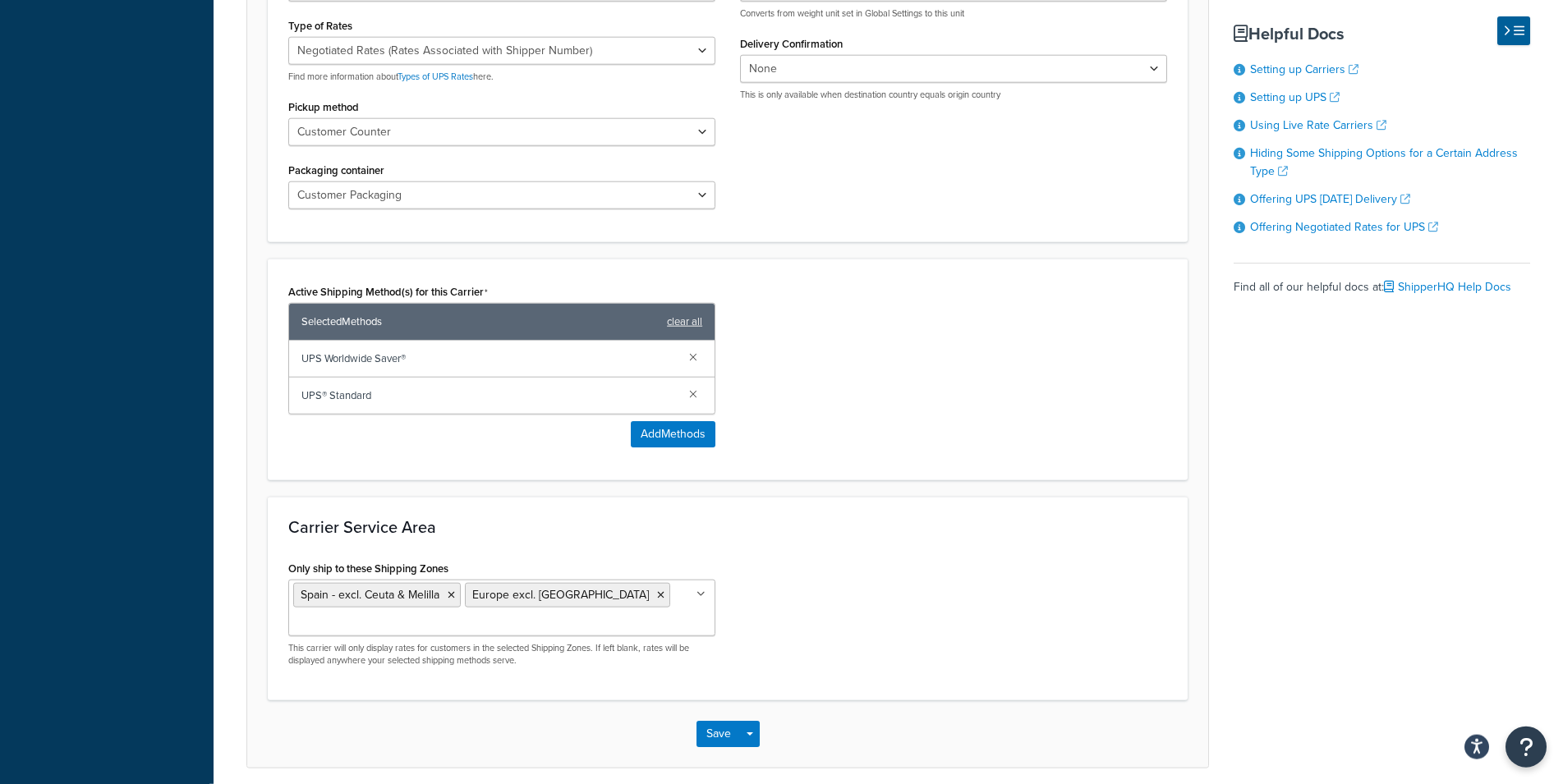
scroll to position [837, 0]
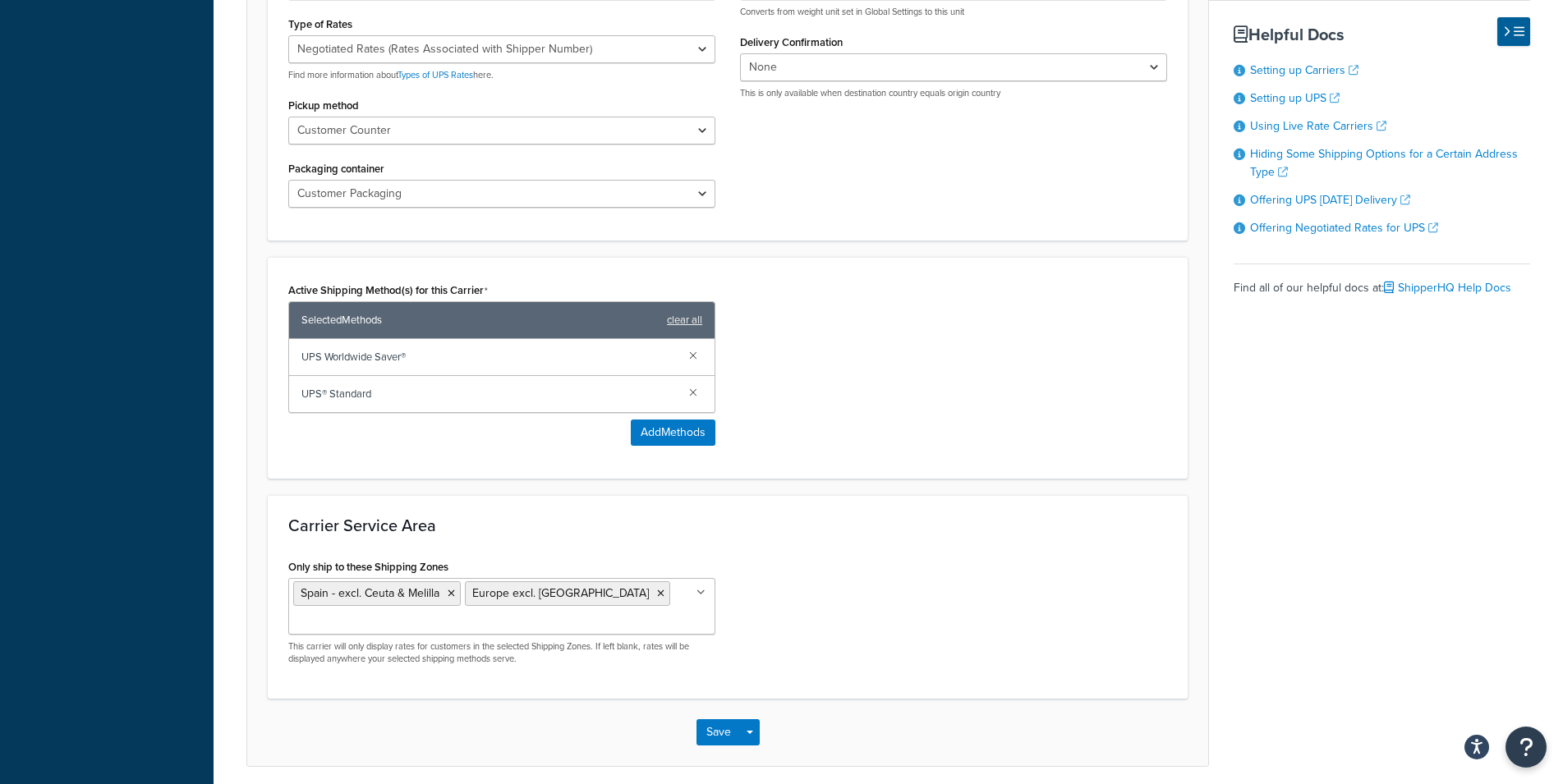
click at [614, 578] on ul "Spain - excl. Ceuta & Melilla Europe excl. [GEOGRAPHIC_DATA]" at bounding box center [501, 606] width 427 height 56
click at [908, 563] on div "Only ship to these Shipping Zones [GEOGRAPHIC_DATA] [GEOGRAPHIC_DATA] - excl. C…" at bounding box center [727, 619] width 903 height 127
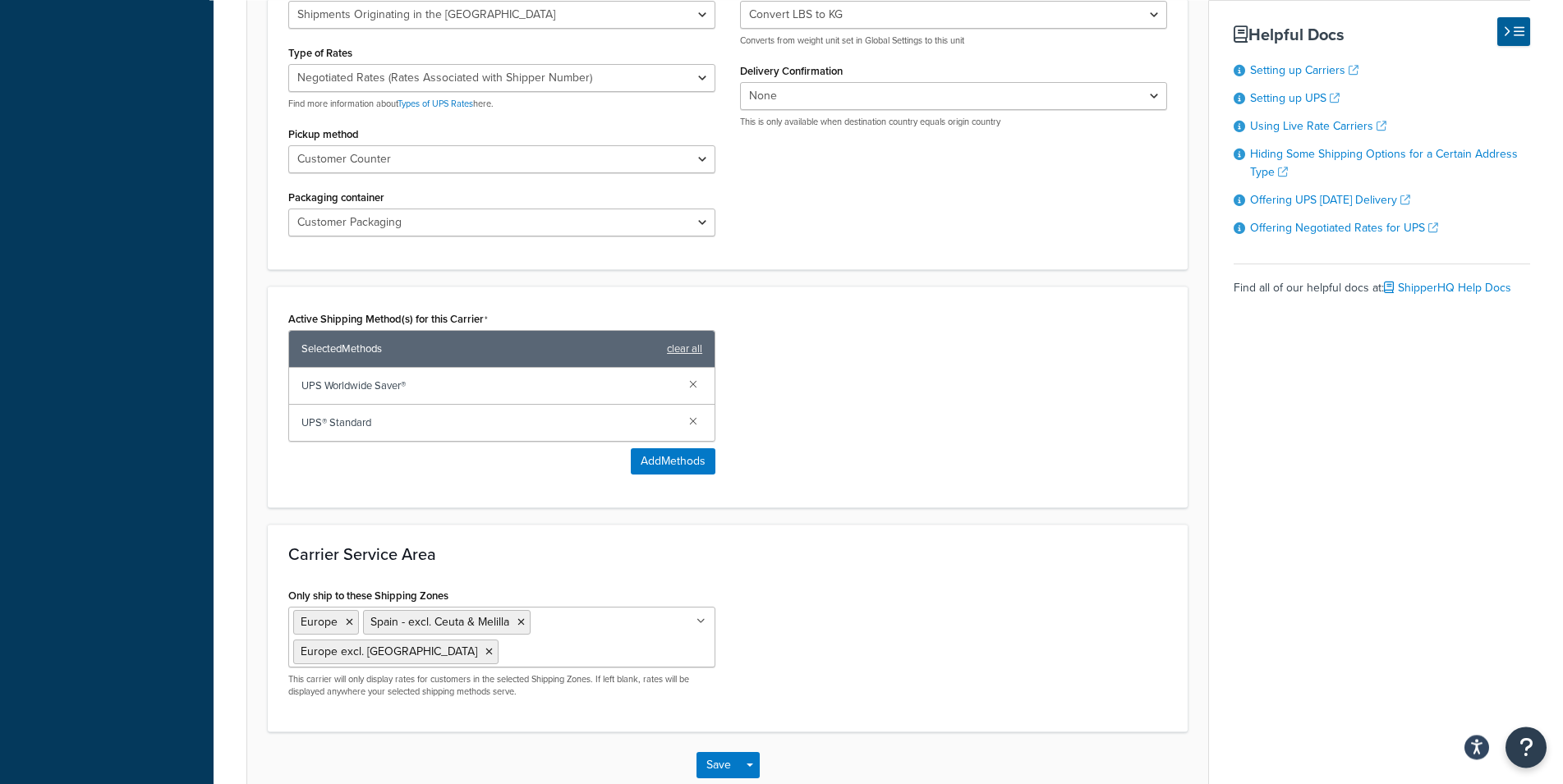
scroll to position [871, 0]
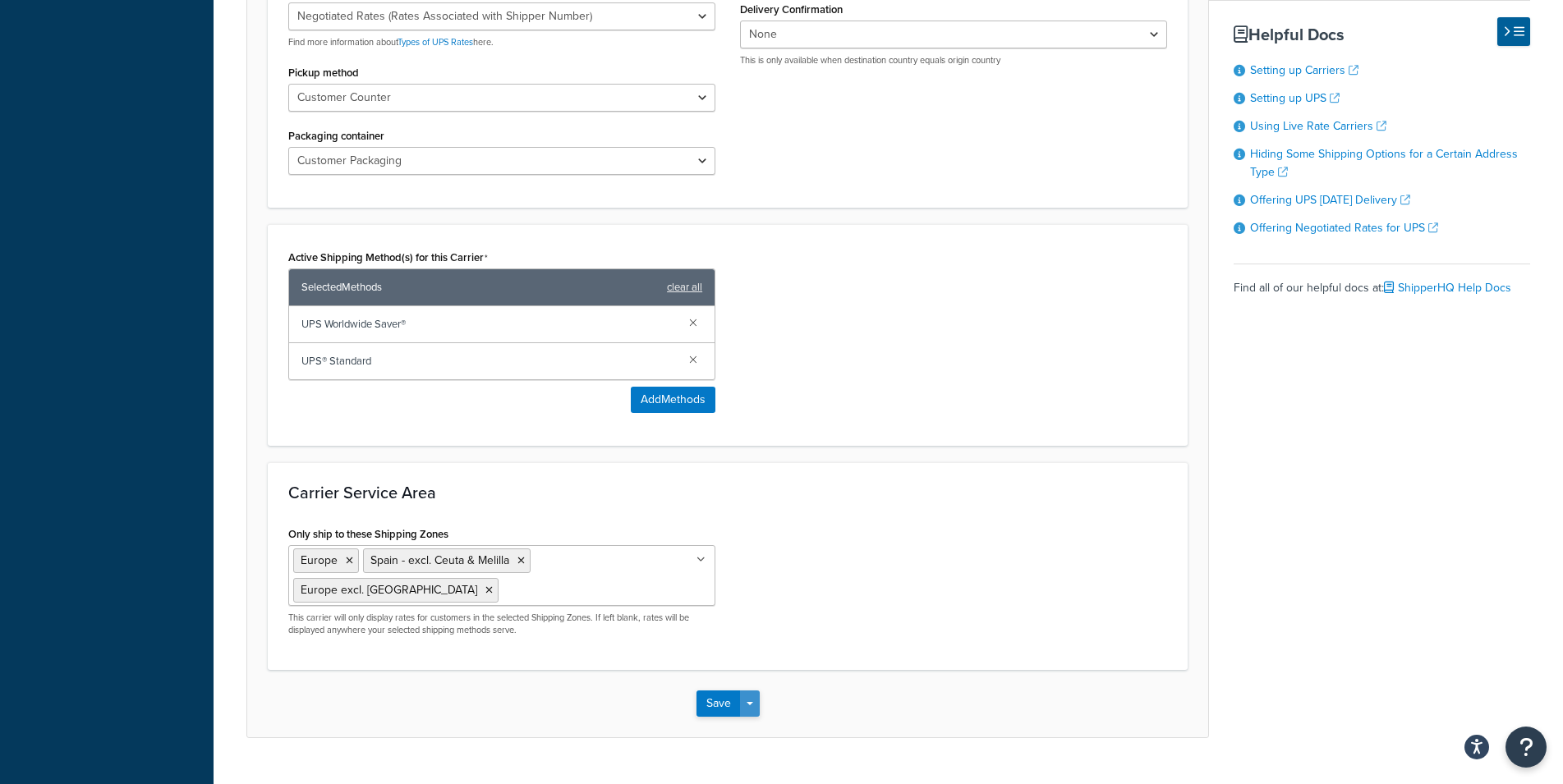
click at [749, 702] on span "button" at bounding box center [749, 704] width 6 height 4
click at [756, 717] on button "Save and Edit" at bounding box center [757, 733] width 120 height 34
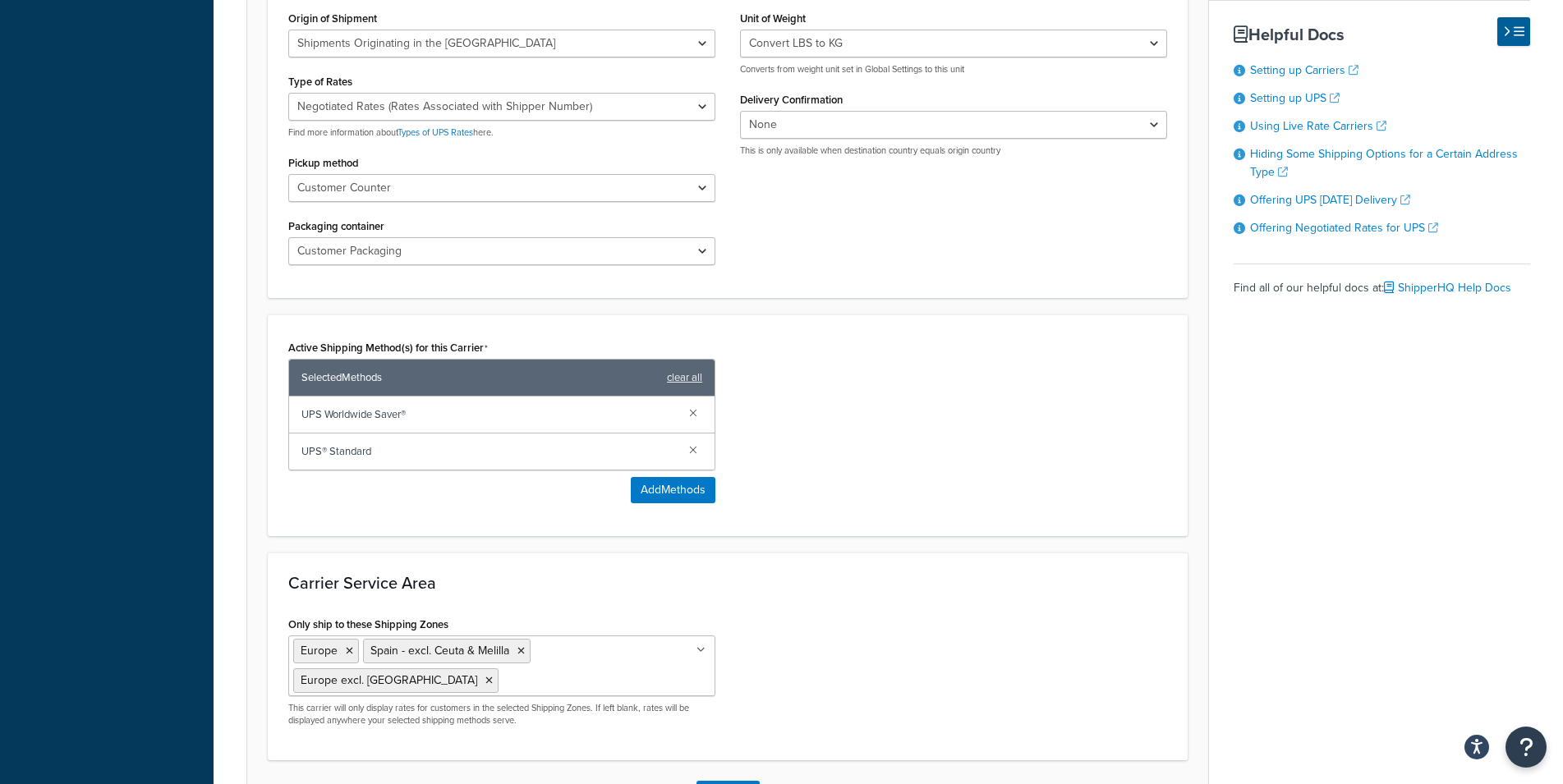
scroll to position [0, 0]
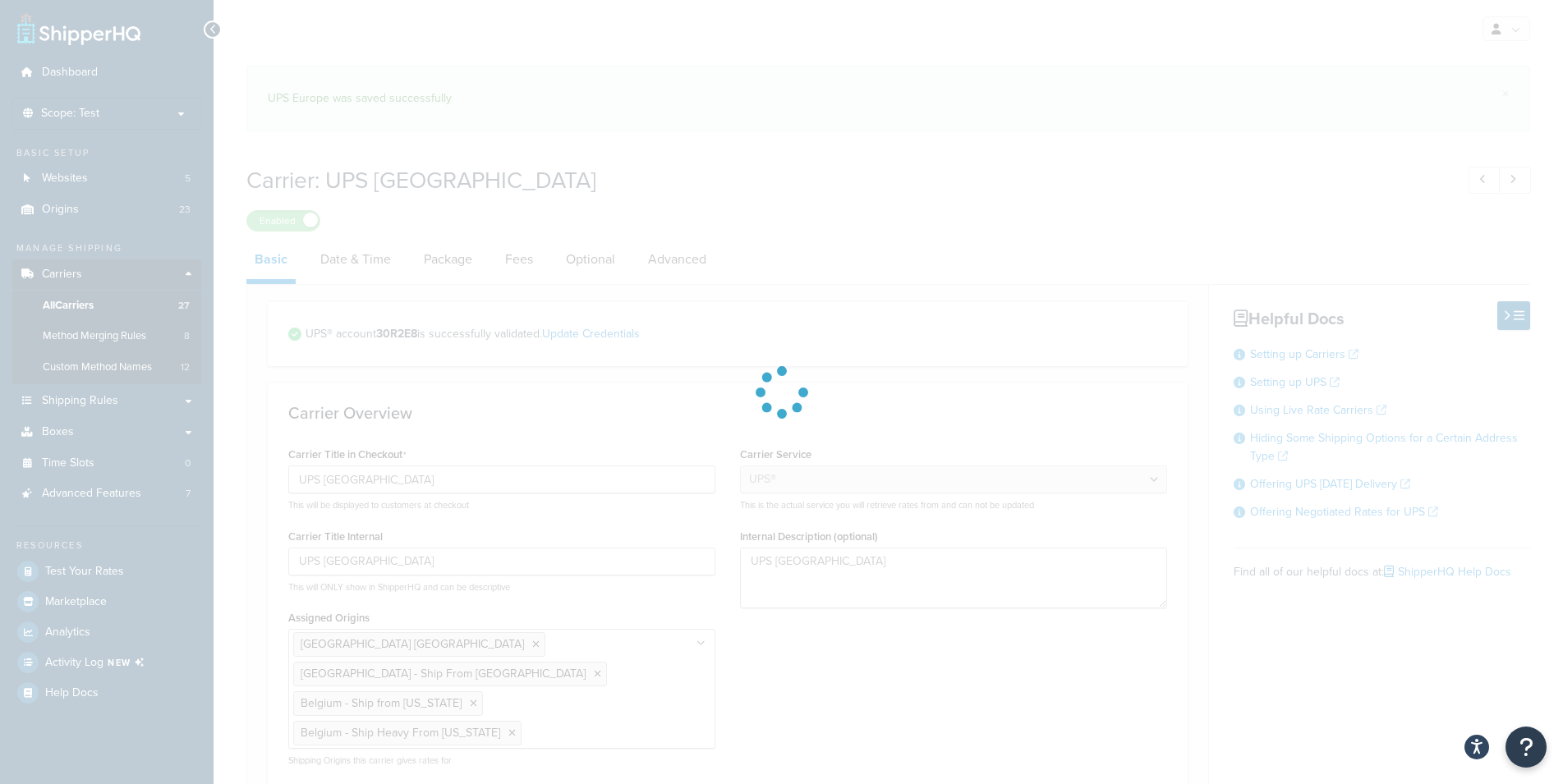
select select "ups"
select select "eur"
select select "03"
select select "convert_lb_kg"
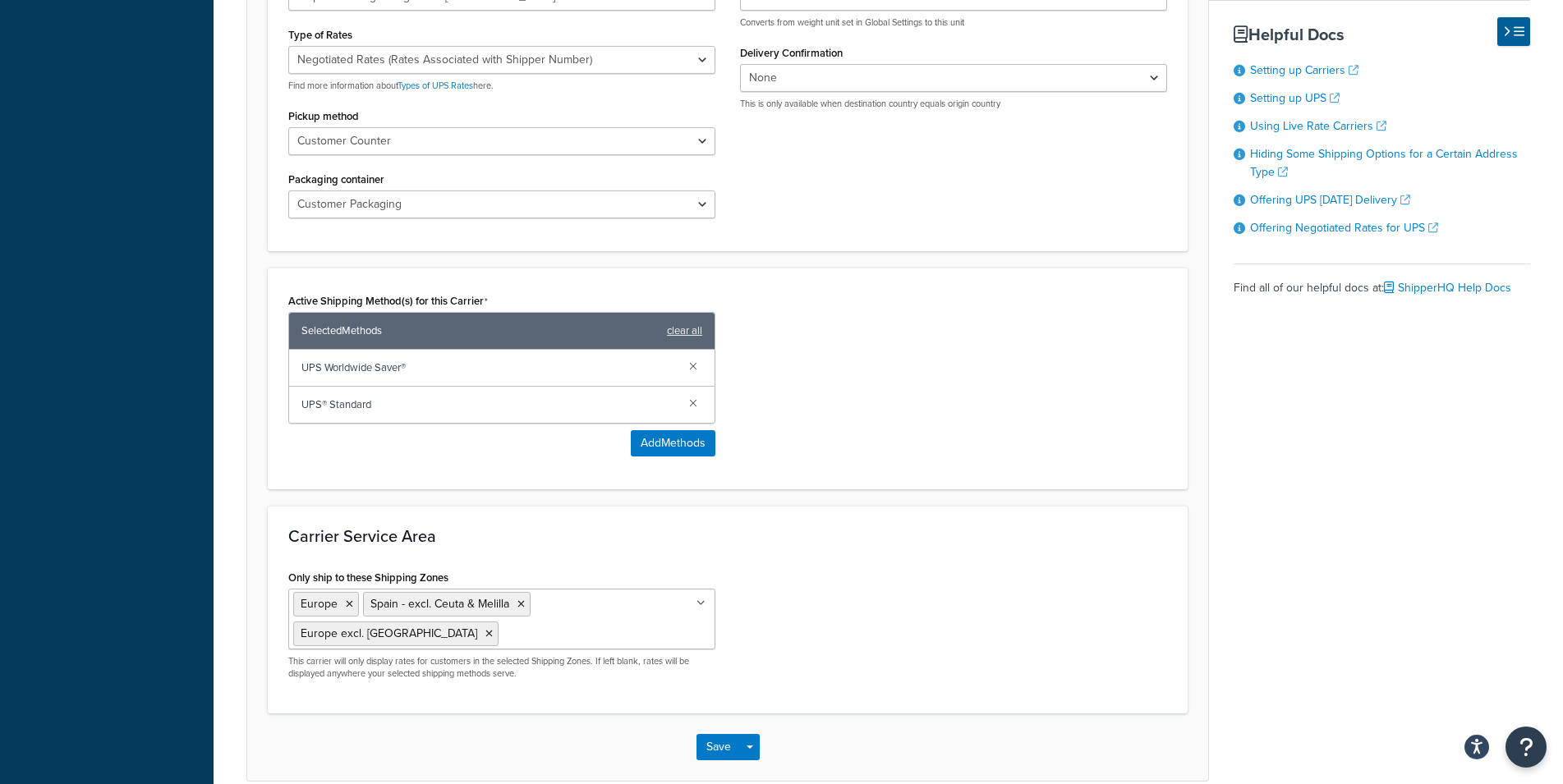
scroll to position [837, 0]
